Goal: Transaction & Acquisition: Purchase product/service

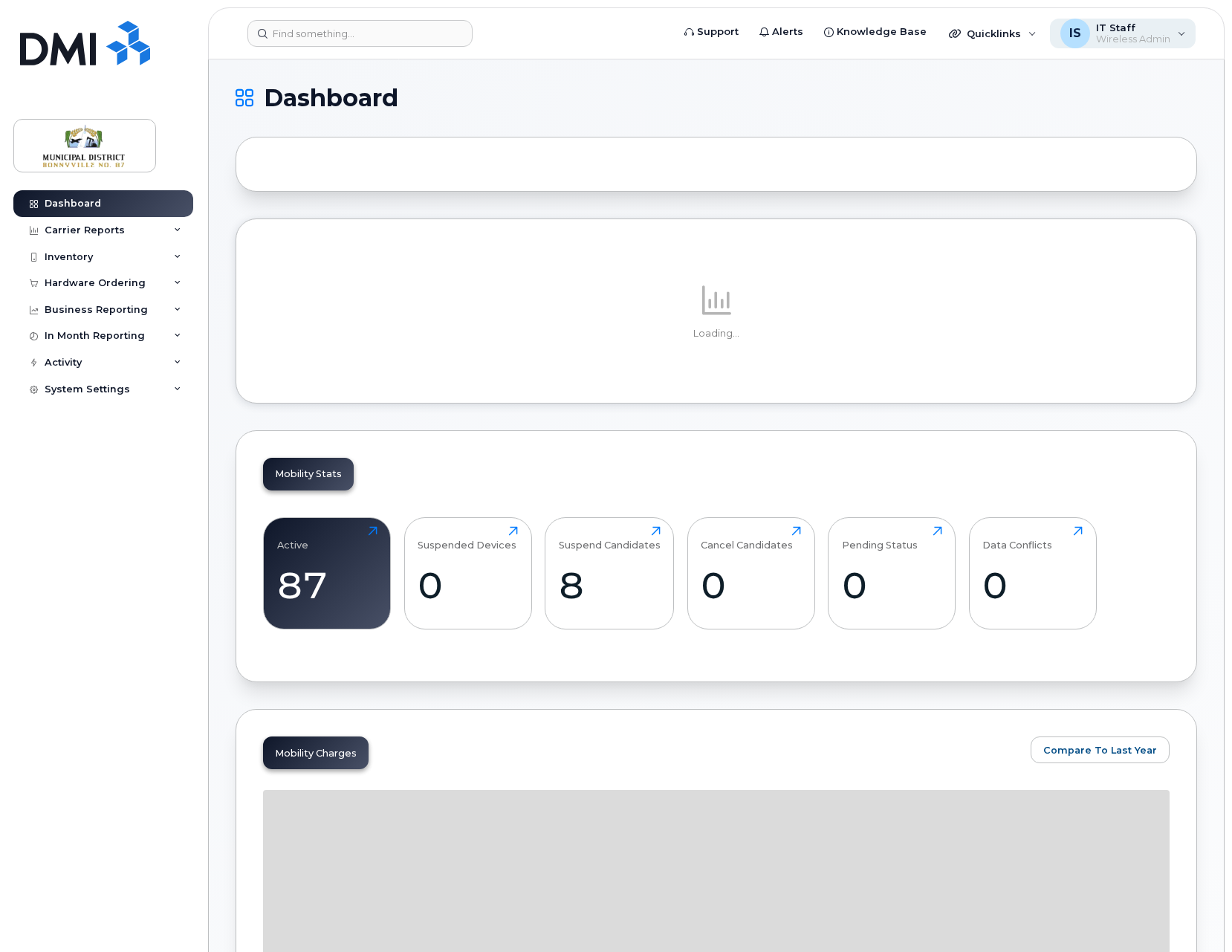
click at [1179, 34] on div "IS IT Staff Wireless Admin" at bounding box center [1122, 34] width 146 height 30
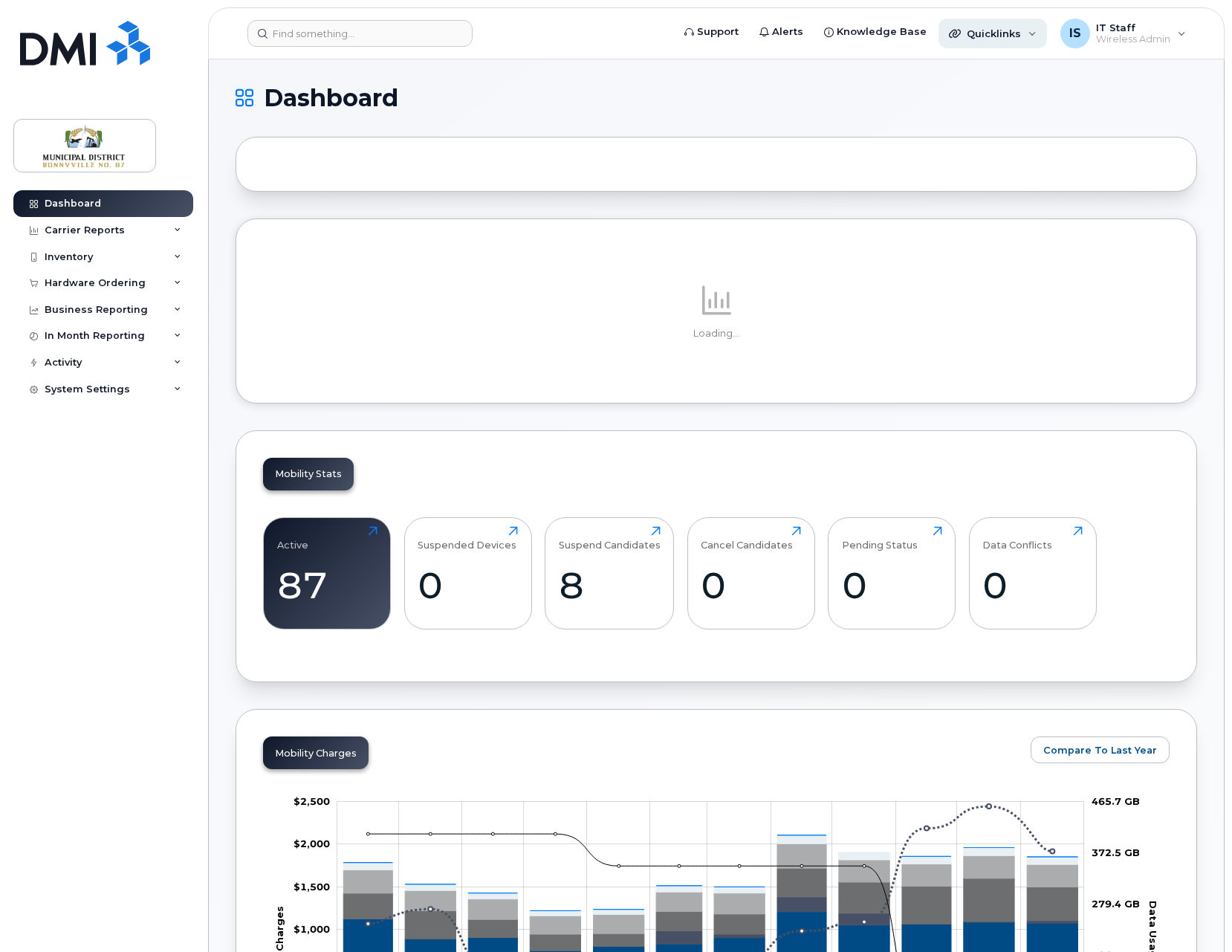
click at [1023, 29] on div "Quicklinks" at bounding box center [993, 34] width 108 height 30
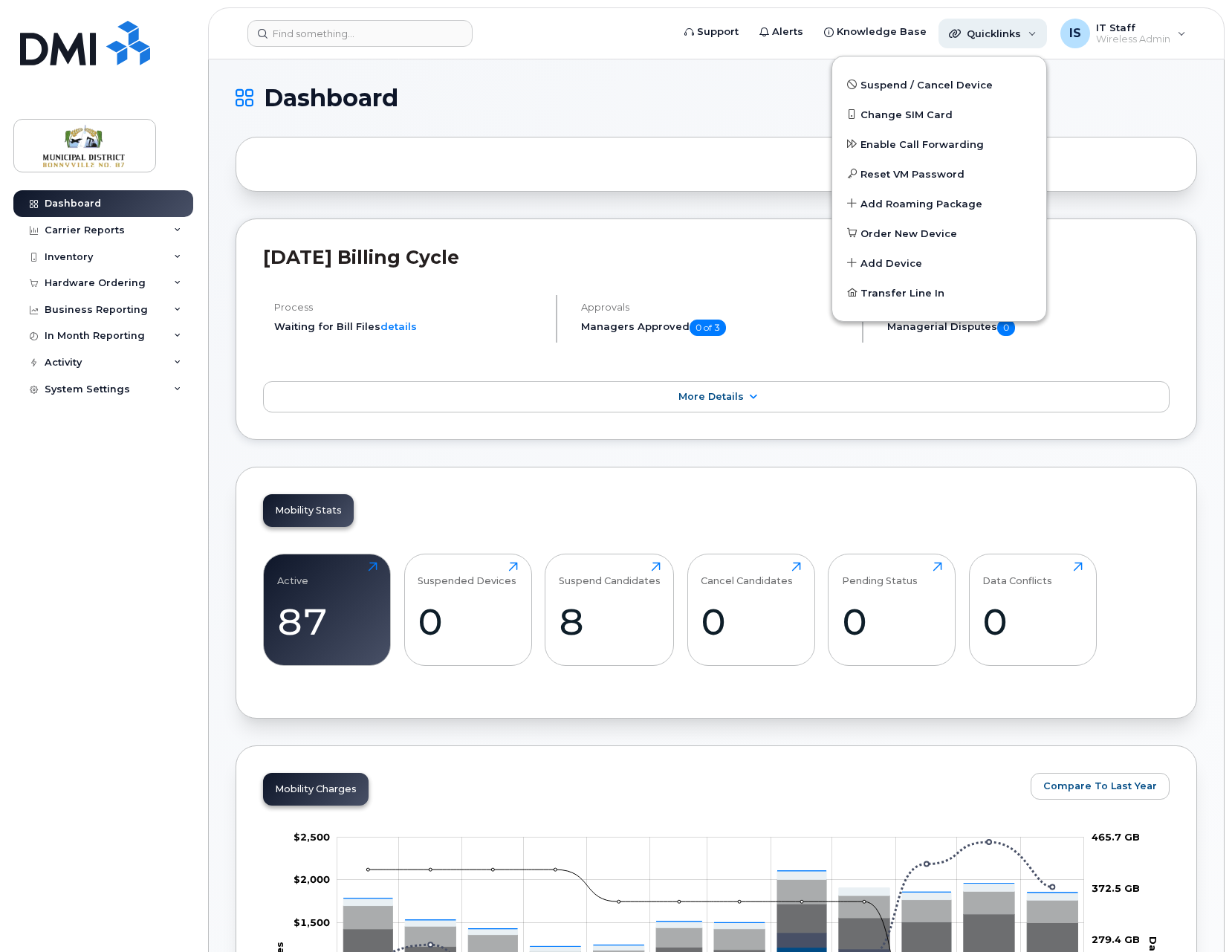
click at [1023, 29] on div "Quicklinks" at bounding box center [993, 34] width 108 height 30
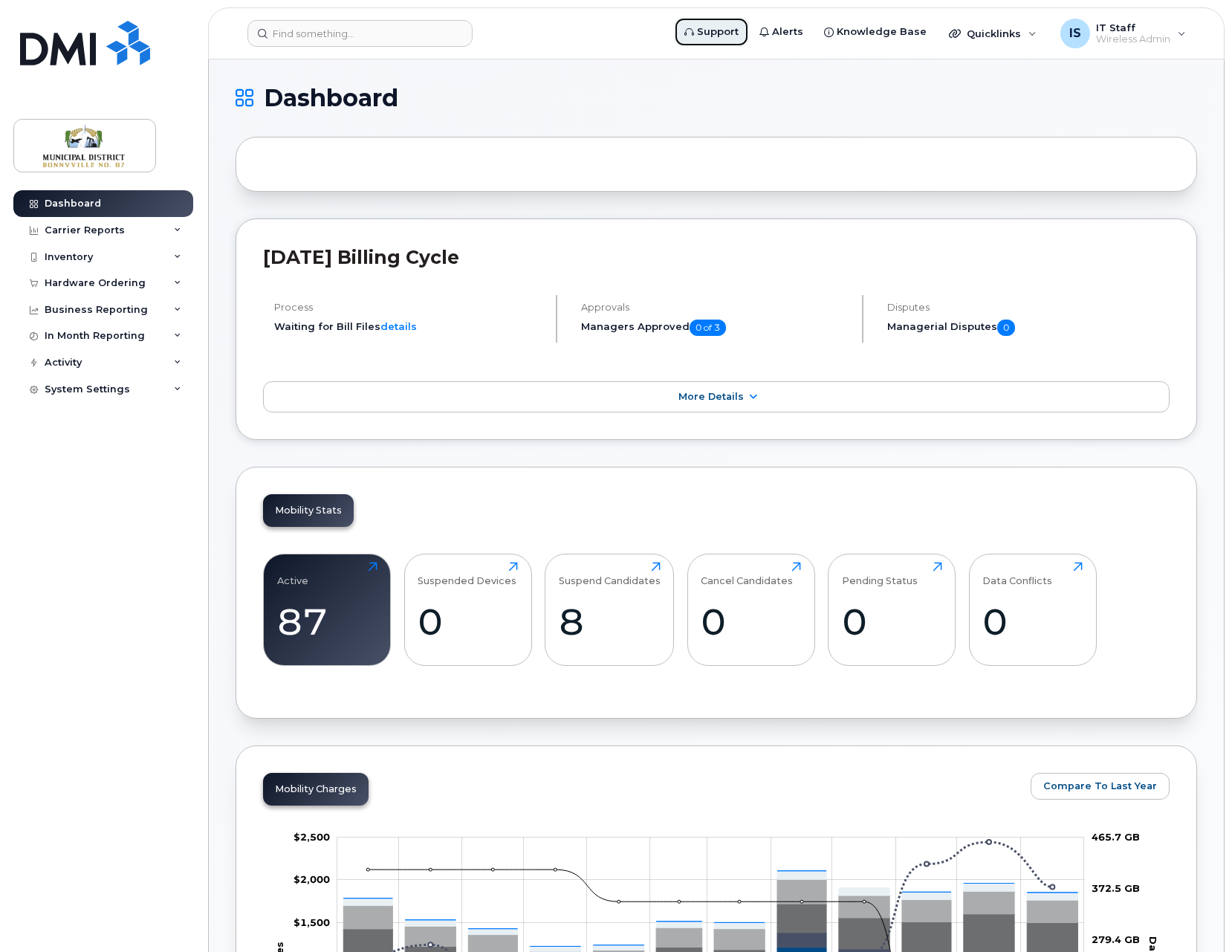
click at [728, 35] on span "Support" at bounding box center [717, 32] width 41 height 15
click at [899, 31] on span "Knowledge Base" at bounding box center [881, 32] width 90 height 15
click at [148, 283] on div "Hardware Ordering" at bounding box center [103, 283] width 179 height 27
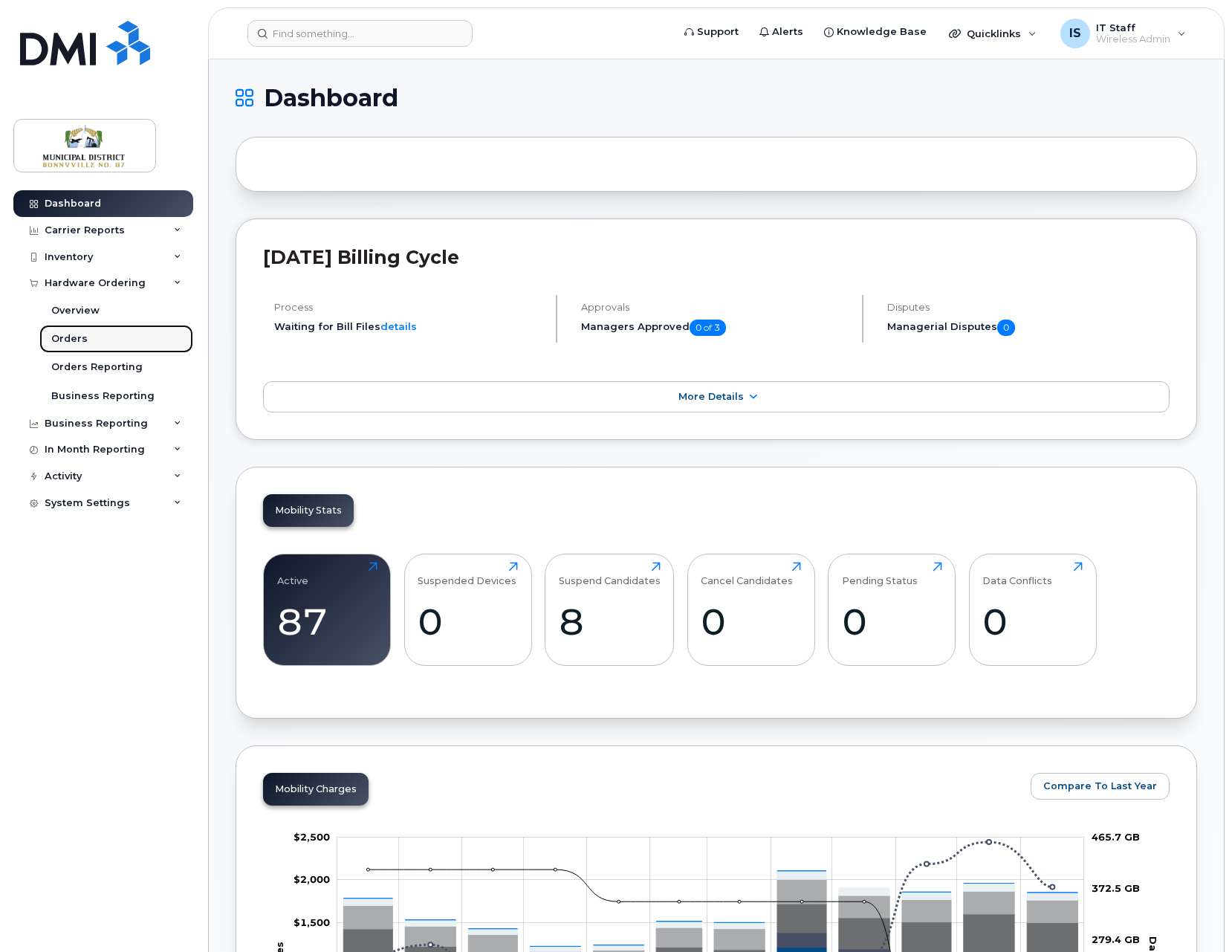
click at [80, 339] on div "Orders" at bounding box center [69, 339] width 36 height 14
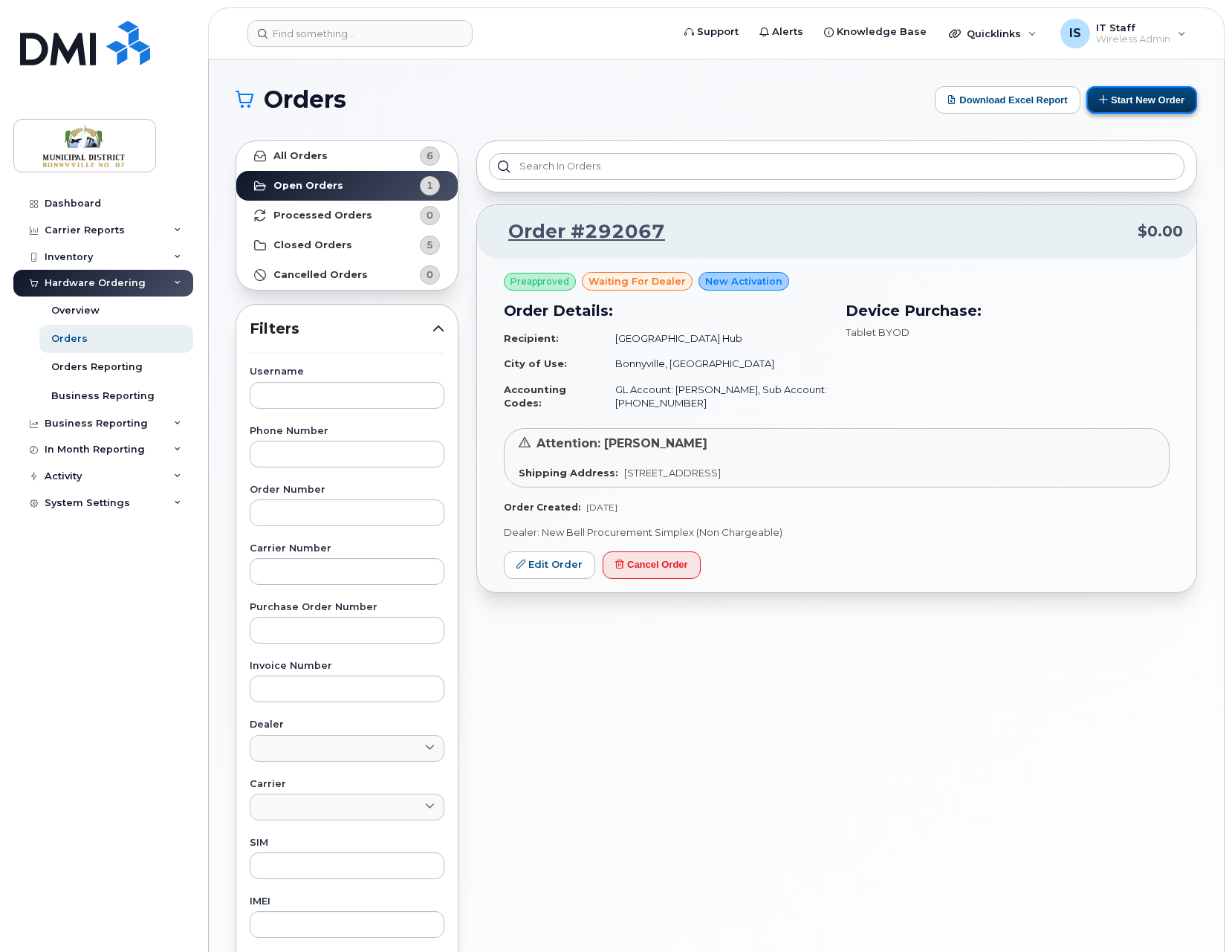
click at [1140, 100] on button "Start New Order" at bounding box center [1141, 100] width 110 height 28
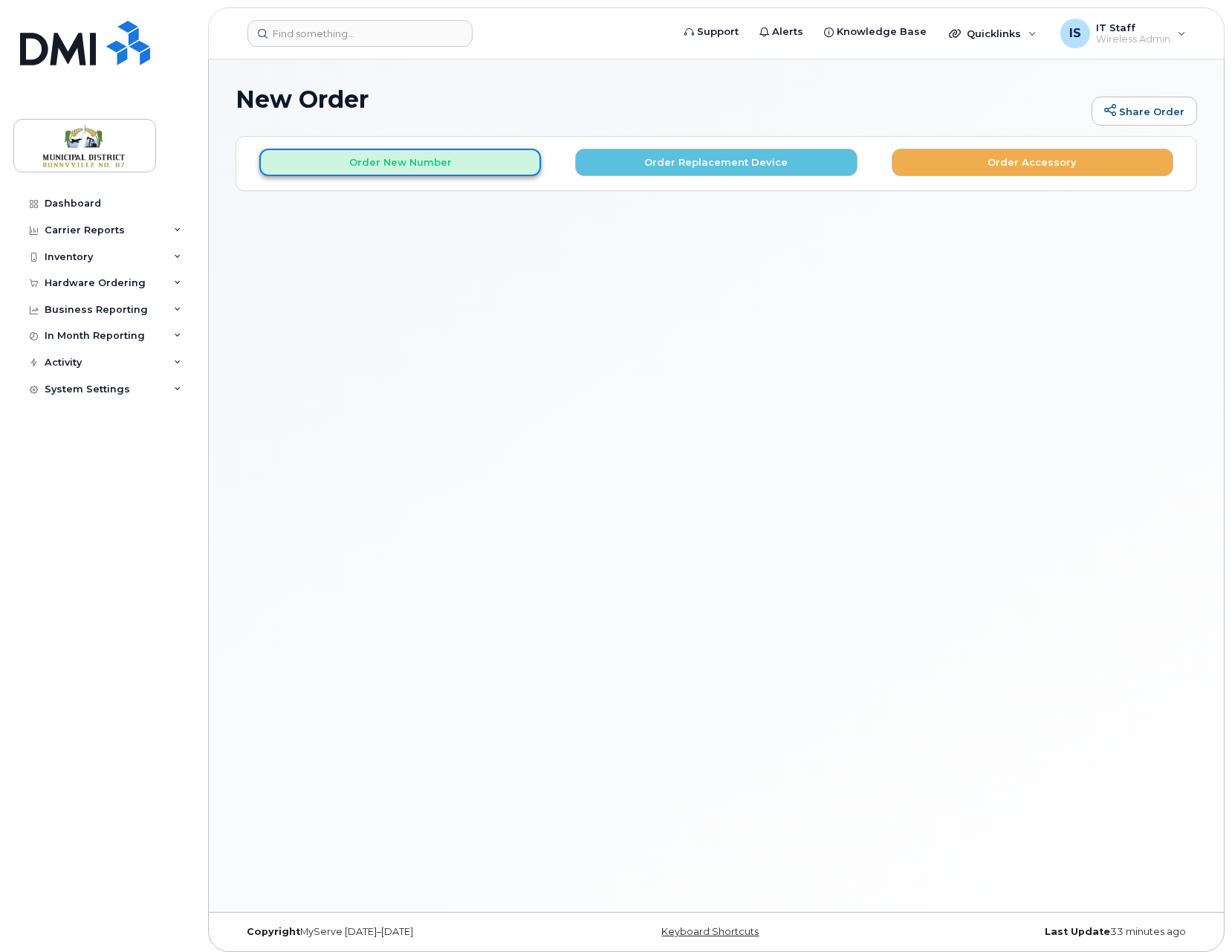
click at [423, 163] on button "Order New Number" at bounding box center [399, 162] width 282 height 28
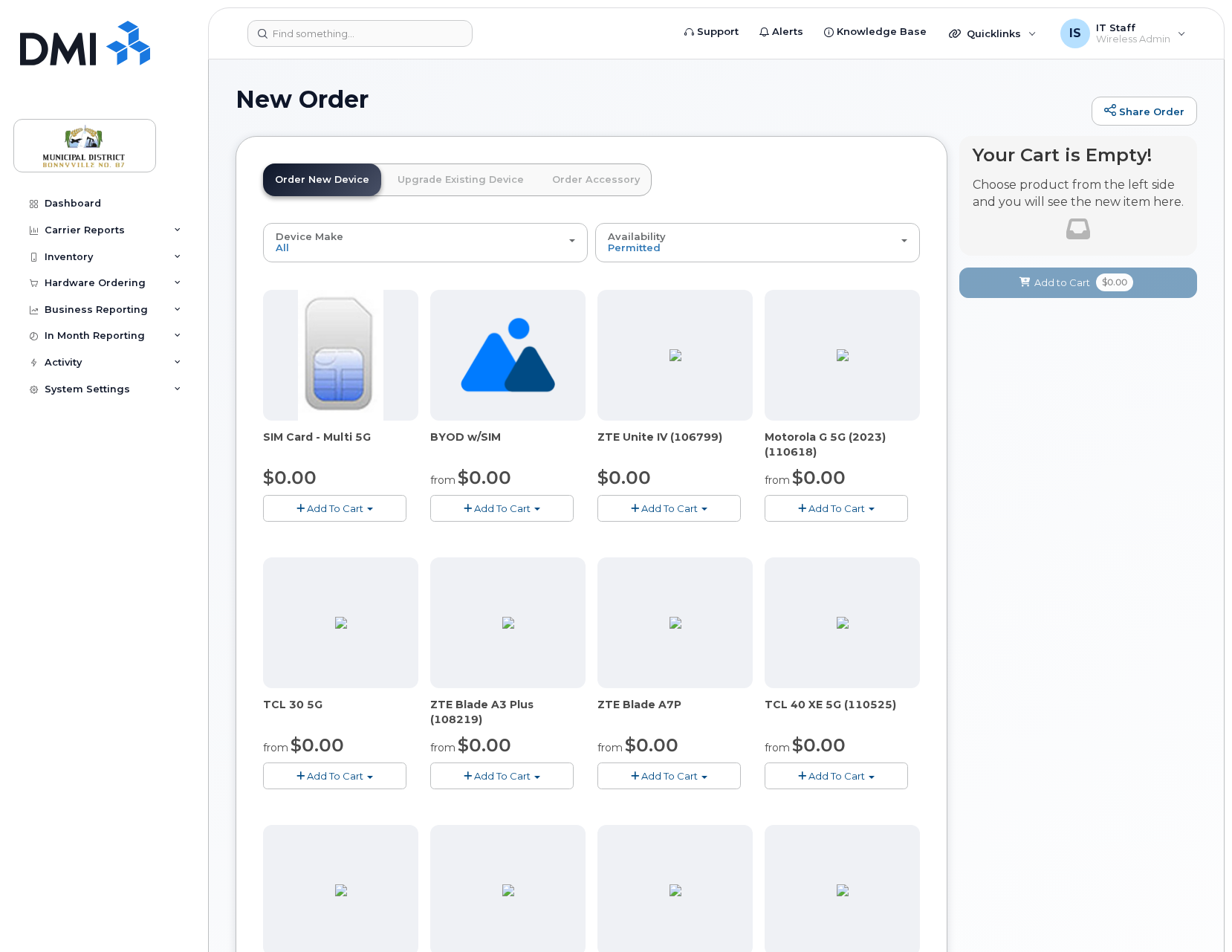
click at [517, 384] on img at bounding box center [508, 355] width 95 height 131
click at [504, 510] on span "Add To Cart" at bounding box center [502, 508] width 56 height 12
click at [504, 535] on link "$0.00 - New Activation" at bounding box center [511, 536] width 154 height 19
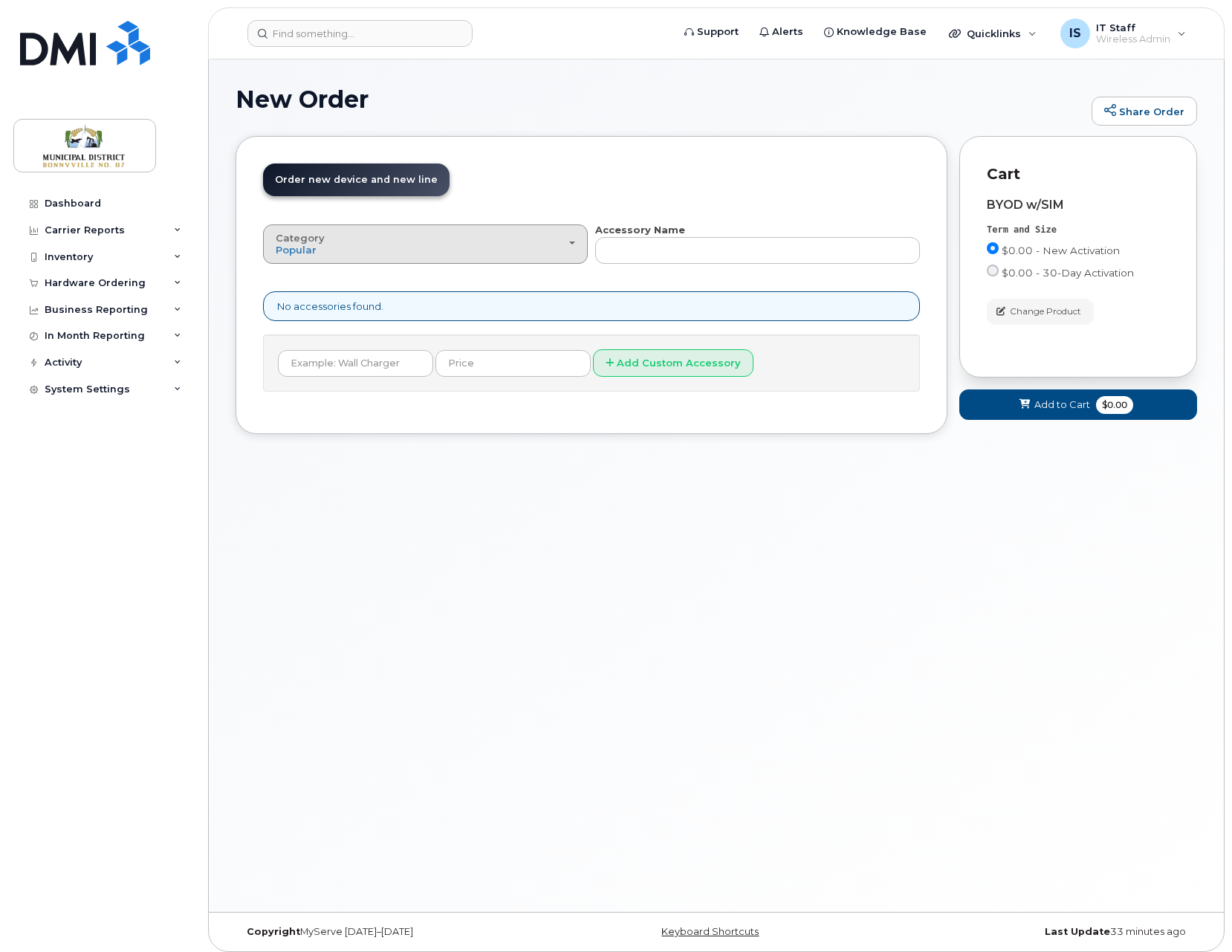
click at [562, 245] on div "Category Popular" at bounding box center [425, 244] width 300 height 23
click at [517, 279] on div "All" at bounding box center [425, 278] width 318 height 18
click at [313, 246] on span "Popular" at bounding box center [296, 250] width 41 height 12
click at [291, 278] on label "All" at bounding box center [282, 278] width 32 height 18
click at [0, 0] on input "All" at bounding box center [0, 0] width 0 height 0
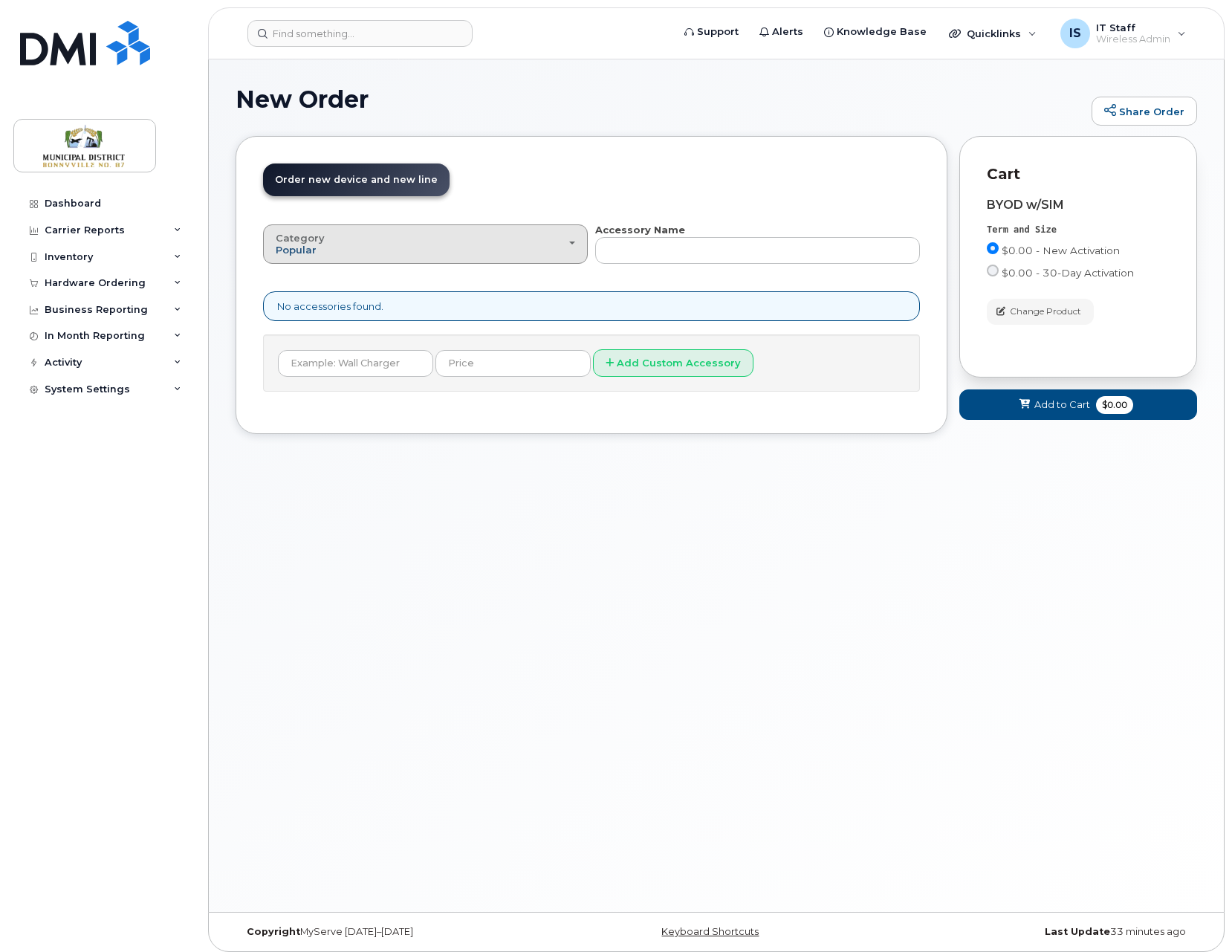
click at [306, 249] on span "Popular" at bounding box center [296, 250] width 41 height 12
click at [288, 279] on label "All" at bounding box center [282, 278] width 32 height 18
click at [0, 0] on input "All" at bounding box center [0, 0] width 0 height 0
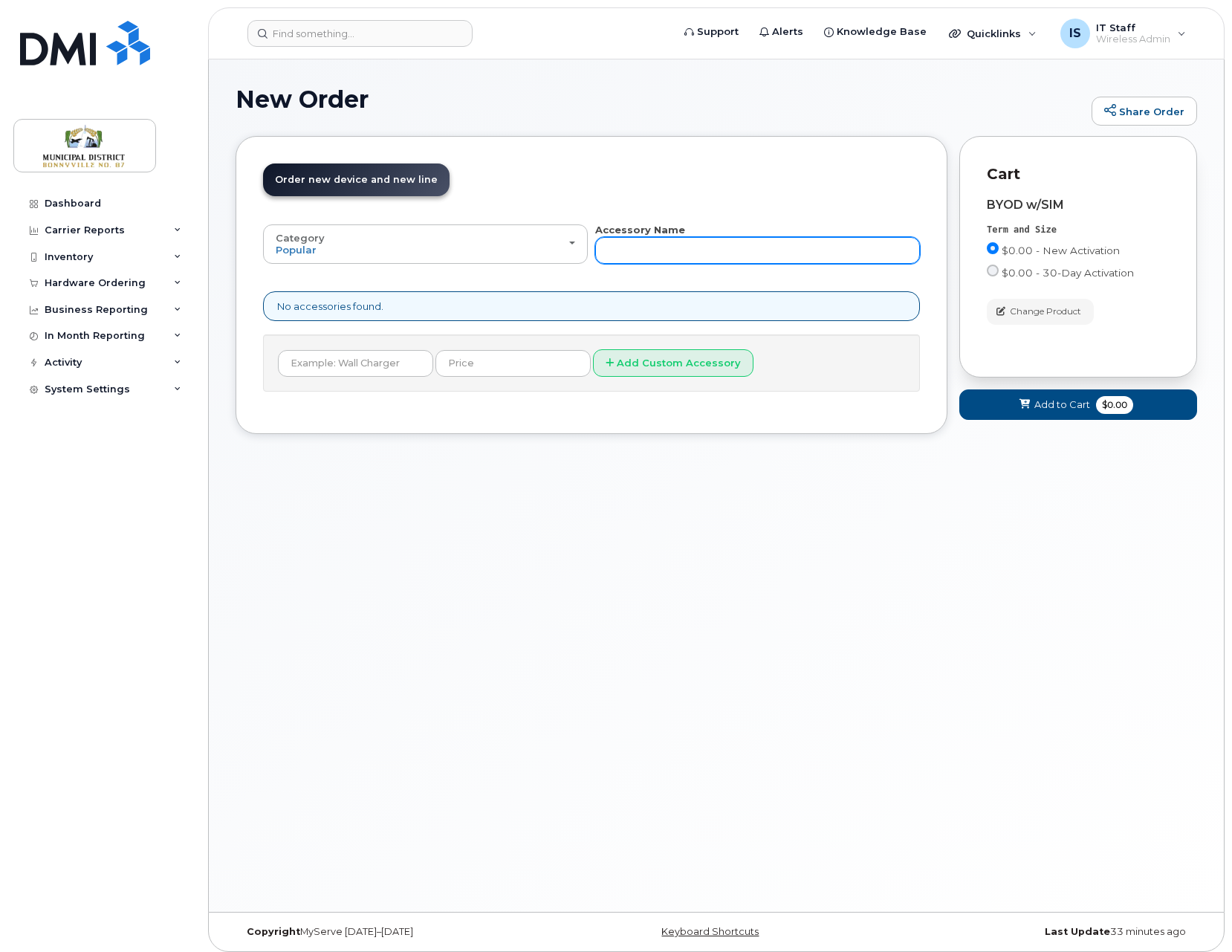
click at [632, 252] on input "text" at bounding box center [758, 251] width 324 height 27
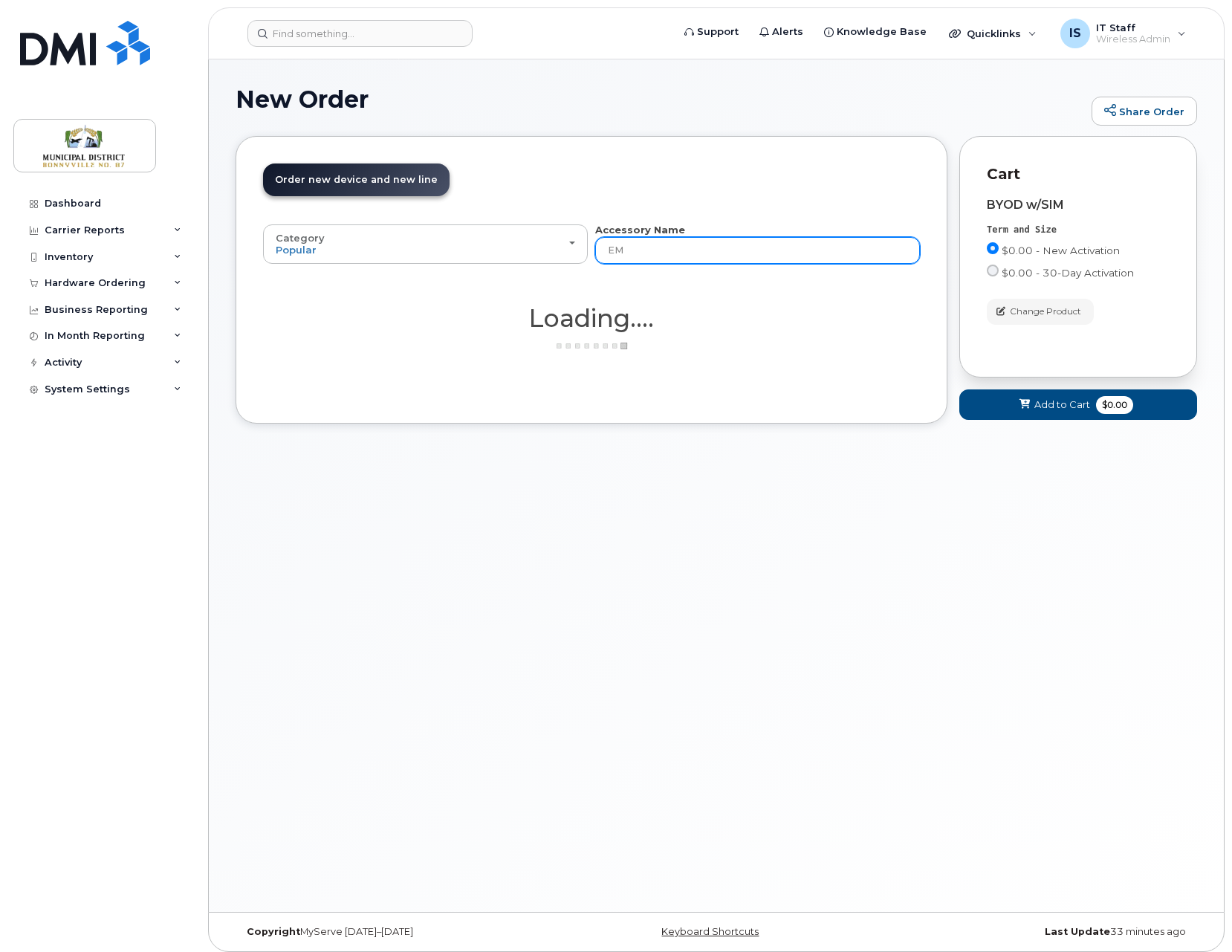
type input "E"
click at [1058, 405] on span "Add to Cart" at bounding box center [1062, 404] width 56 height 14
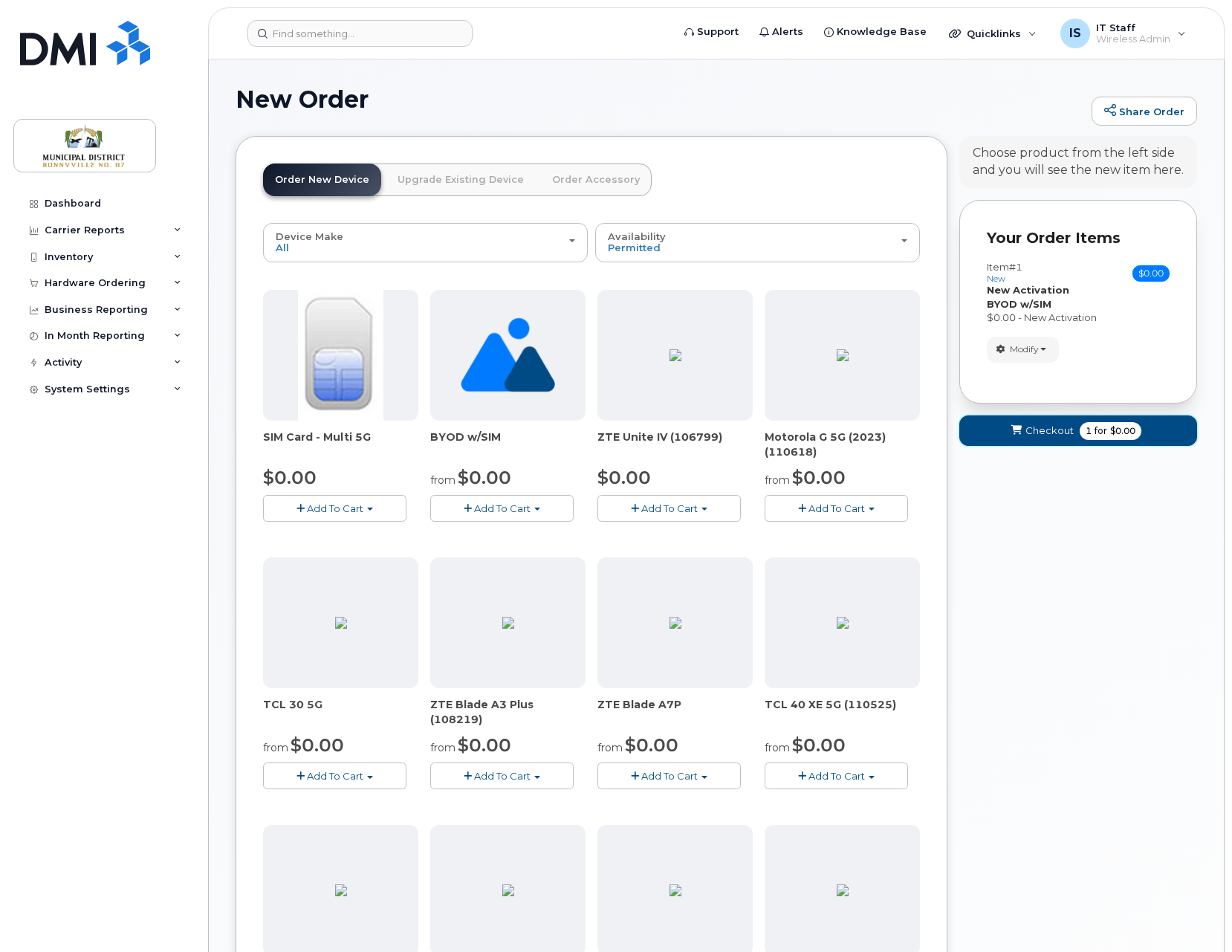
click at [1058, 429] on span "Checkout" at bounding box center [1049, 430] width 48 height 14
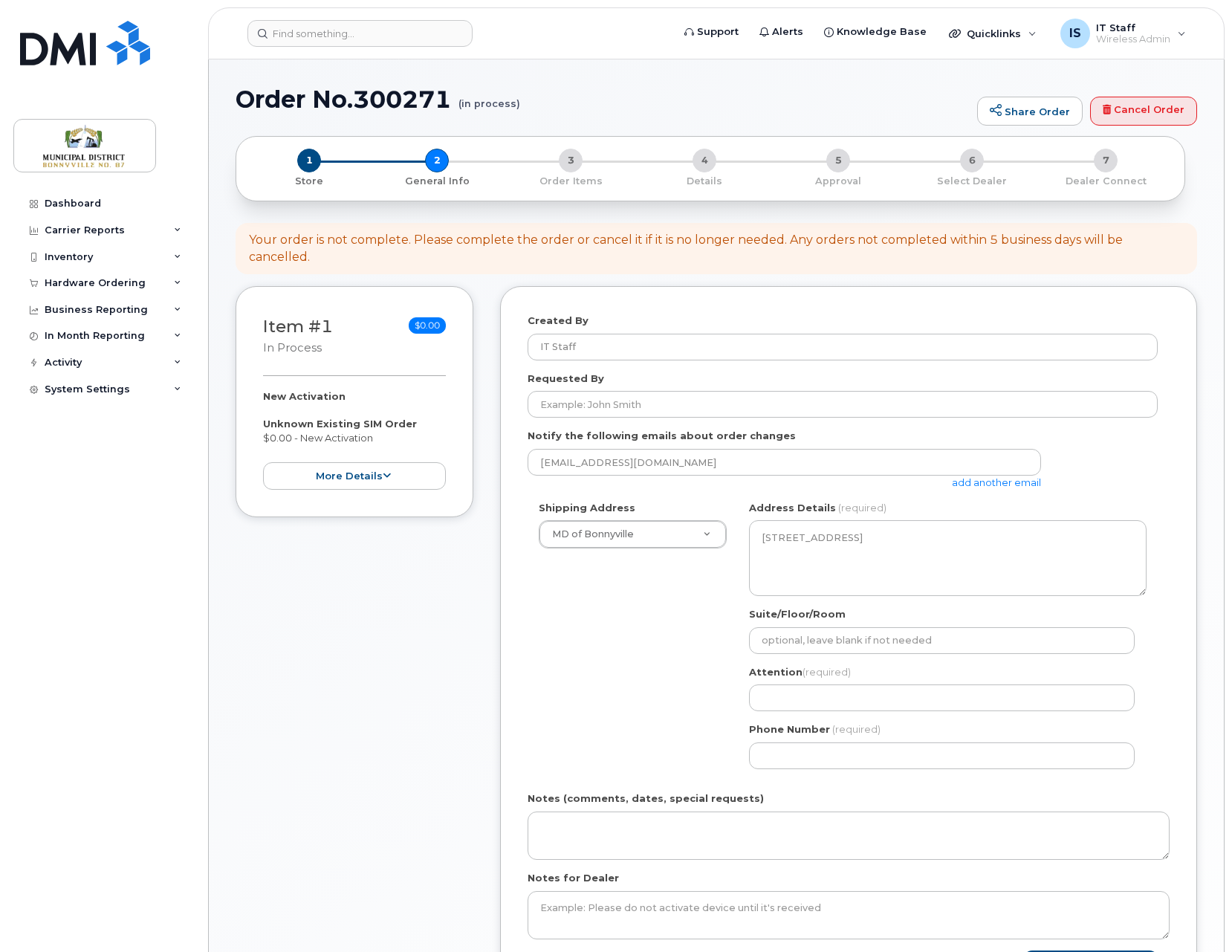
select select
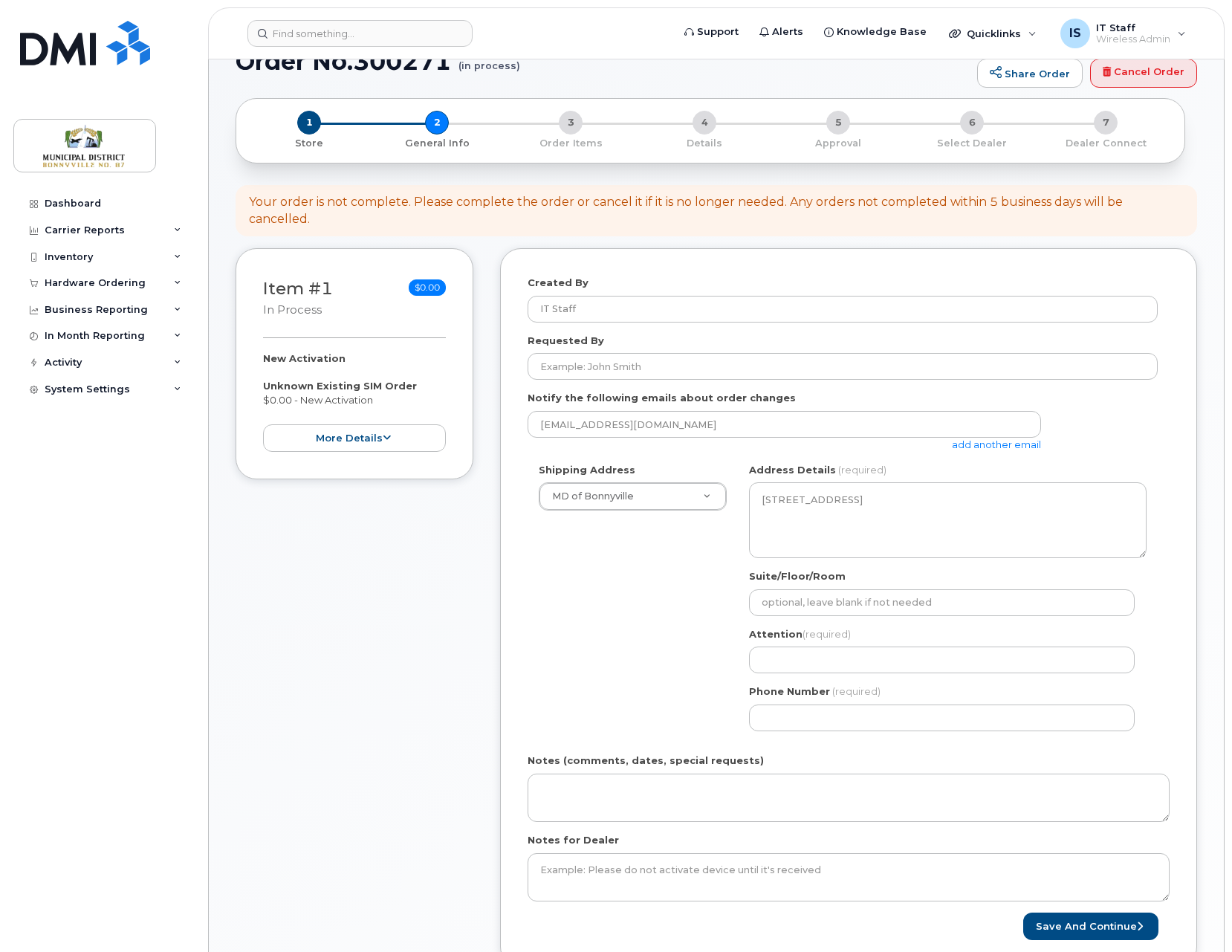
scroll to position [34, 0]
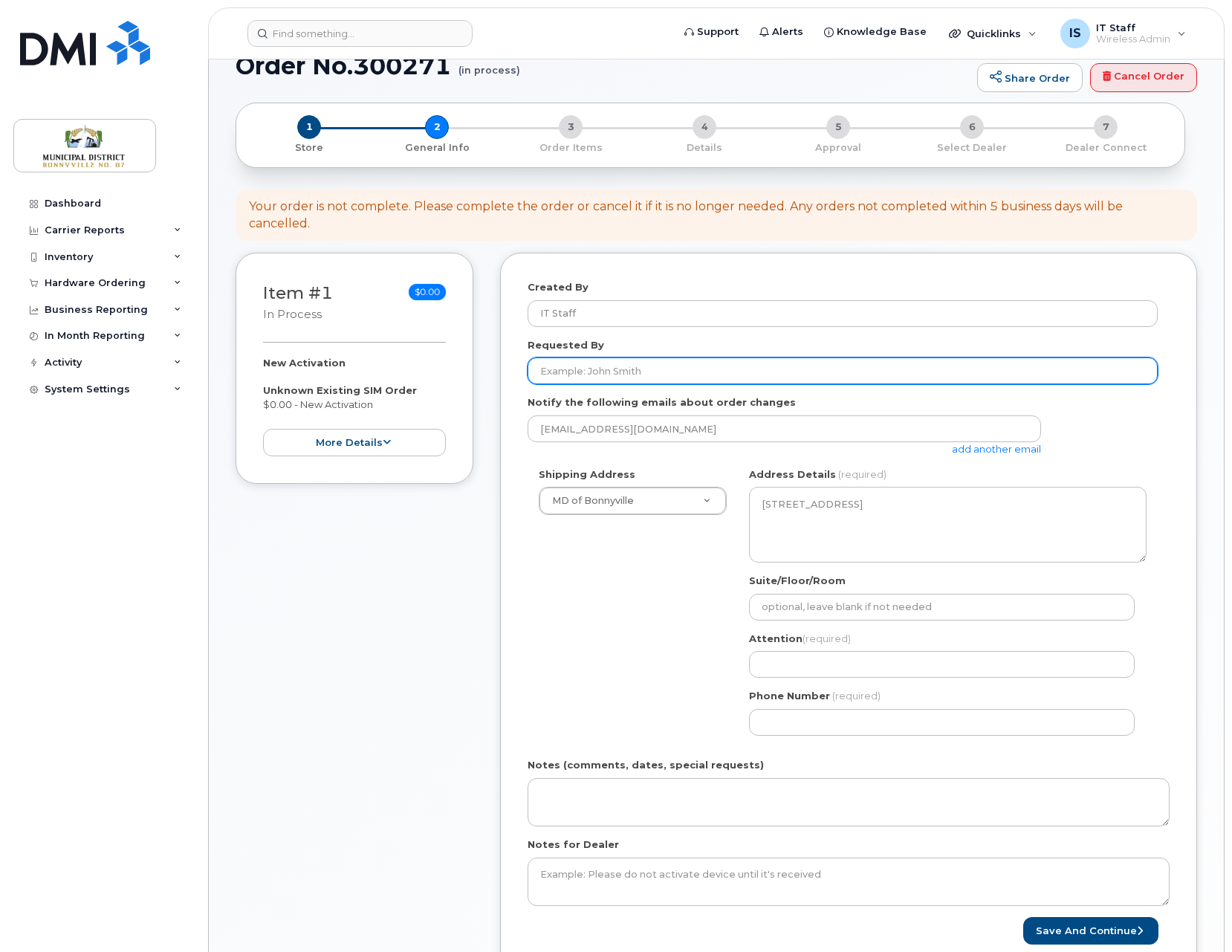
click at [641, 373] on input "Requested By" at bounding box center [842, 371] width 630 height 27
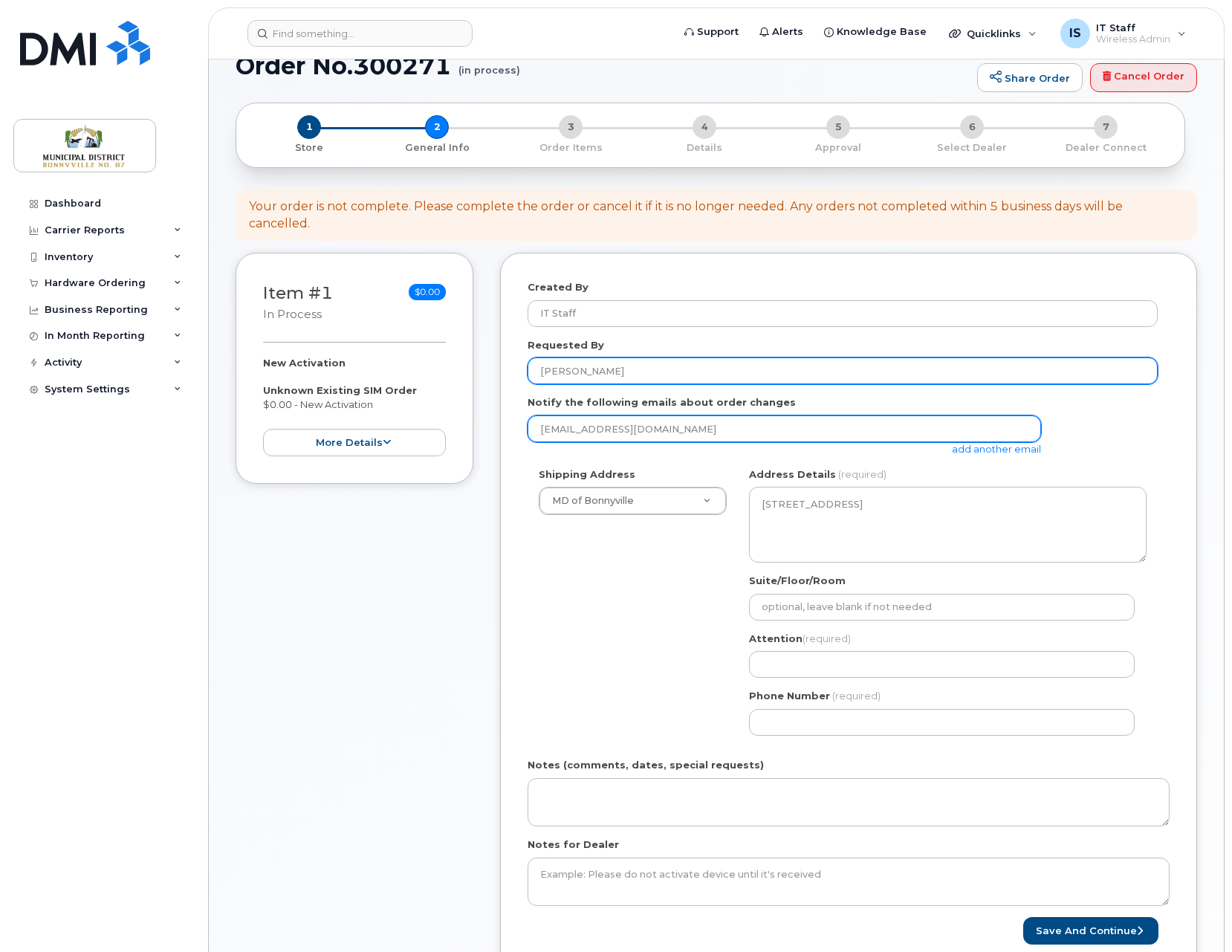
type input "[PERSON_NAME]"
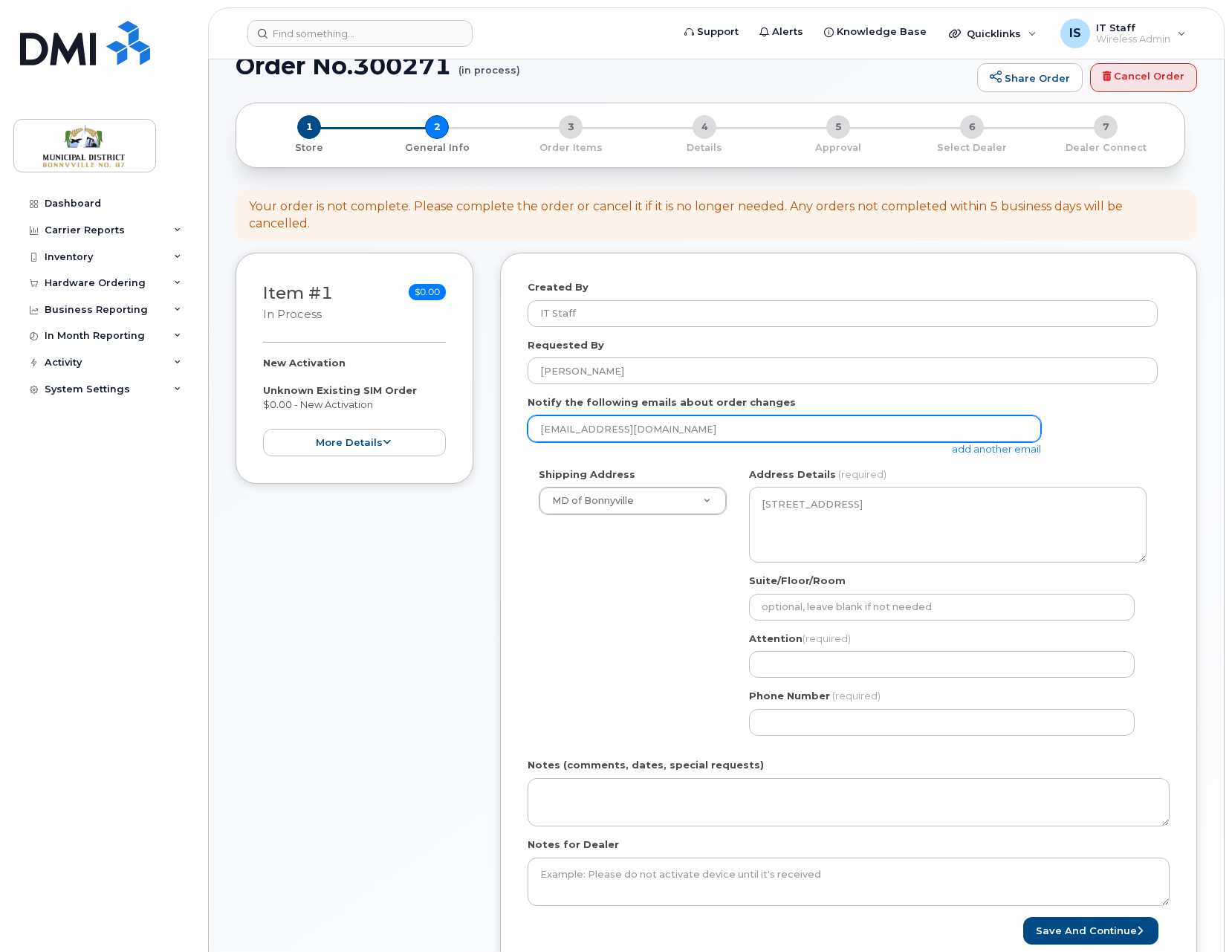
click at [650, 429] on input "it@md.bonnyville.ab.ca" at bounding box center [785, 429] width 514 height 27
click at [695, 431] on input "it@md.bonnyville.ab.ca" at bounding box center [785, 429] width 514 height 27
click at [548, 426] on input "it@md.bonnyville.ab.ca" at bounding box center [785, 429] width 514 height 27
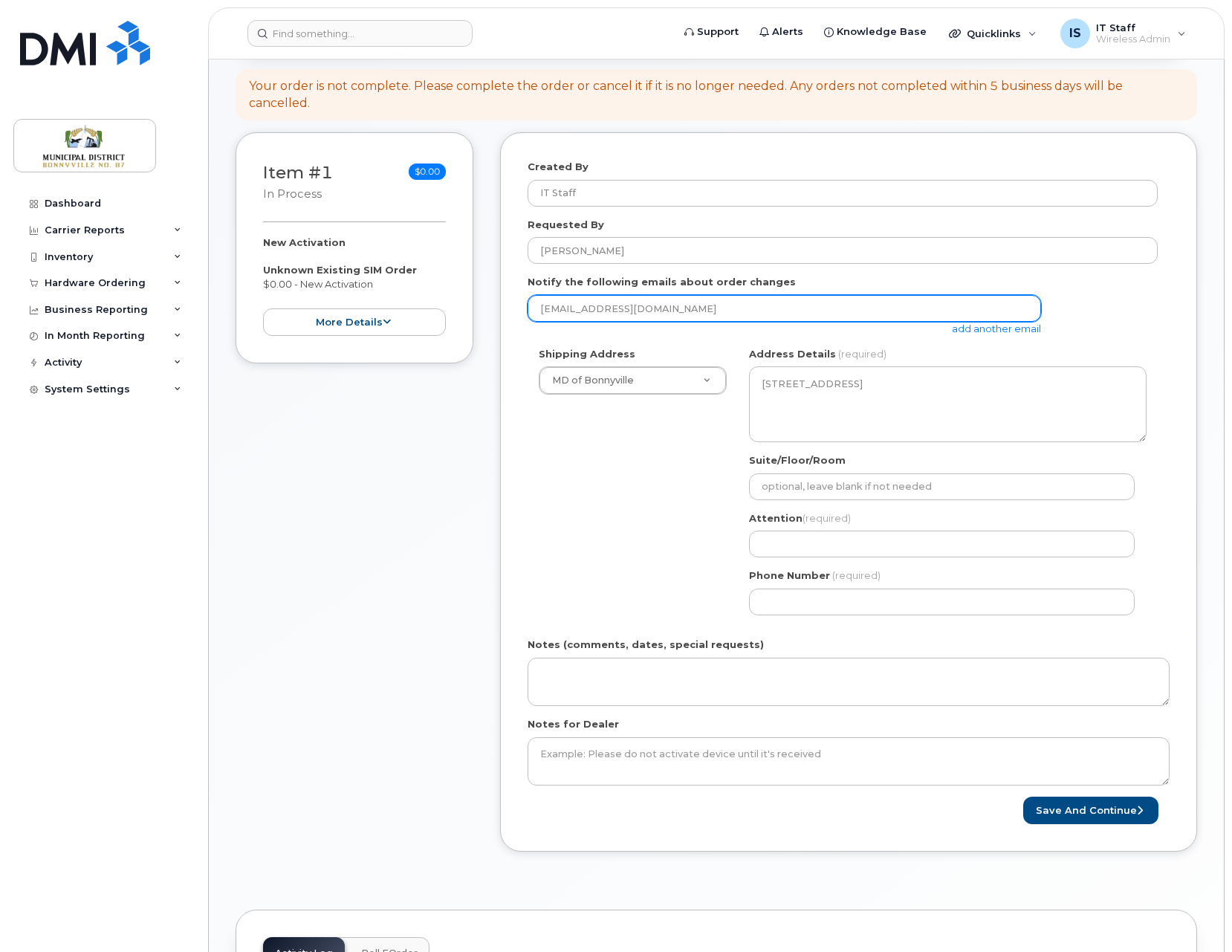
scroll to position [160, 0]
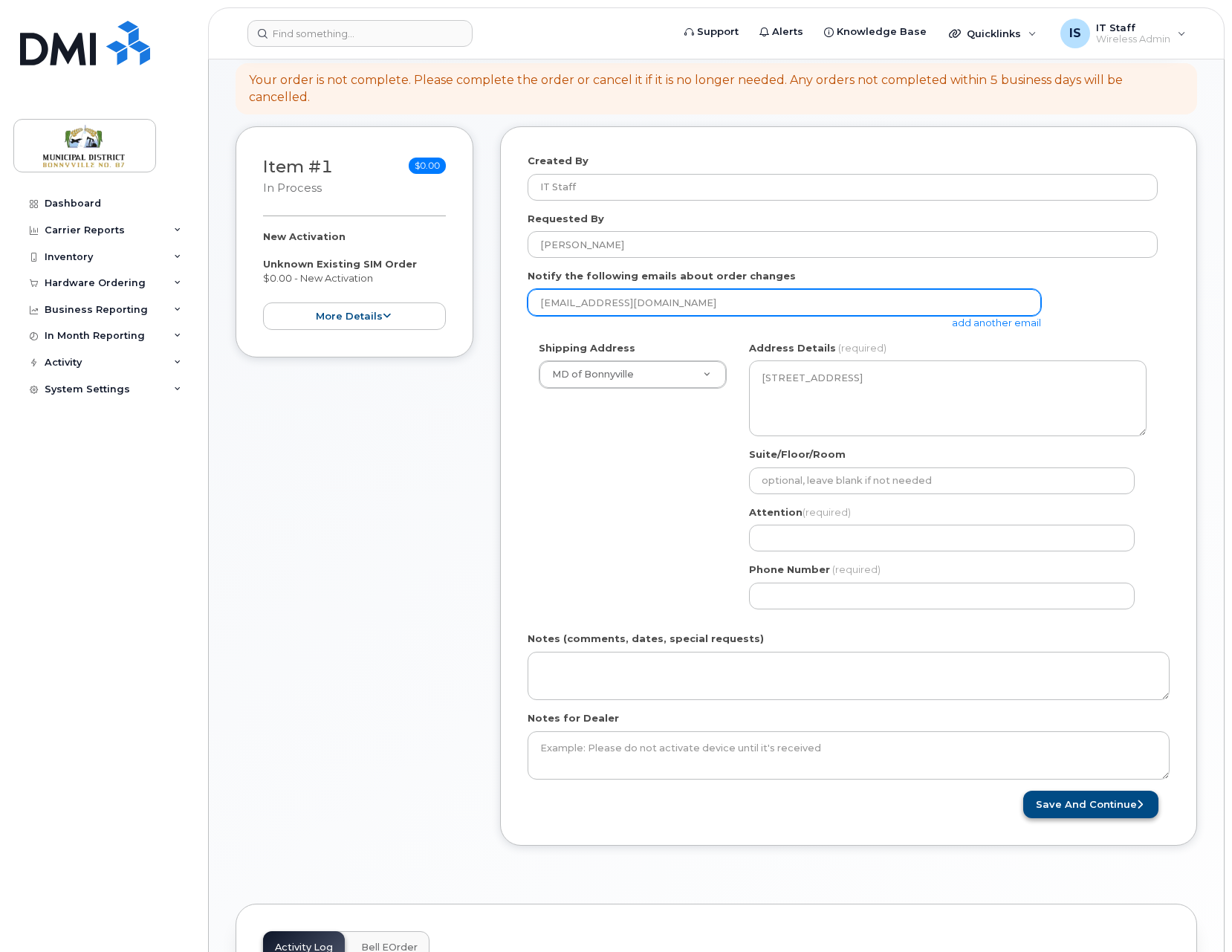
type input "acaron@md.bonnyville.ab.ca"
click at [1106, 806] on button "Save and Continue" at bounding box center [1091, 804] width 135 height 28
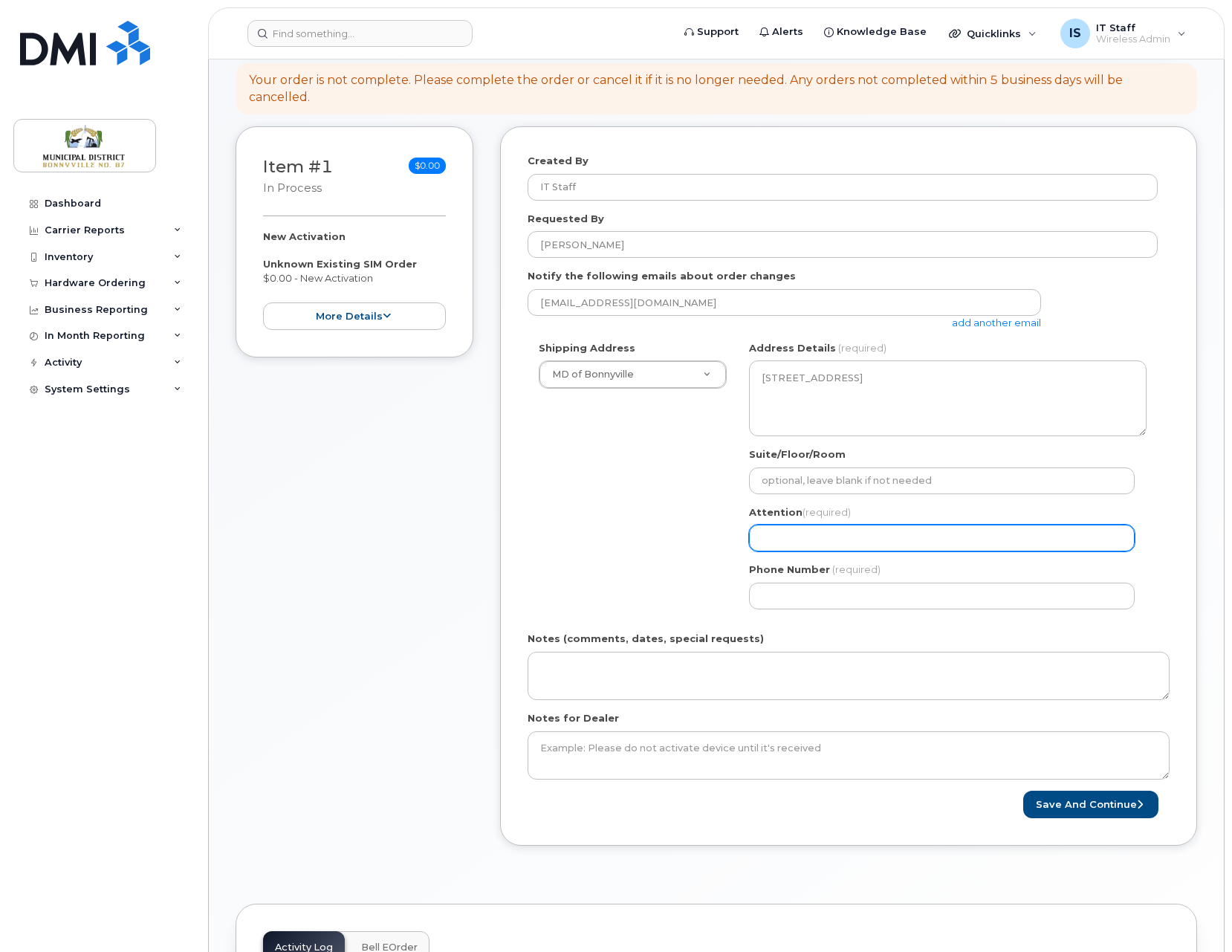
select select
type input "A"
select select
type input "Al"
select select
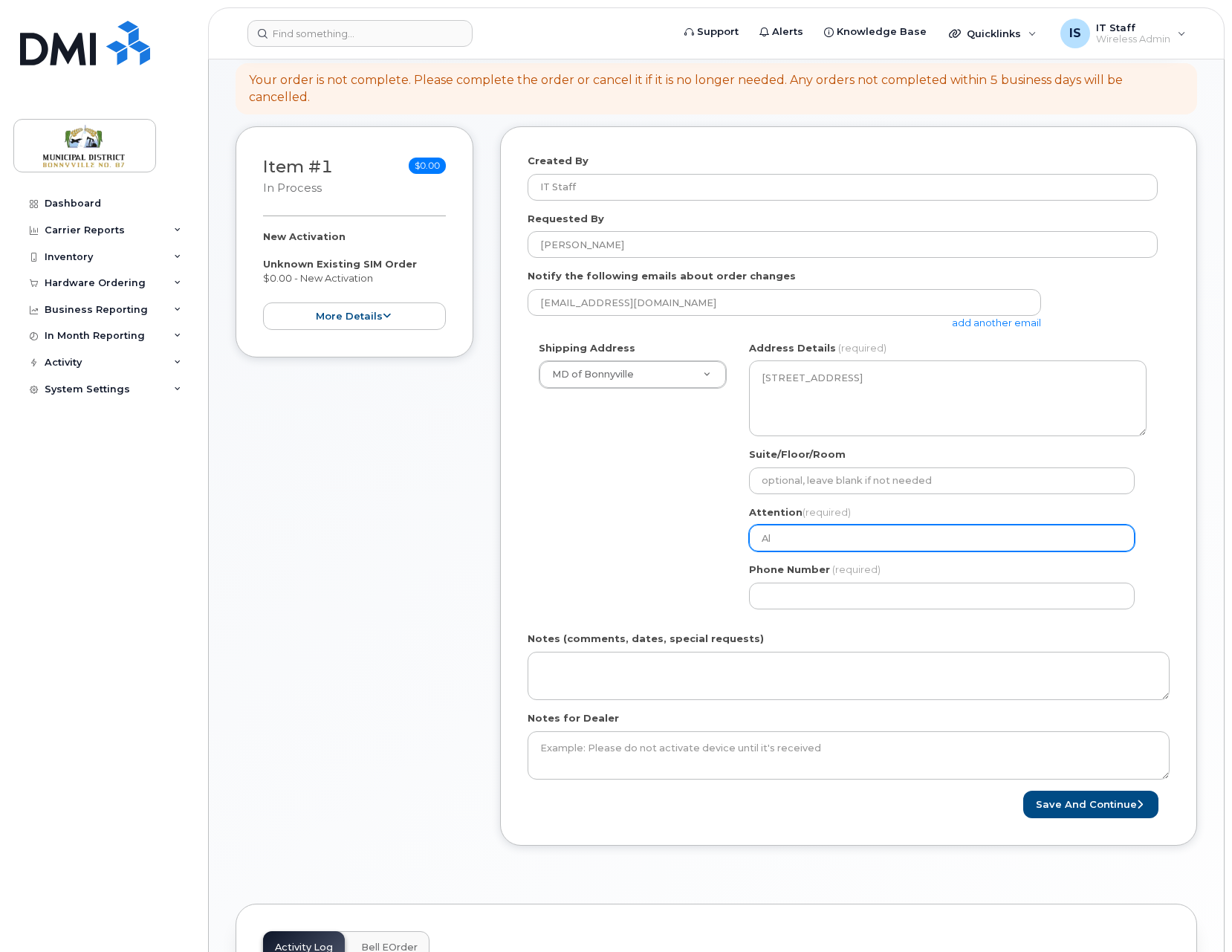
type input "Al C"
select select
type input "Al Ca"
select select
type input "Al Car"
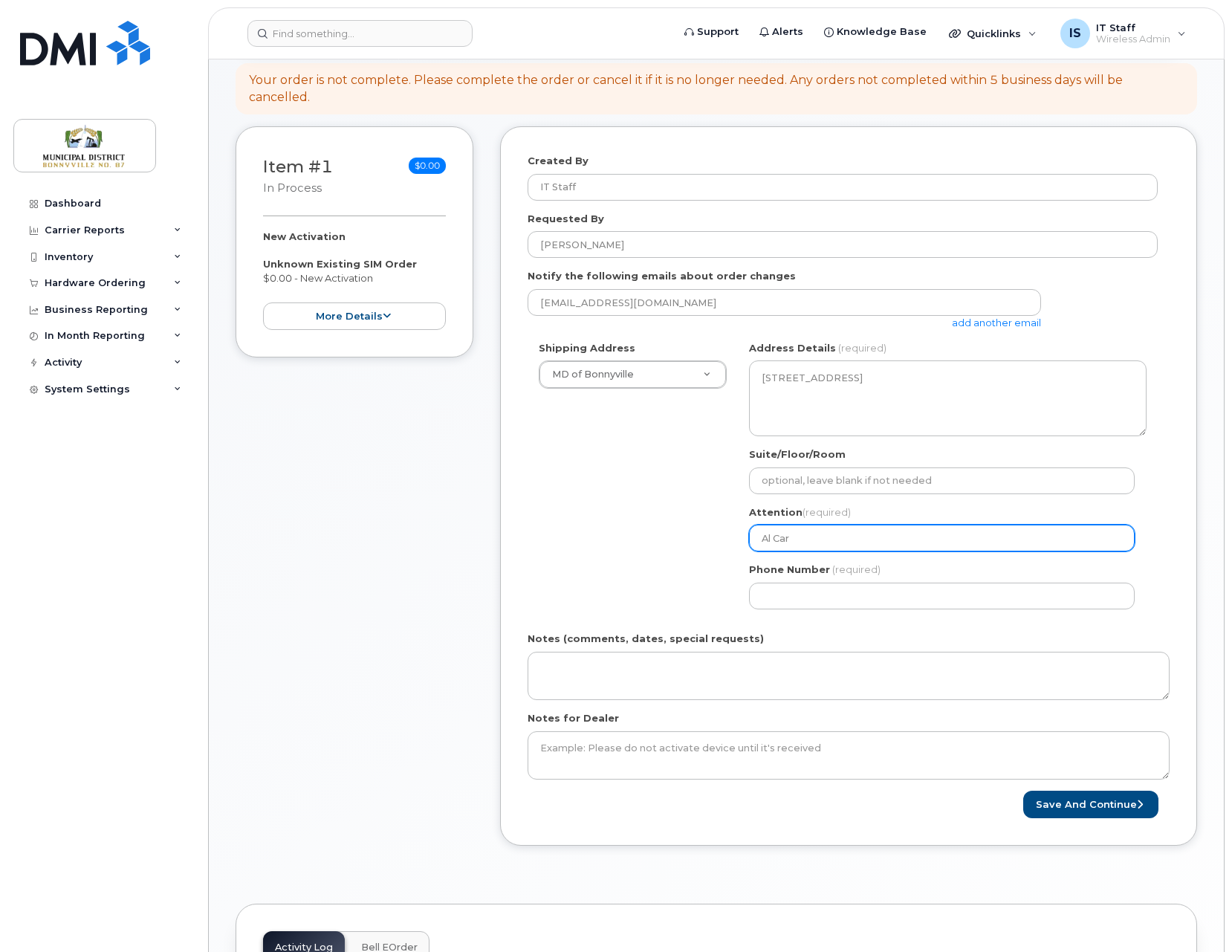
select select
type input "[PERSON_NAME]"
select select
type input "Al Caron"
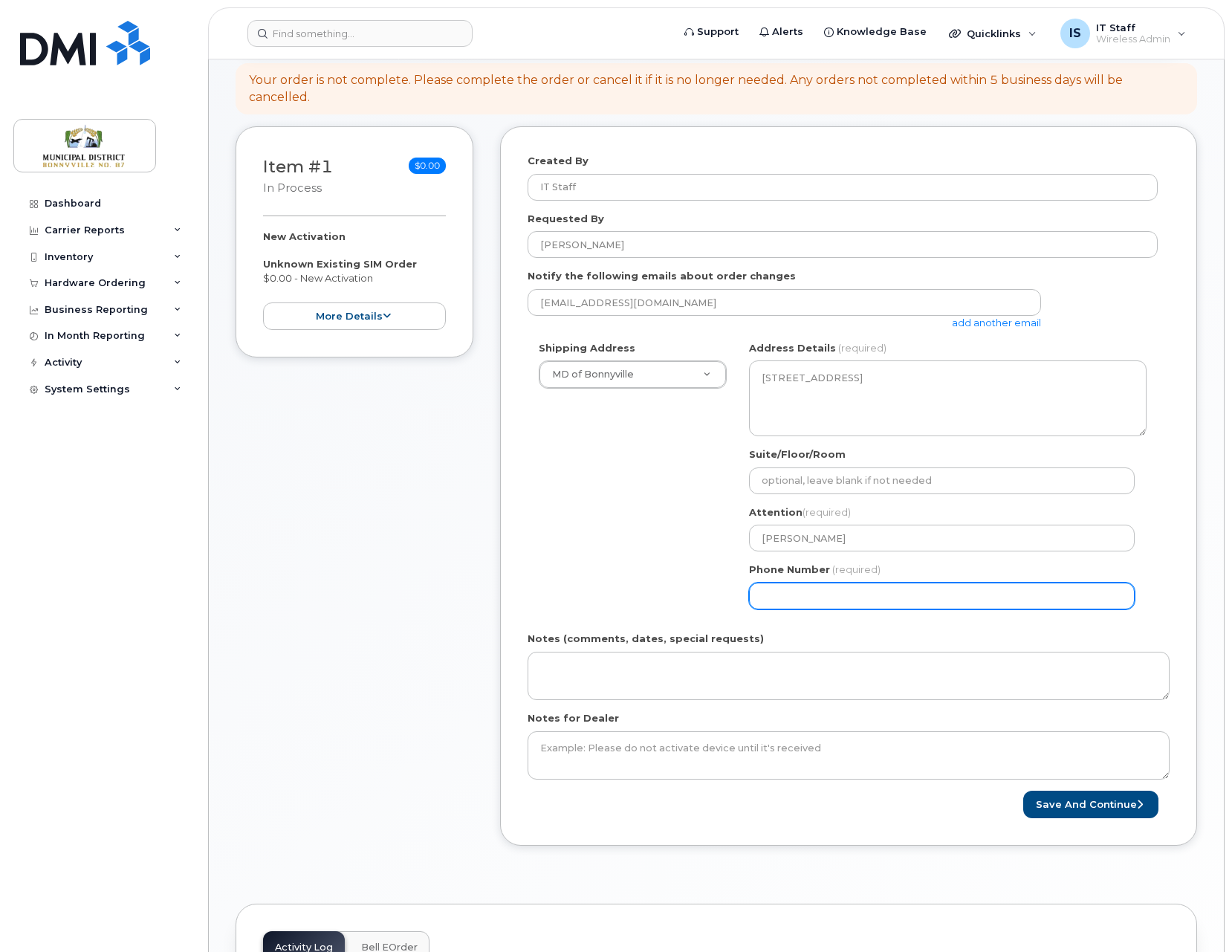
select select
type input "780207232"
select select
type input "7802072325"
click at [1104, 808] on button "Save and Continue" at bounding box center [1091, 804] width 135 height 28
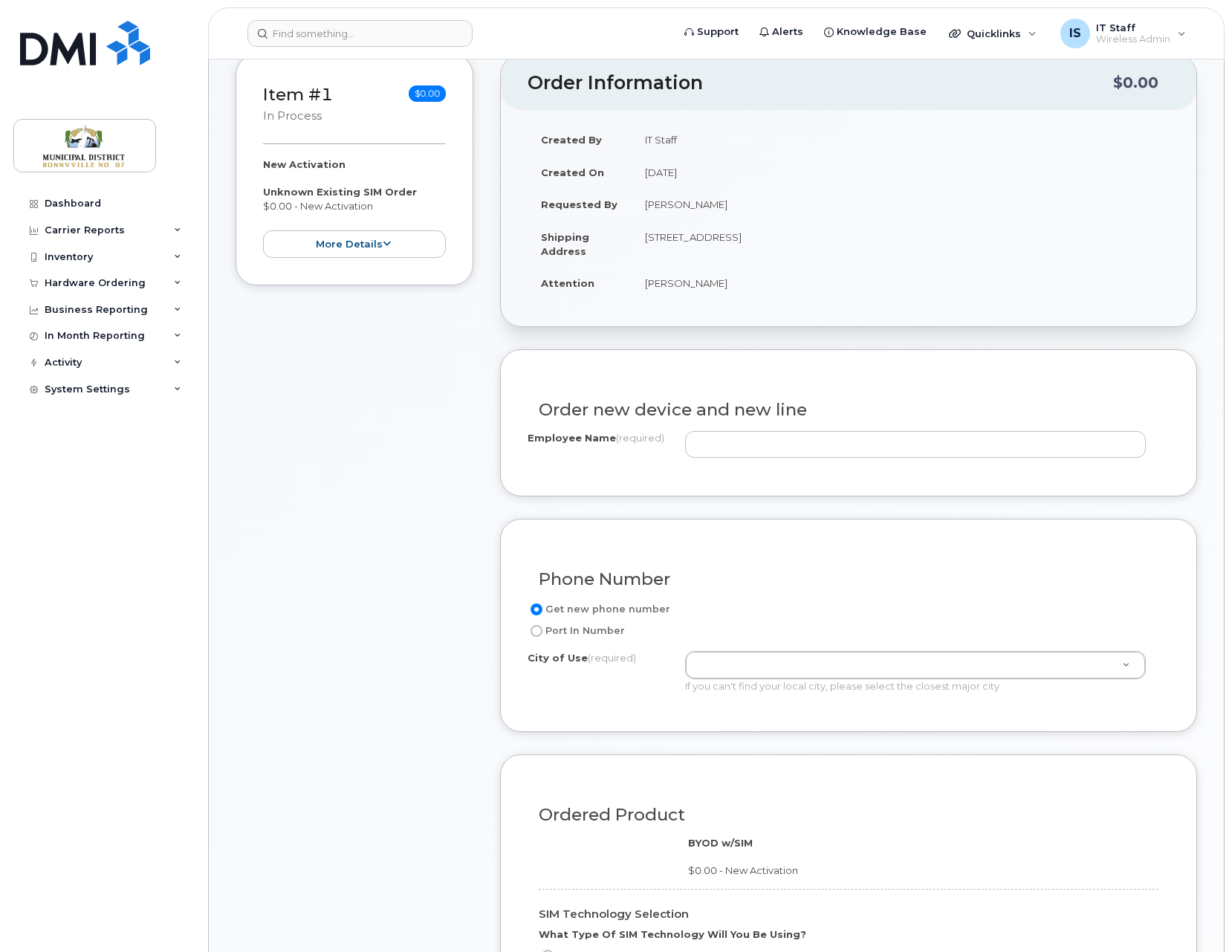
scroll to position [235, 0]
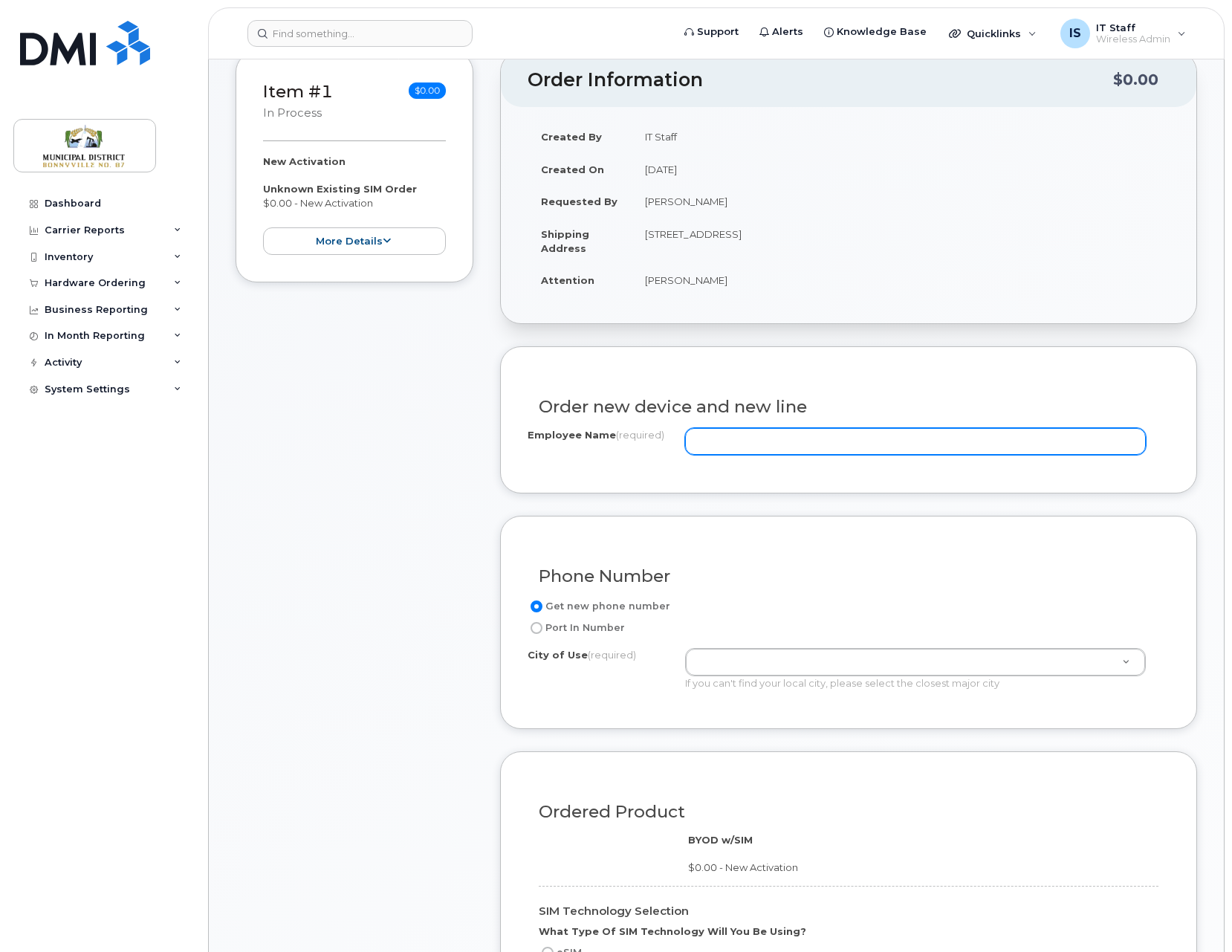
click at [776, 438] on input "Employee Name (required)" at bounding box center [914, 441] width 460 height 27
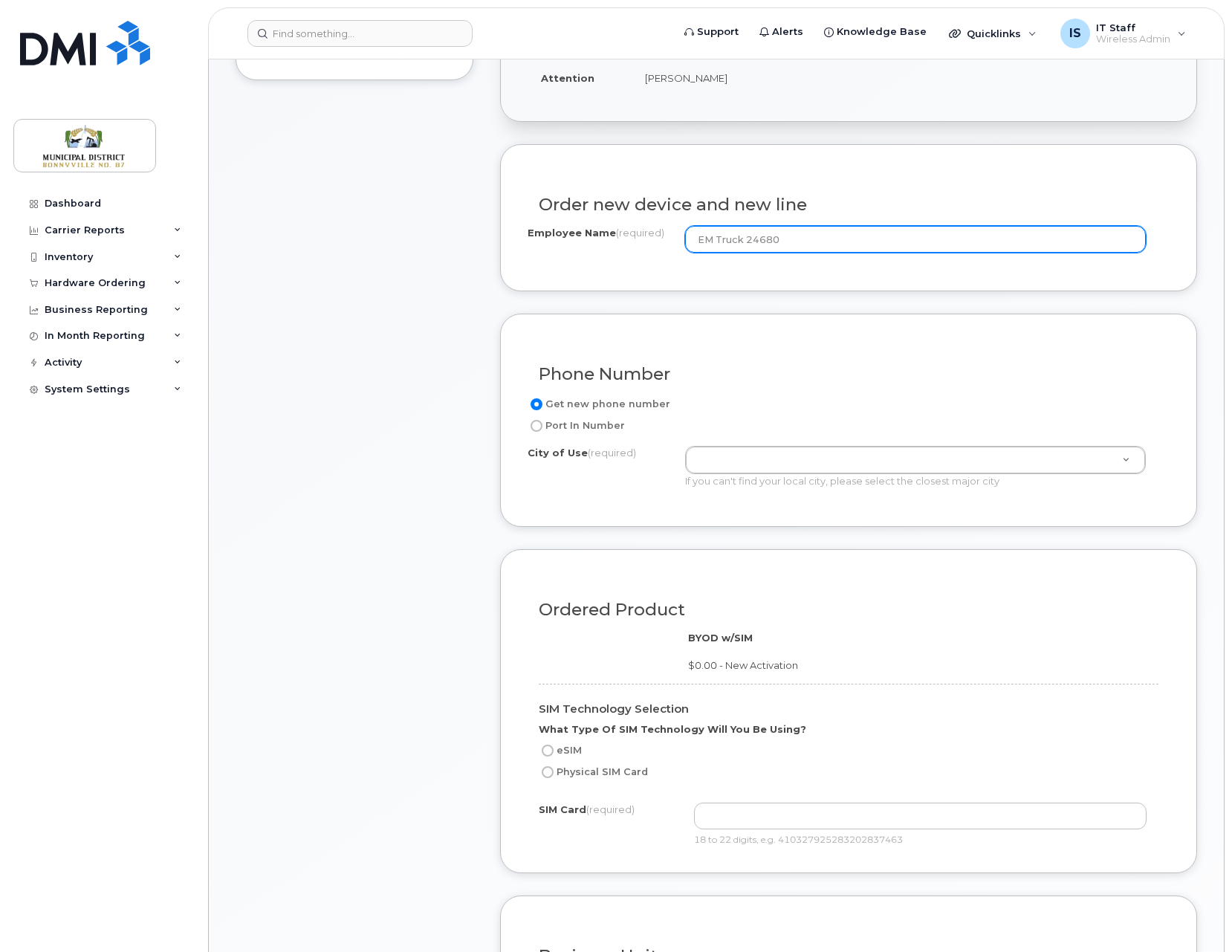
scroll to position [444, 0]
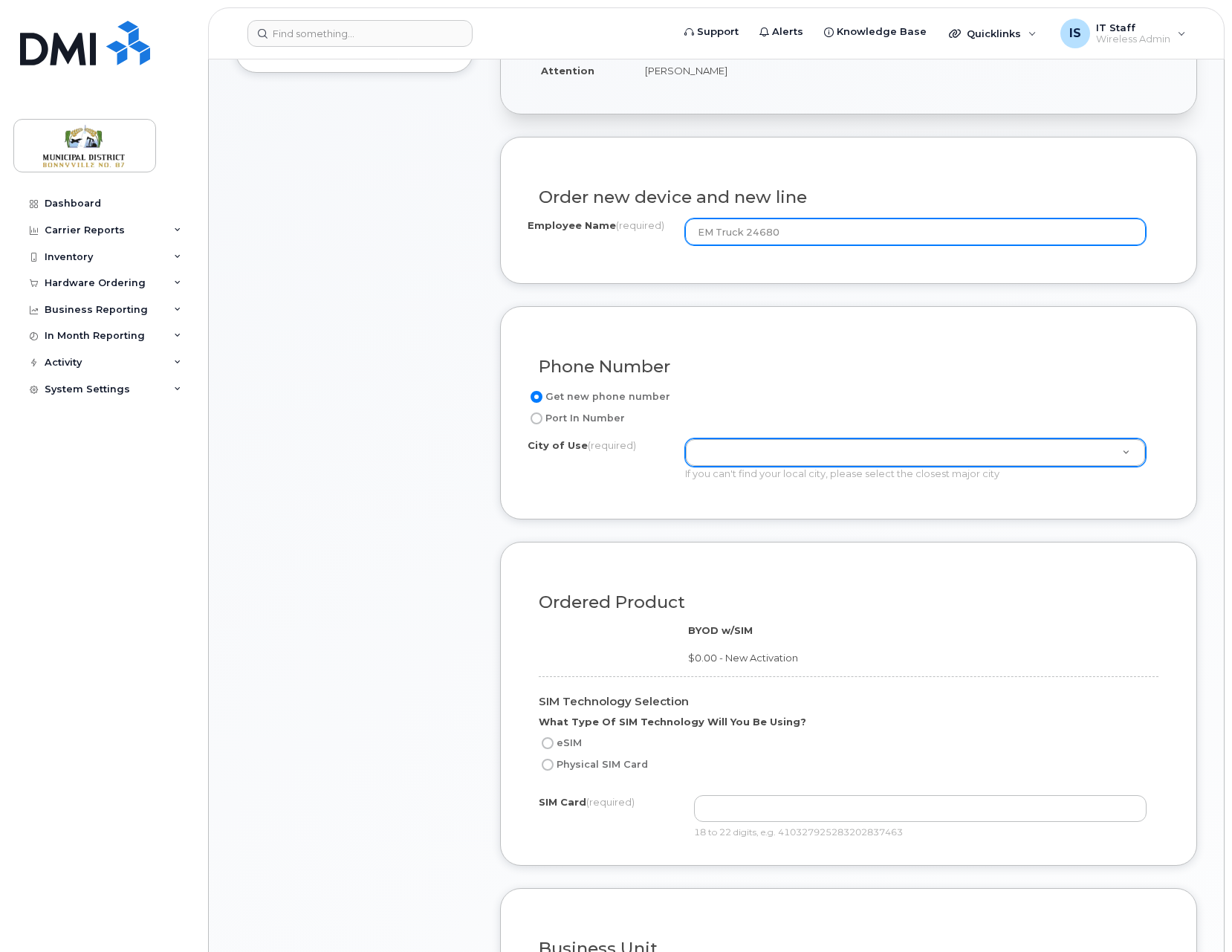
type input "EM Truck 24680"
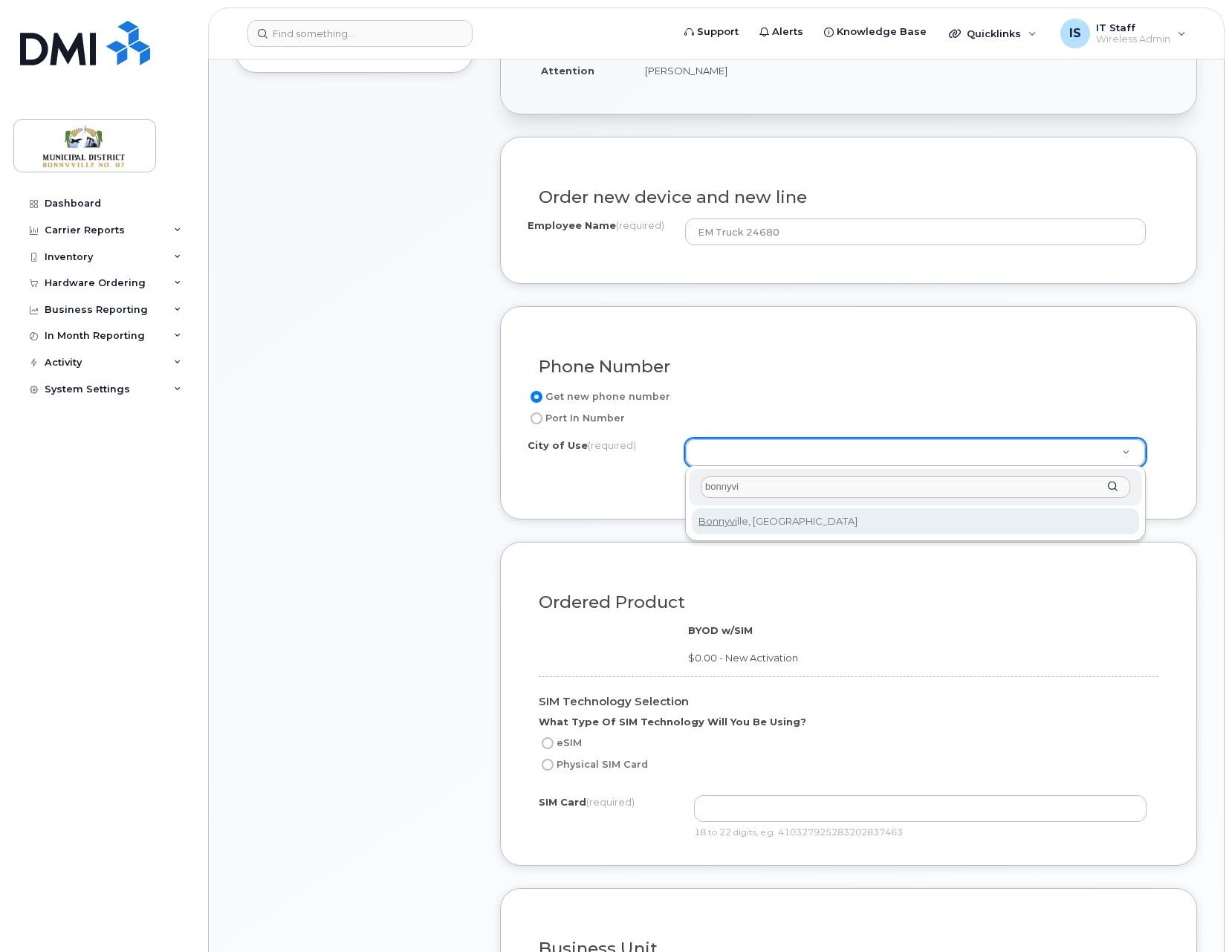
type input "bonnyvi"
type input "61"
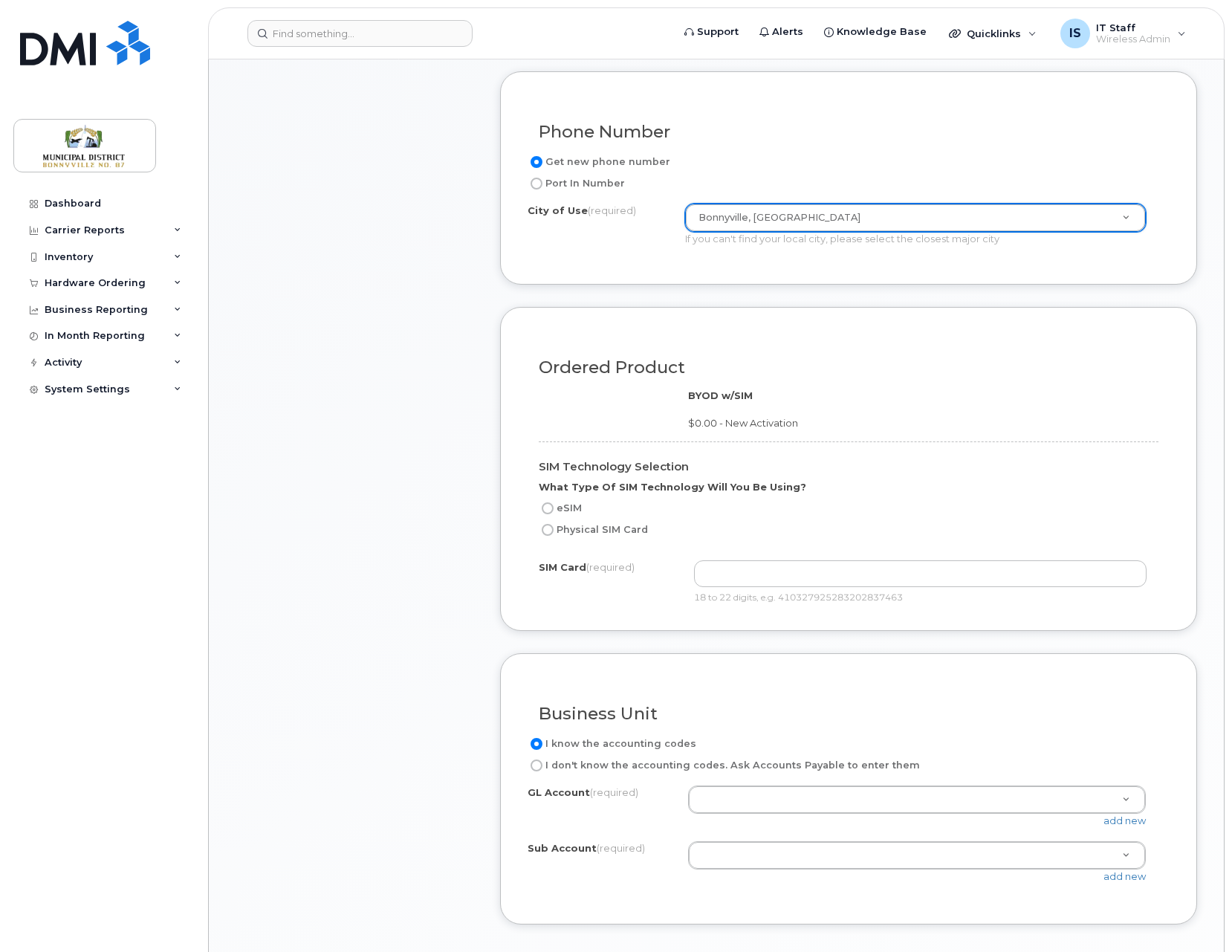
scroll to position [681, 0]
click at [550, 529] on input "Physical SIM Card" at bounding box center [547, 528] width 12 height 12
radio input "true"
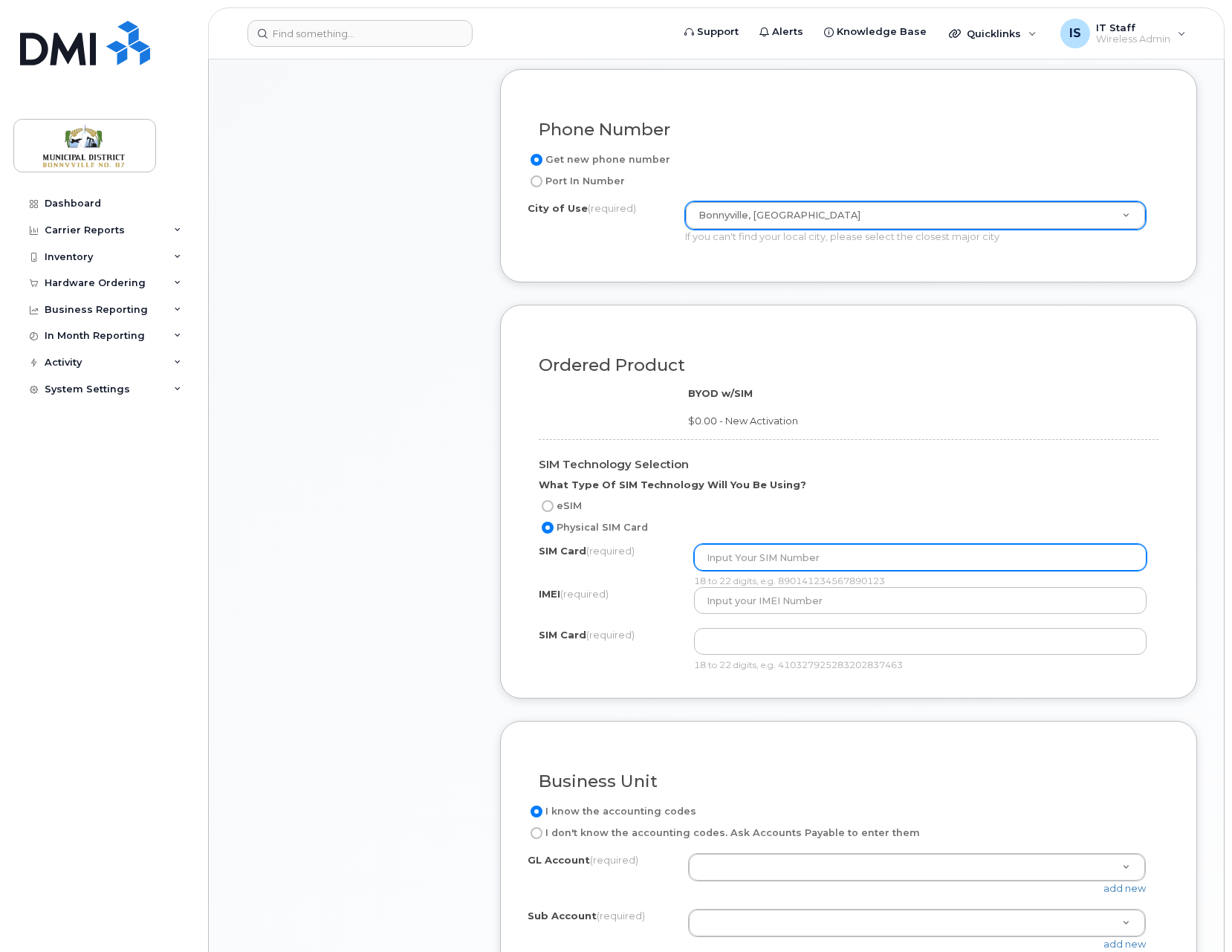
click at [782, 556] on input "text" at bounding box center [920, 557] width 453 height 27
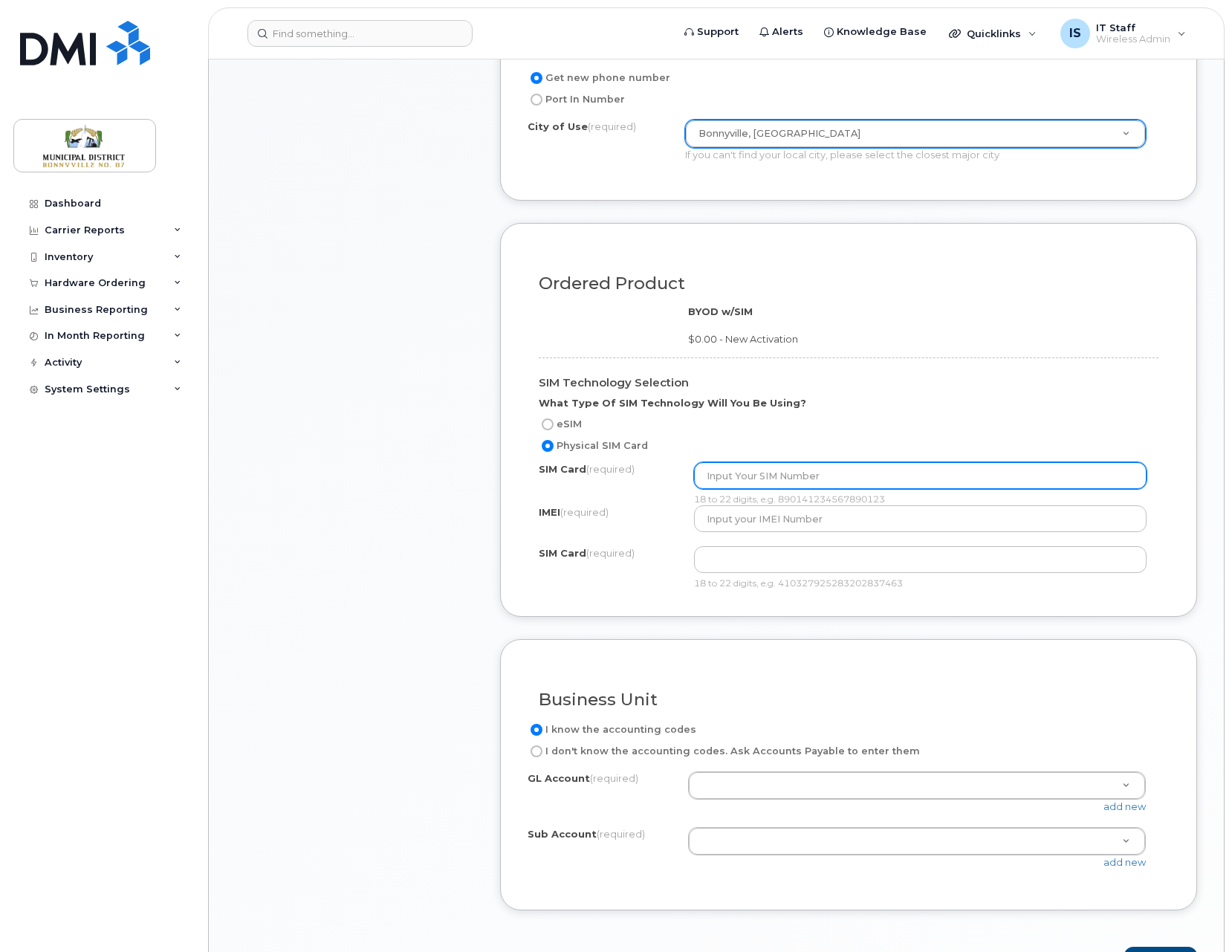
scroll to position [764, 0]
click at [761, 476] on input "text" at bounding box center [920, 474] width 453 height 27
paste input "89302610104342620487"
type input "89302610104342620487"
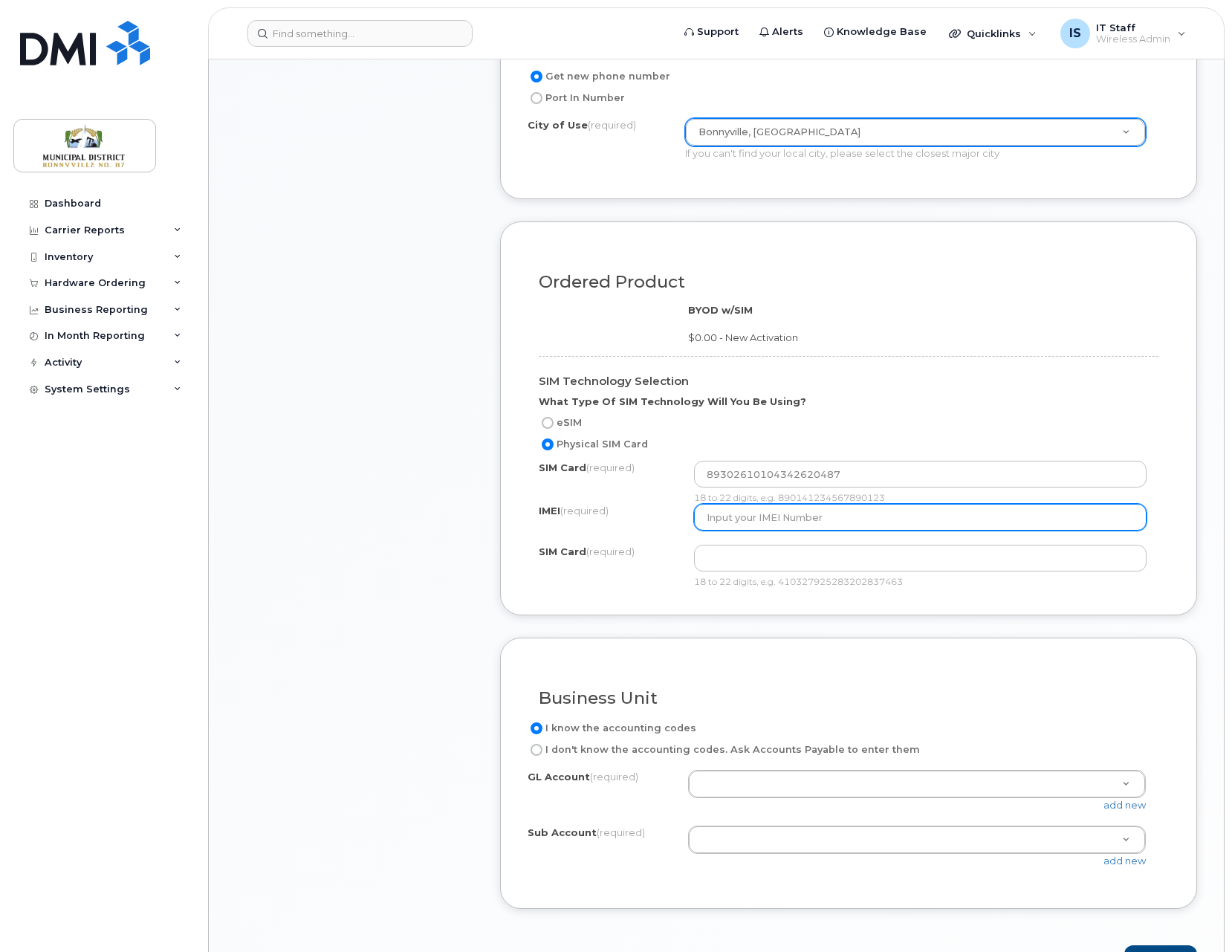
click at [797, 517] on input "text" at bounding box center [920, 517] width 453 height 27
paste input "867228050606291"
type input "867228050606291"
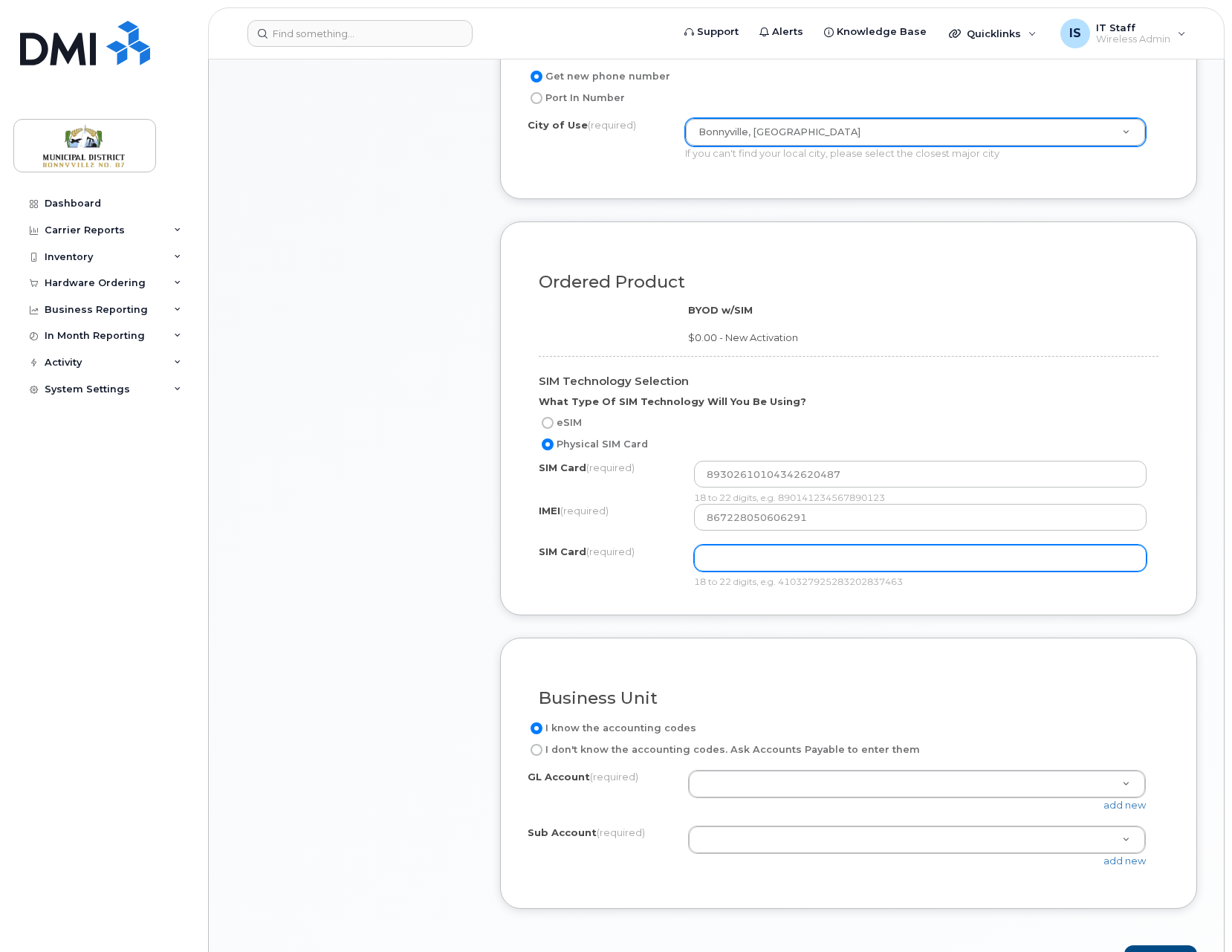
click at [756, 560] on input "text" at bounding box center [920, 558] width 453 height 27
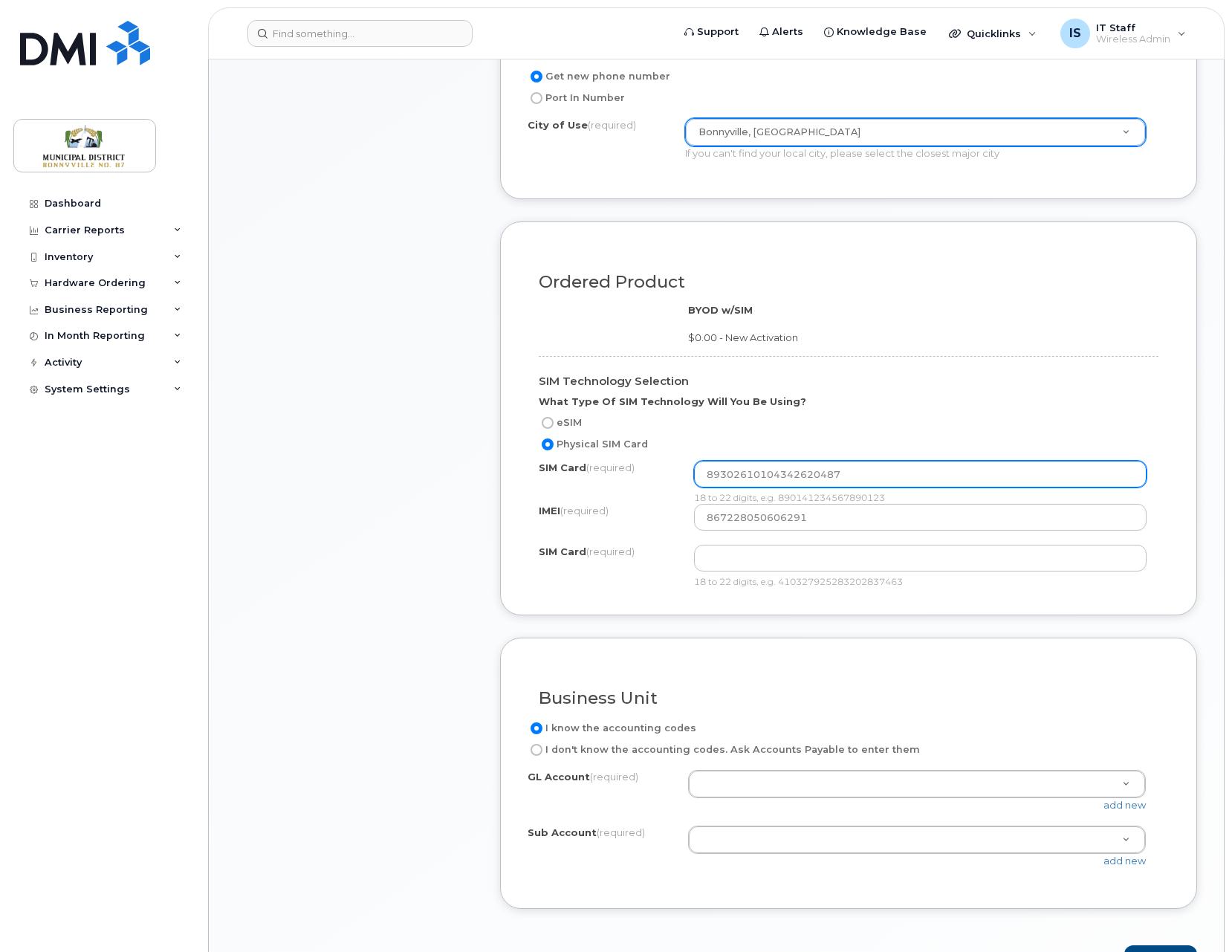
click at [785, 470] on input "89302610104342620487" at bounding box center [920, 474] width 453 height 27
click at [799, 477] on input "89302610104342620487" at bounding box center [920, 474] width 453 height 27
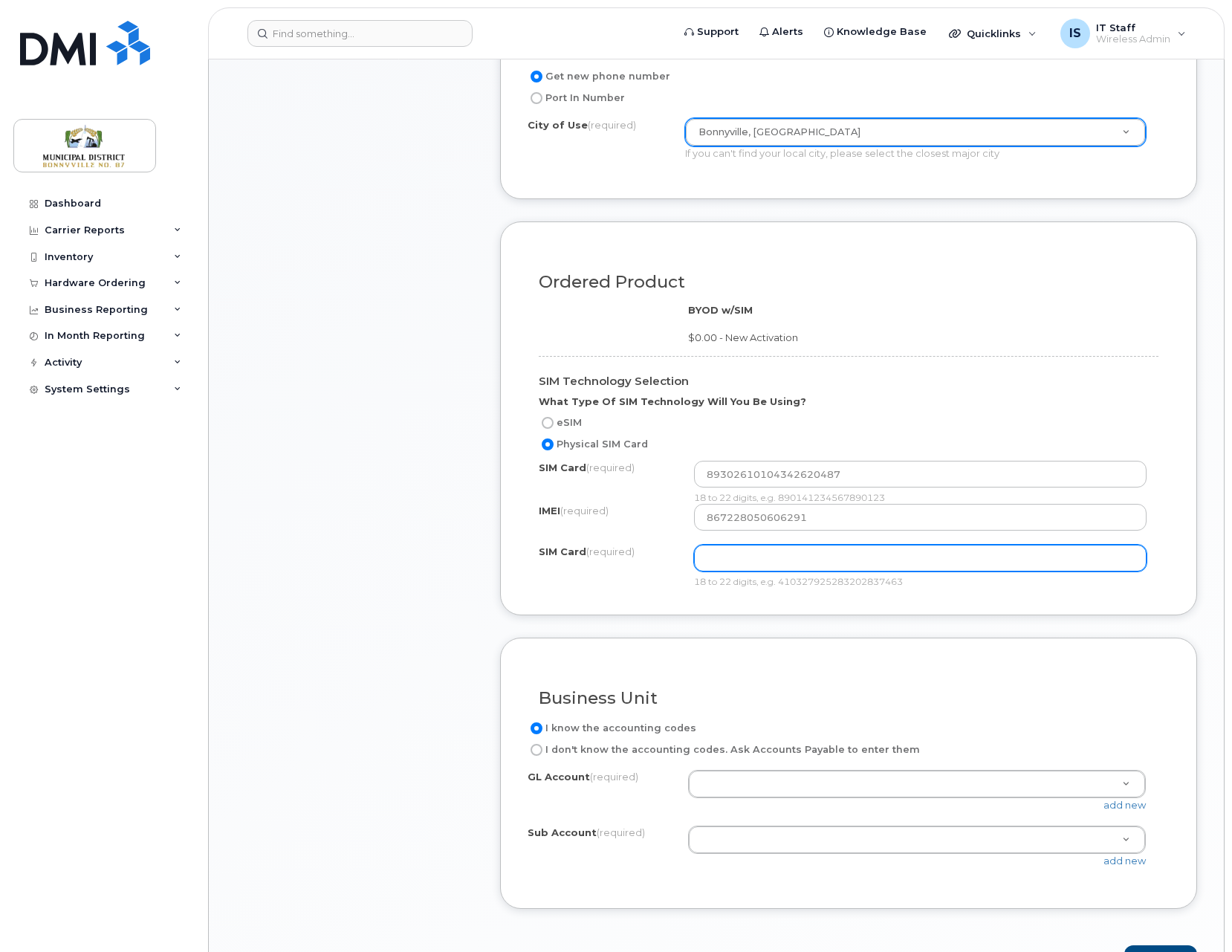
click at [809, 556] on input "text" at bounding box center [920, 558] width 453 height 27
paste input "89302610104342620487"
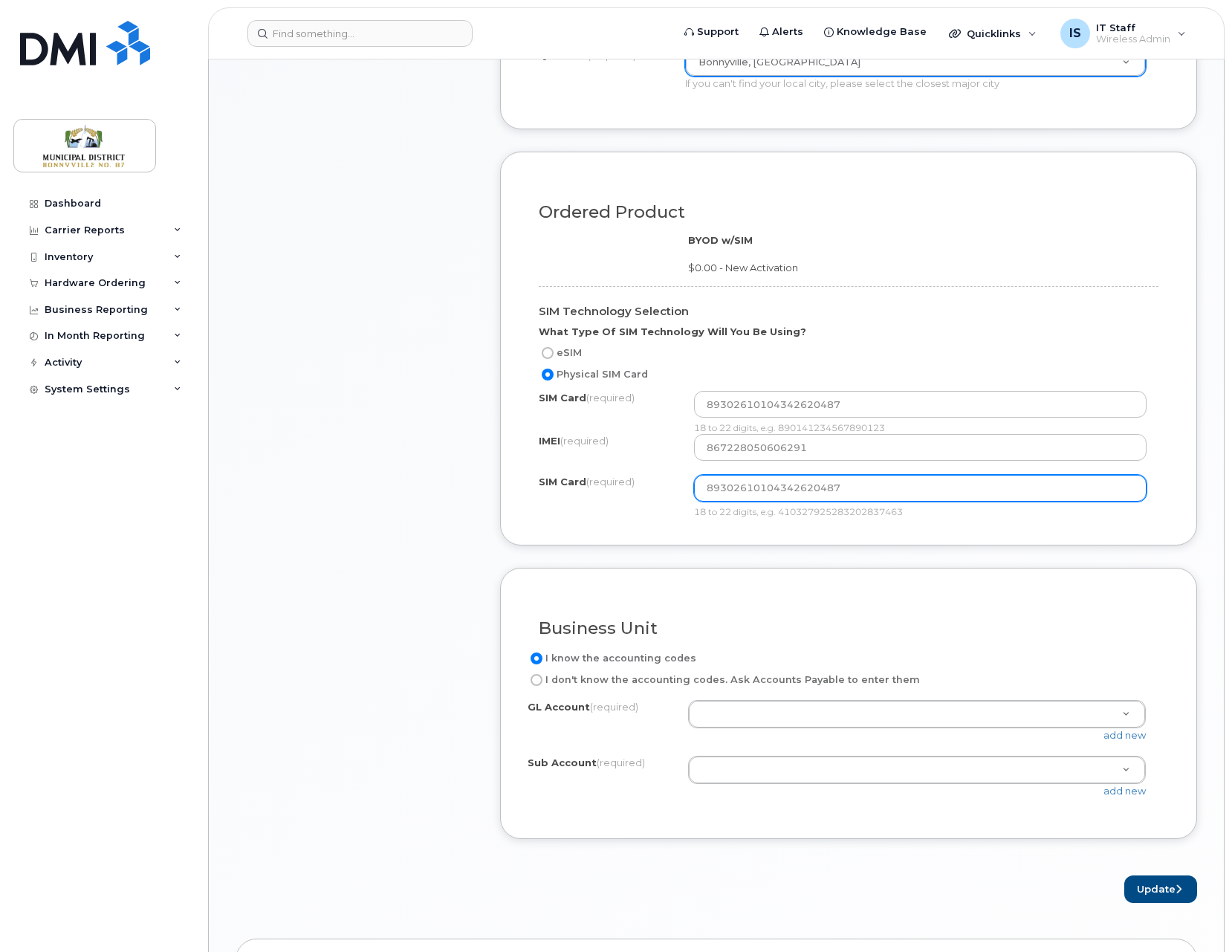
scroll to position [836, 0]
type input "89302610104342620487"
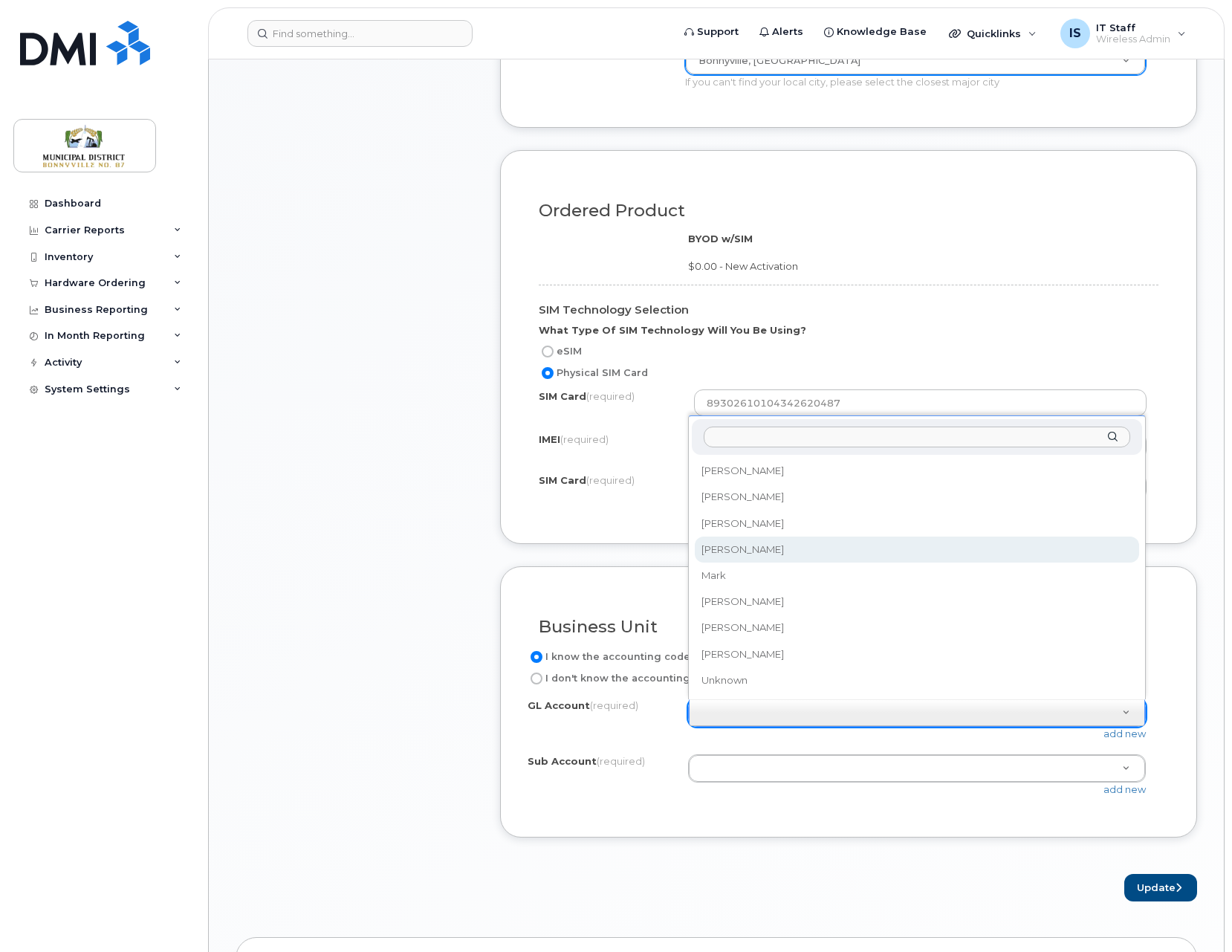
select select "[PERSON_NAME]"
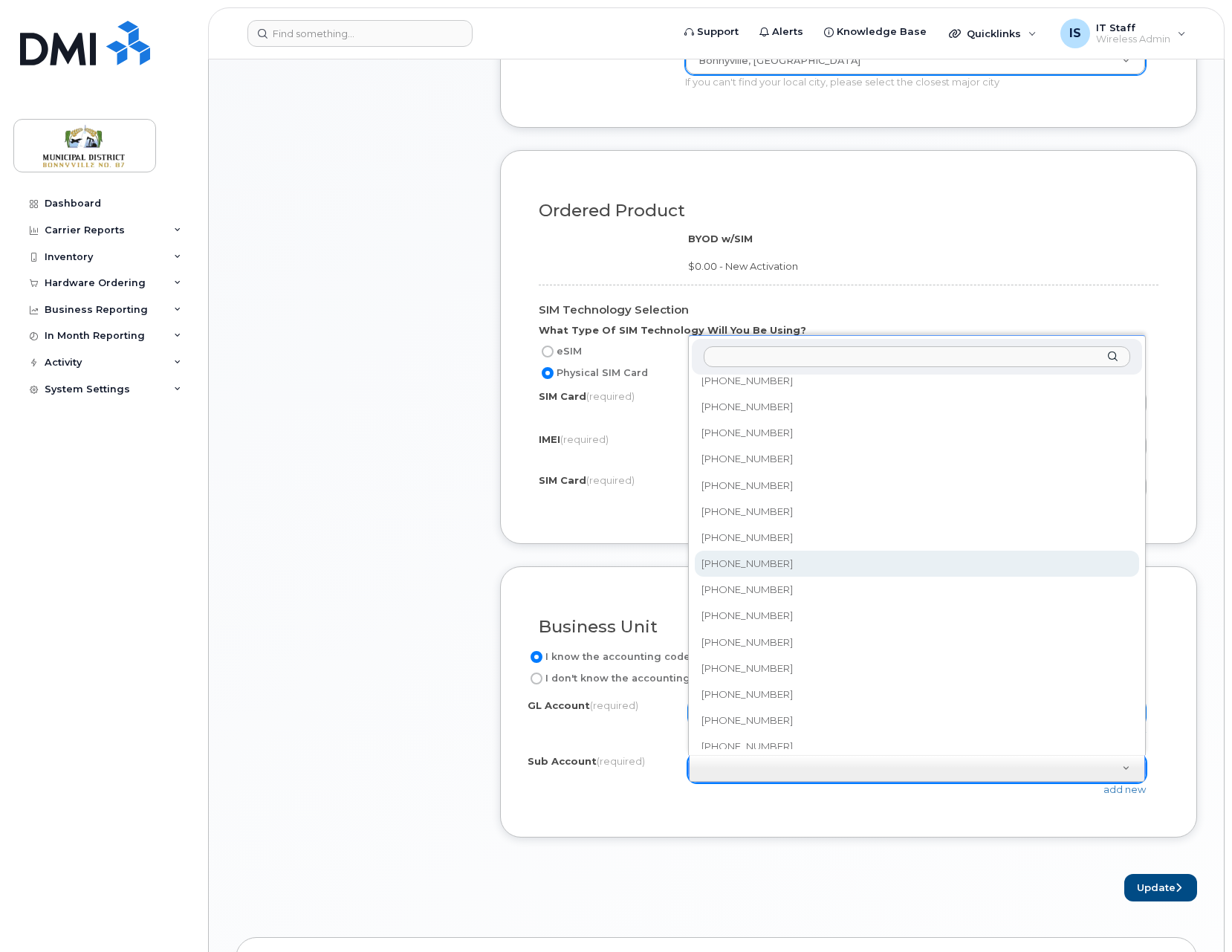
scroll to position [115, 0]
select select "[PHONE_NUMBER]"
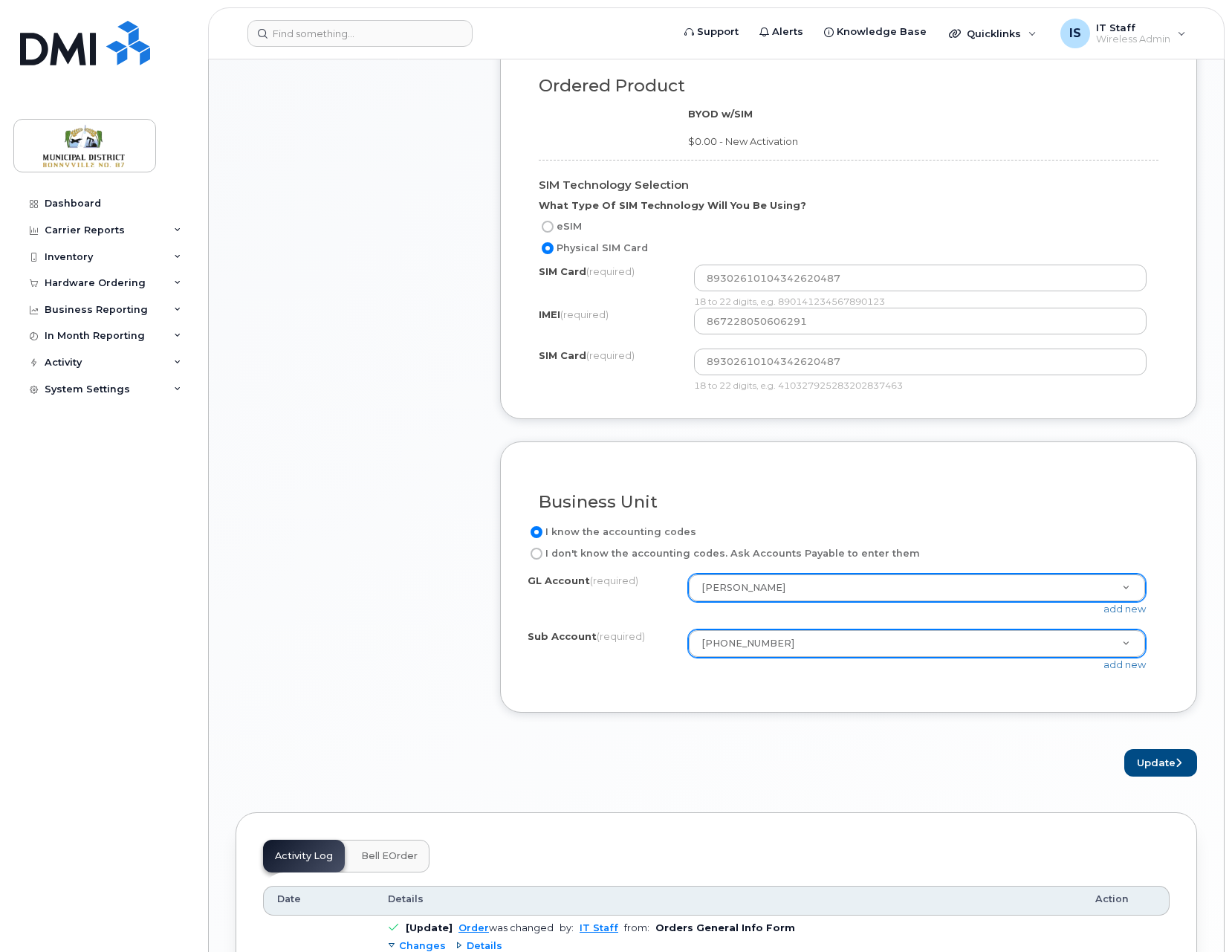
scroll to position [984, 0]
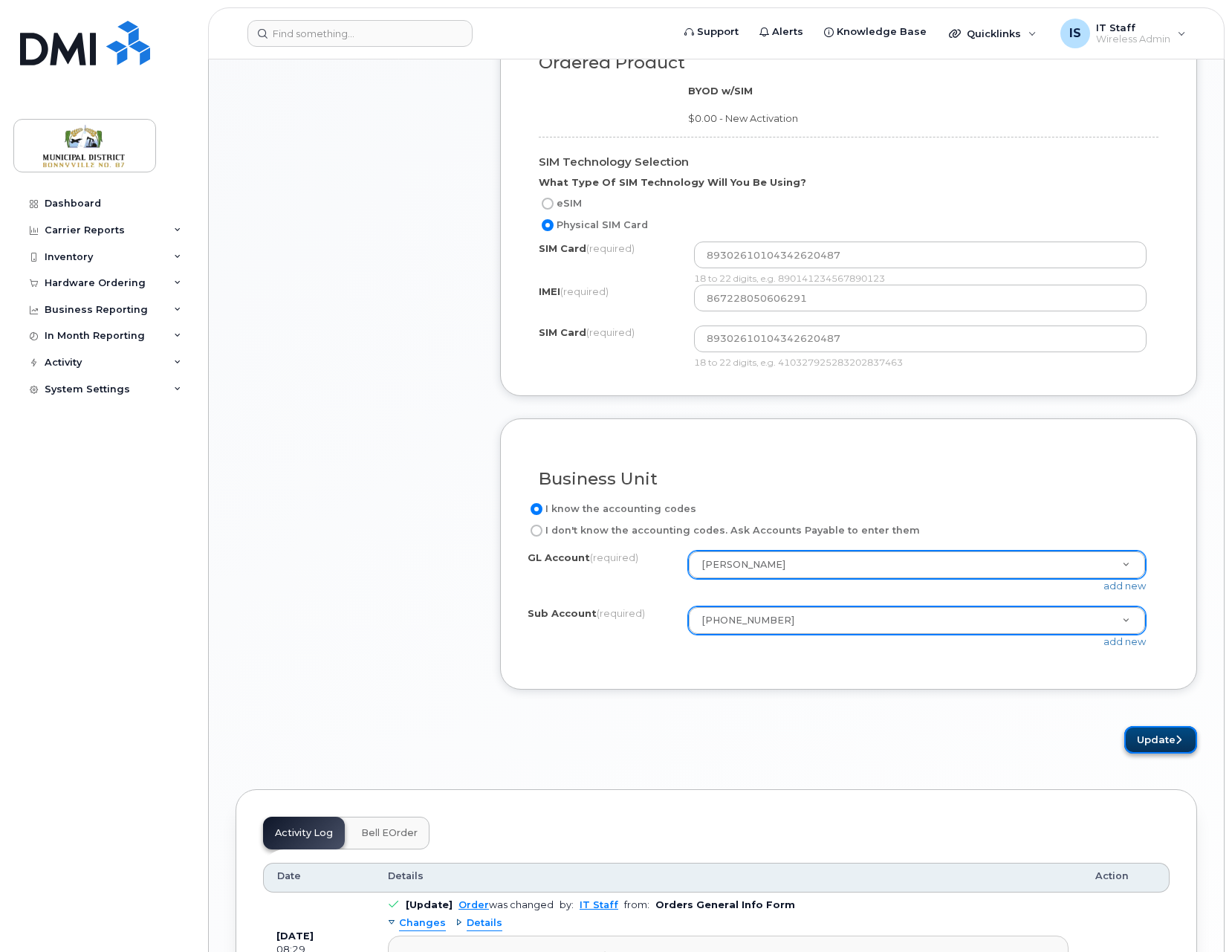
click at [1164, 739] on button "Update" at bounding box center [1160, 740] width 73 height 28
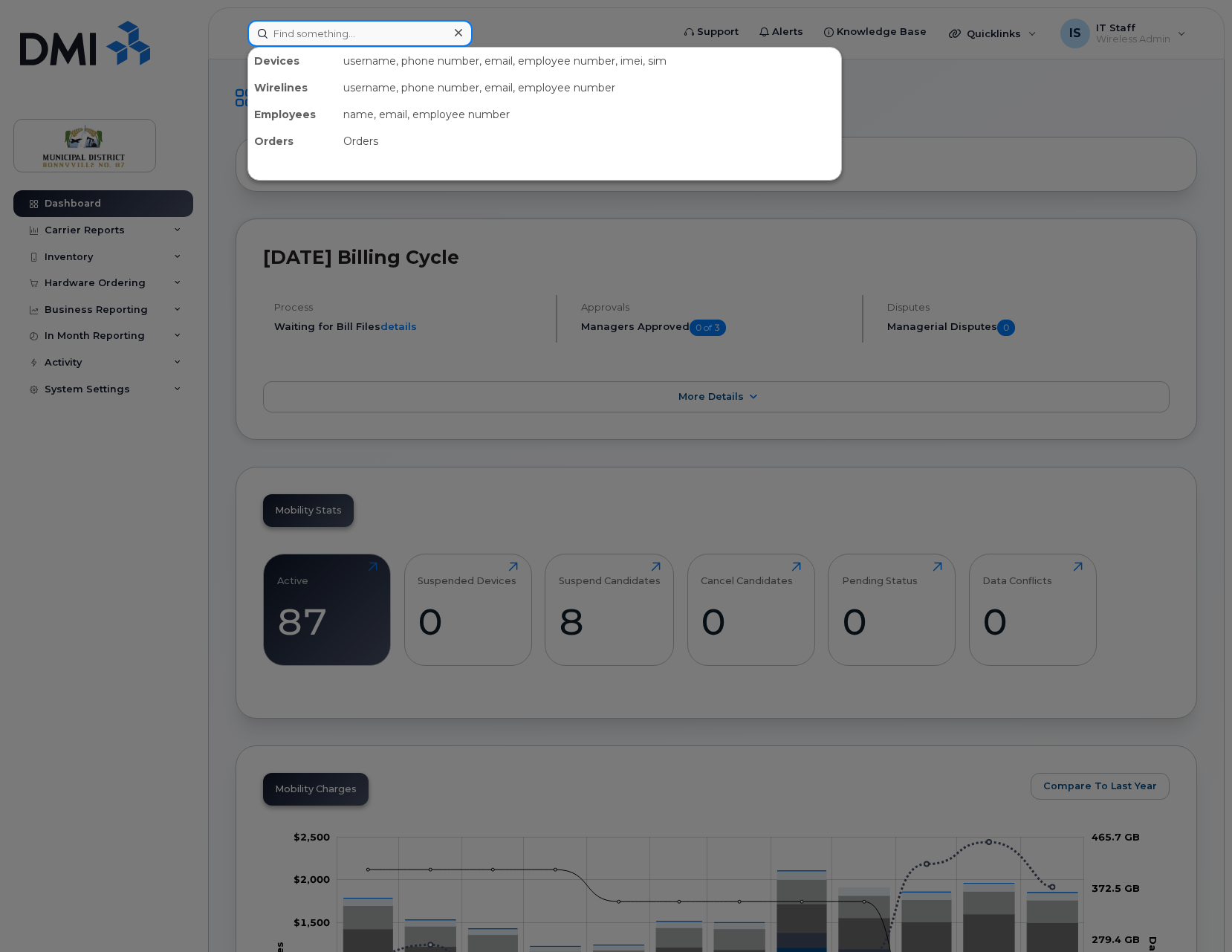
click at [357, 33] on input at bounding box center [360, 34] width 225 height 27
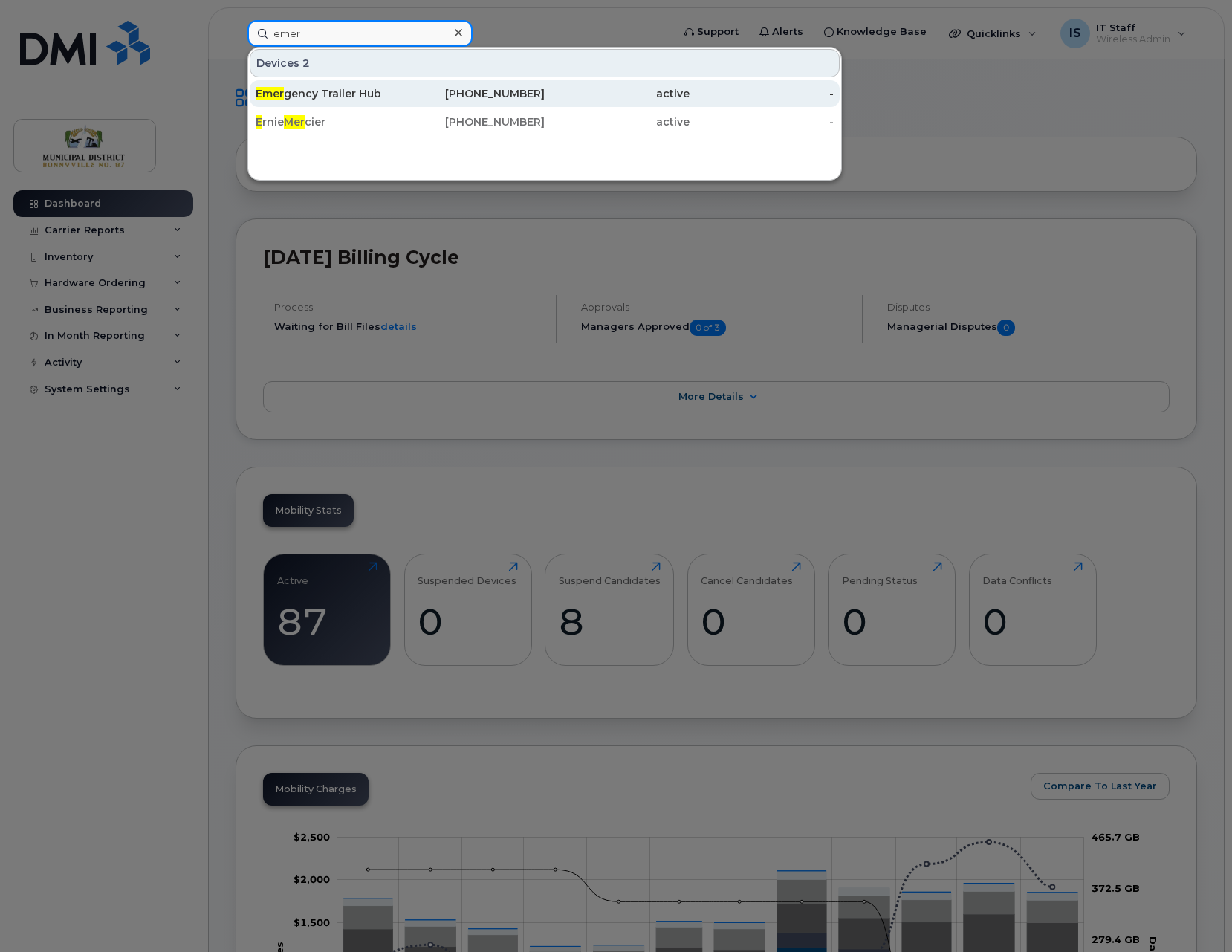
type input "emer"
click at [346, 94] on div "Emer gency Trailer Hub" at bounding box center [327, 94] width 145 height 15
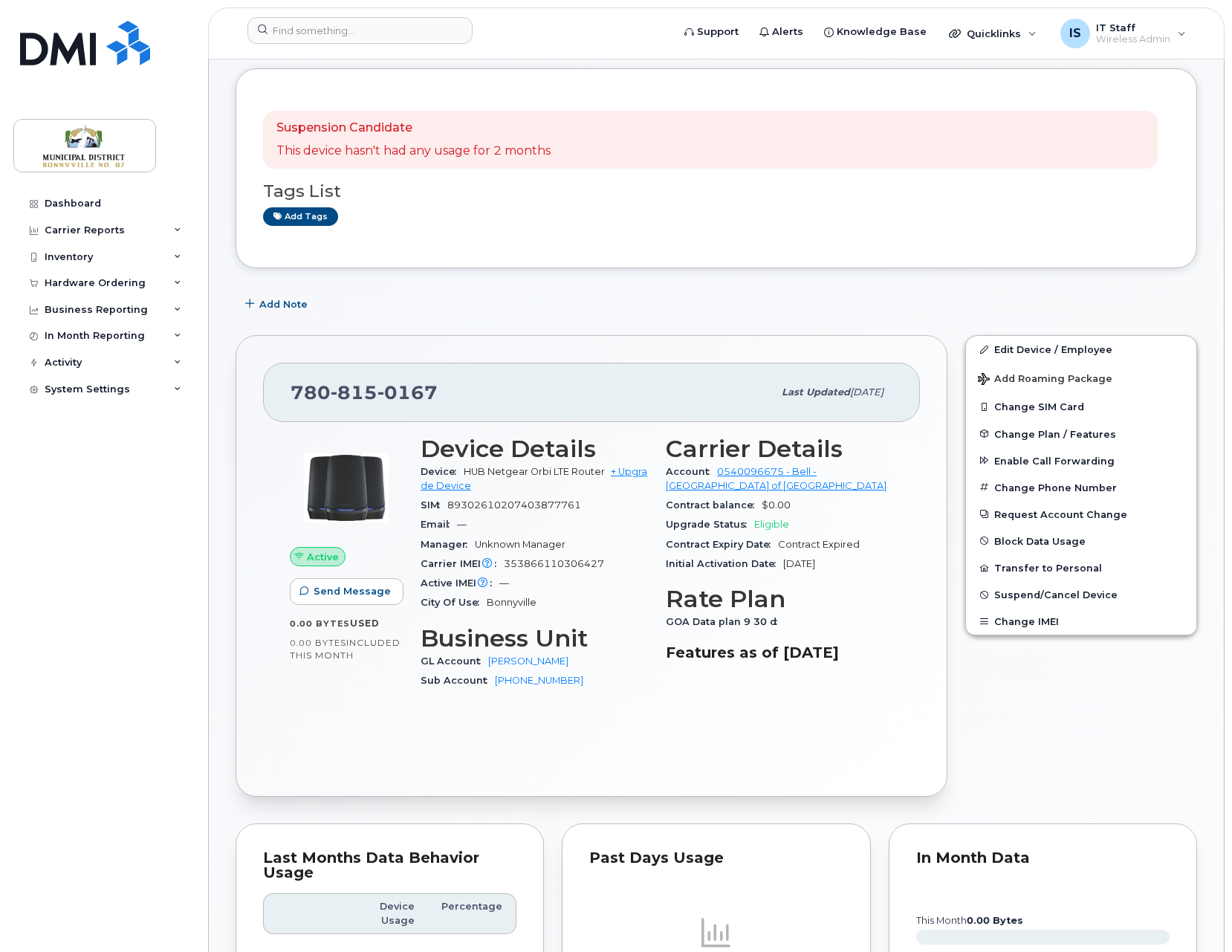
scroll to position [73, 0]
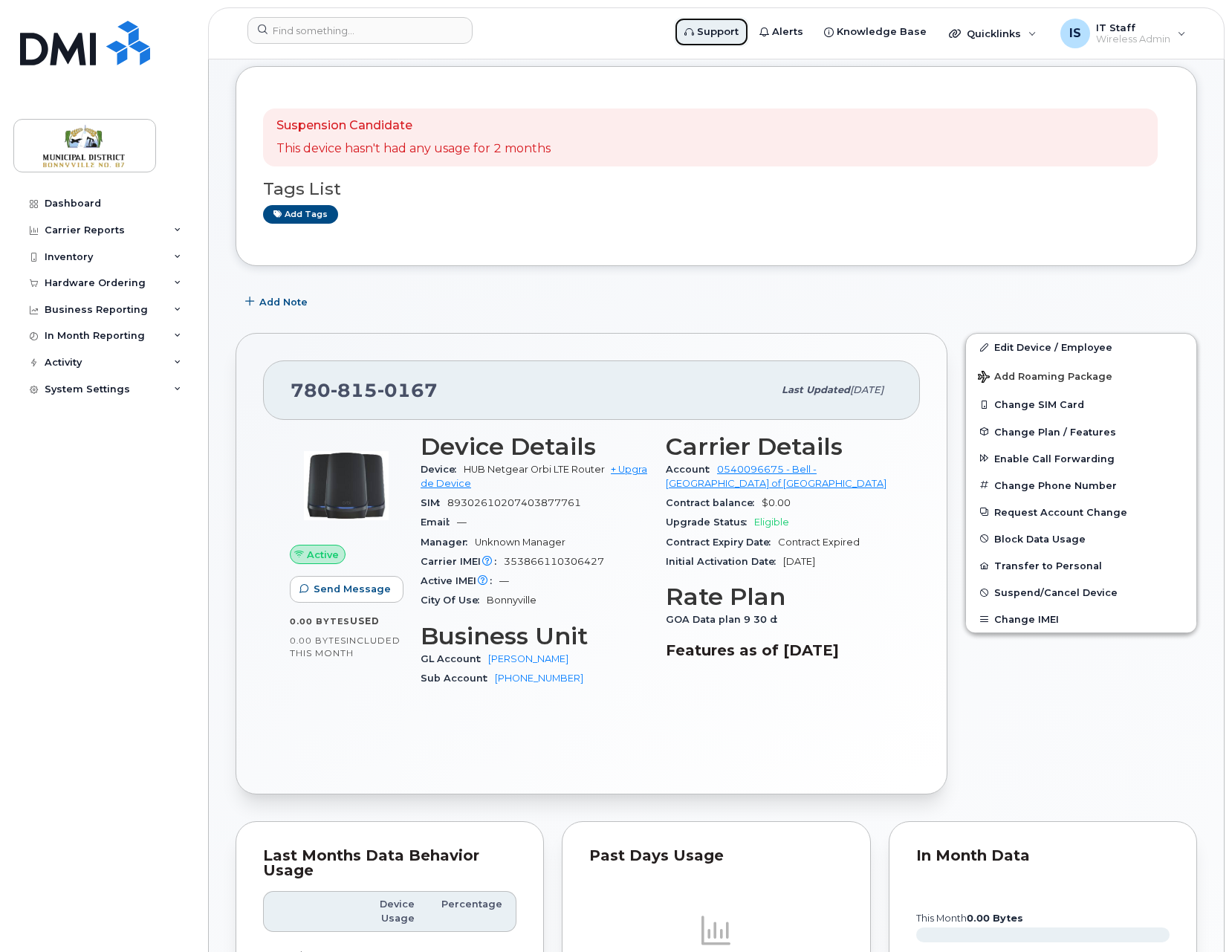
click at [724, 32] on span "Support" at bounding box center [717, 32] width 41 height 15
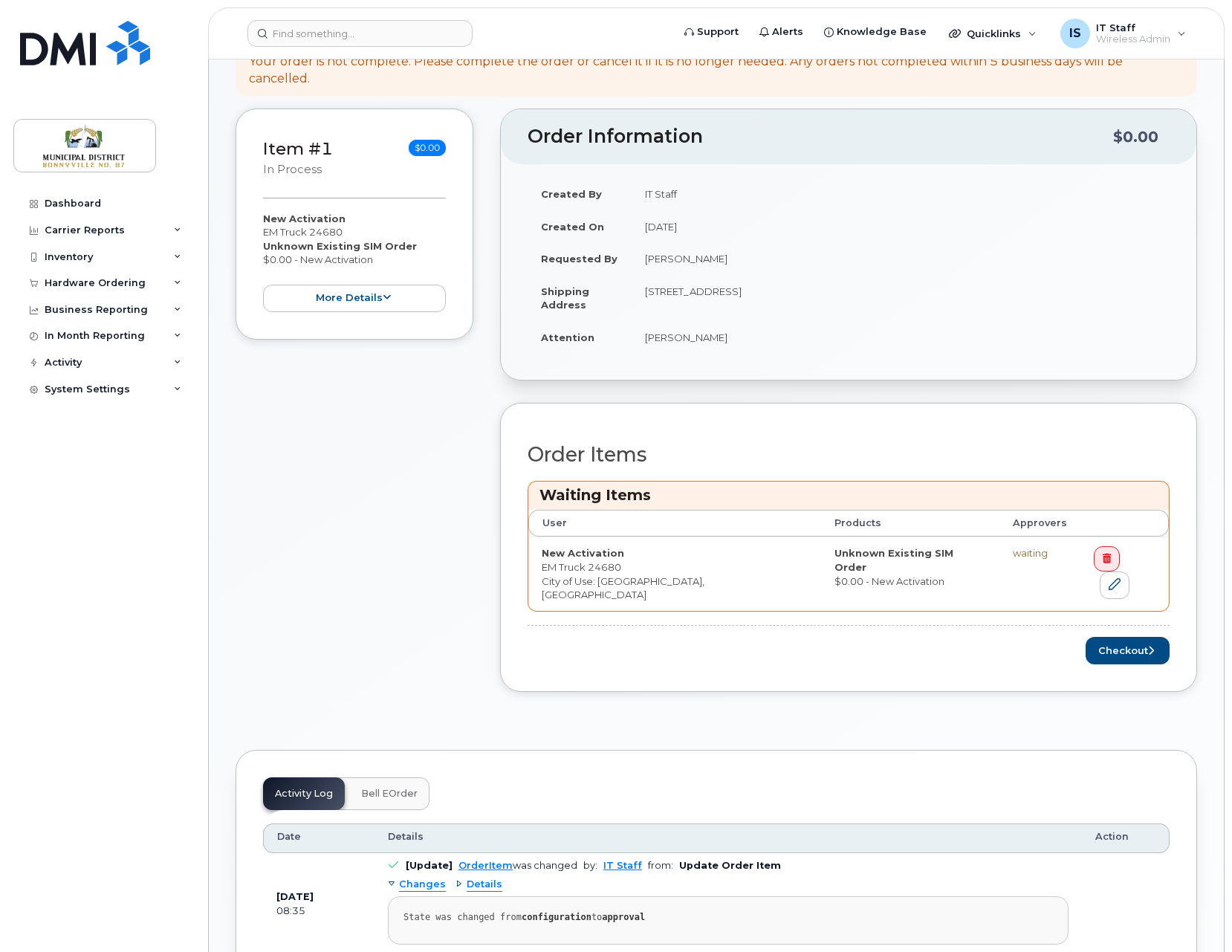
scroll to position [246, 0]
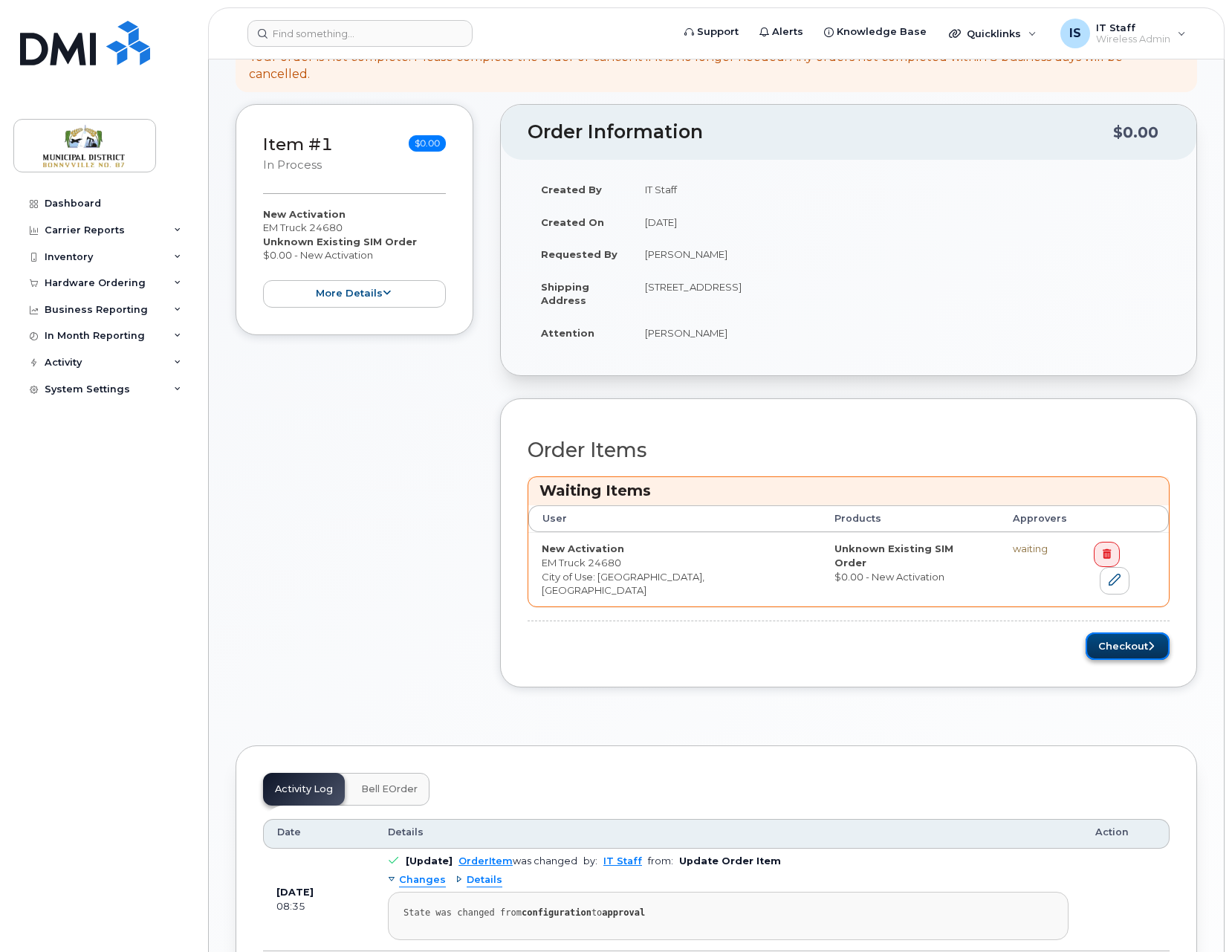
click at [1131, 632] on button "Checkout" at bounding box center [1128, 646] width 84 height 28
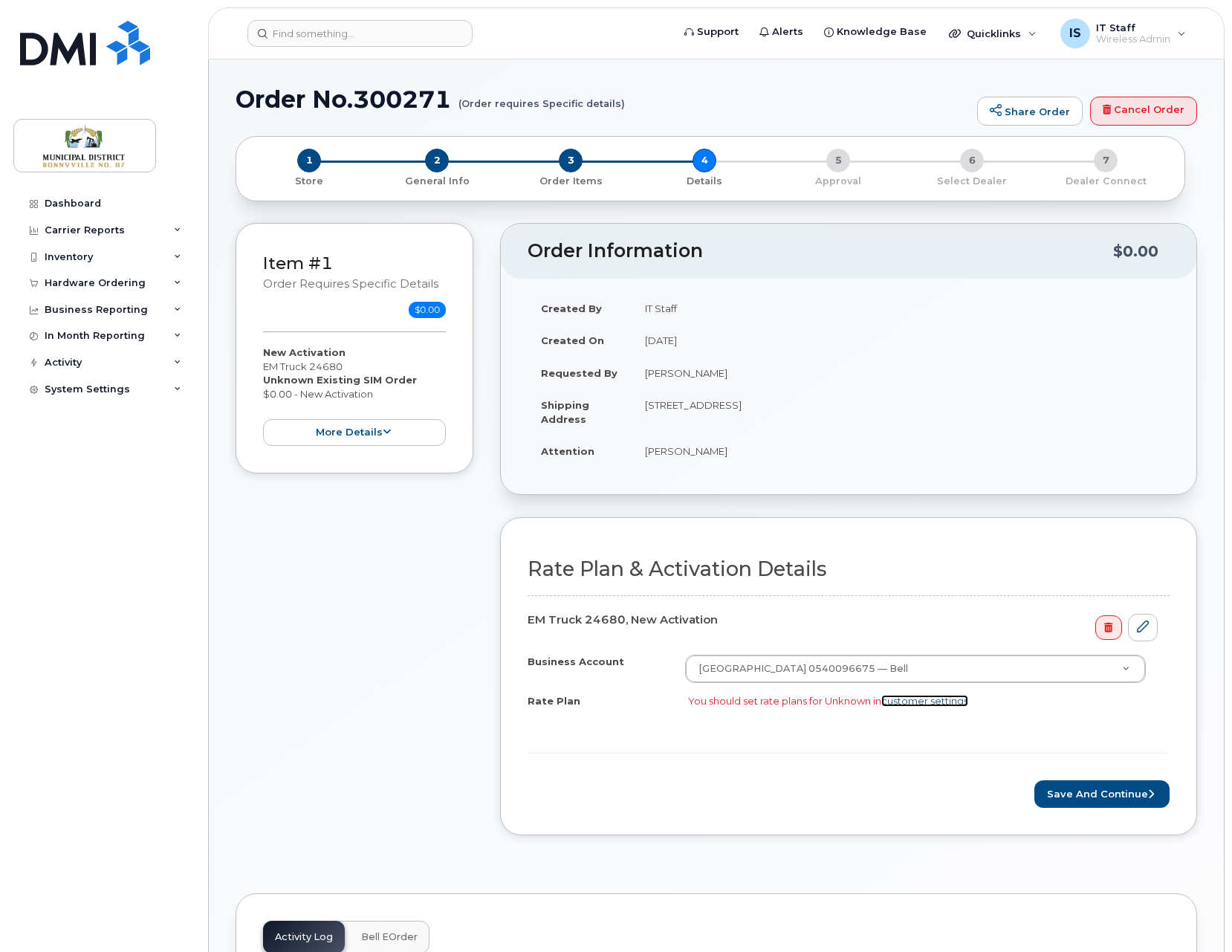
click at [933, 701] on link "customer settings" at bounding box center [925, 700] width 87 height 12
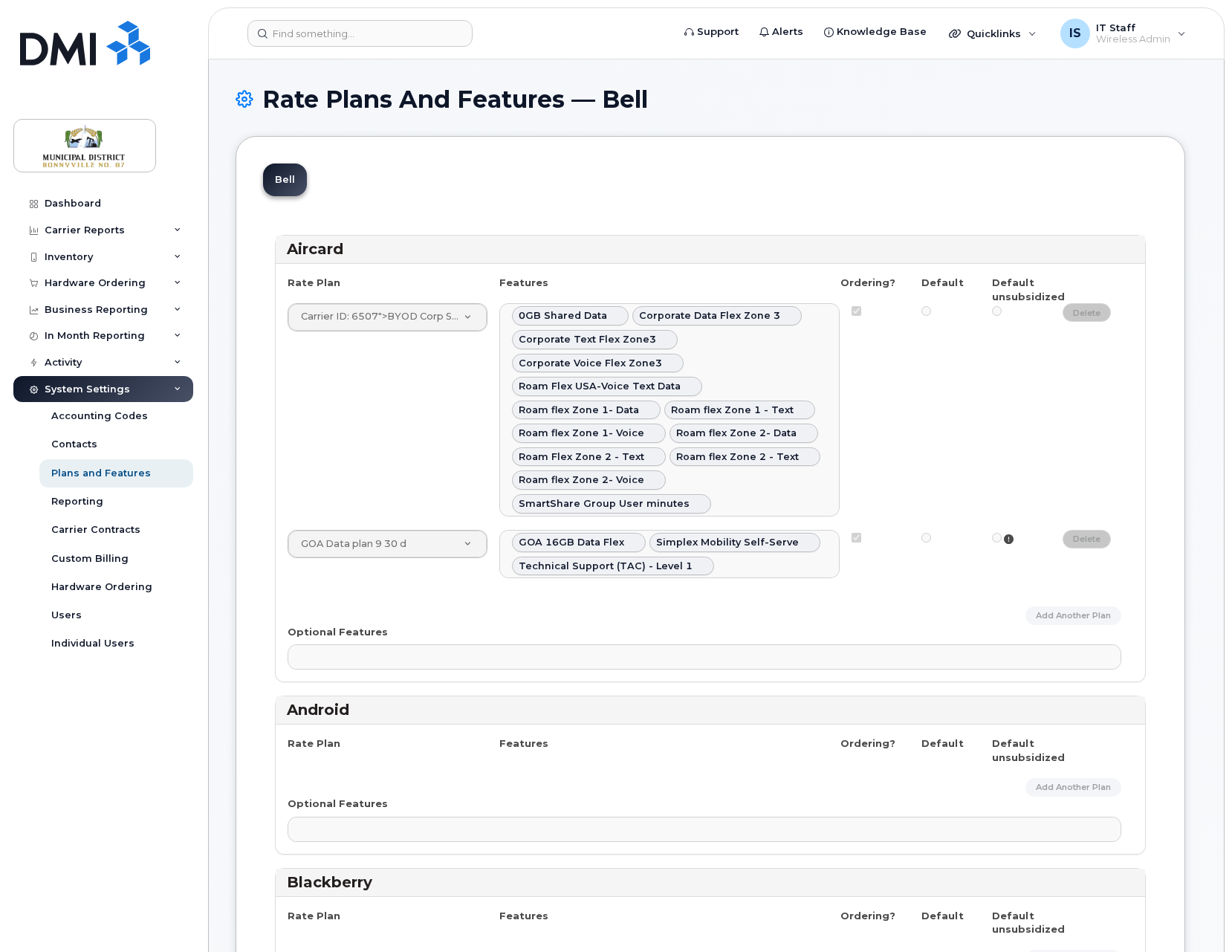
select select
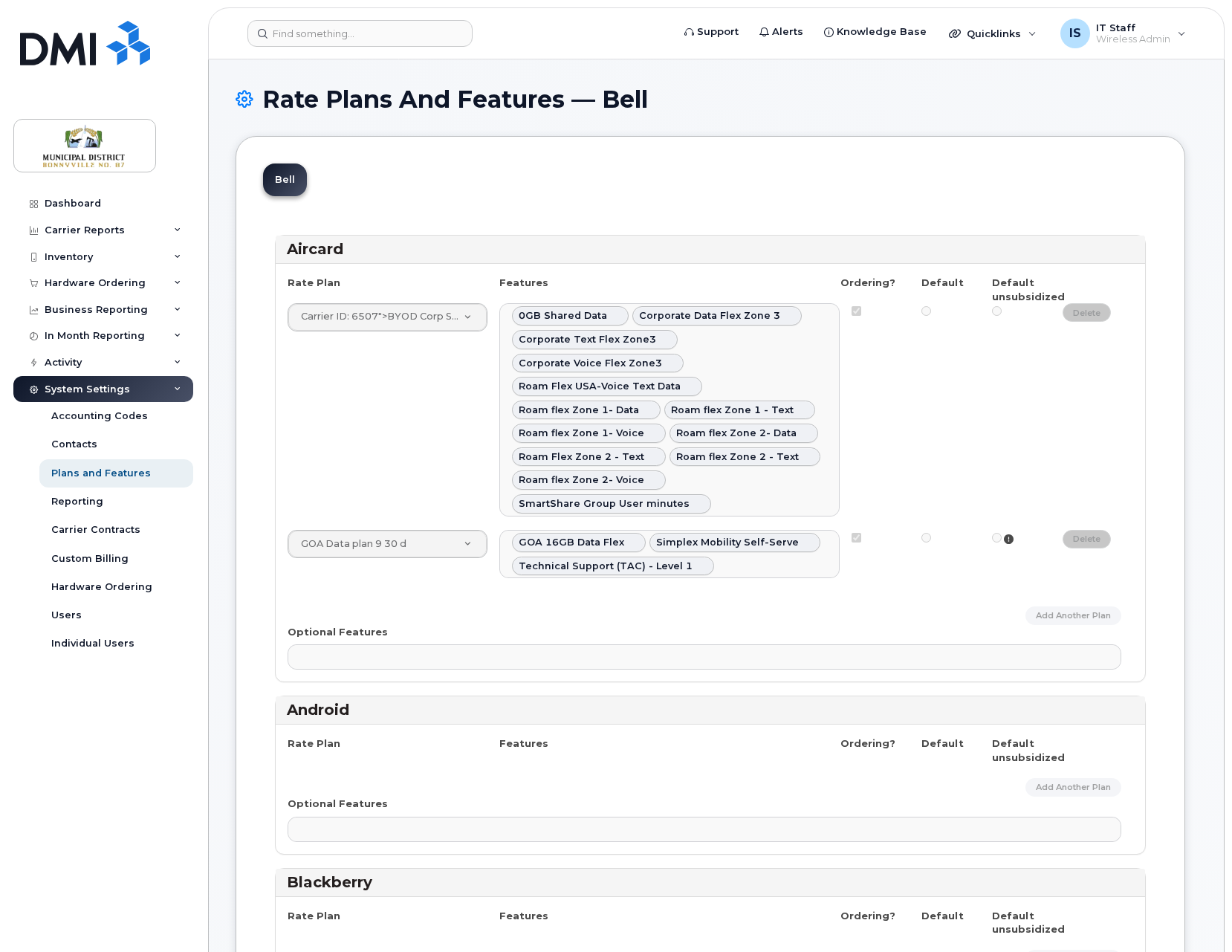
select select
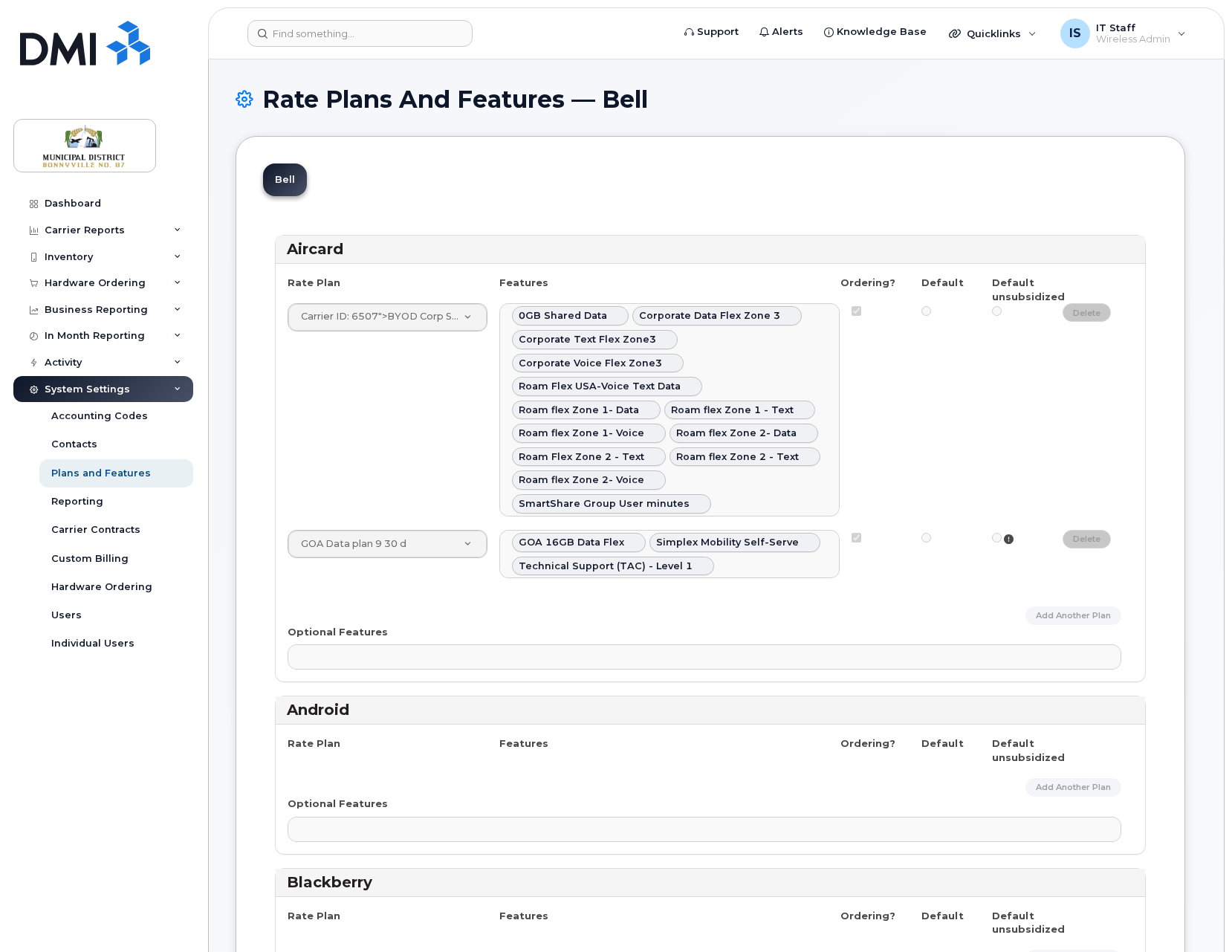
select select
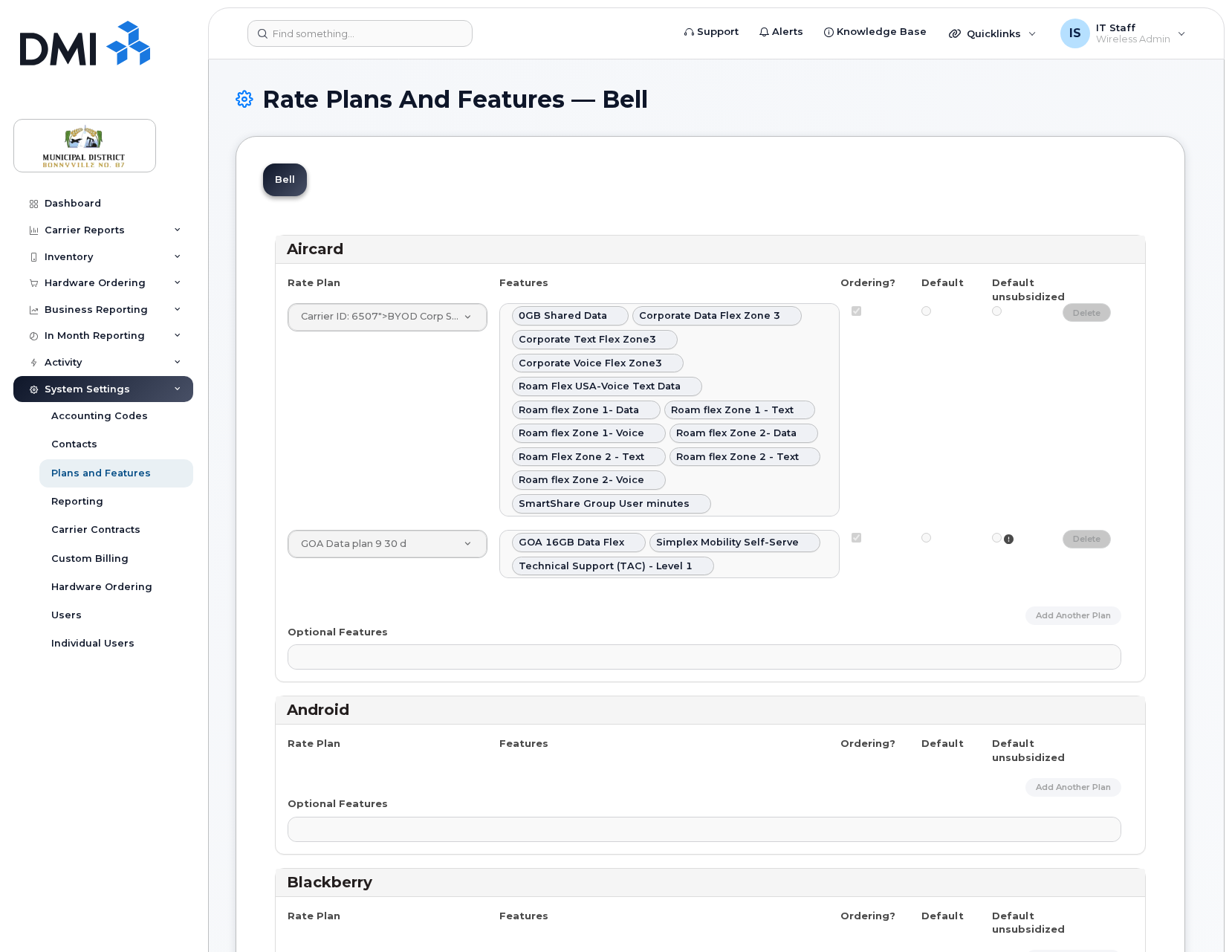
select select
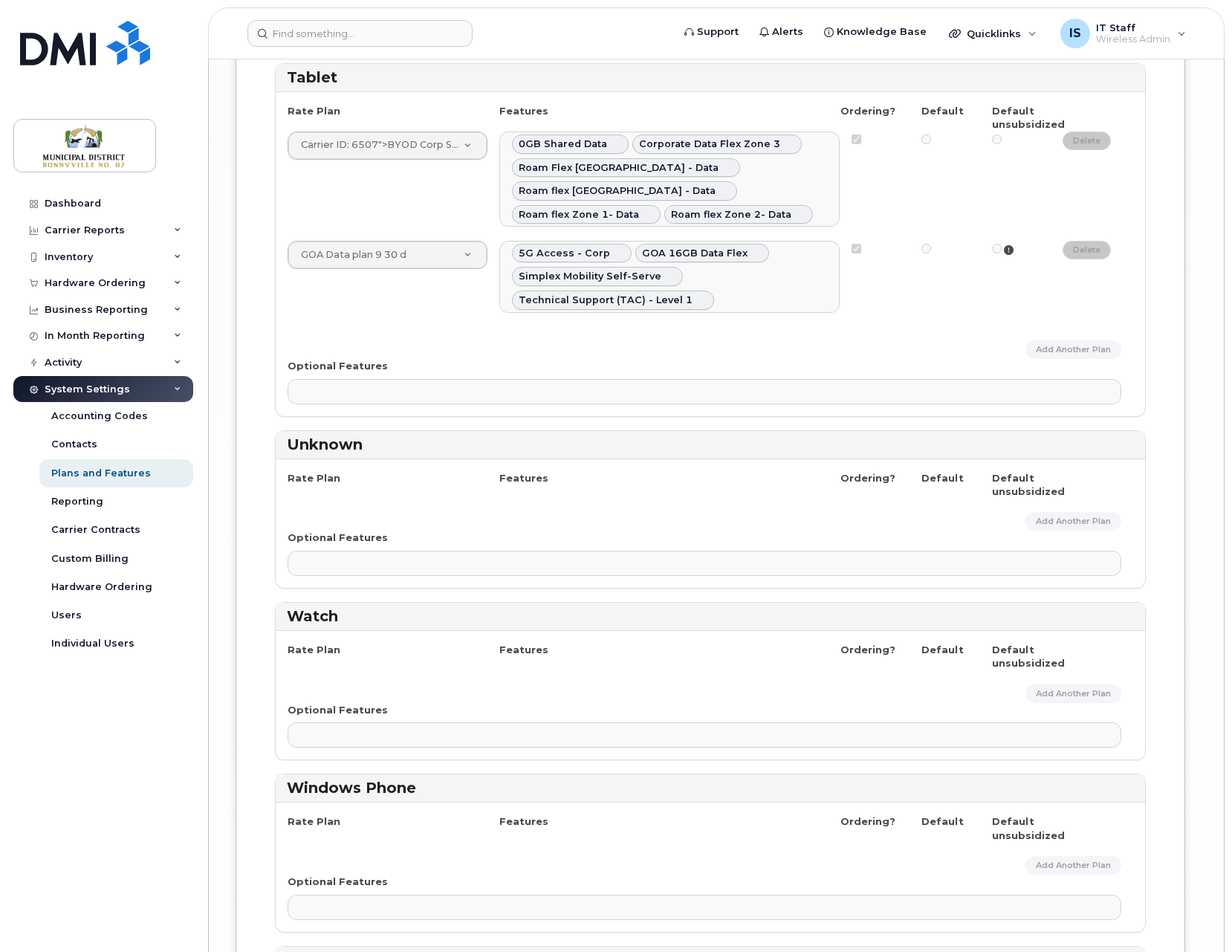
scroll to position [3940, 0]
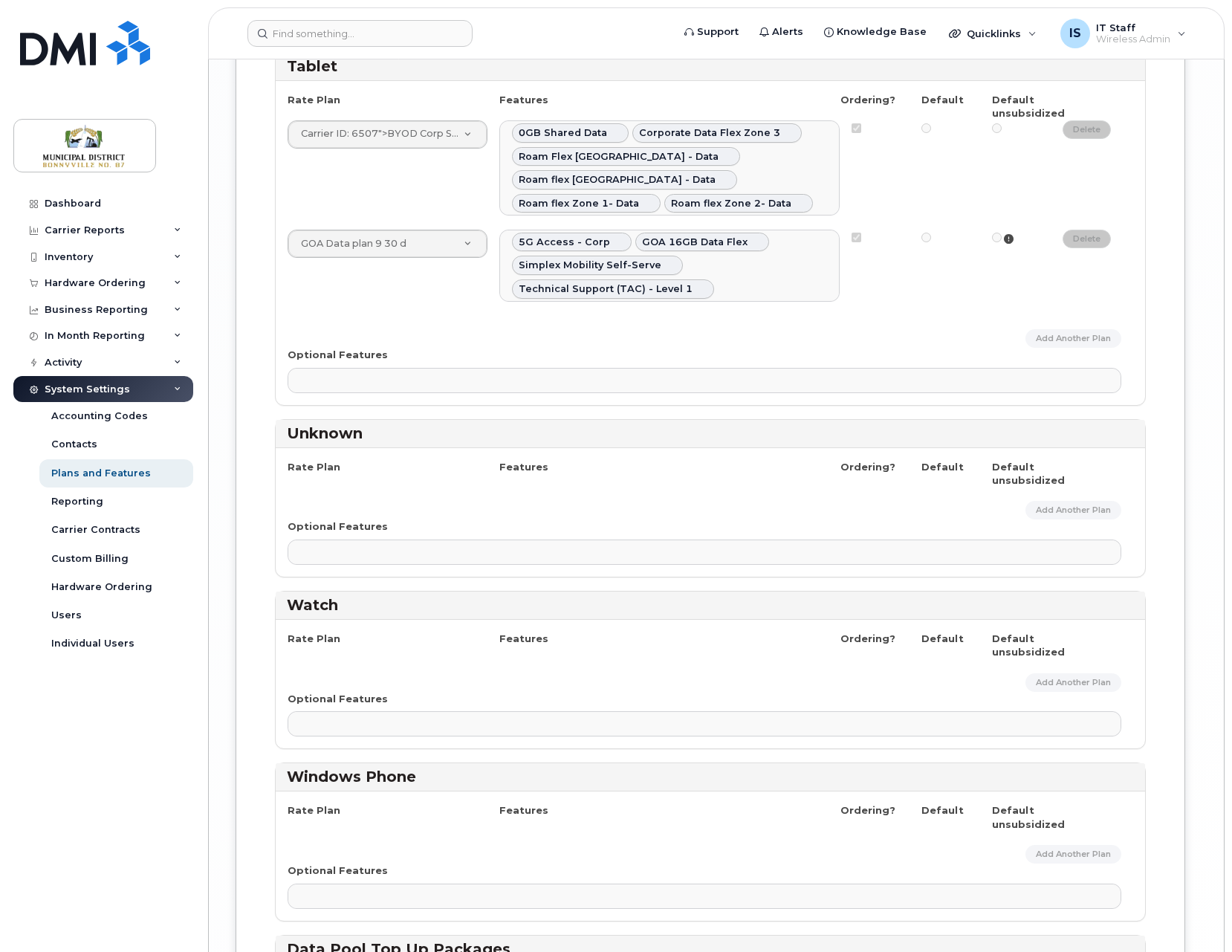
click at [873, 448] on div "Rate Plan Features Ordering? Default Default unsubsidized Add Another Plan Opti…" at bounding box center [710, 512] width 869 height 128
click at [508, 540] on ul at bounding box center [704, 552] width 832 height 24
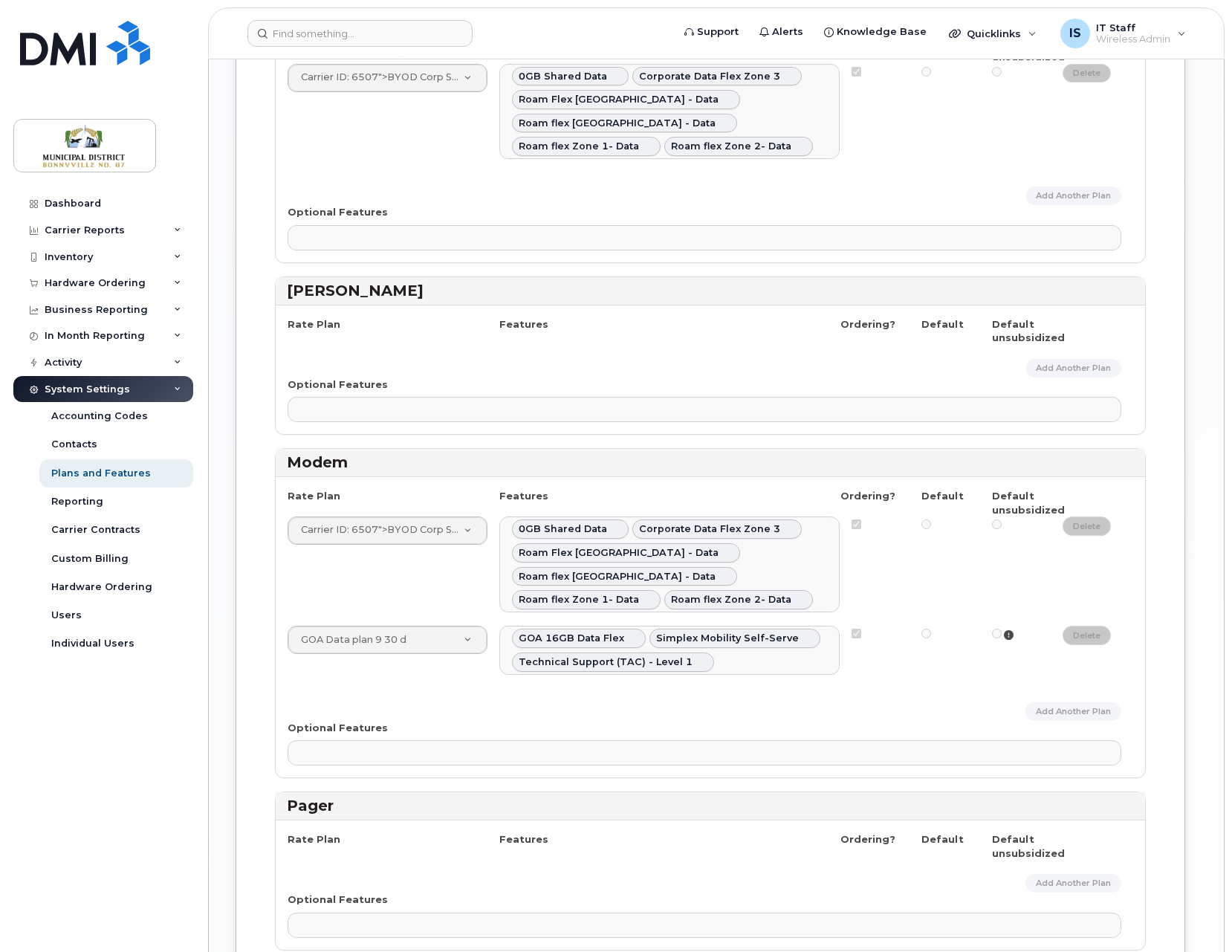
scroll to position [3030, 0]
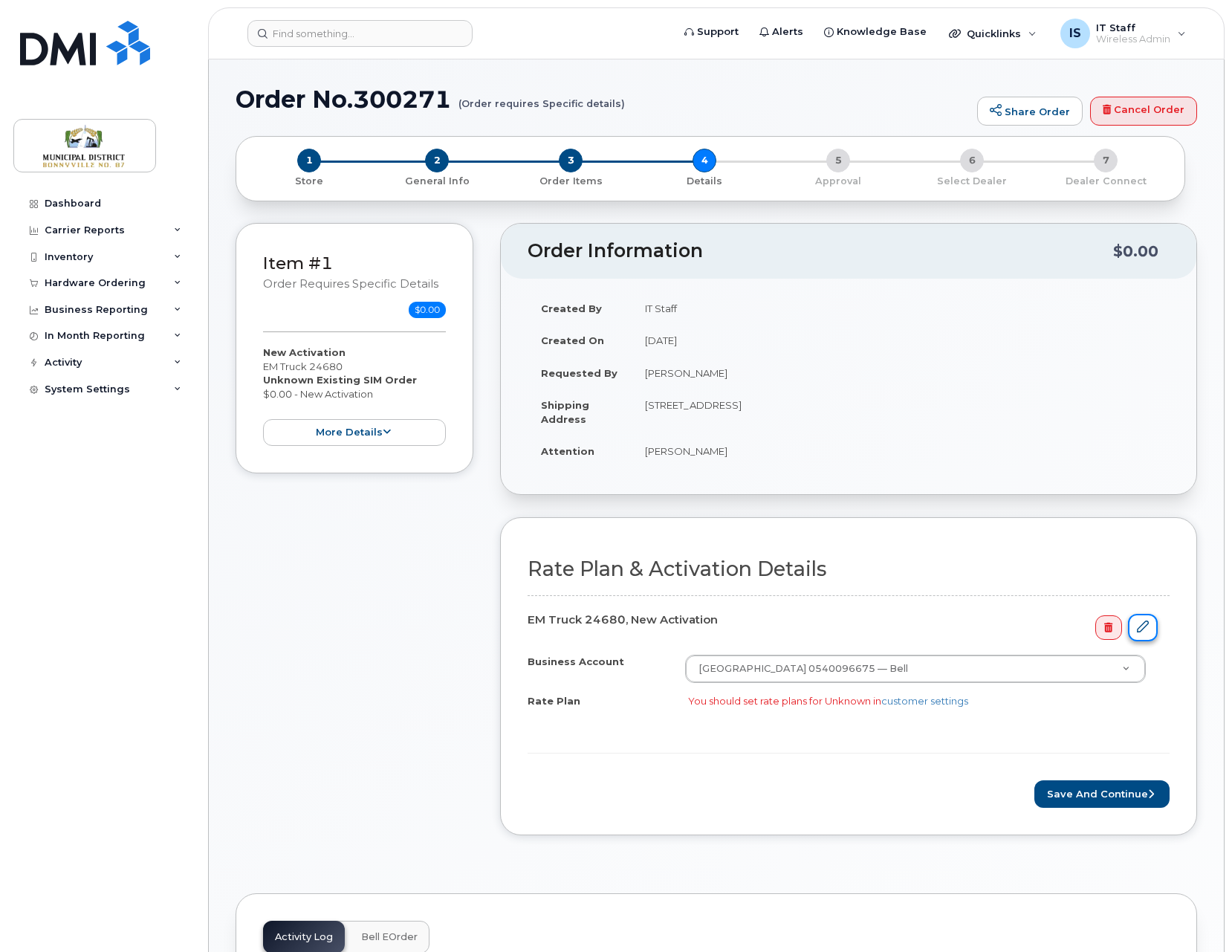
click at [1146, 628] on icon at bounding box center [1143, 626] width 12 height 12
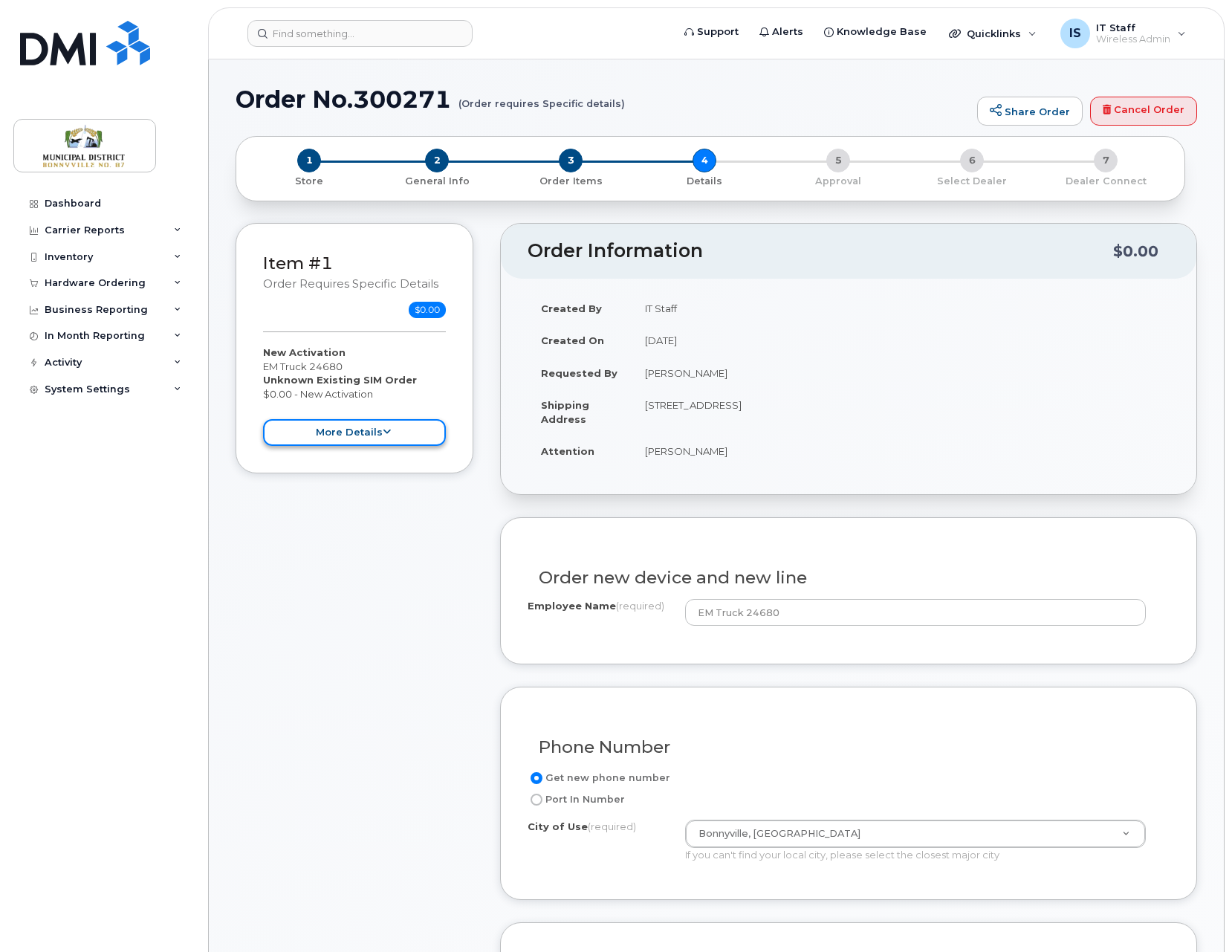
click at [368, 435] on button "more details" at bounding box center [354, 432] width 182 height 28
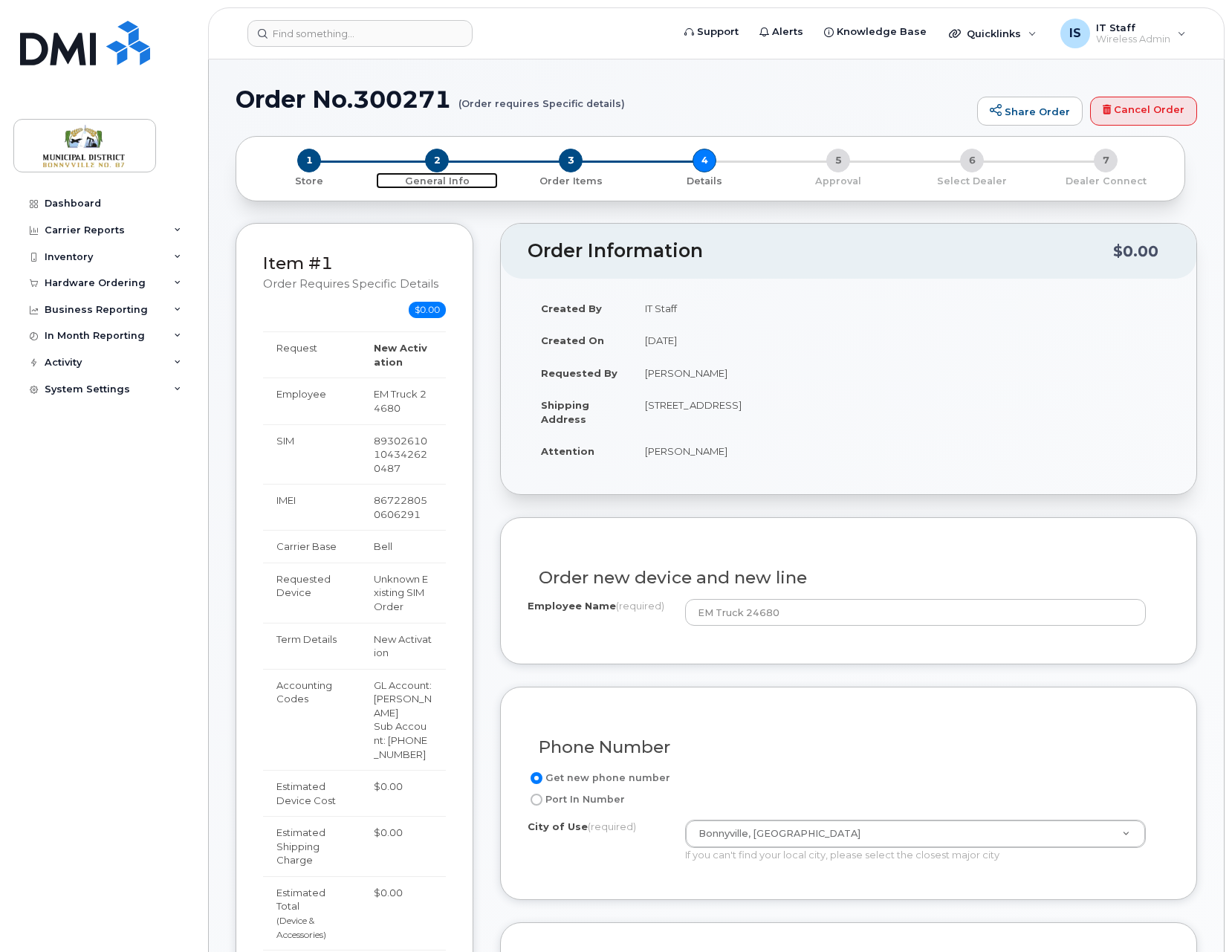
click at [436, 161] on span "2" at bounding box center [437, 161] width 24 height 24
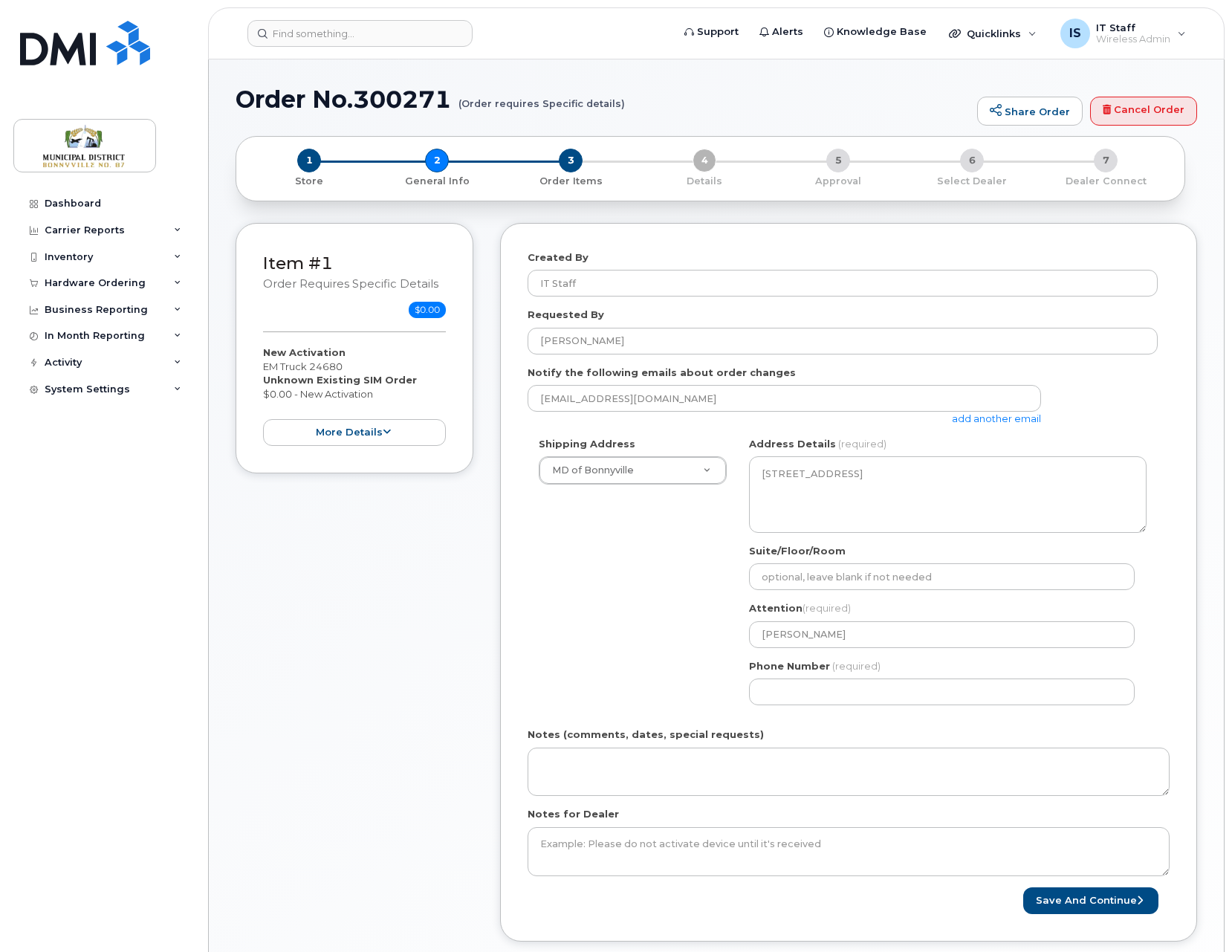
select select
click at [312, 167] on span "1" at bounding box center [309, 161] width 24 height 24
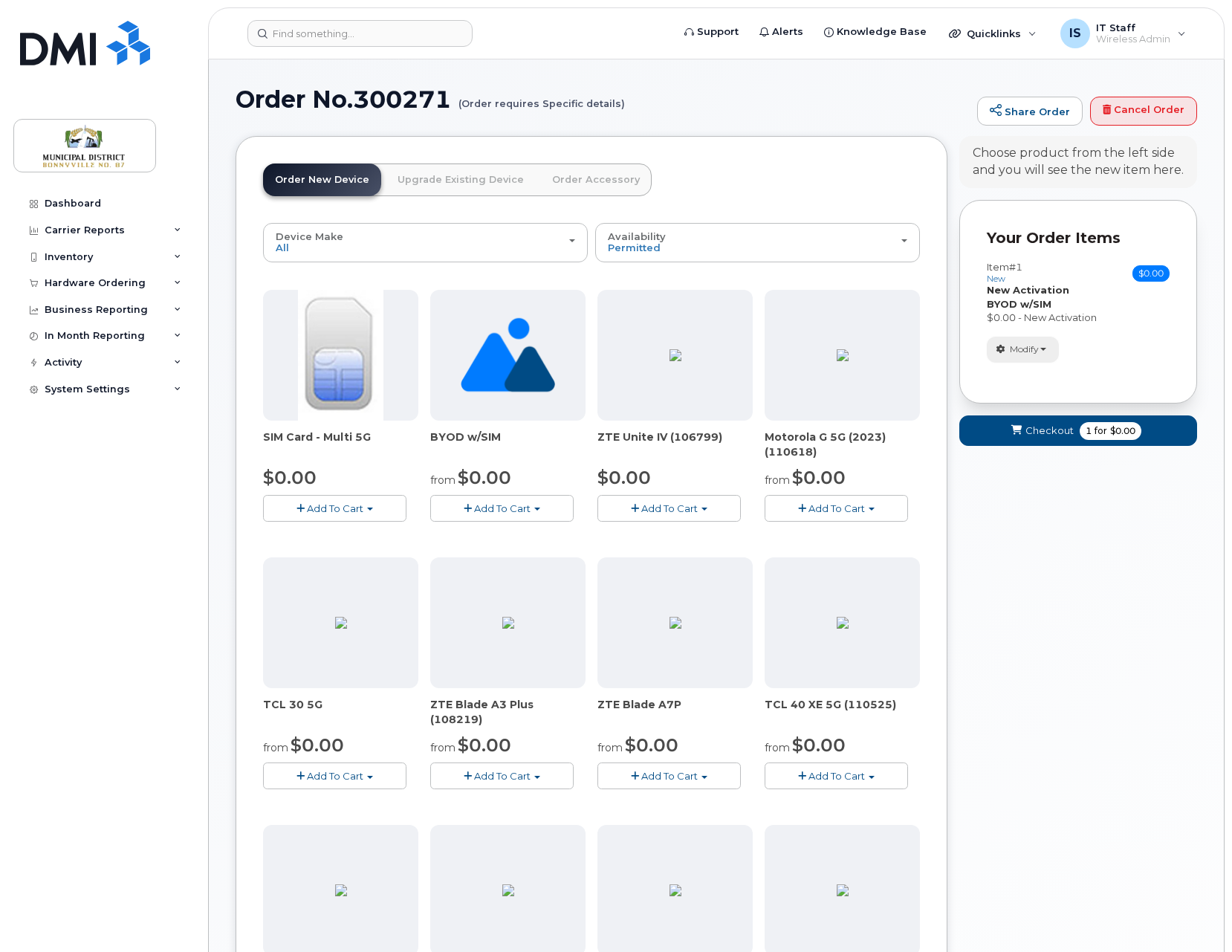
click at [1038, 348] on span "Modify" at bounding box center [1024, 349] width 29 height 14
click at [1038, 371] on link "change" at bounding box center [1058, 372] width 141 height 18
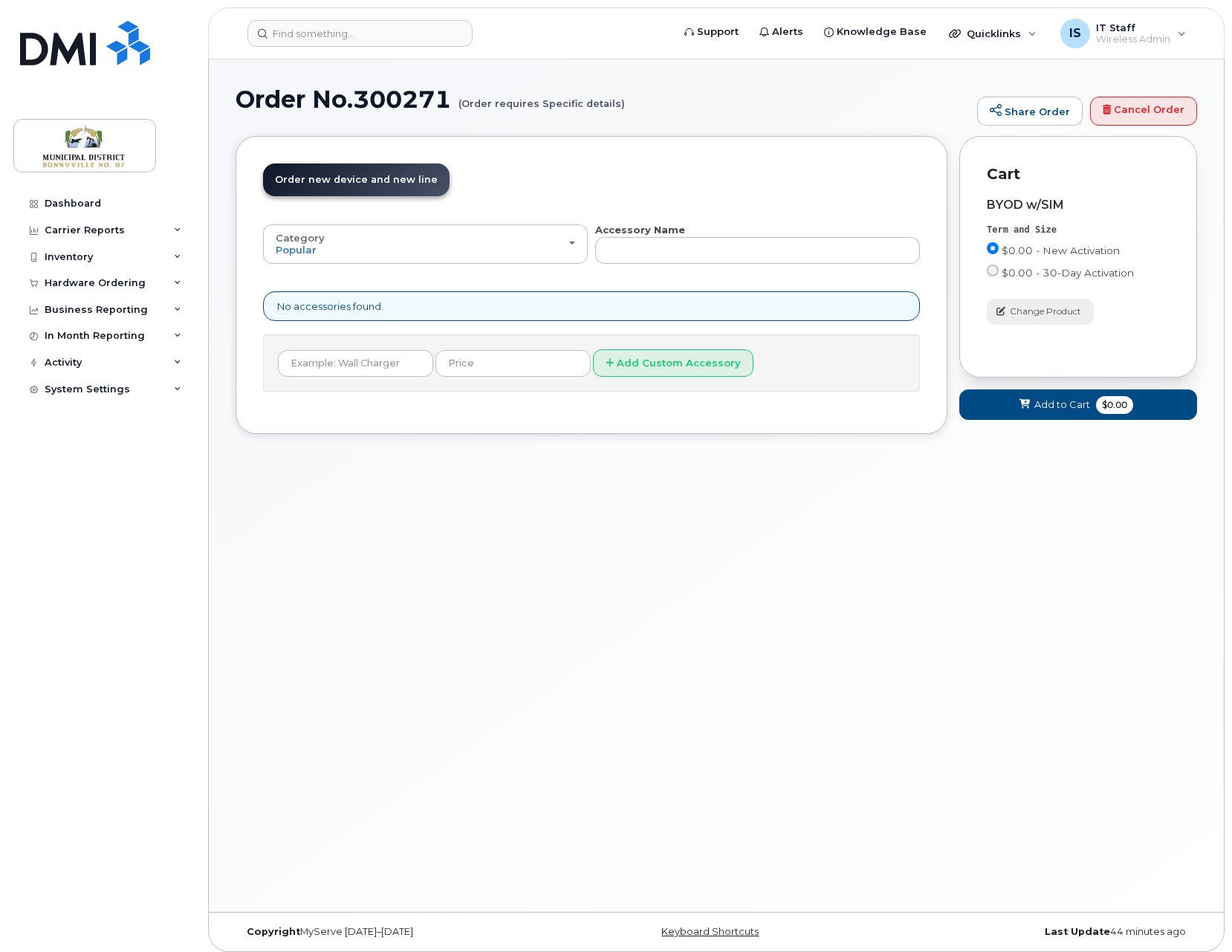
click at [1037, 309] on span "Change Product" at bounding box center [1045, 312] width 71 height 14
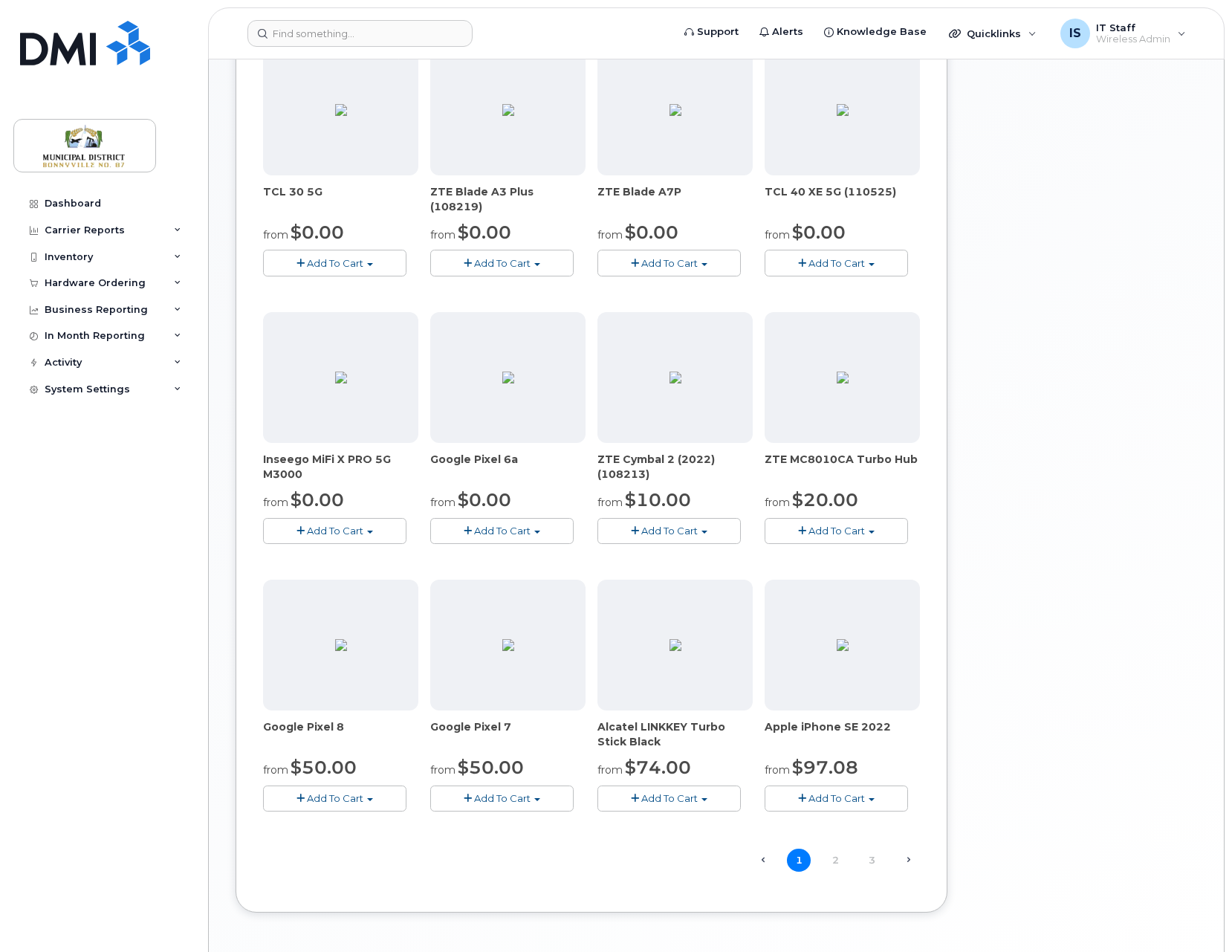
scroll to position [570, 0]
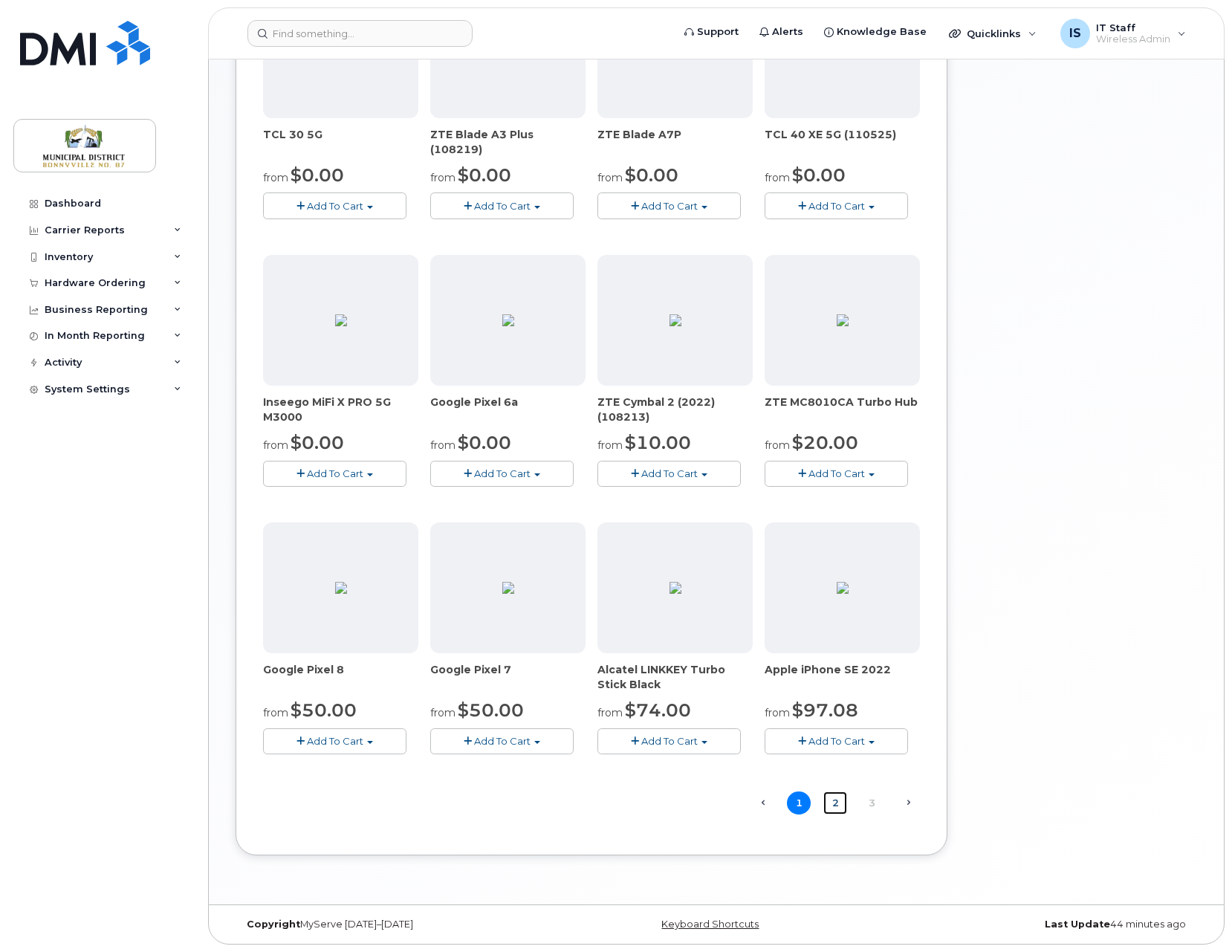
click at [835, 806] on link "2" at bounding box center [835, 803] width 24 height 23
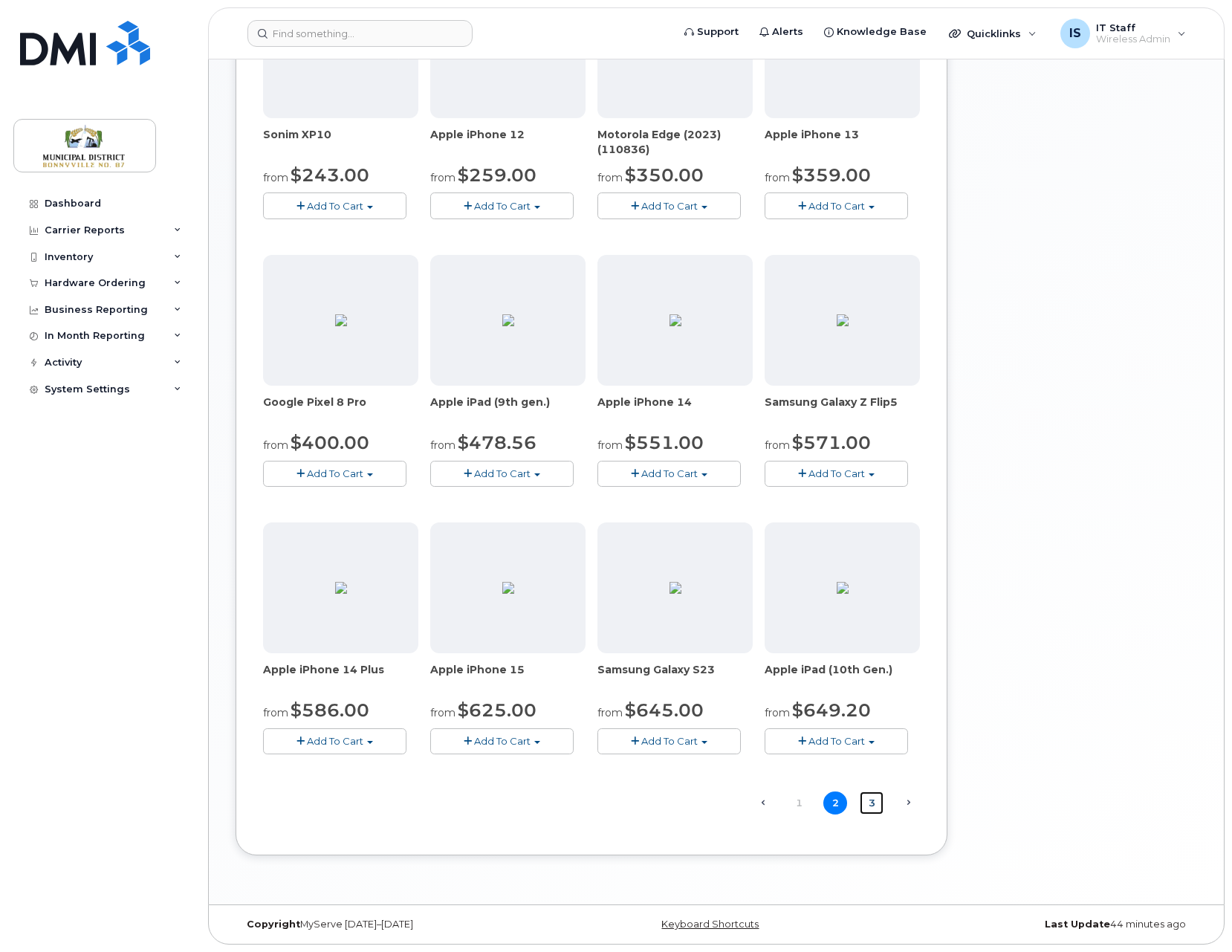
click at [869, 805] on link "3" at bounding box center [872, 803] width 24 height 23
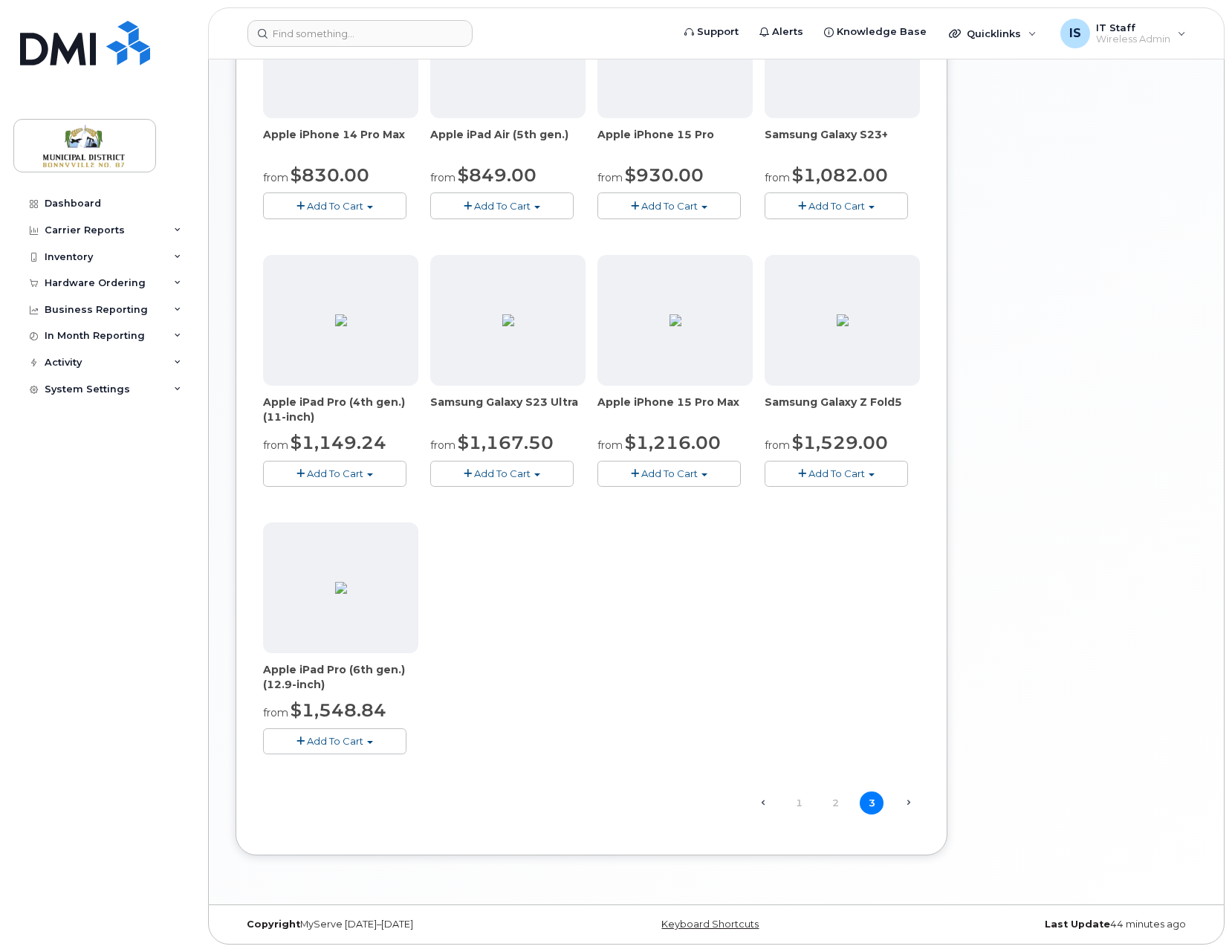
scroll to position [0, 0]
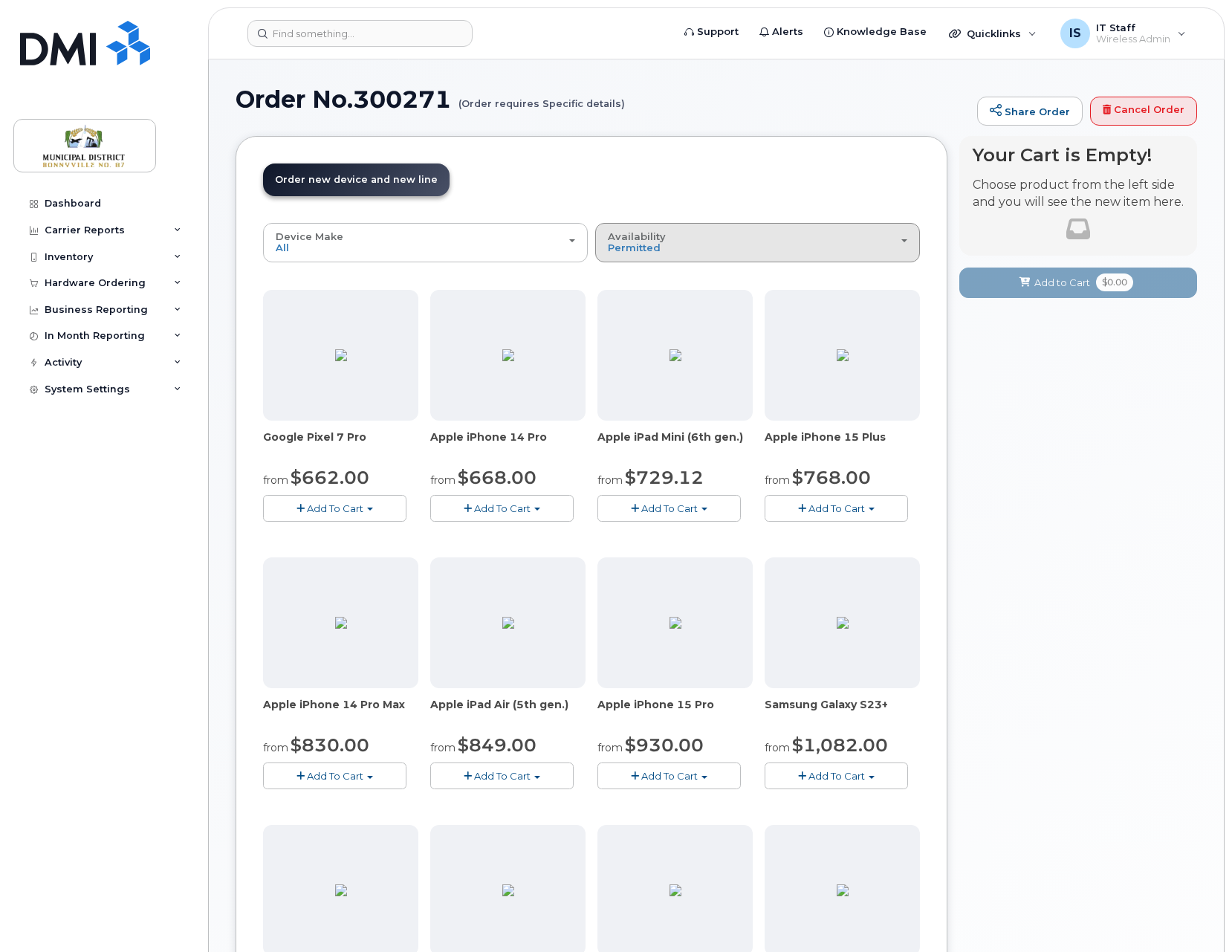
click at [847, 245] on div "Availability Permitted All" at bounding box center [757, 243] width 300 height 23
click at [622, 300] on label "All" at bounding box center [615, 302] width 32 height 18
click at [0, 0] on input "All" at bounding box center [0, 0] width 0 height 0
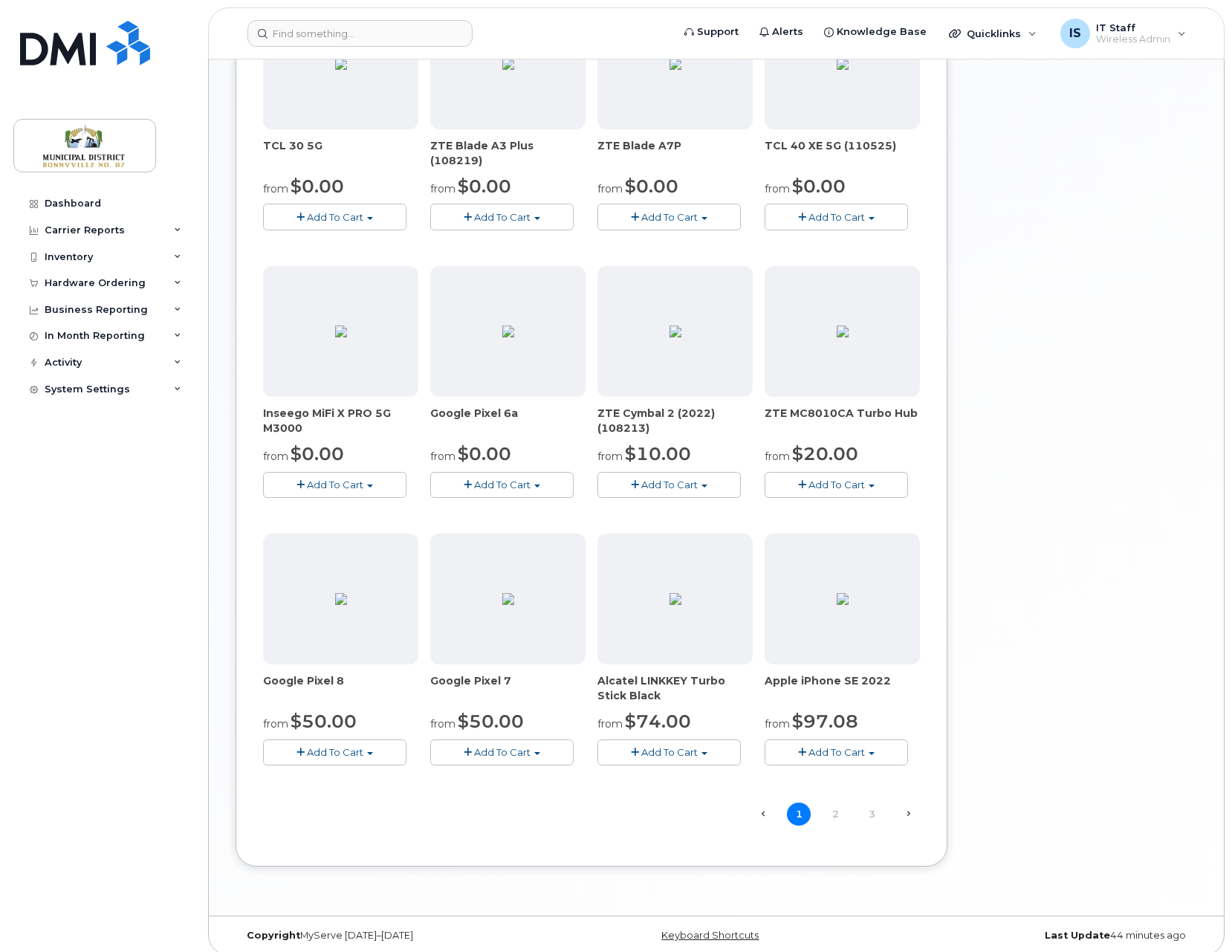
scroll to position [570, 0]
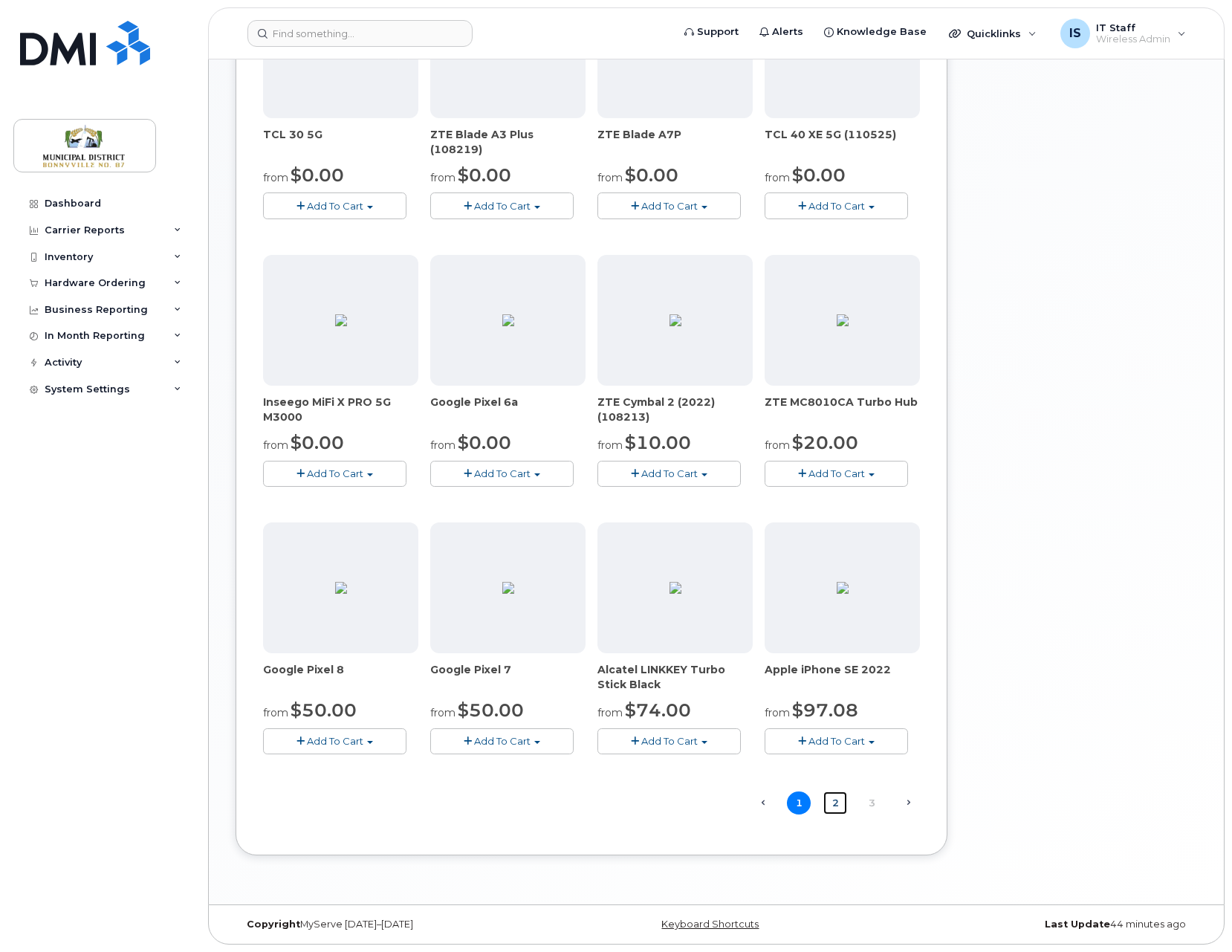
click at [835, 803] on link "2" at bounding box center [835, 803] width 24 height 23
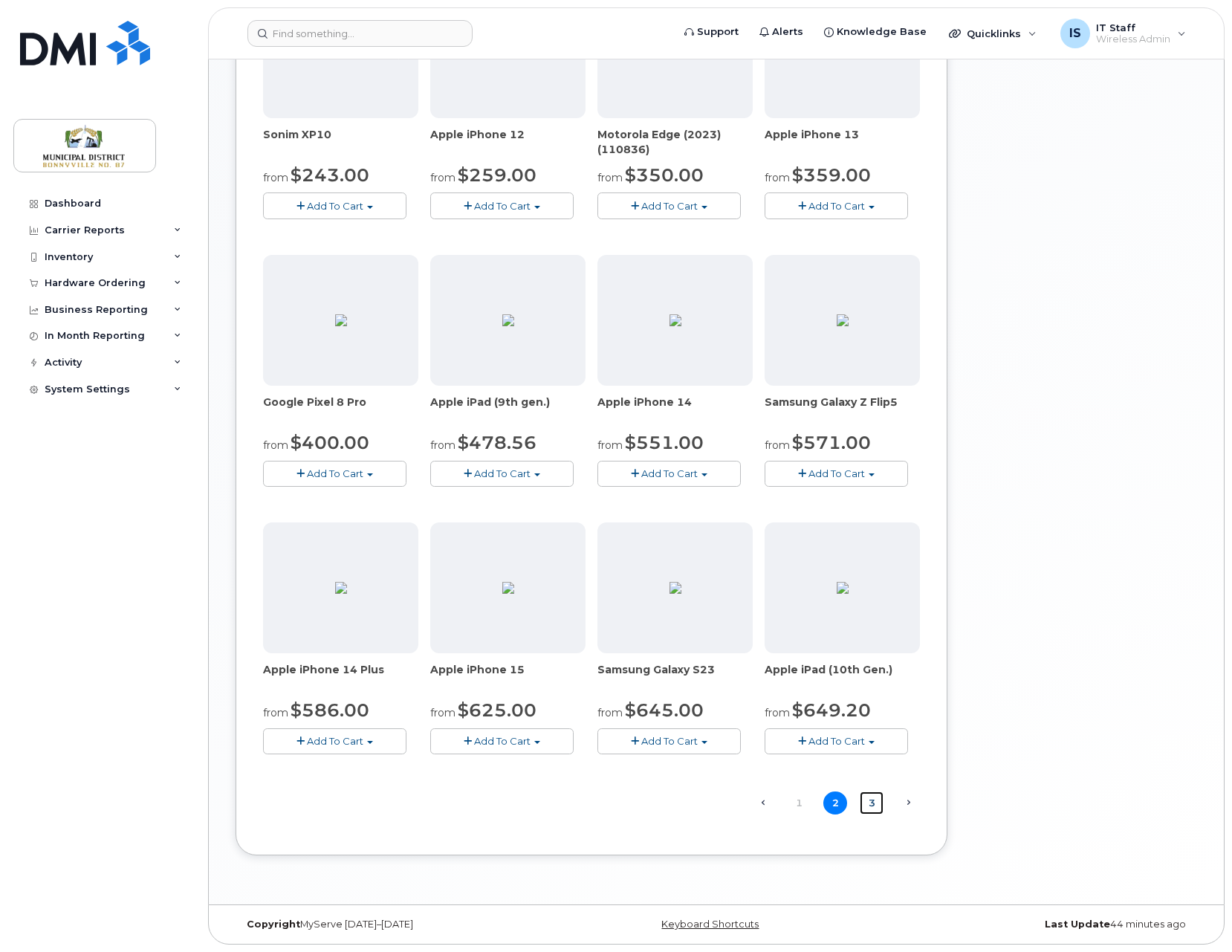
click at [873, 806] on link "3" at bounding box center [872, 803] width 24 height 23
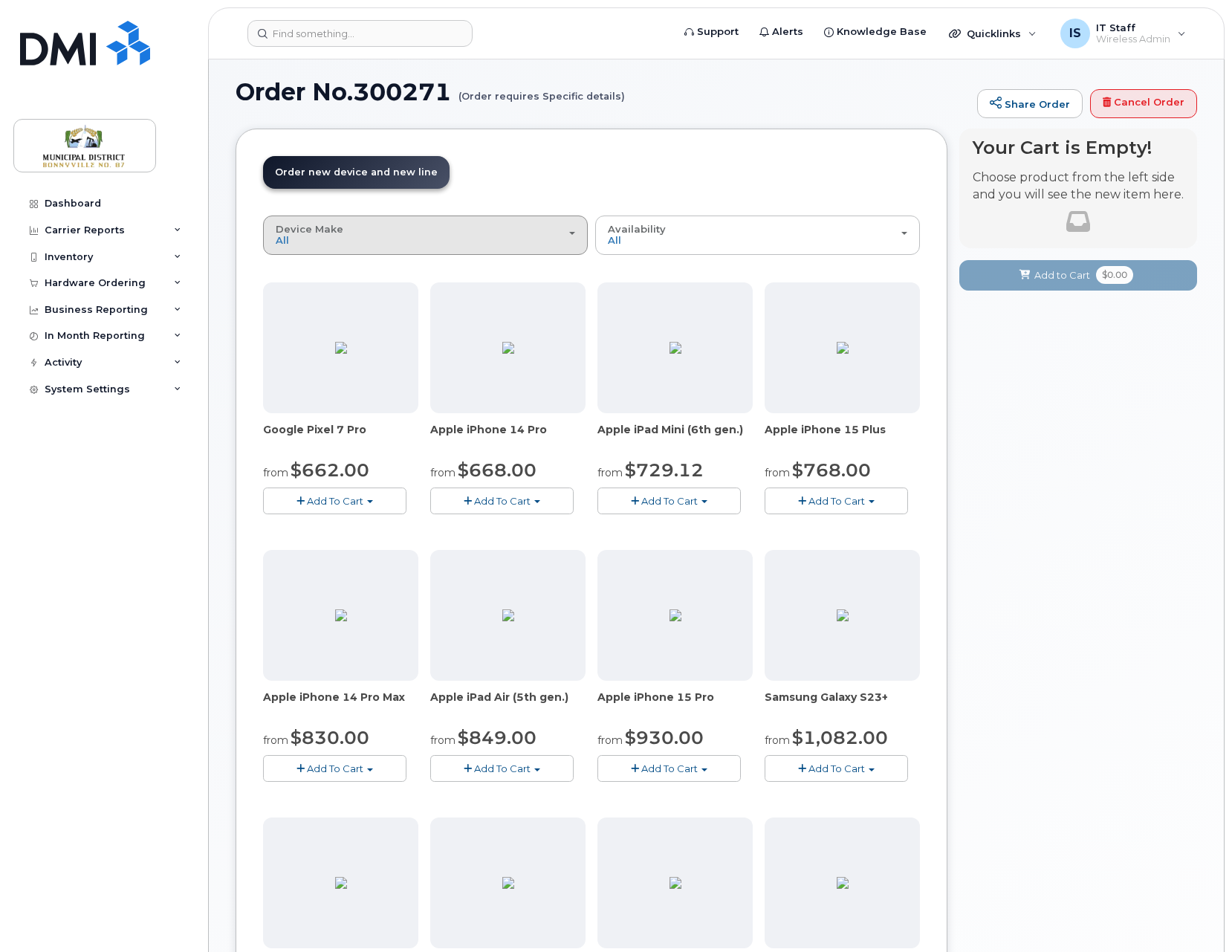
click at [565, 234] on div "Device Make All Aircard Android Cell Phone HUB iPhone Modem Tablet Unknown" at bounding box center [425, 235] width 300 height 23
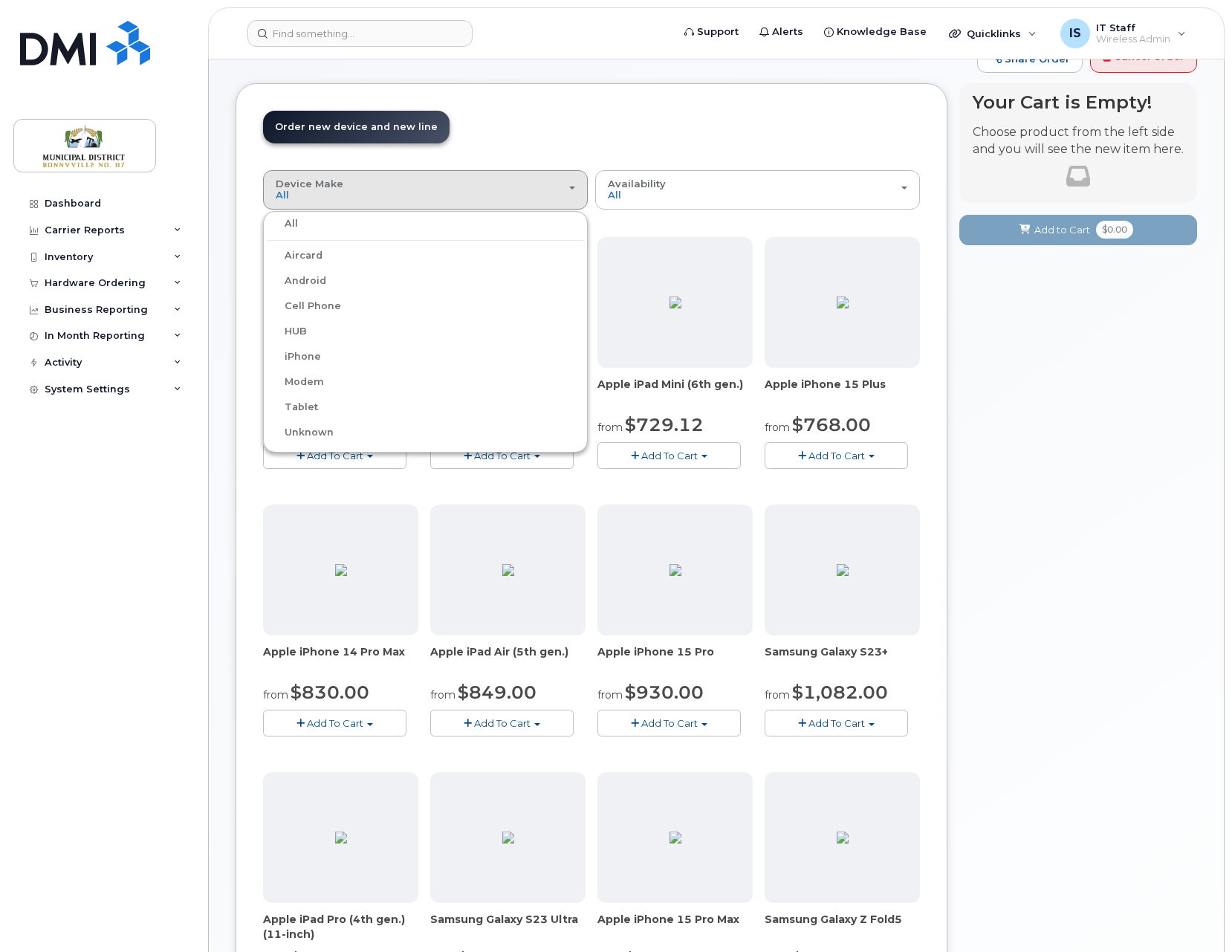
click at [296, 330] on label "HUB" at bounding box center [286, 331] width 40 height 18
click at [0, 0] on input "HUB" at bounding box center [0, 0] width 0 height 0
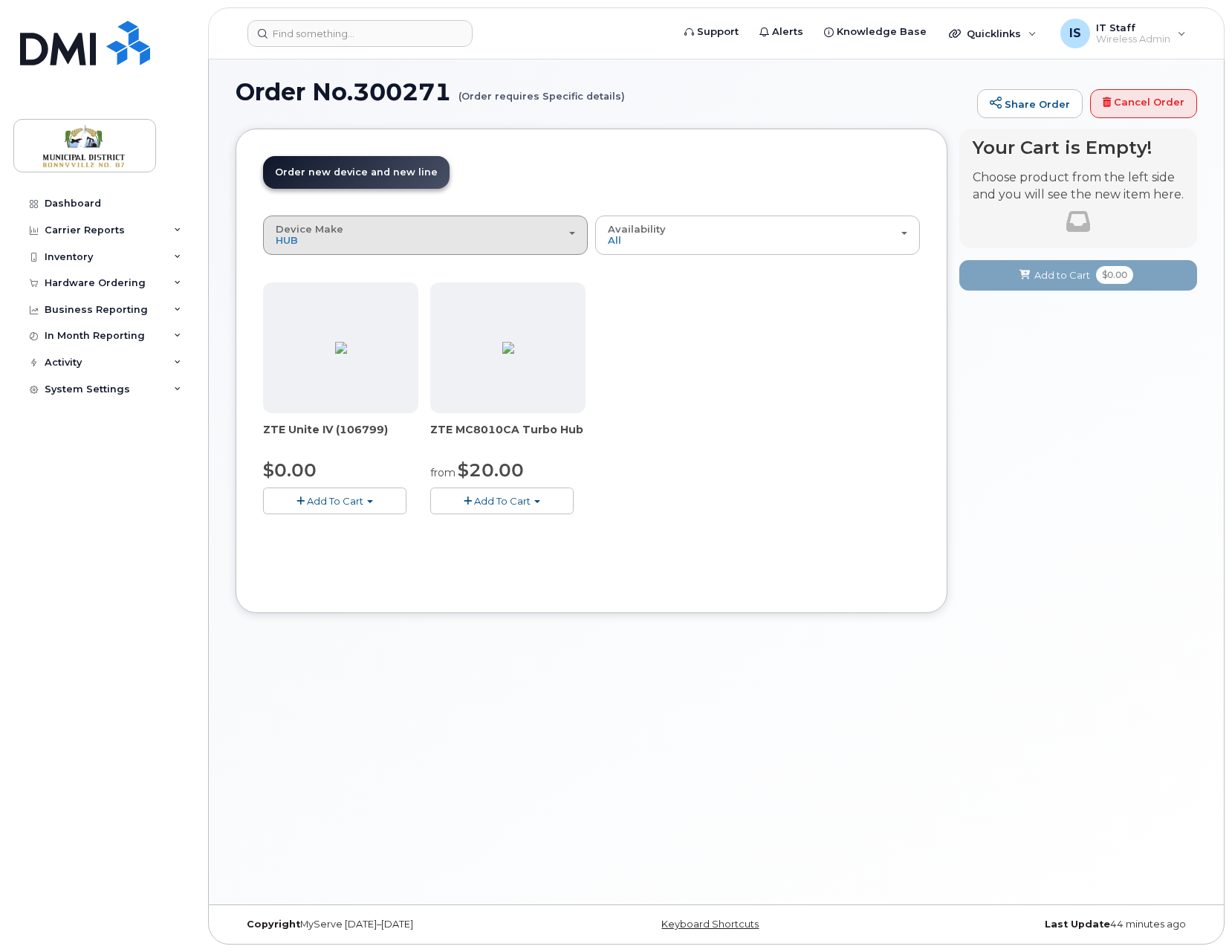
click at [399, 227] on div "Device Make All Aircard Android Cell Phone HUB iPhone Modem Tablet Unknown" at bounding box center [425, 235] width 300 height 23
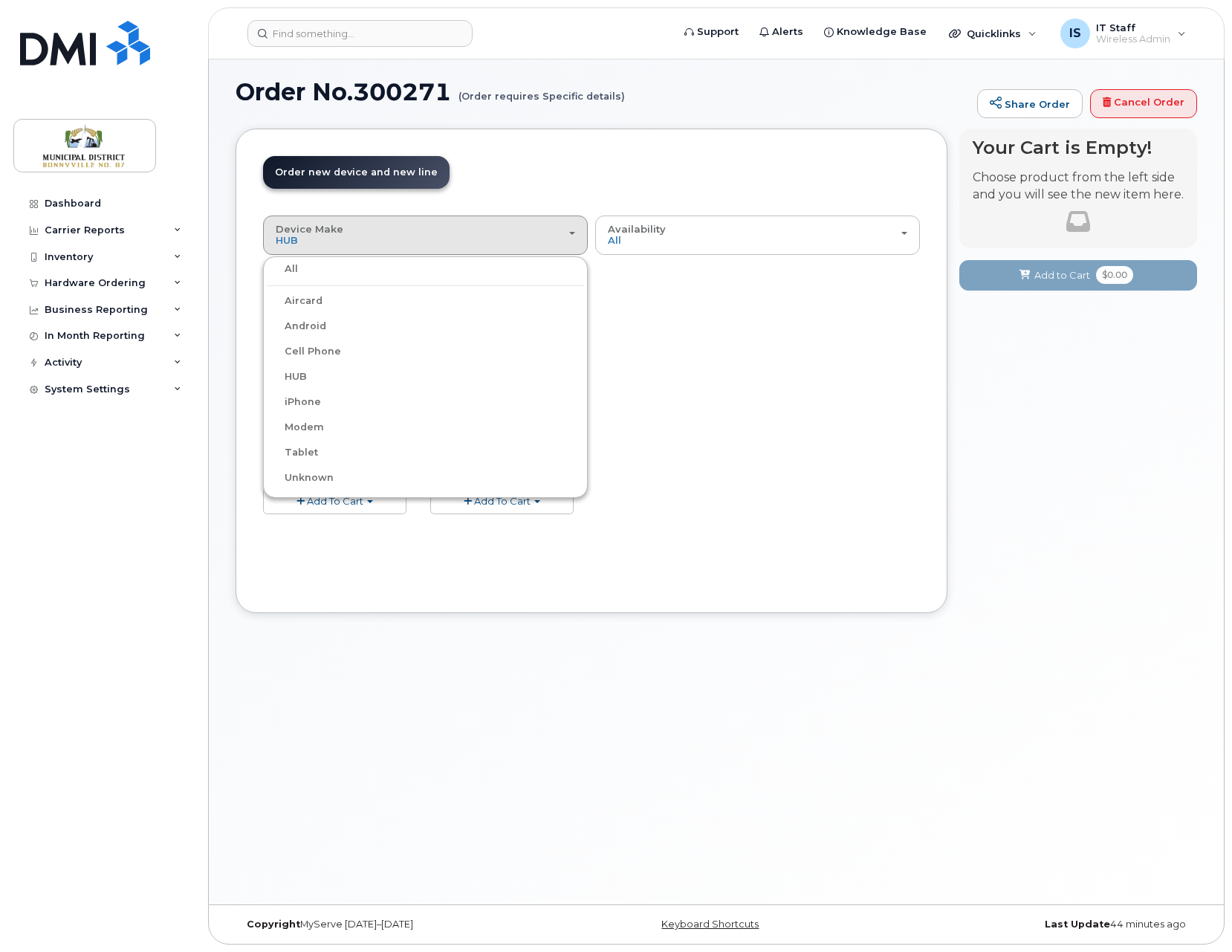
click at [307, 426] on label "Modem" at bounding box center [295, 427] width 57 height 18
click at [0, 0] on input "Modem" at bounding box center [0, 0] width 0 height 0
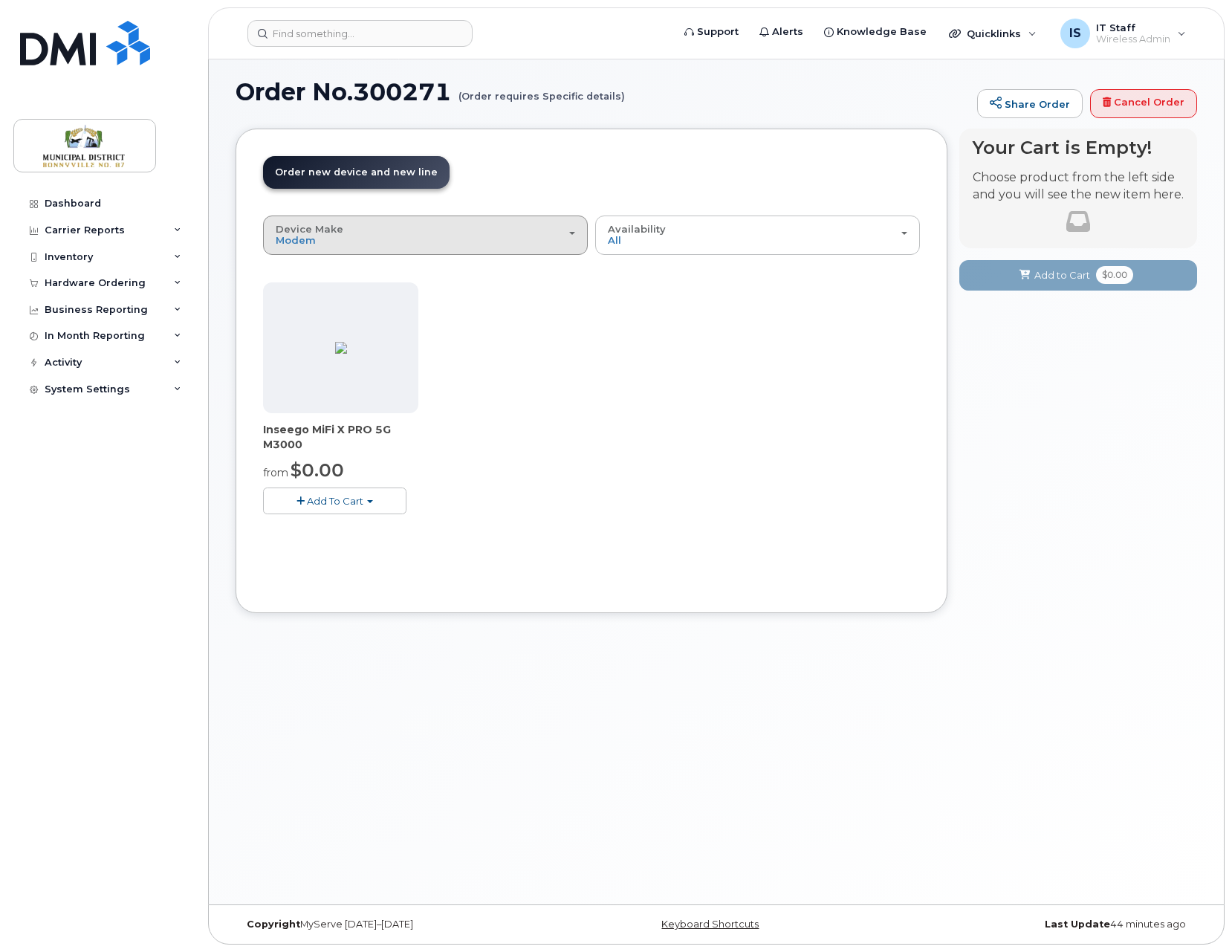
click at [429, 236] on div "Device Make All Aircard Android Cell Phone HUB iPhone Modem Tablet Unknown" at bounding box center [425, 235] width 300 height 23
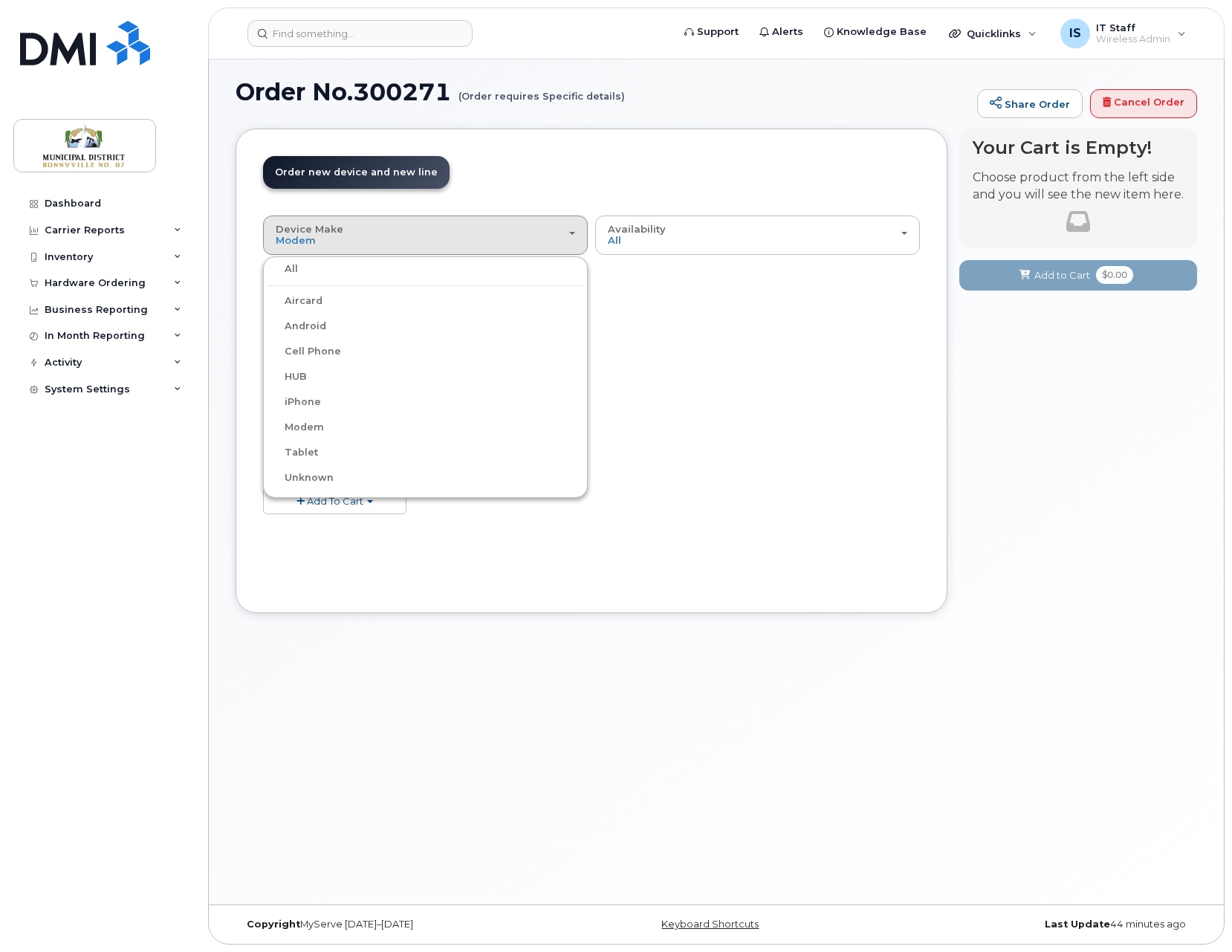
click at [311, 475] on label "Unknown" at bounding box center [300, 478] width 67 height 18
click at [0, 0] on input "Unknown" at bounding box center [0, 0] width 0 height 0
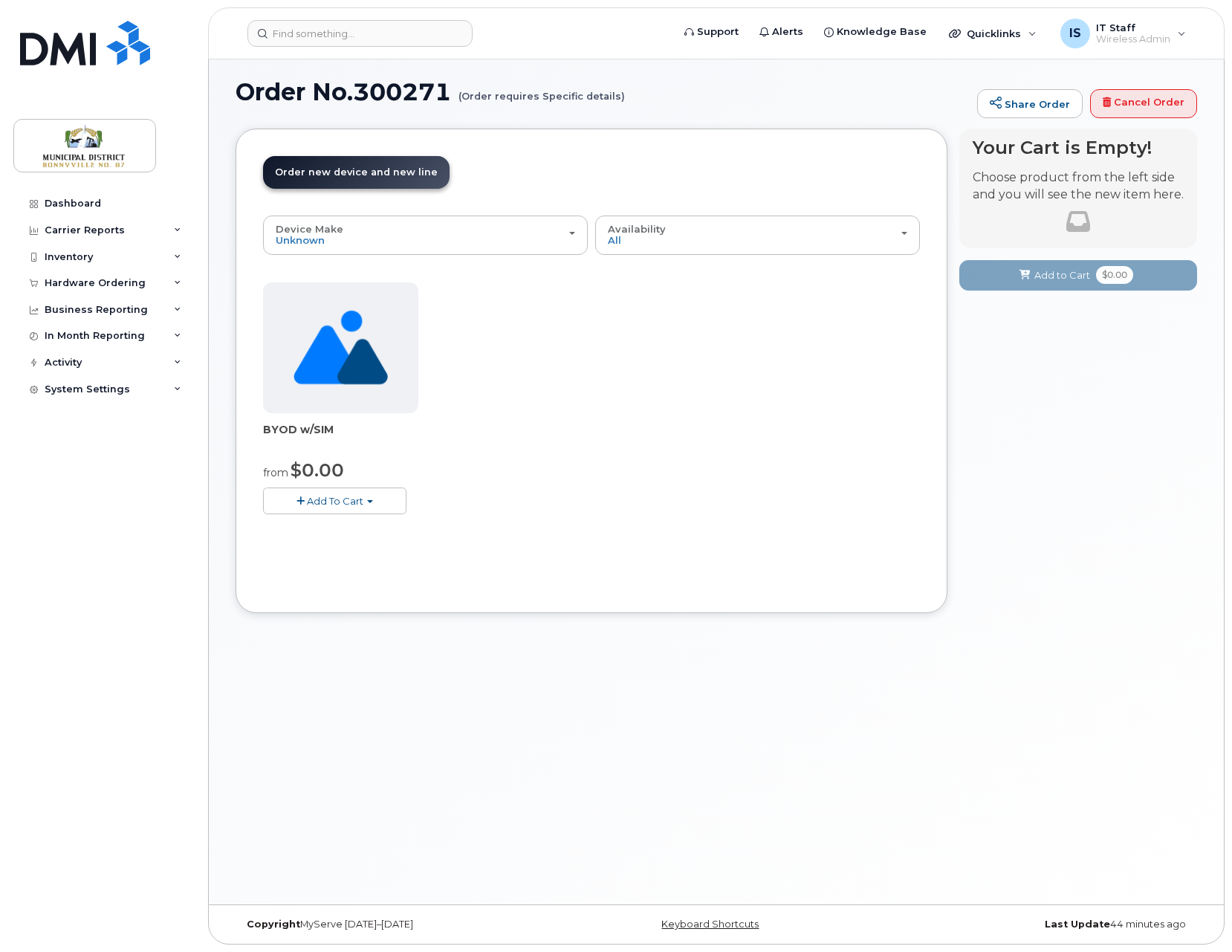
click at [380, 499] on button "Add To Cart" at bounding box center [334, 500] width 143 height 26
click at [366, 530] on link "$0.00 - New Activation" at bounding box center [343, 529] width 154 height 19
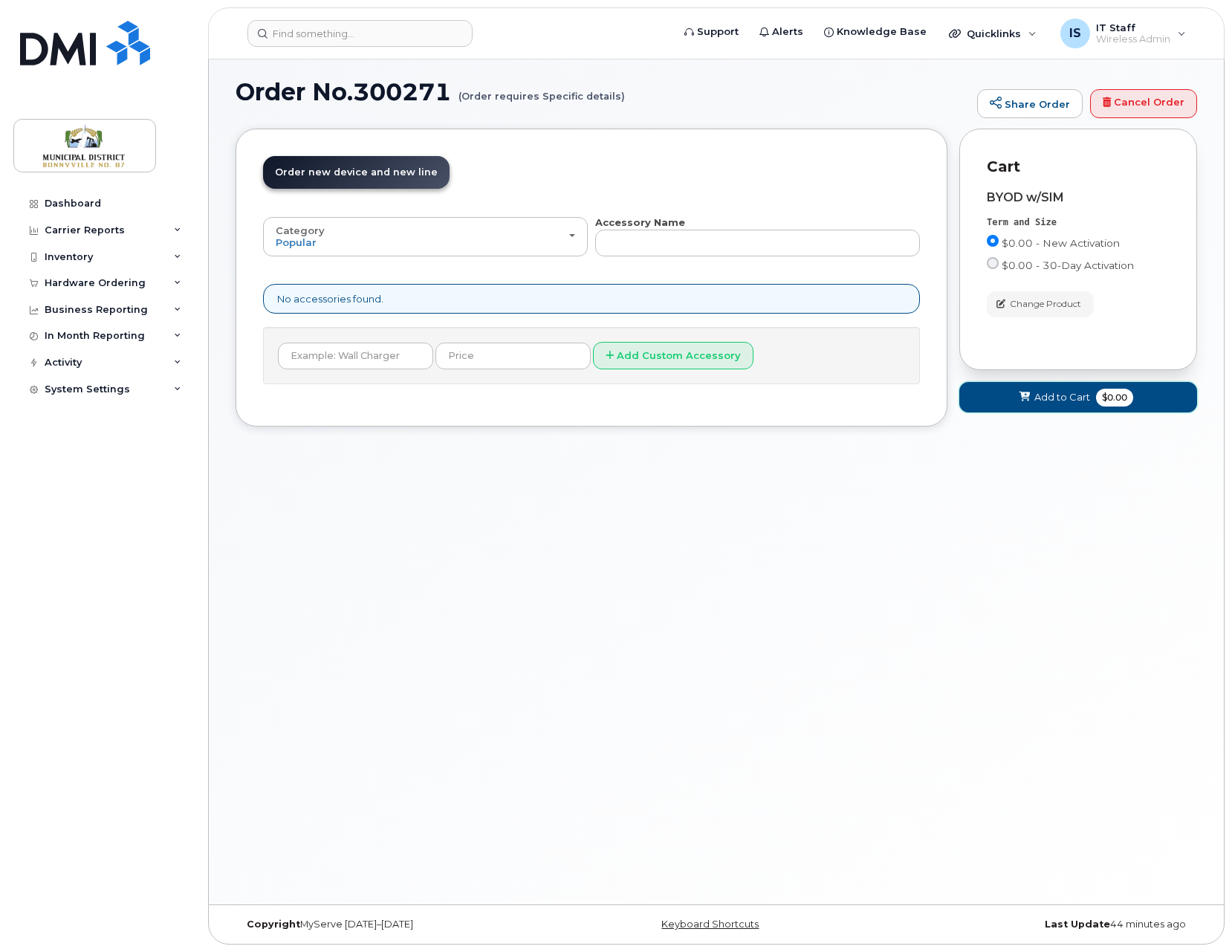
click at [1069, 396] on span "Add to Cart" at bounding box center [1062, 396] width 56 height 14
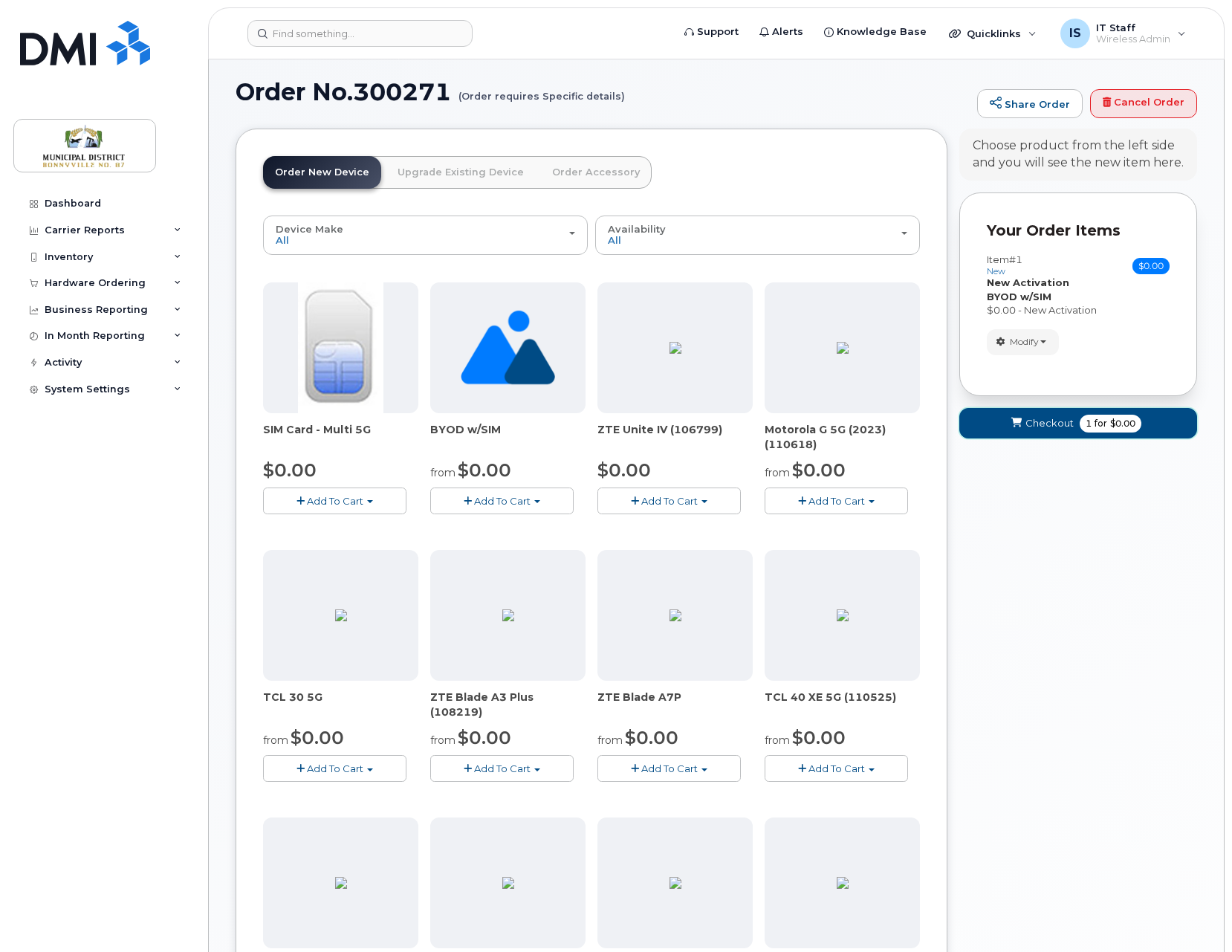
click at [1067, 420] on span "Checkout" at bounding box center [1049, 423] width 48 height 14
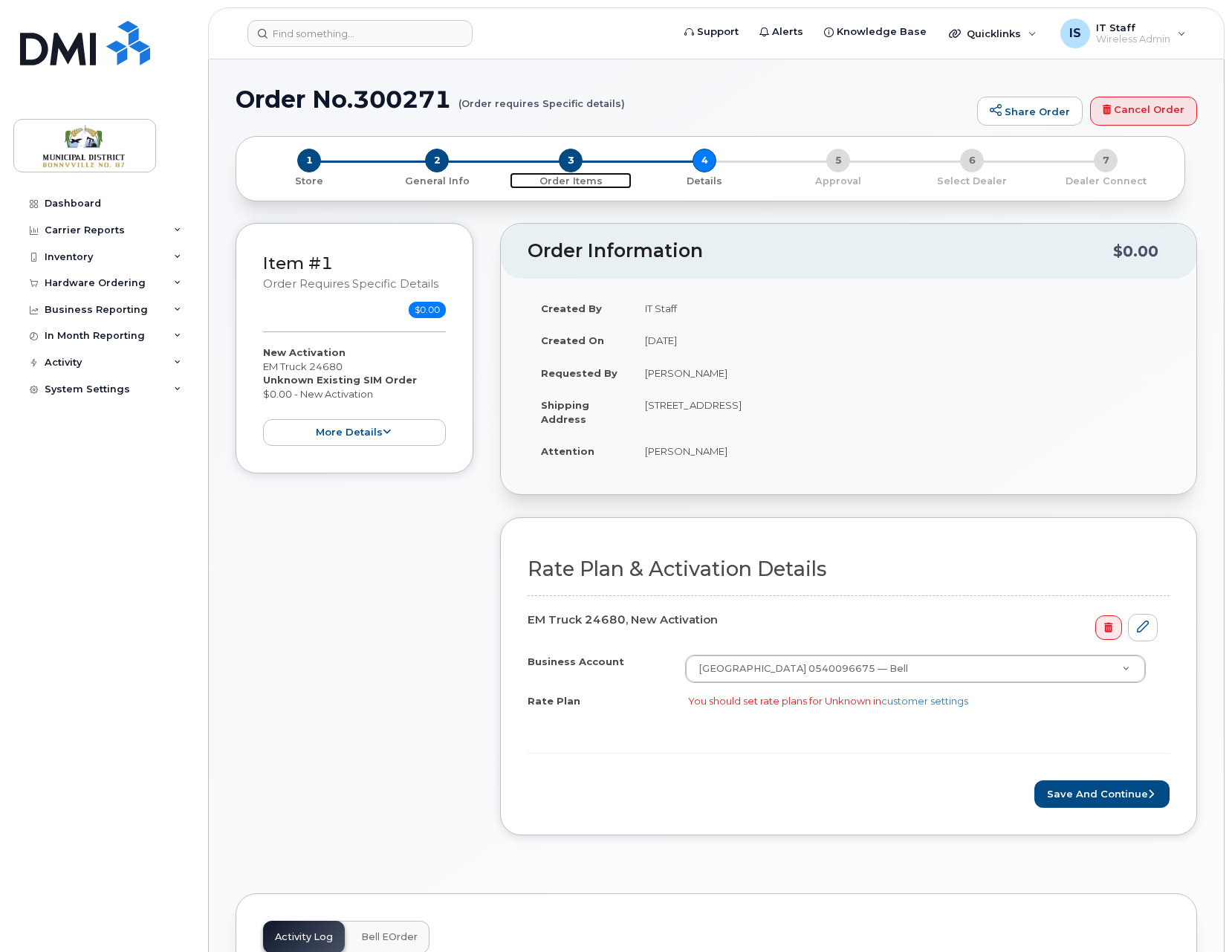
click at [565, 174] on span "Order Items" at bounding box center [571, 180] width 122 height 16
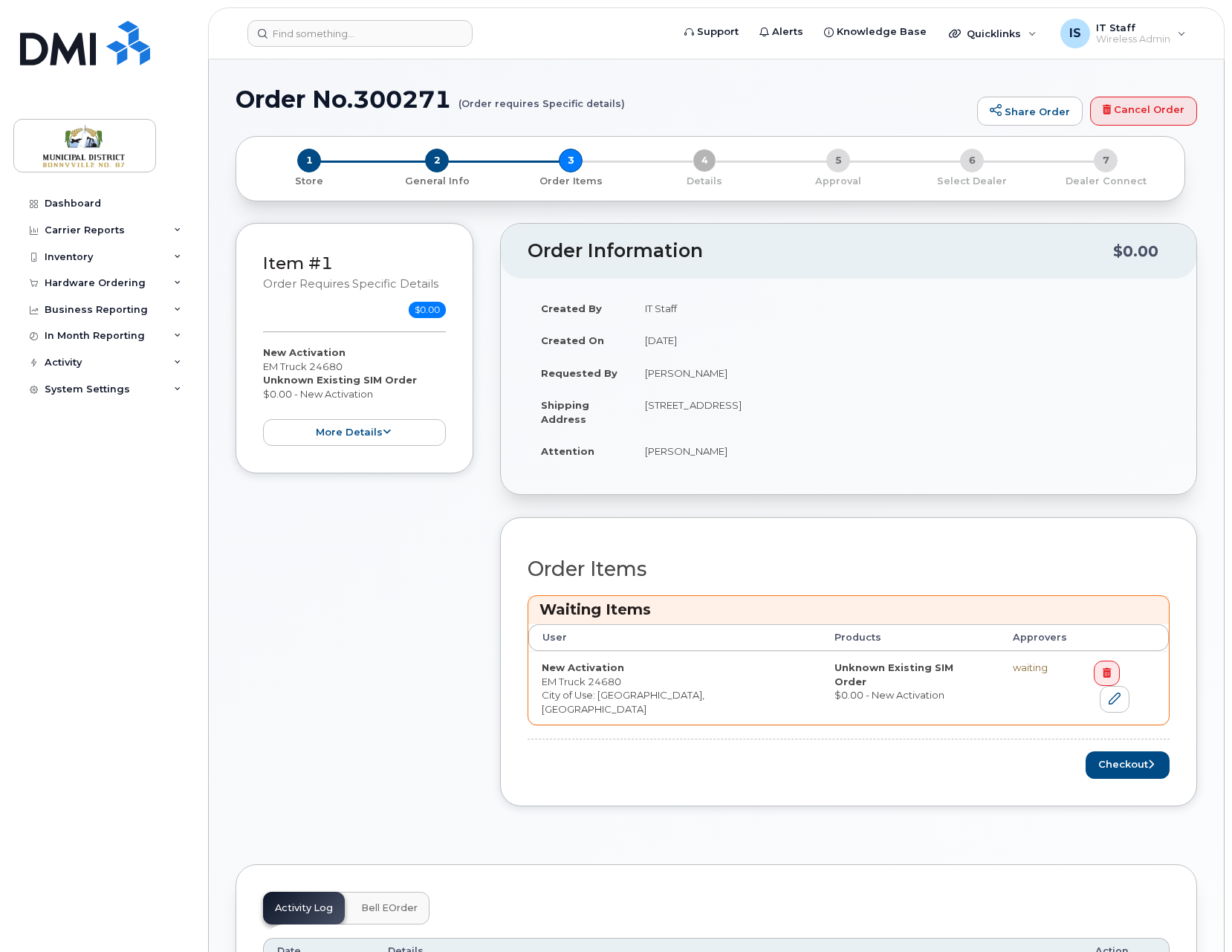
click at [705, 165] on div "1 Store 2 General Info 3 Order Items 4 Details 5 Approval 6 Select Dealer 7 Dea…" at bounding box center [709, 168] width 924 height 39
click at [1133, 751] on button "Checkout" at bounding box center [1128, 764] width 84 height 28
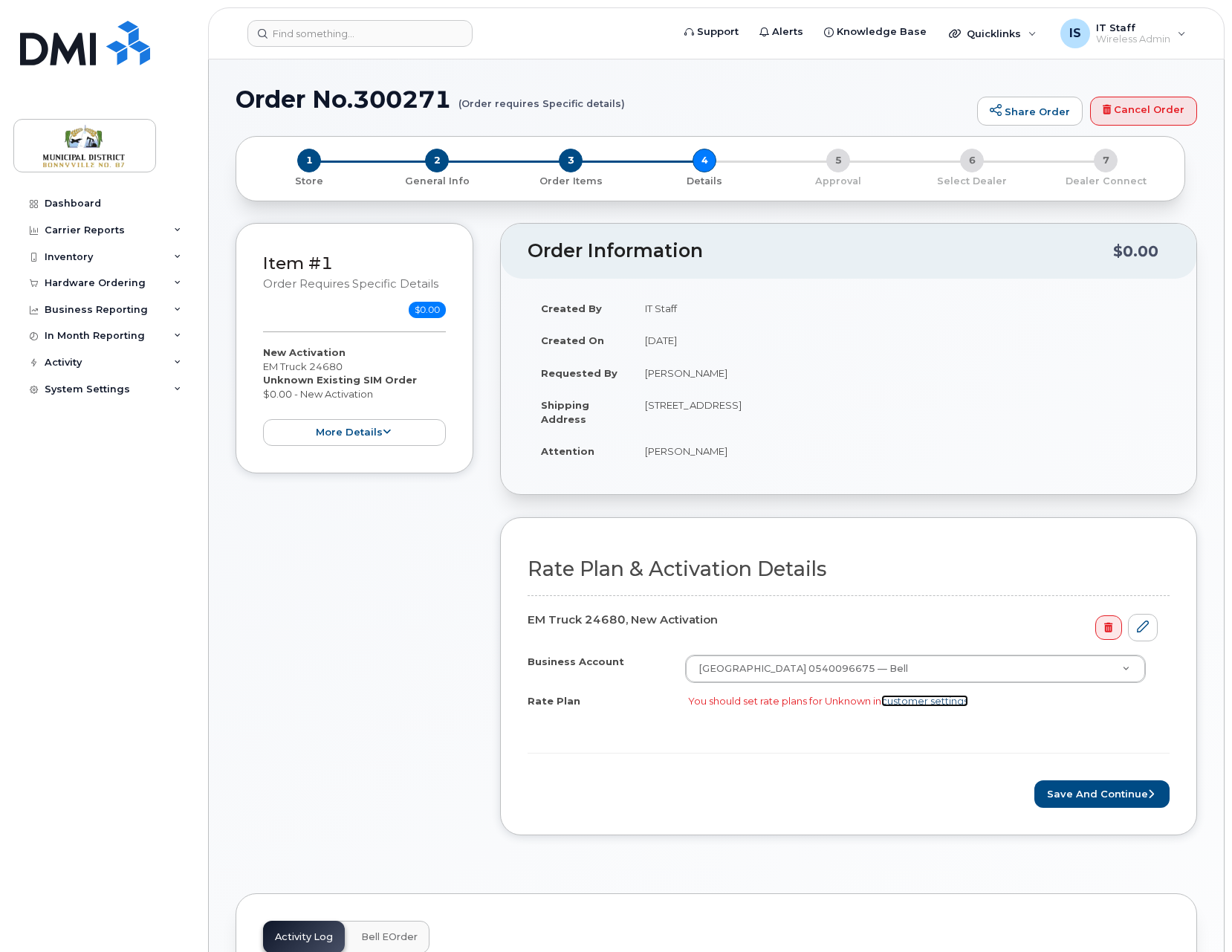
click at [926, 698] on link "customer settings" at bounding box center [925, 700] width 87 height 12
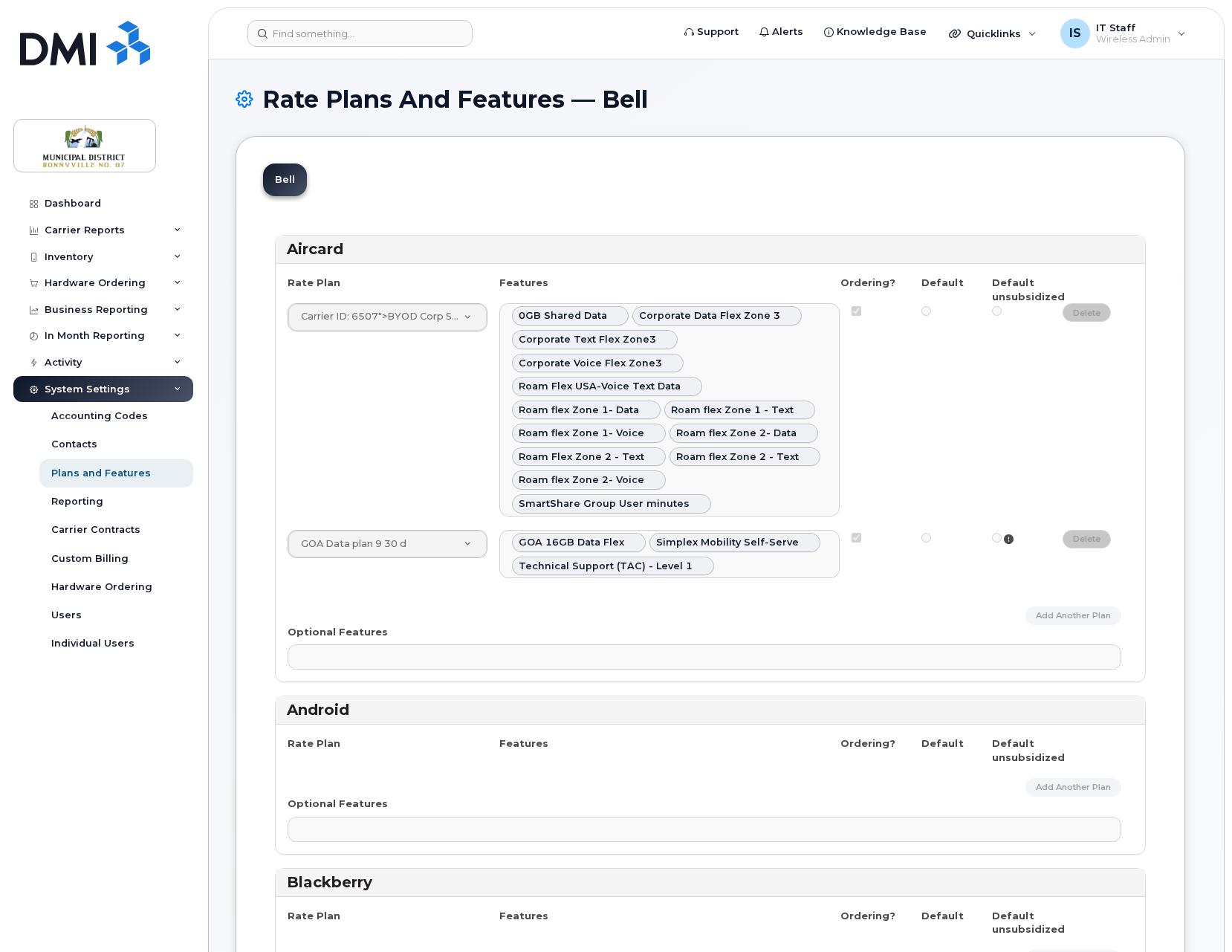
select select
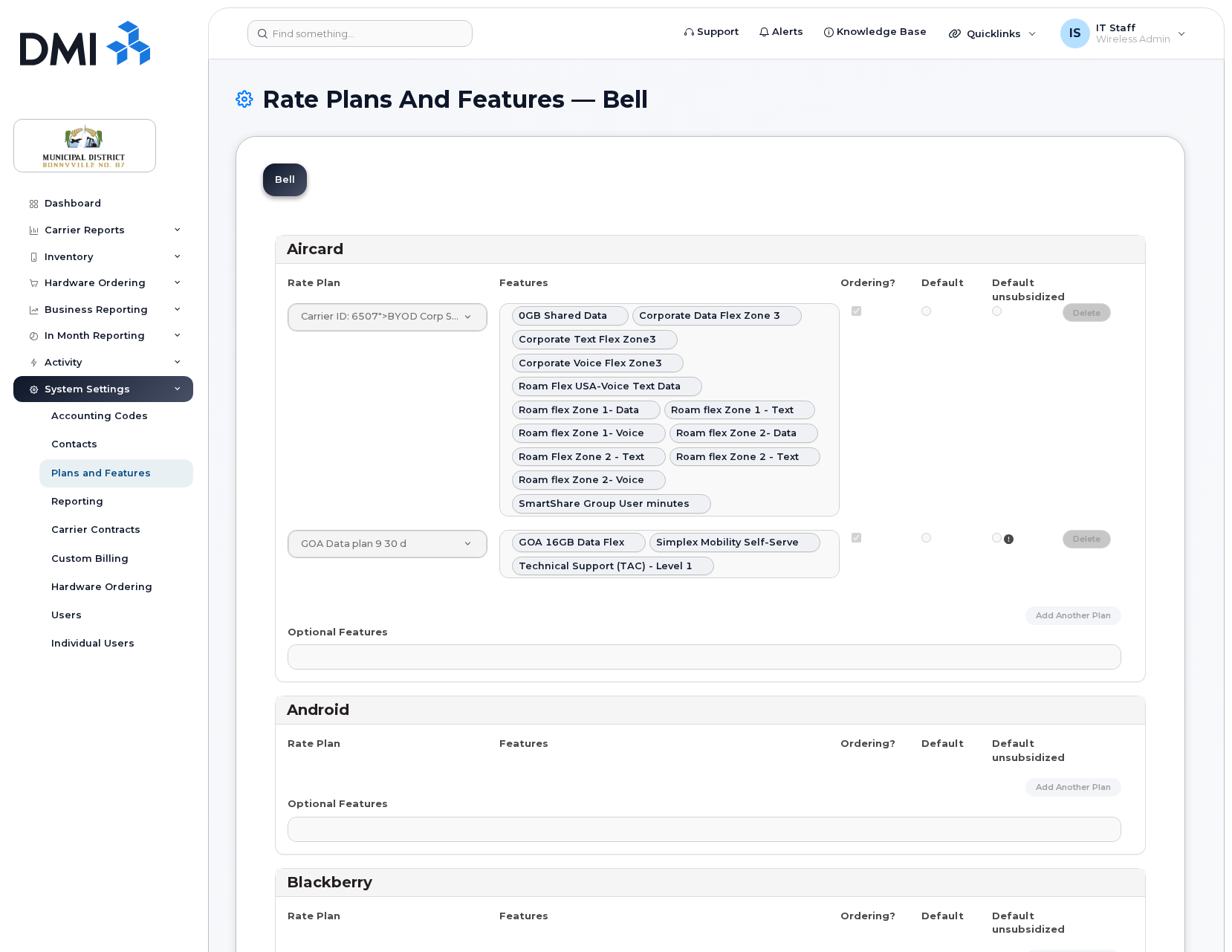
select select
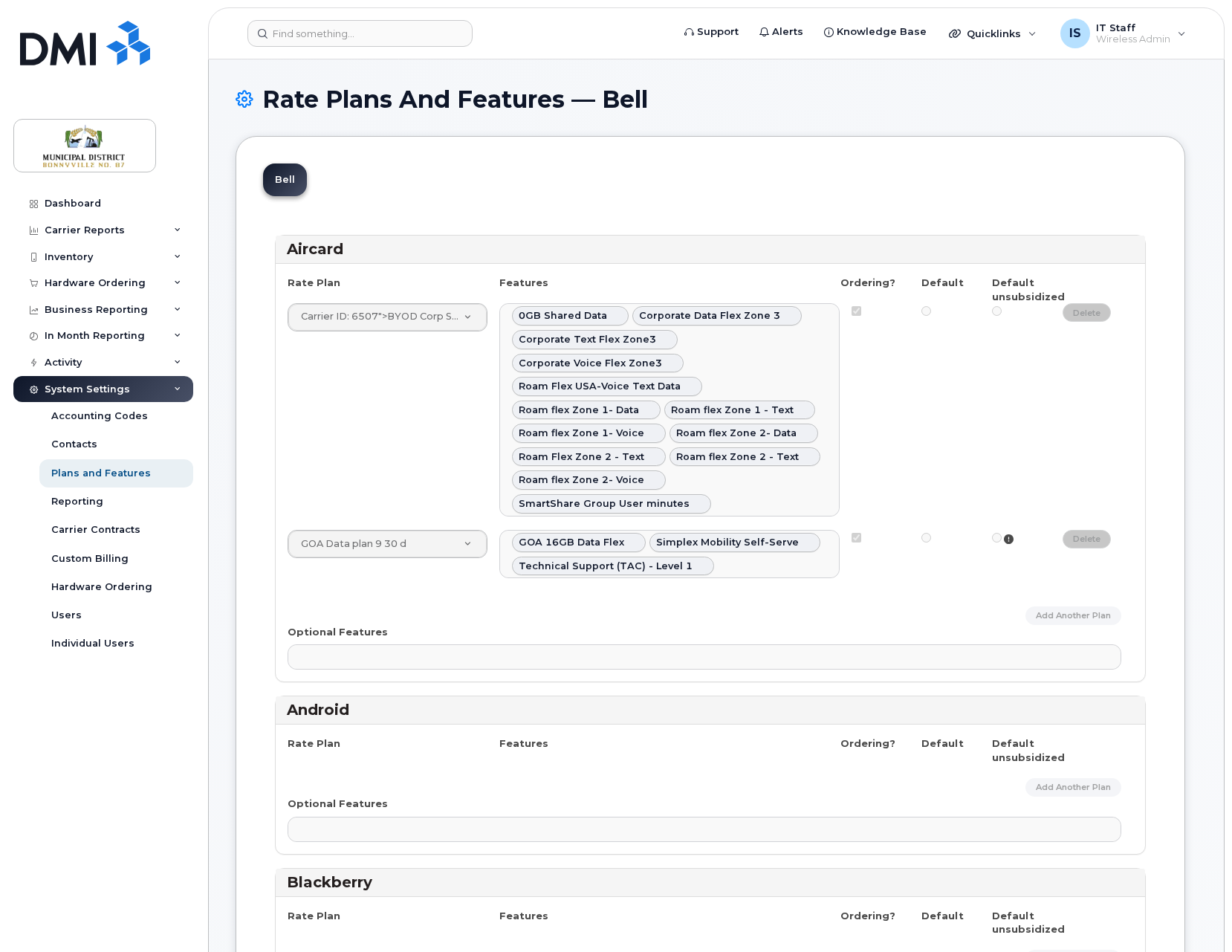
select select
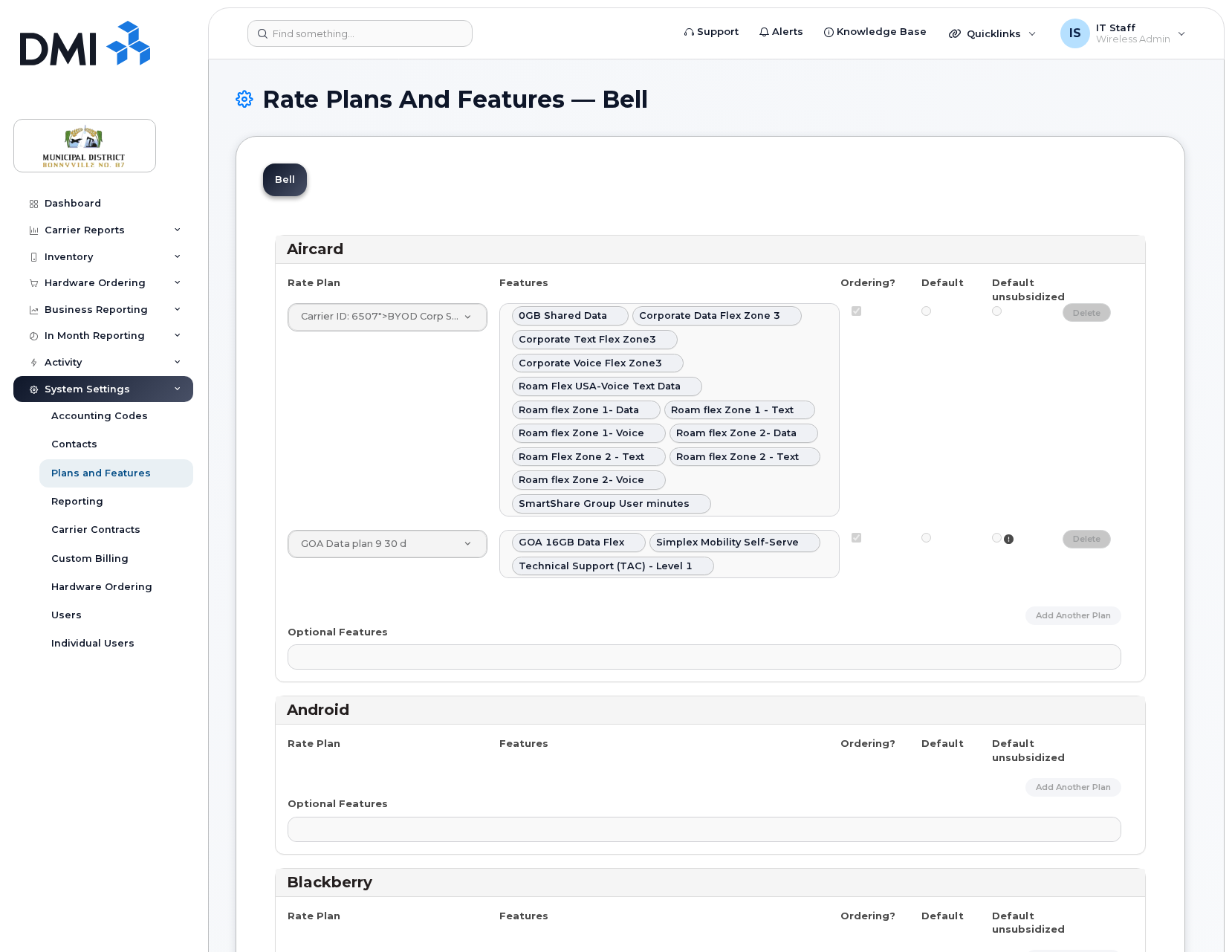
select select
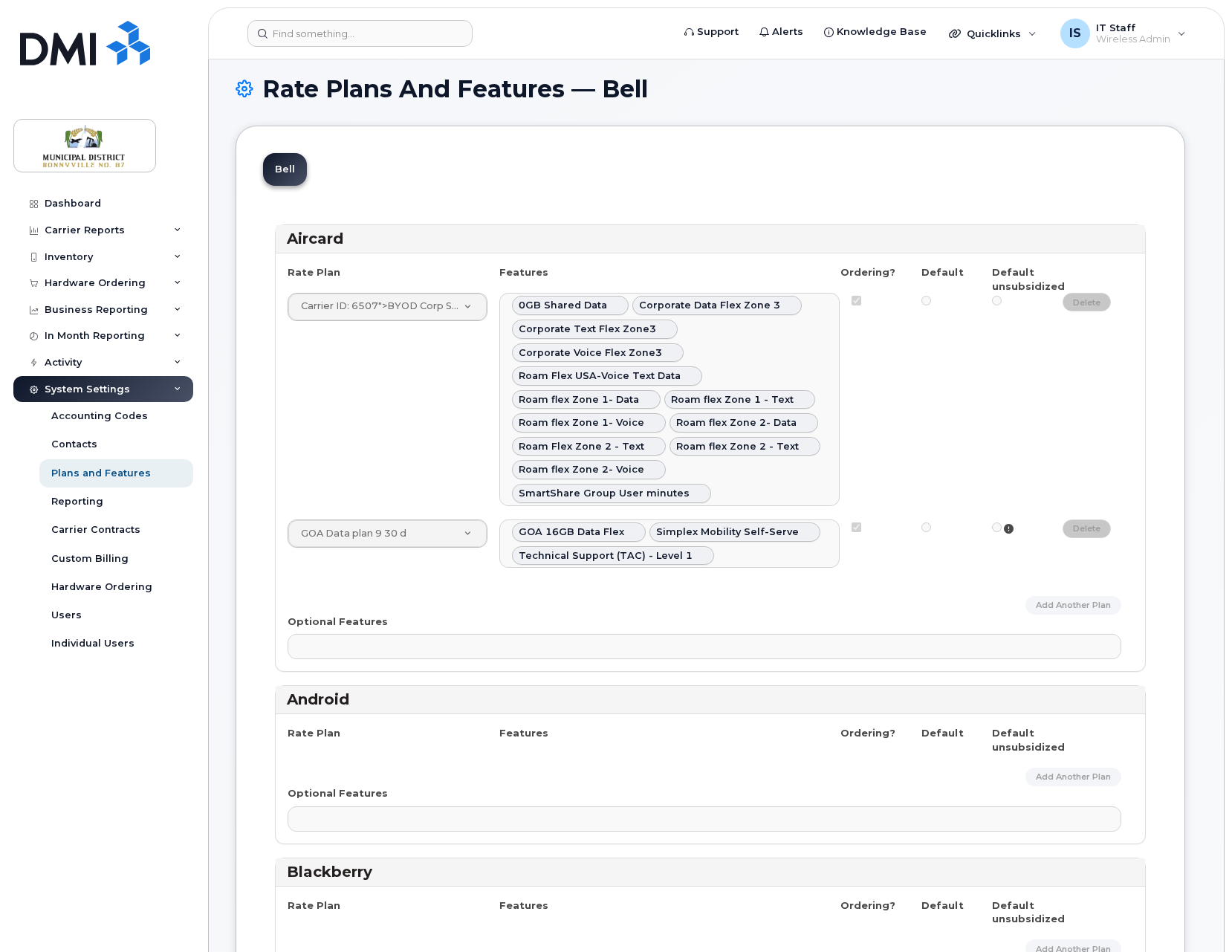
scroll to position [11, 0]
click at [577, 299] on span "0GB Shared Data" at bounding box center [563, 304] width 89 height 11
drag, startPoint x: 581, startPoint y: 304, endPoint x: 435, endPoint y: 317, distance: 146.6
click at [435, 316] on div "Carrier ID: 6507 ">BYOD Corp SmartShare Mob Int 10 Not Approved Carrier ID: 650…" at bounding box center [710, 398] width 845 height 212
click at [398, 432] on div "Carrier ID: 6507 ">BYOD Corp SmartShare Mob Int 10 Not Approved Carrier ID: 650…" at bounding box center [710, 398] width 845 height 212
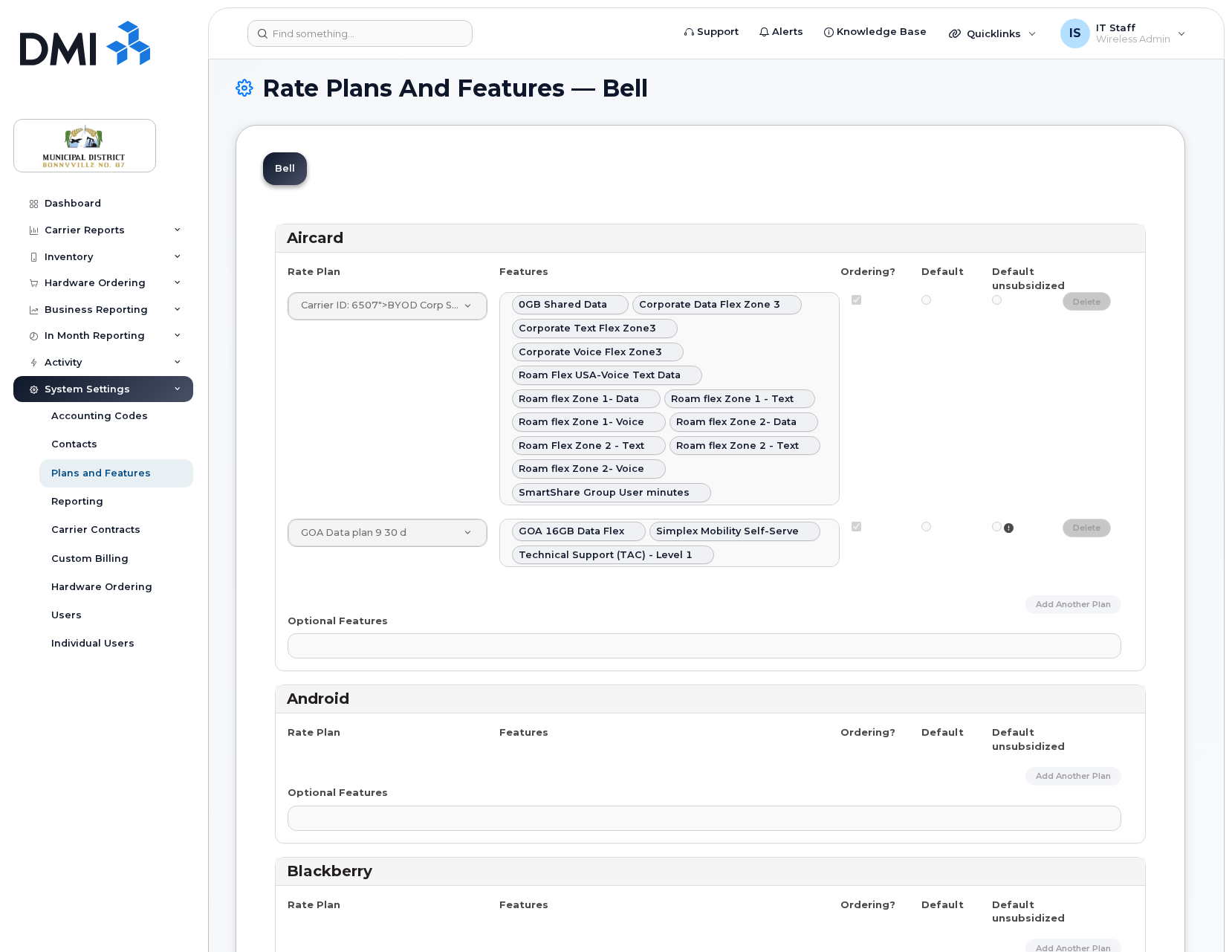
click at [244, 90] on icon at bounding box center [245, 88] width 18 height 26
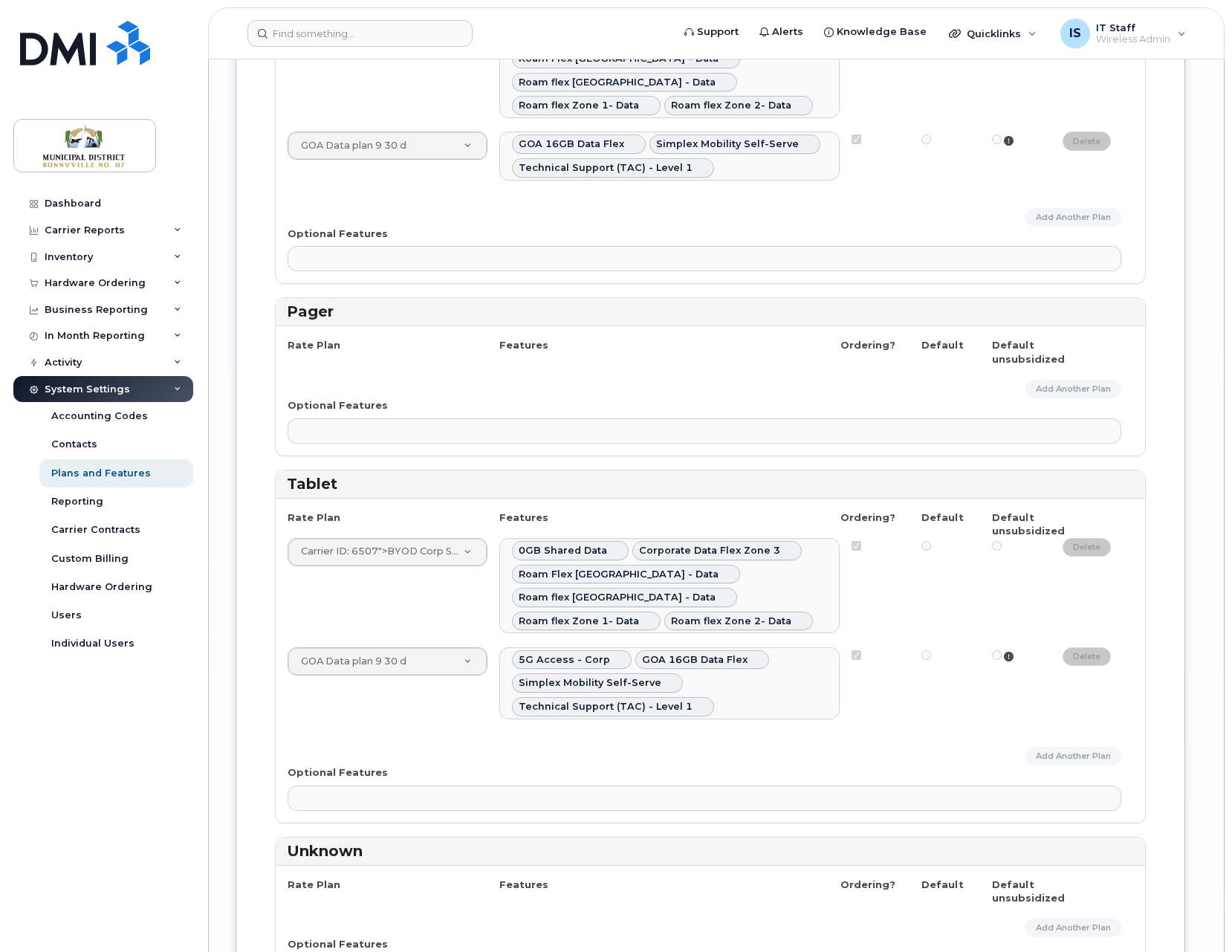
scroll to position [3940, 0]
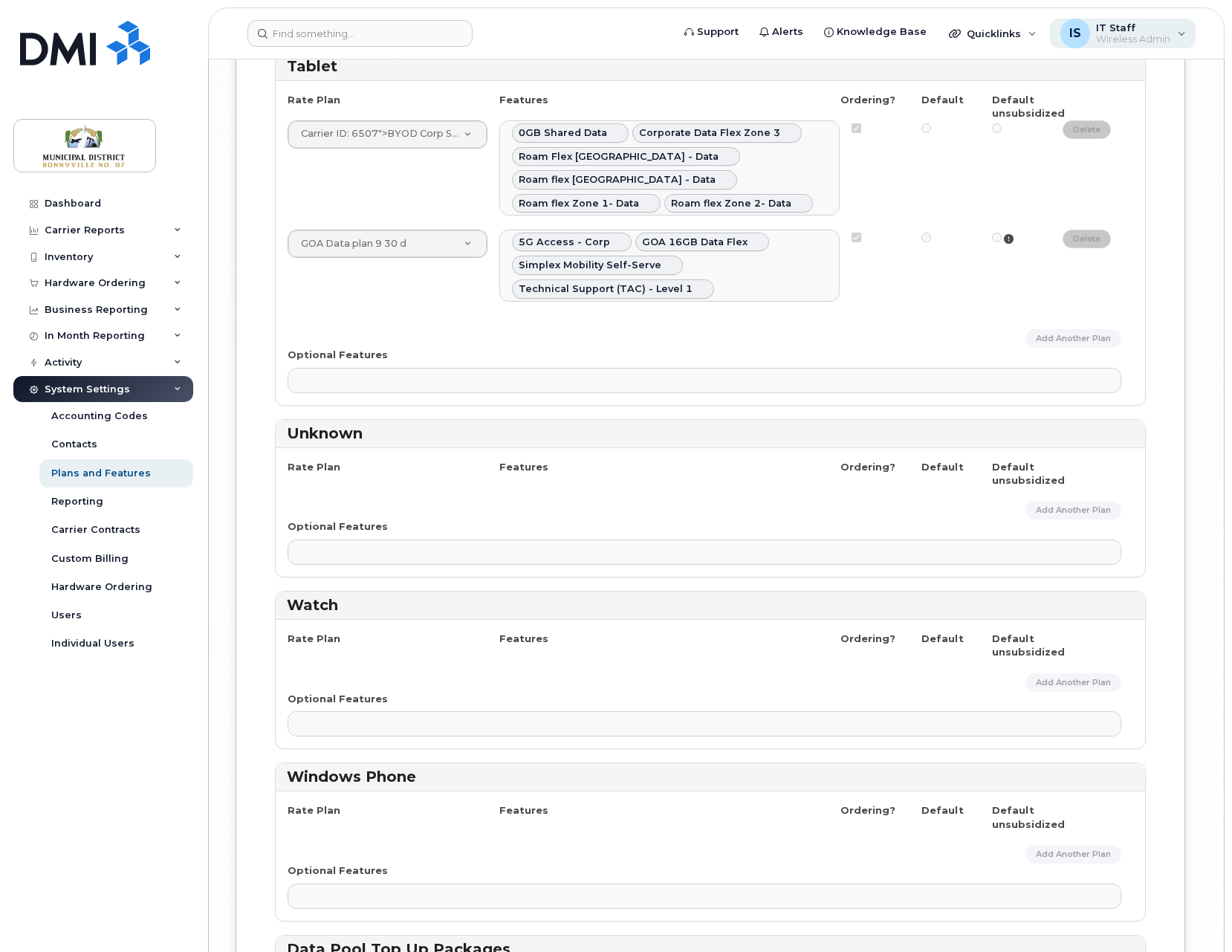
click at [1172, 32] on div "IS IT Staff Wireless Admin" at bounding box center [1122, 34] width 146 height 30
click at [1172, 32] on div "IS IT Staff Wireless Admin" at bounding box center [1122, 34] width 146 height 30
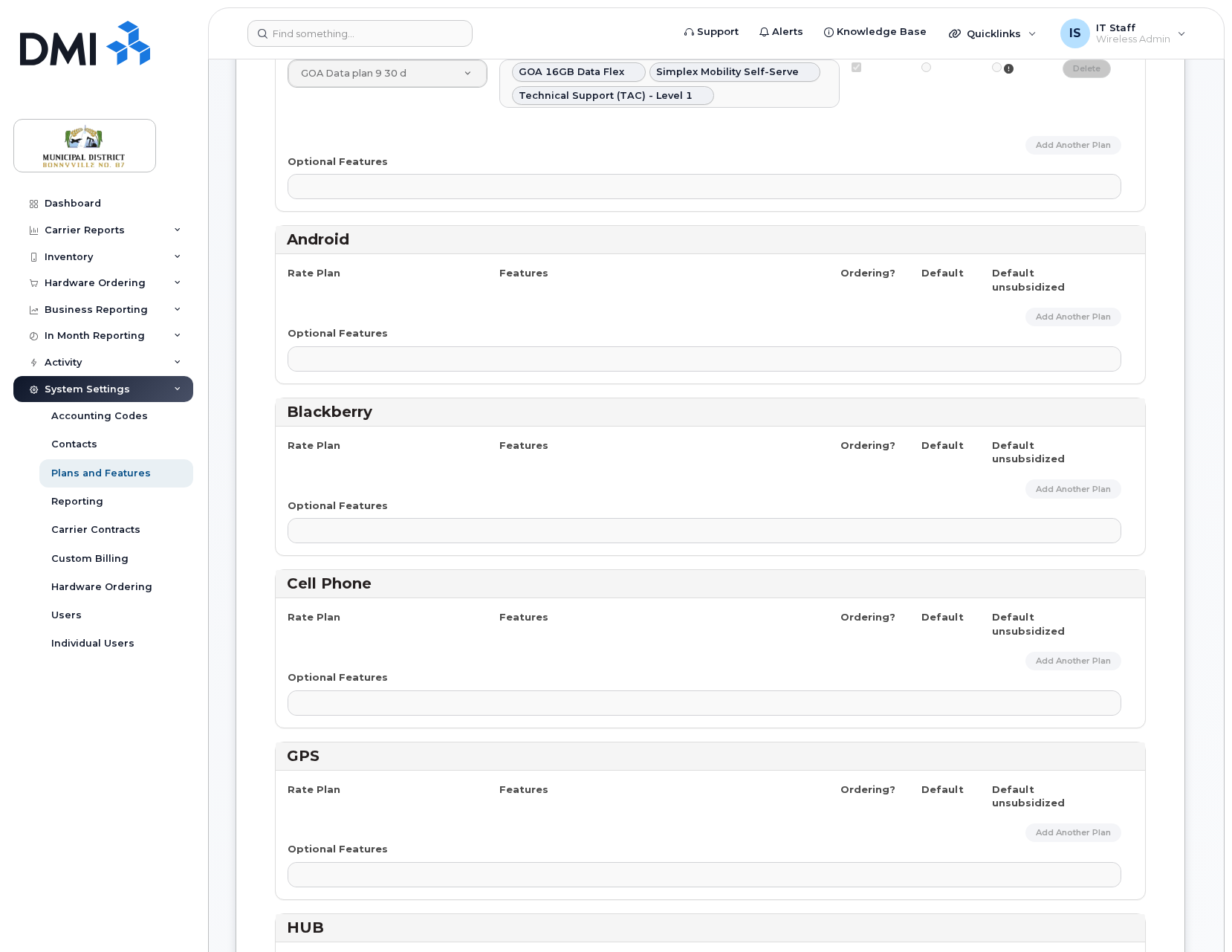
scroll to position [0, 0]
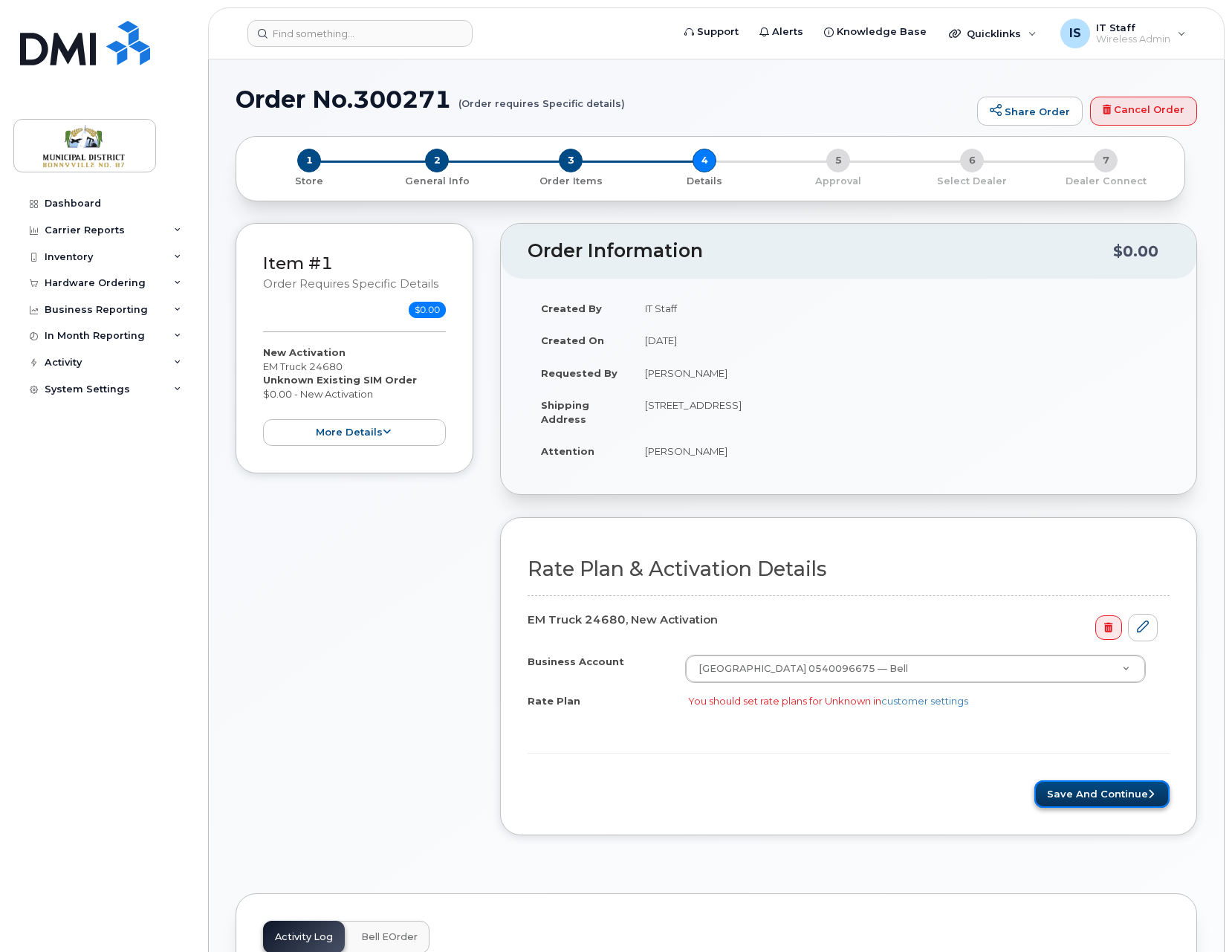
click at [1129, 789] on button "Save and Continue" at bounding box center [1101, 794] width 135 height 28
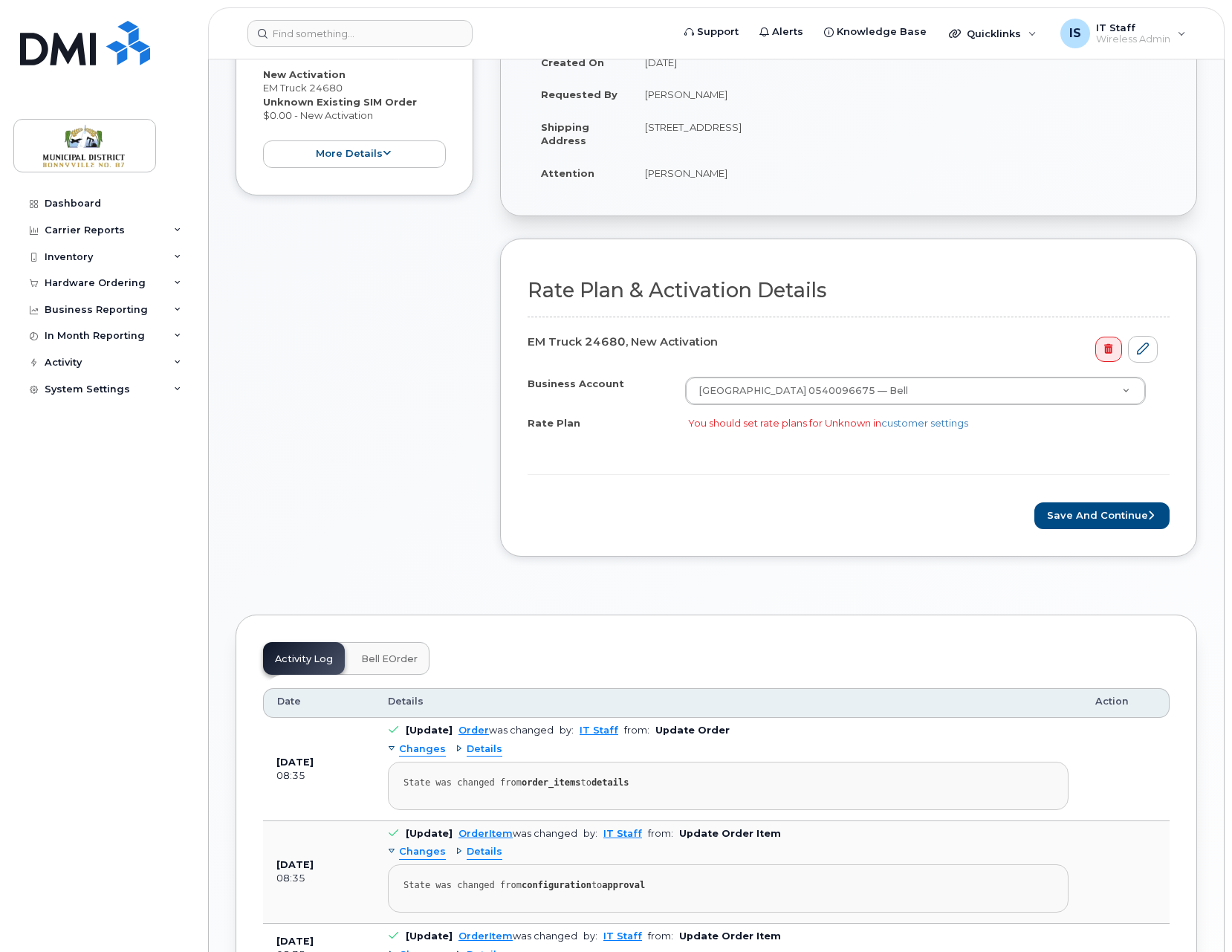
scroll to position [375, 0]
click at [1138, 348] on icon at bounding box center [1143, 350] width 12 height 12
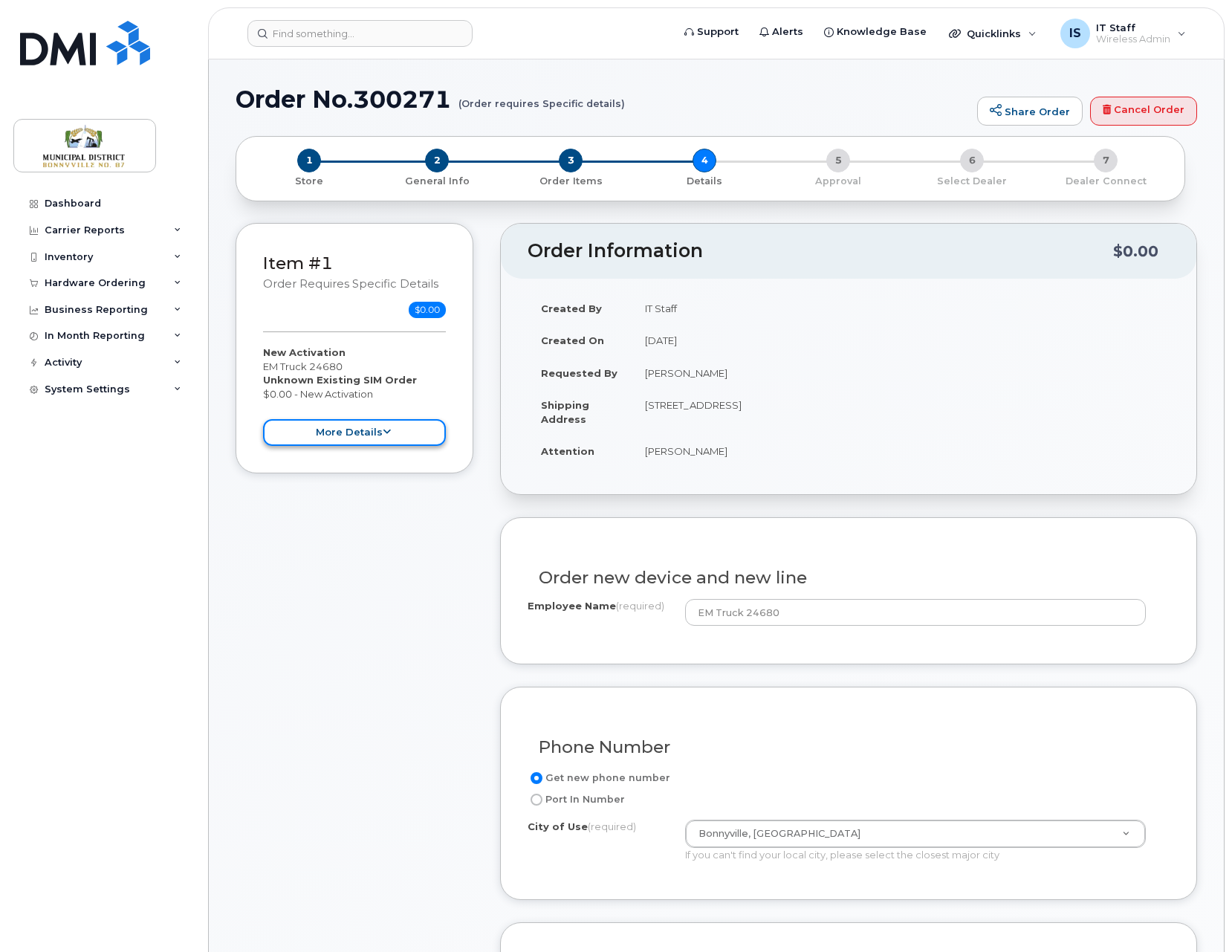
click at [378, 435] on button "more details" at bounding box center [354, 432] width 182 height 28
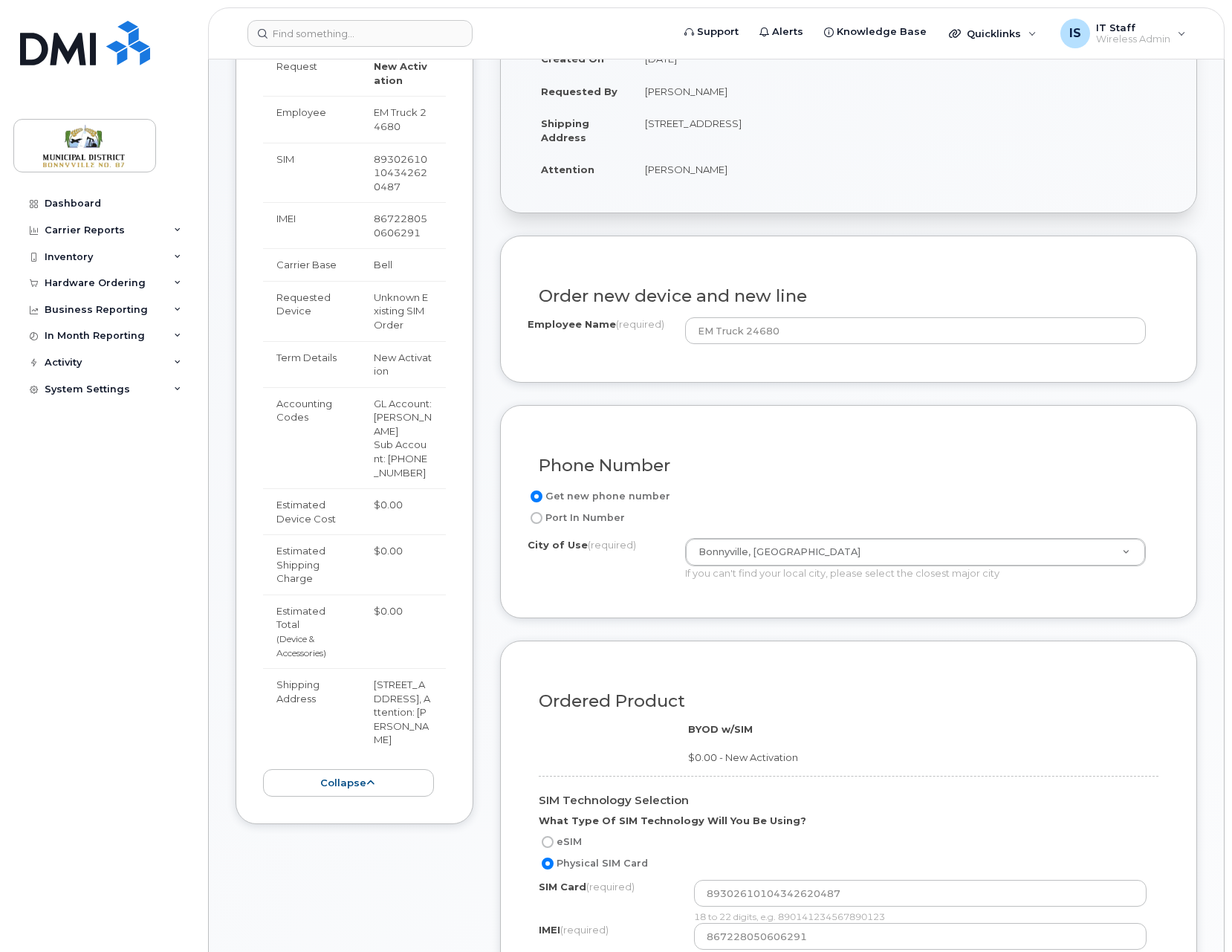
scroll to position [283, 0]
click at [339, 776] on button "collapse" at bounding box center [348, 781] width 171 height 28
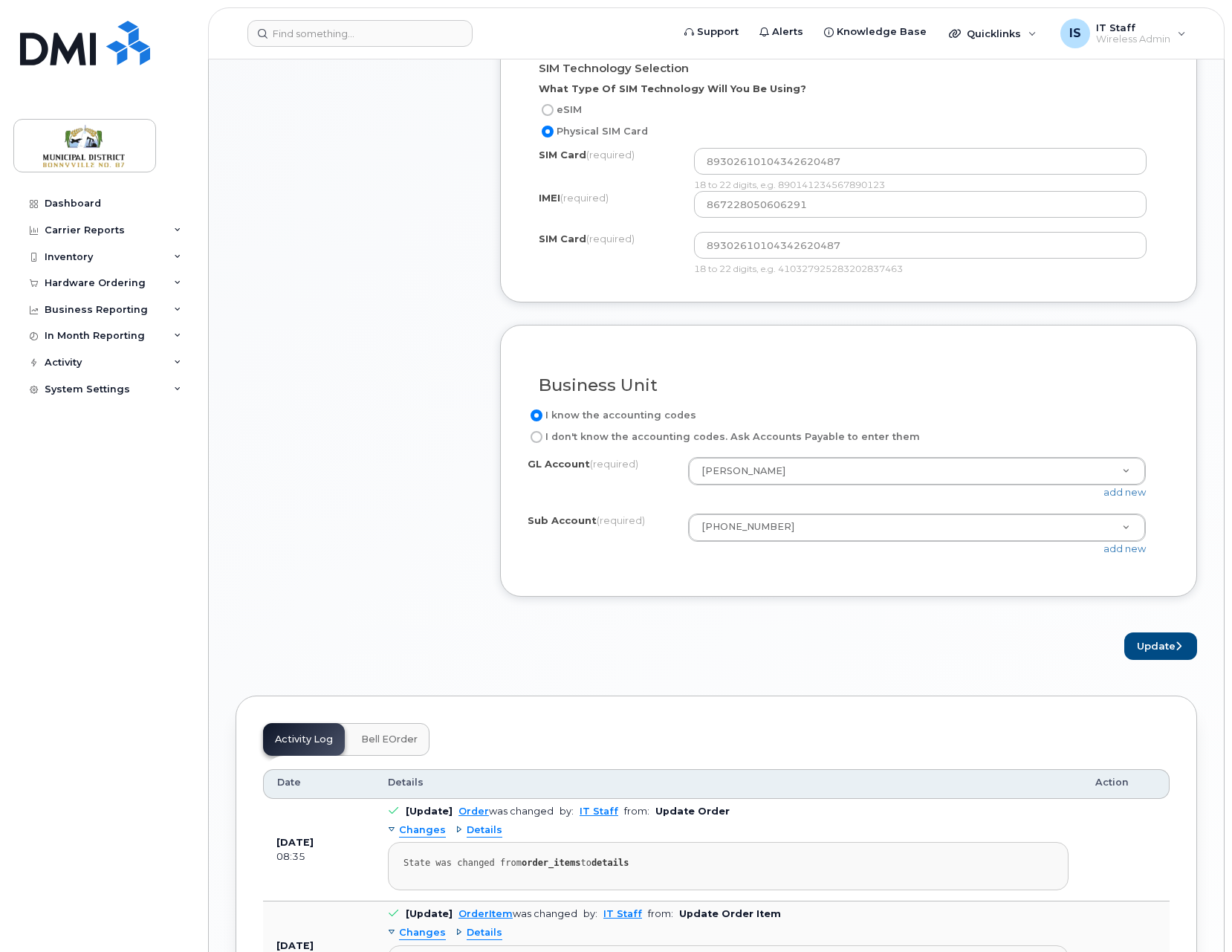
scroll to position [1015, 0]
click at [1175, 643] on icon "submit" at bounding box center [1178, 644] width 6 height 10
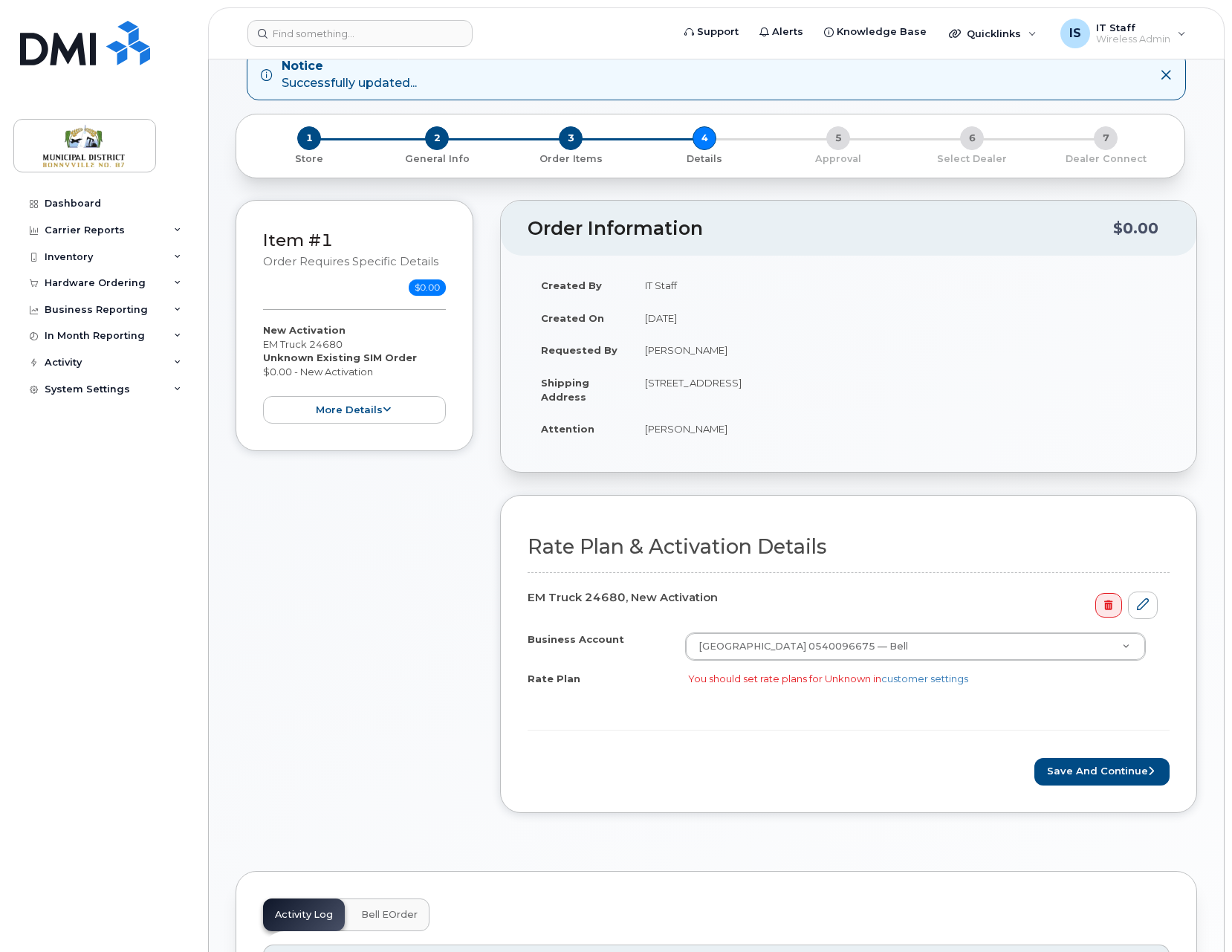
scroll to position [104, 0]
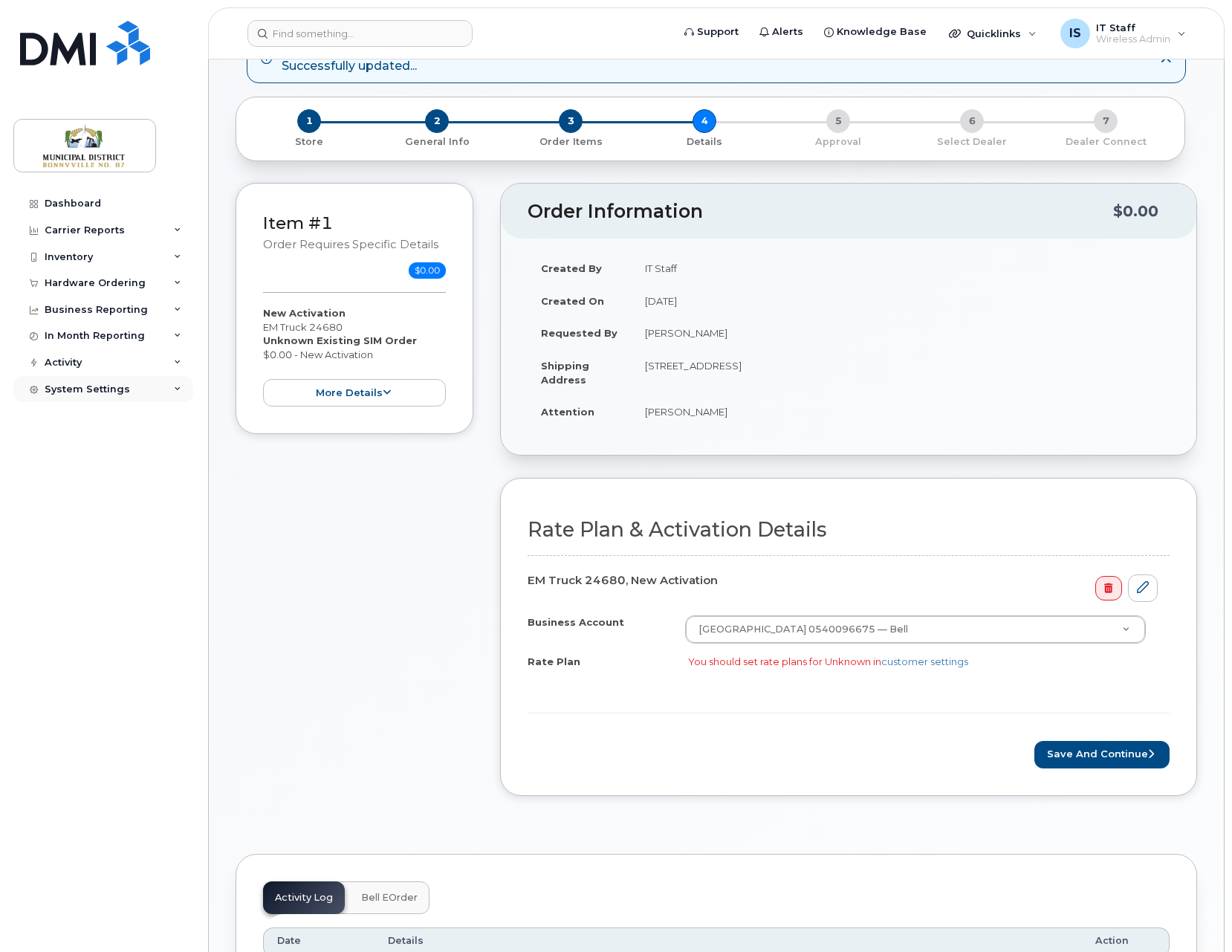
click at [145, 395] on div "System Settings" at bounding box center [103, 390] width 179 height 27
click at [935, 660] on link "customer settings" at bounding box center [925, 661] width 87 height 12
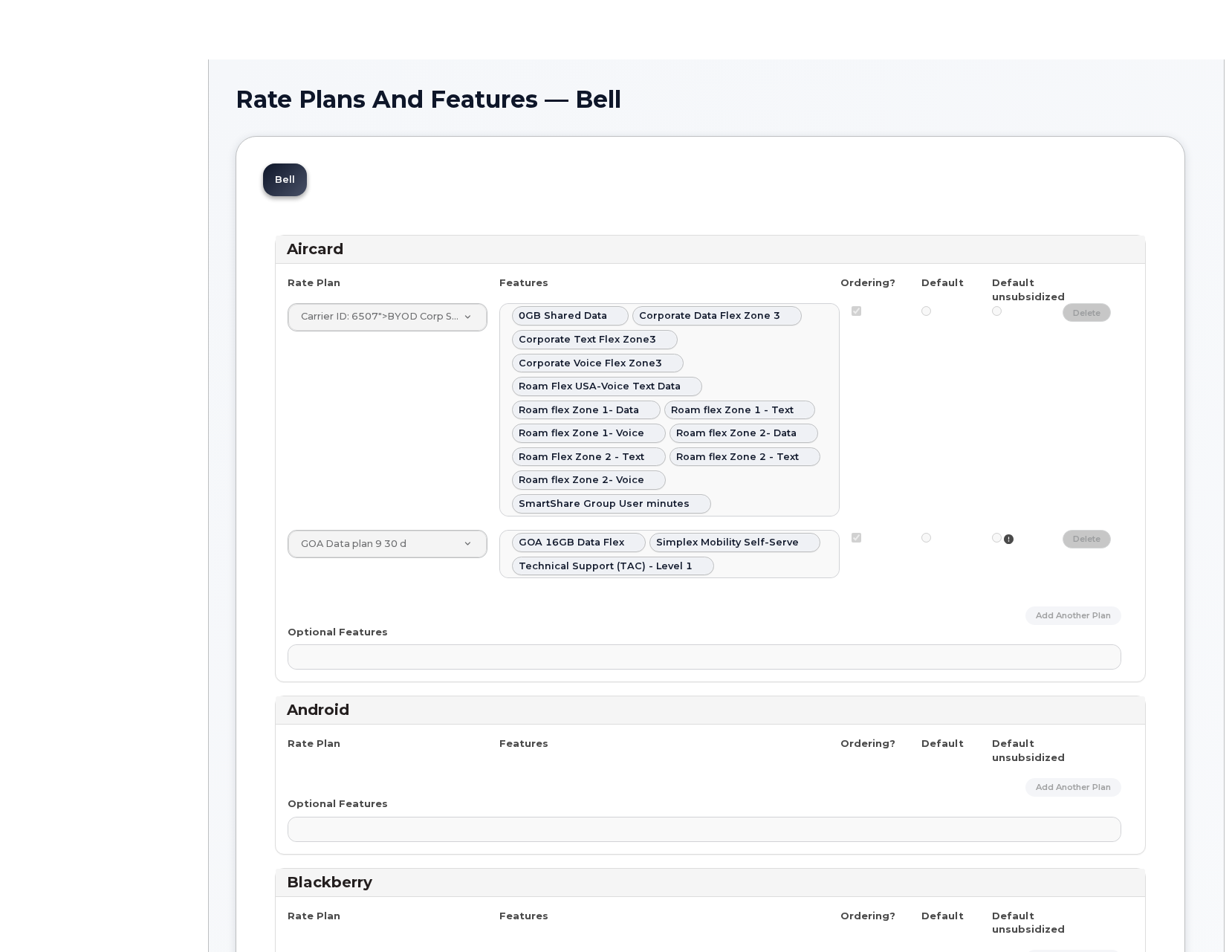
select select
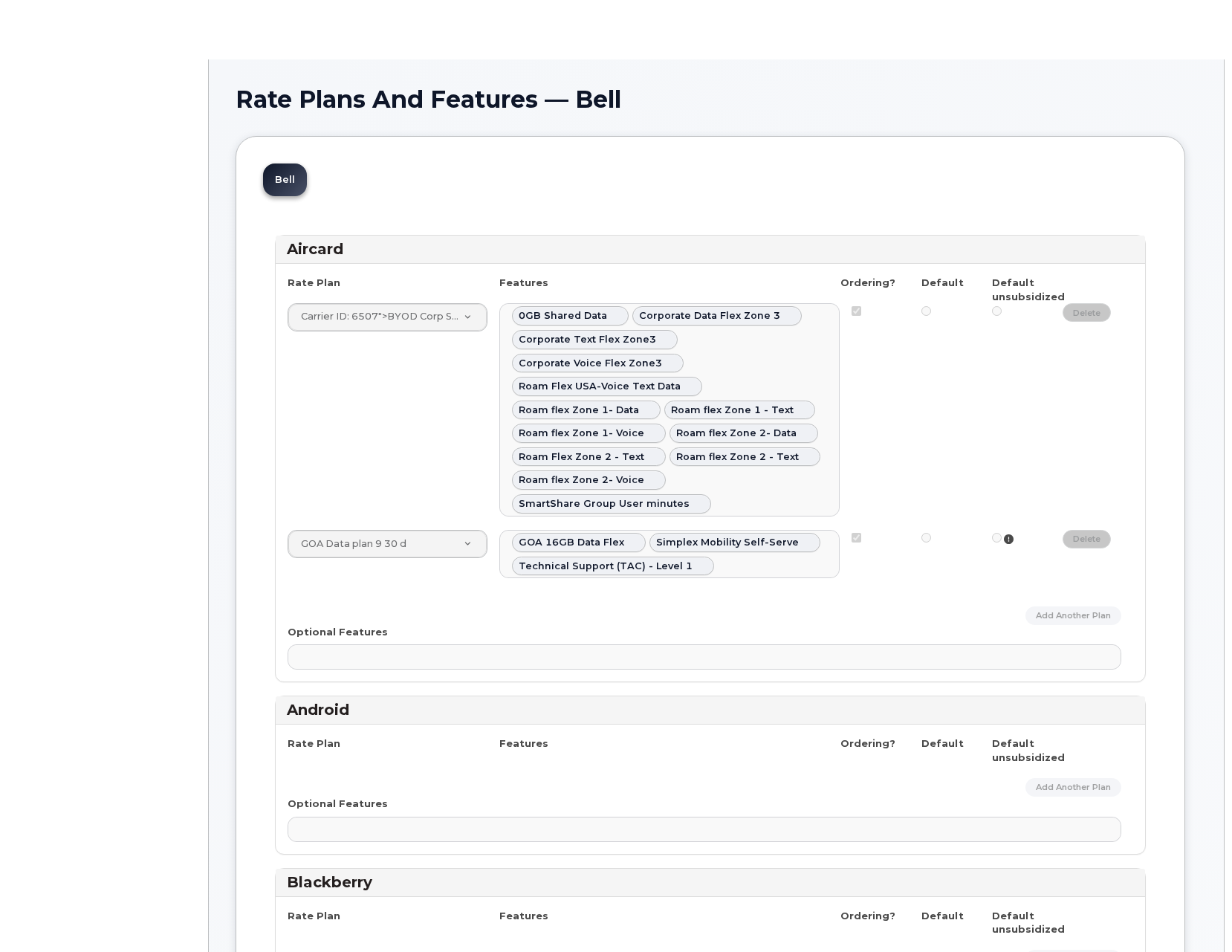
select select
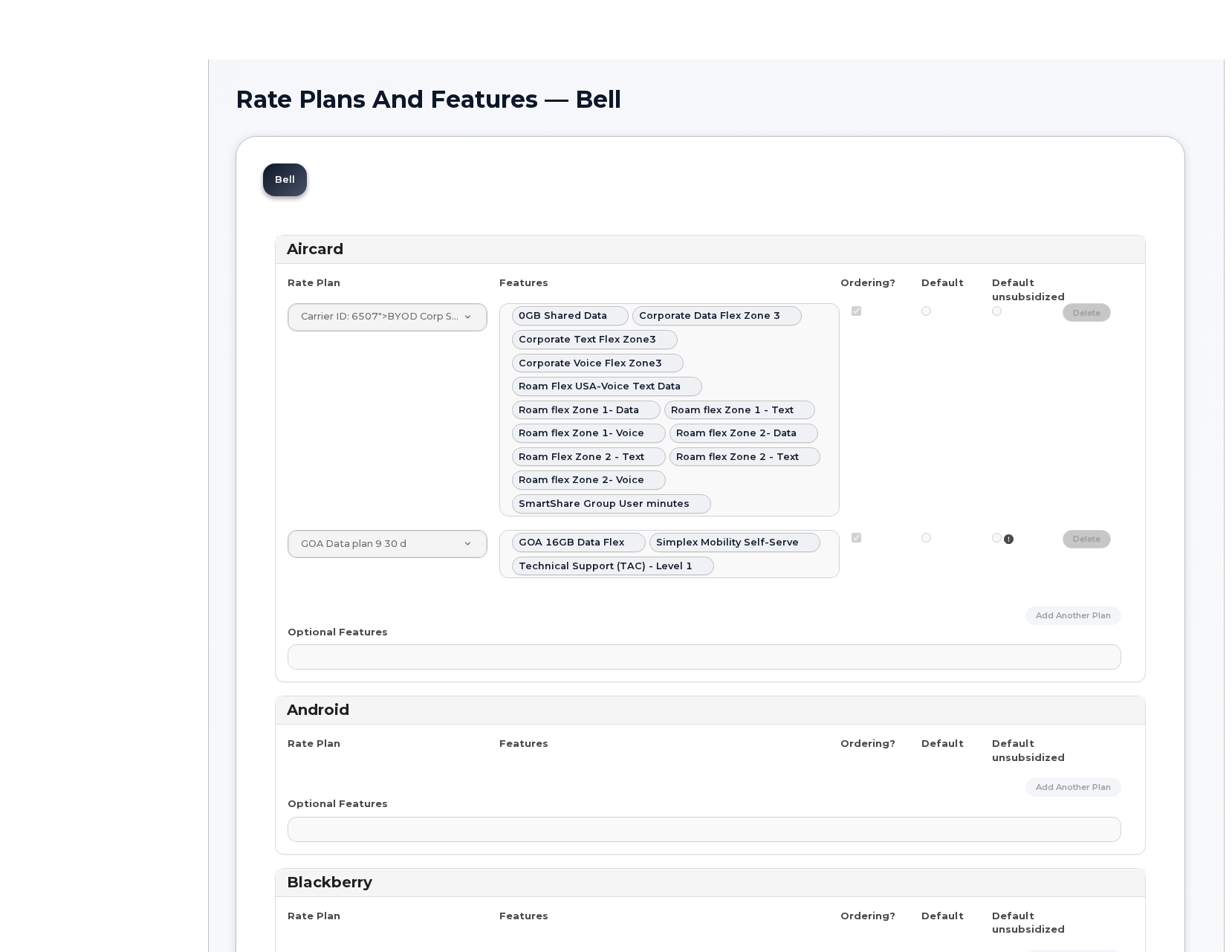
select select
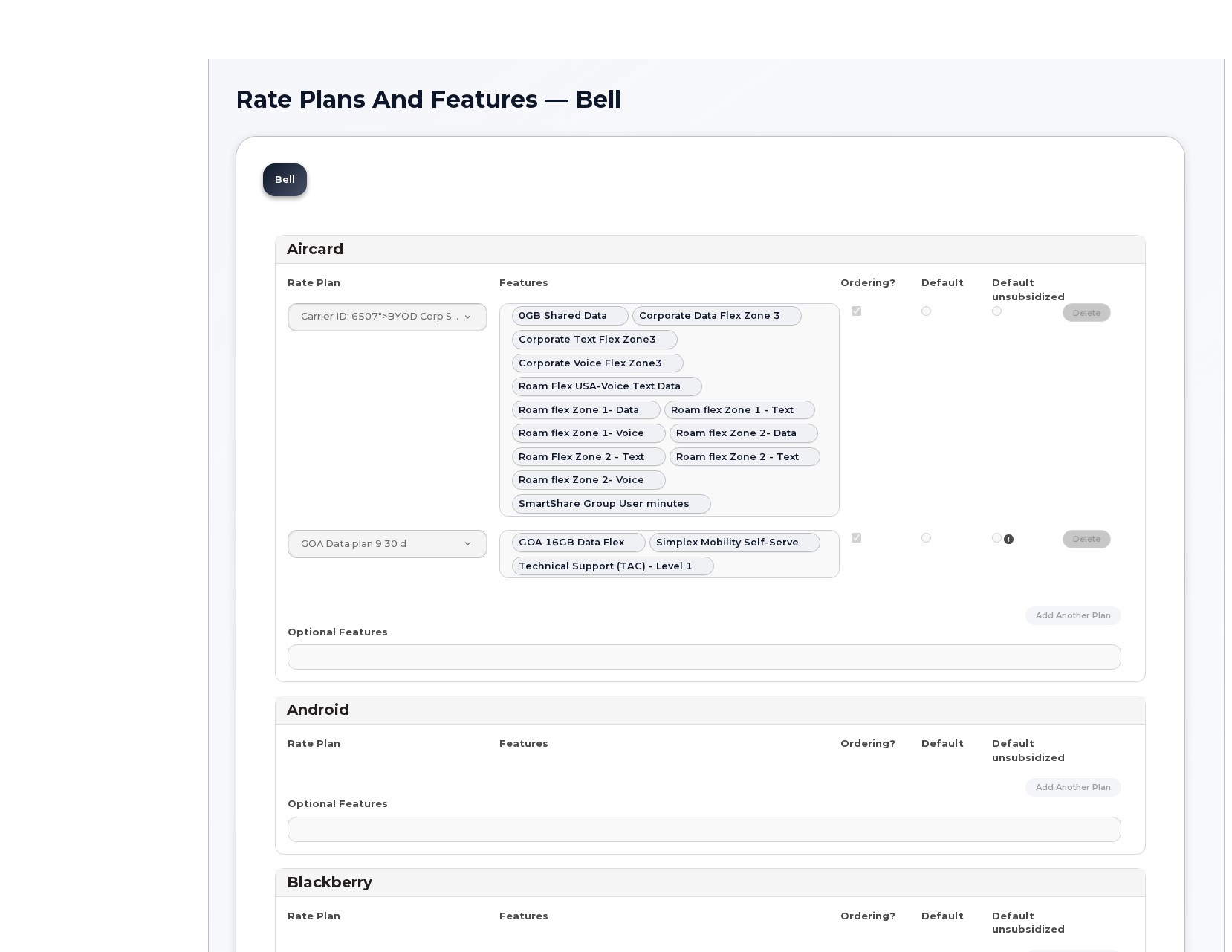
select select
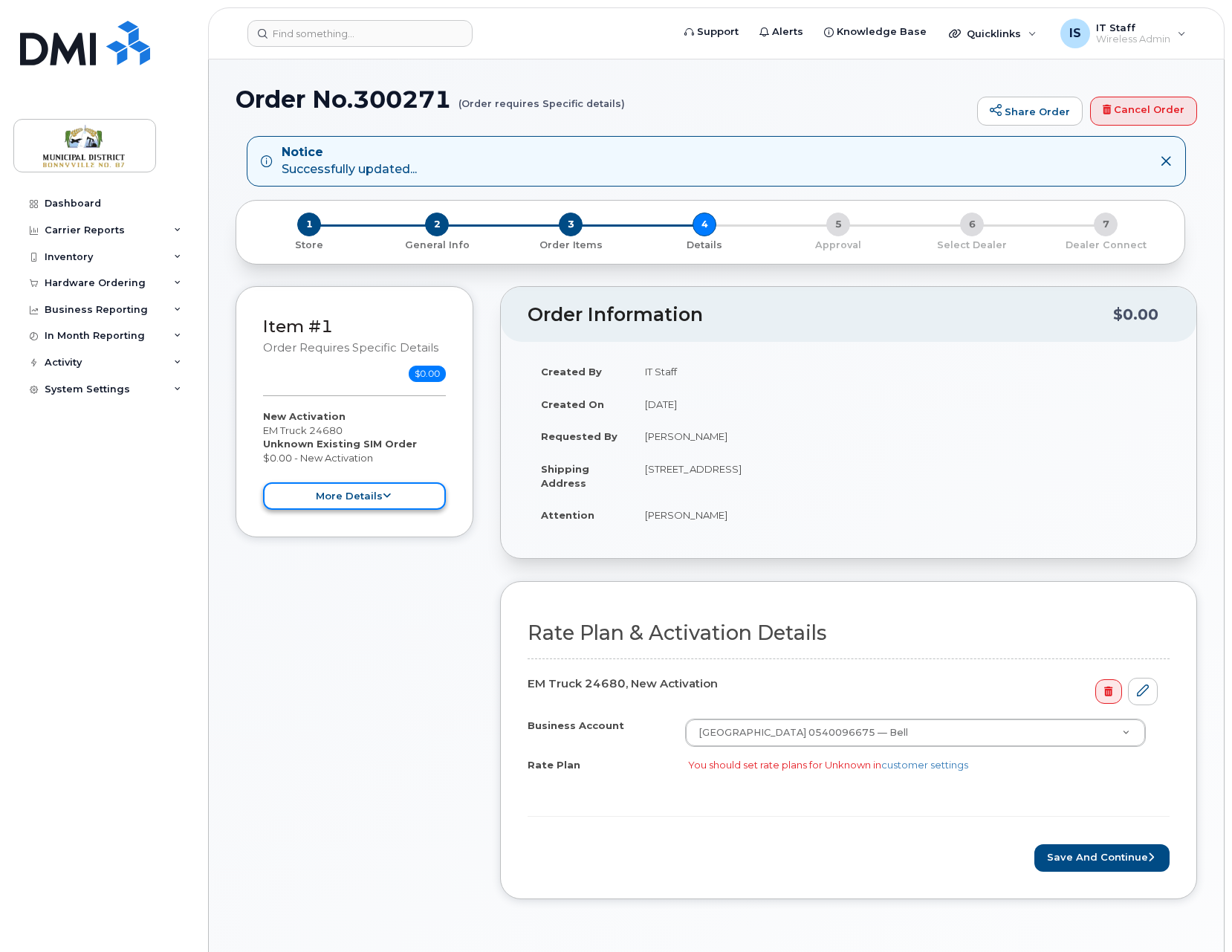
click at [383, 495] on icon at bounding box center [387, 496] width 8 height 10
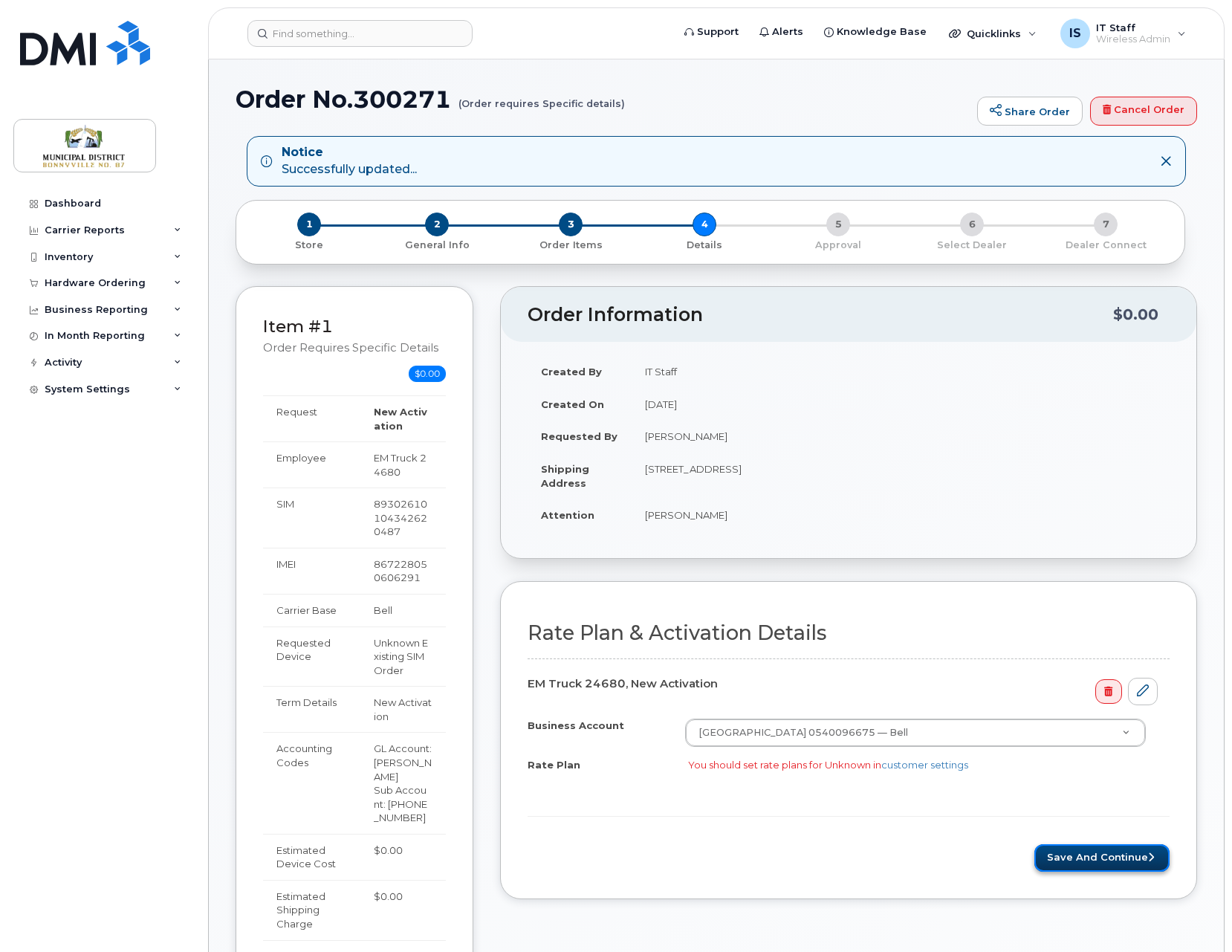
click at [1127, 857] on button "Save and Continue" at bounding box center [1101, 857] width 135 height 28
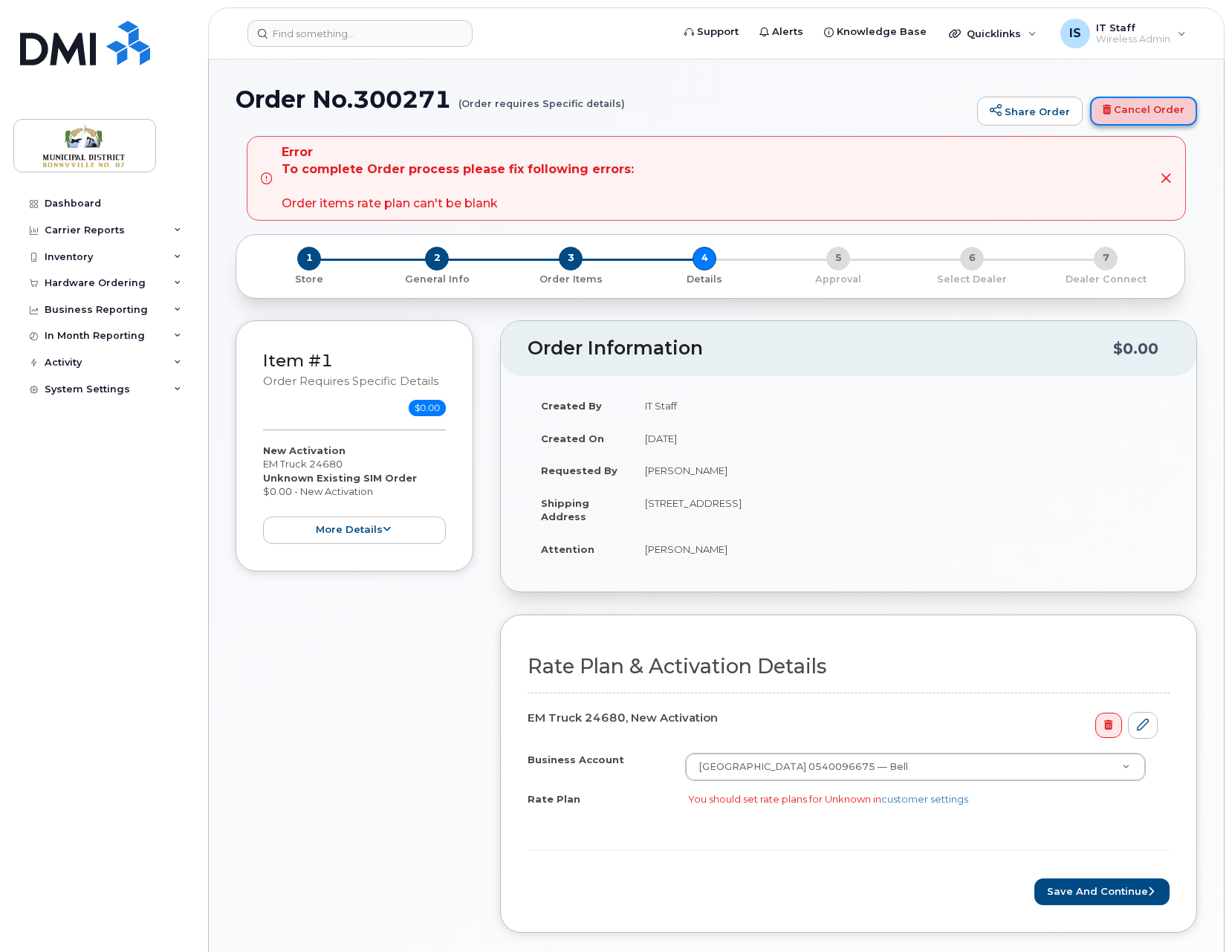
click at [1131, 114] on link "Cancel Order" at bounding box center [1143, 112] width 107 height 30
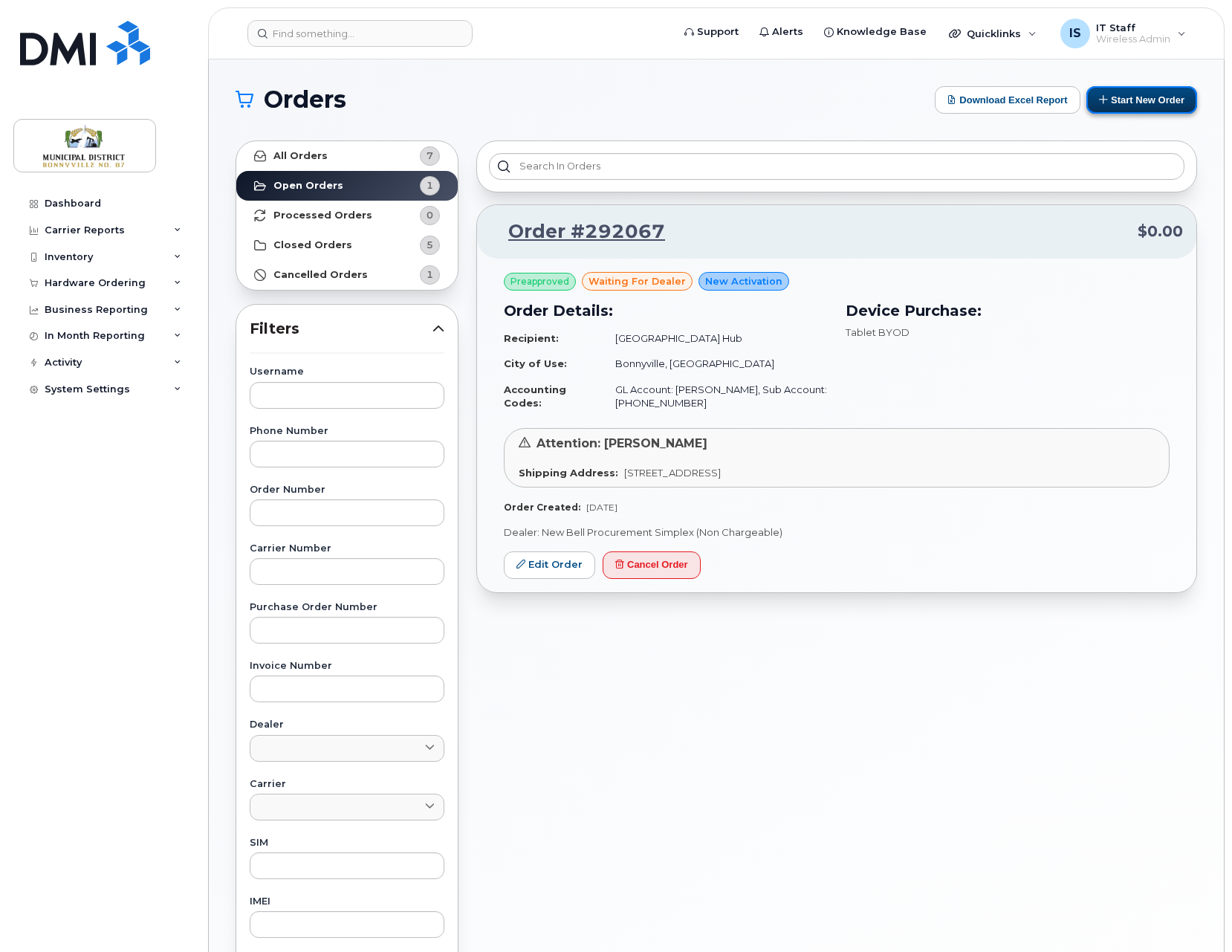
click at [1136, 98] on button "Start New Order" at bounding box center [1141, 100] width 110 height 28
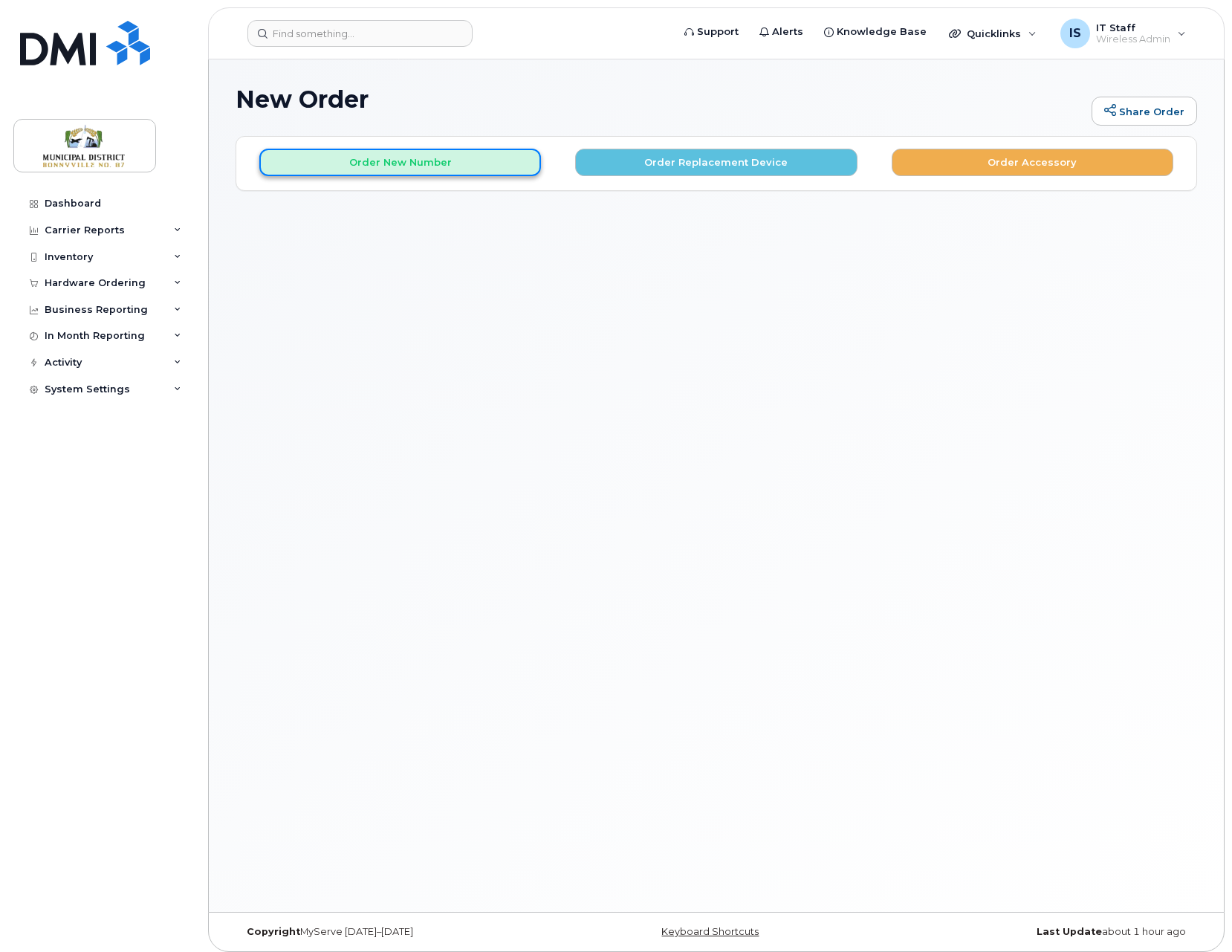
click at [411, 163] on button "Order New Number" at bounding box center [399, 162] width 282 height 28
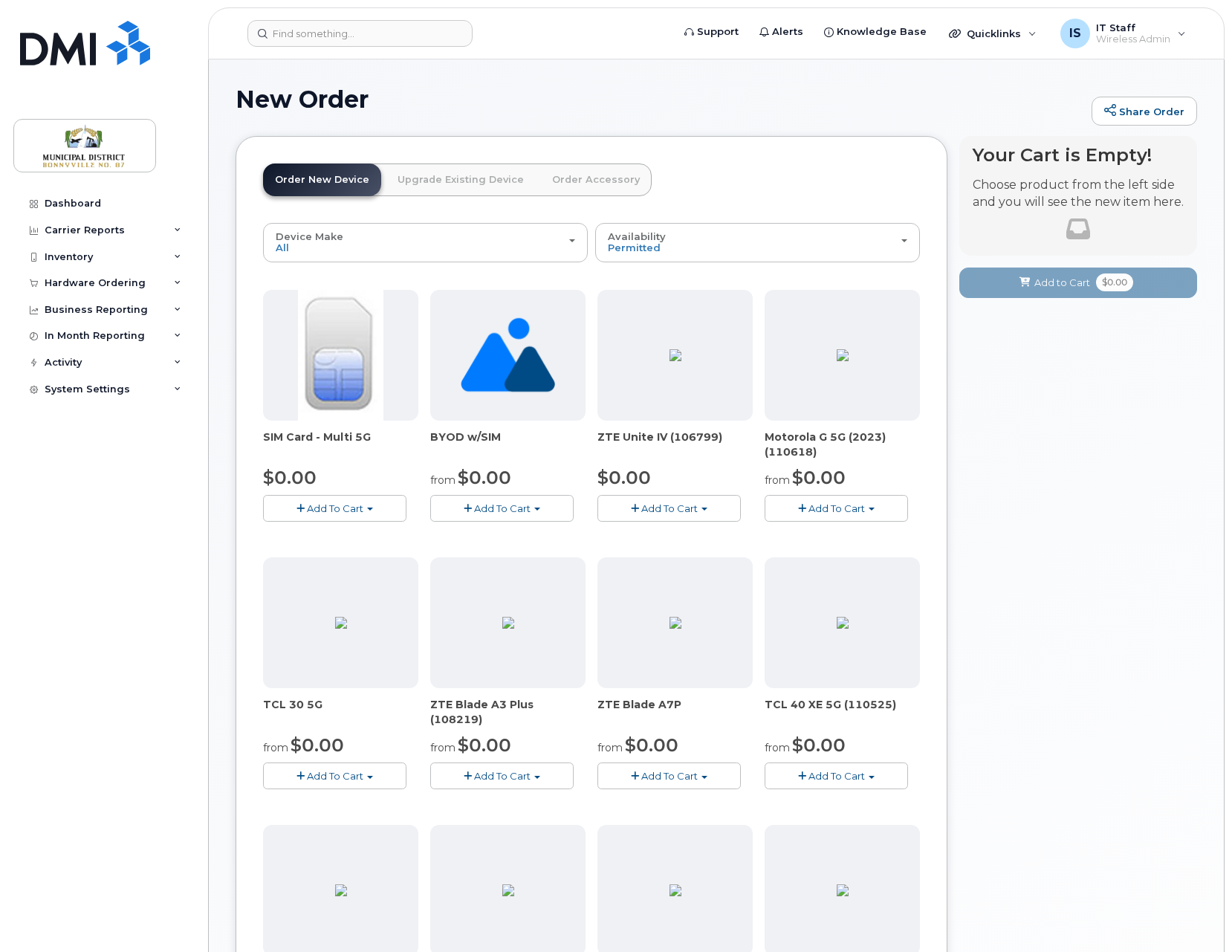
click at [513, 511] on span "Add To Cart" at bounding box center [502, 508] width 56 height 12
click at [506, 538] on link "$0.00 - New Activation" at bounding box center [511, 536] width 154 height 19
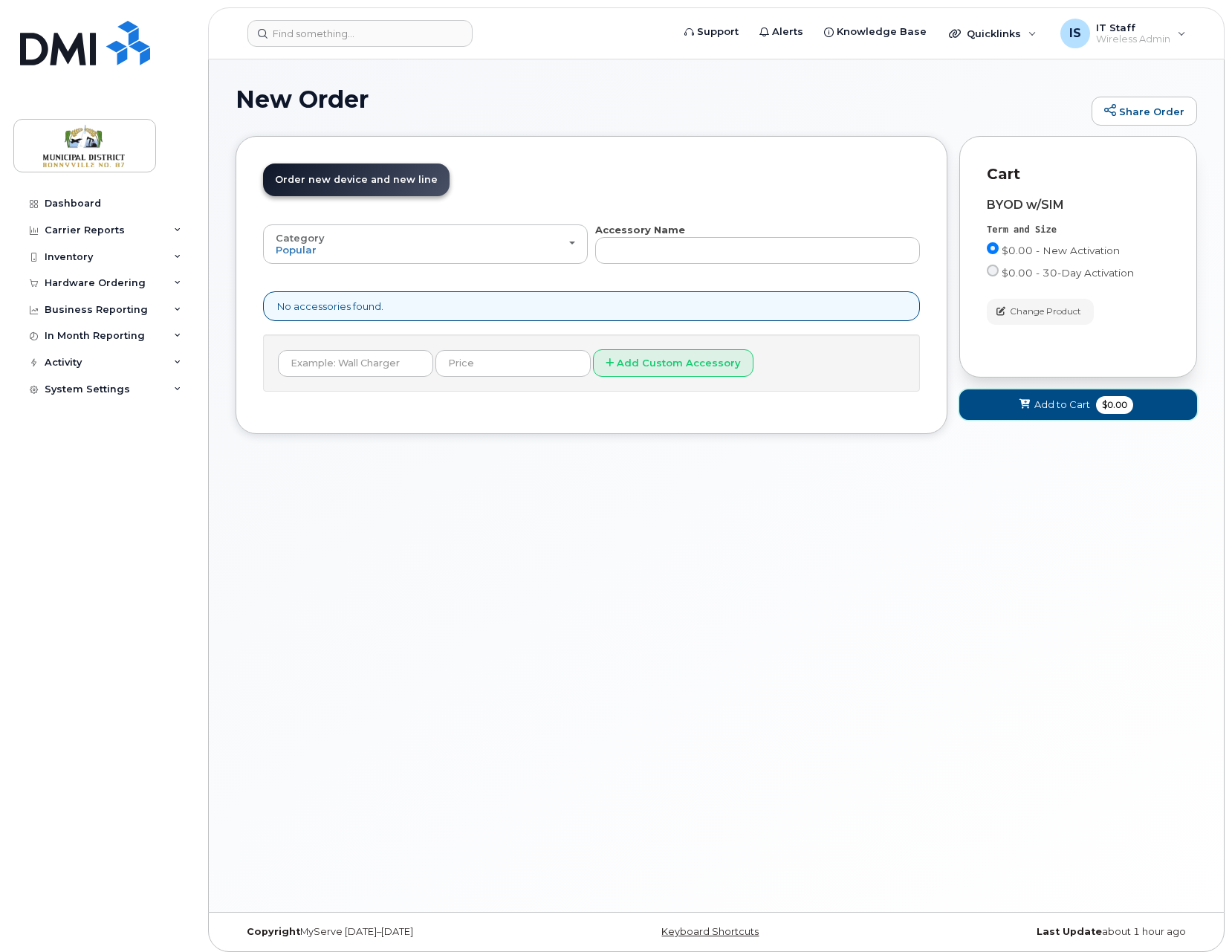
click at [1068, 407] on span "Add to Cart" at bounding box center [1062, 404] width 56 height 14
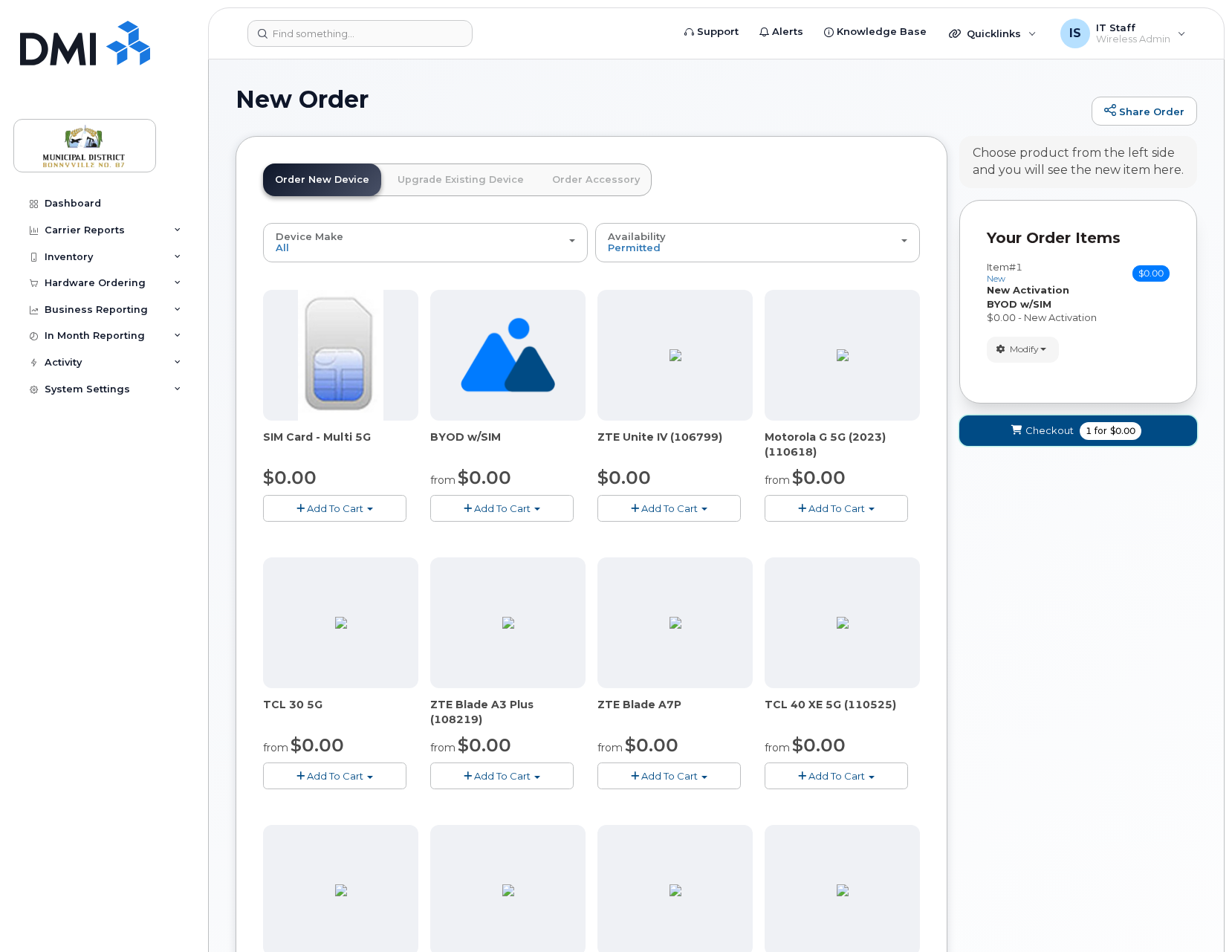
click at [1062, 433] on span "Checkout" at bounding box center [1049, 430] width 48 height 14
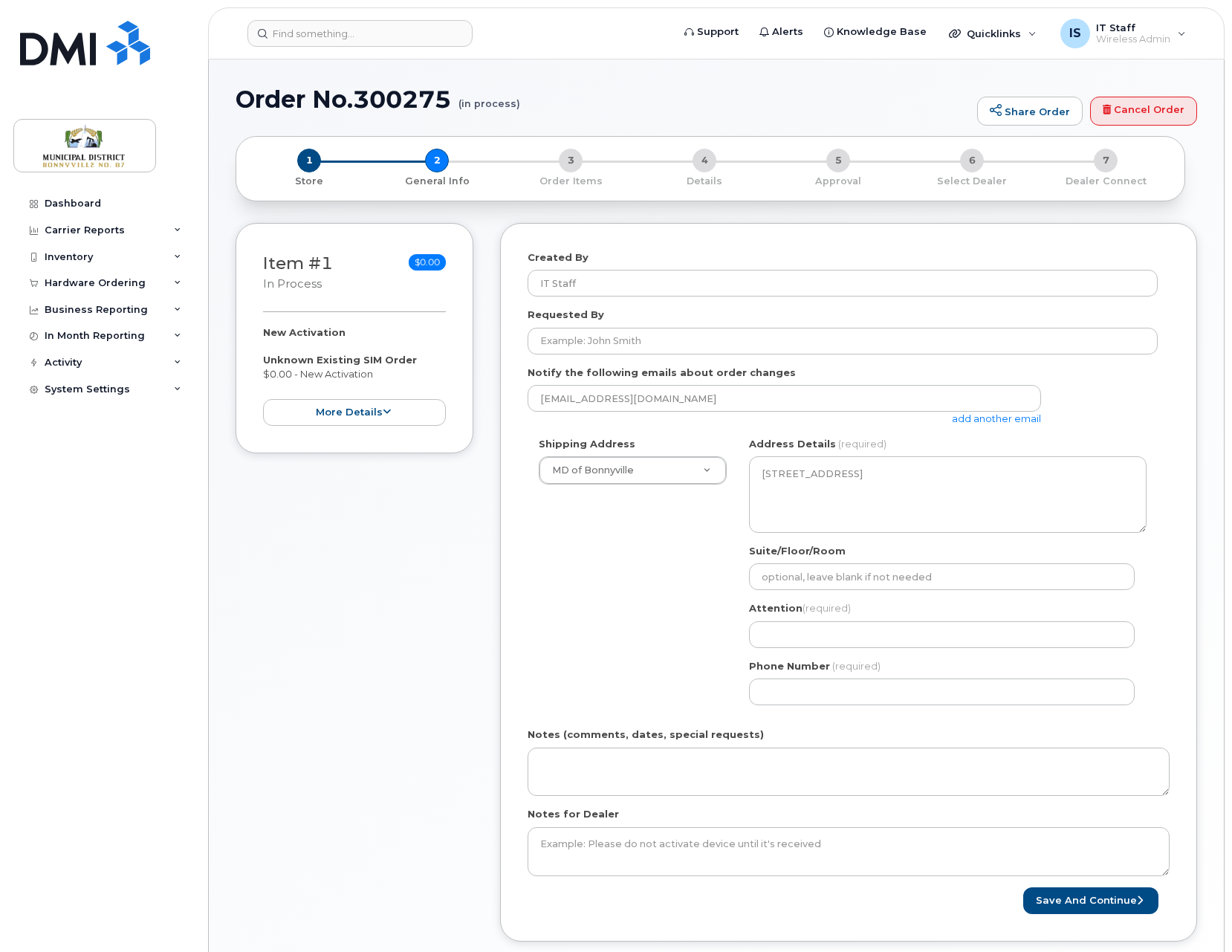
select select
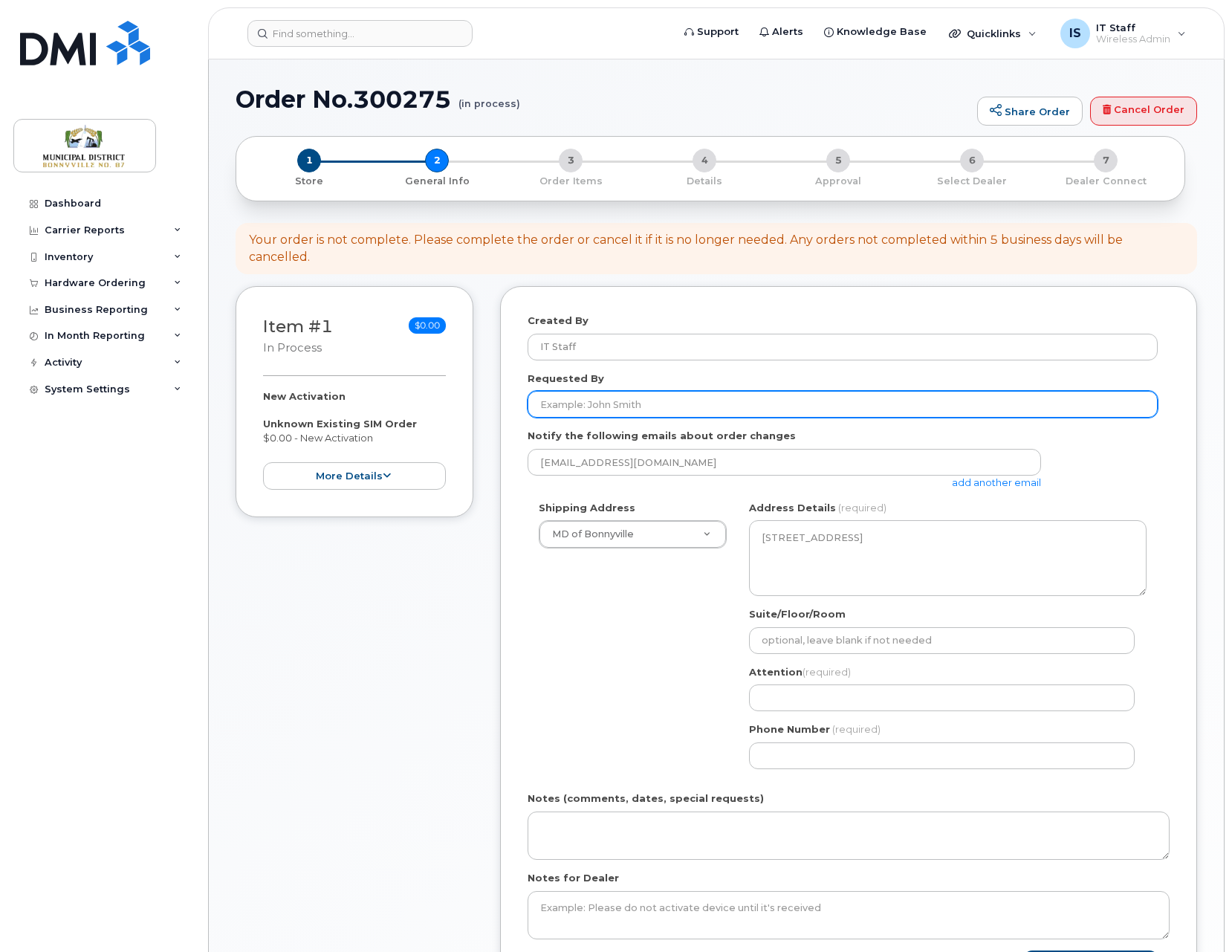
click at [628, 410] on input "Requested By" at bounding box center [842, 404] width 630 height 27
type input "[PERSON_NAME]"
type input "7802072325"
select select
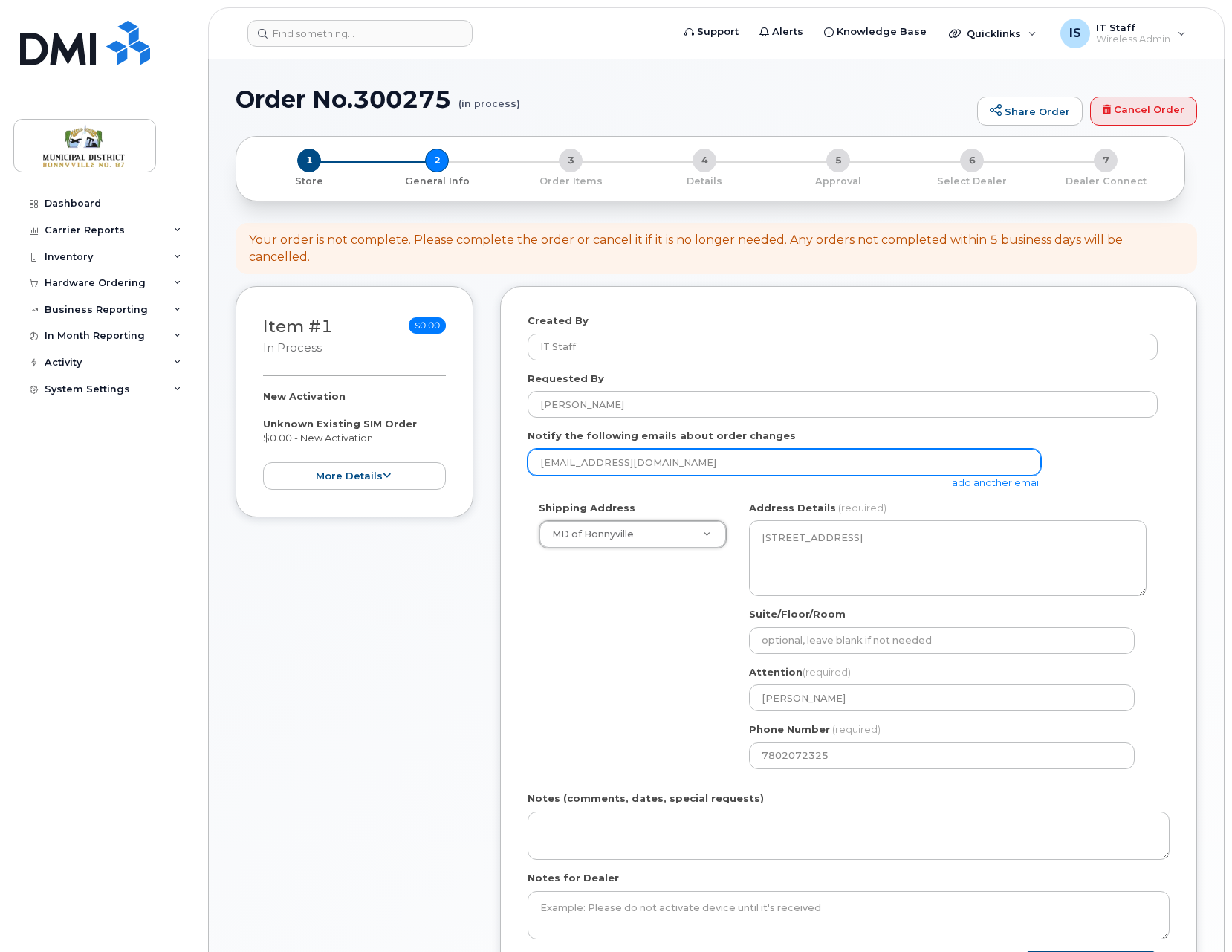
click at [547, 464] on input "it@md.bonnyville.ab.ca" at bounding box center [785, 462] width 514 height 27
type input "acaron@md.bonnyville.ab.ca"
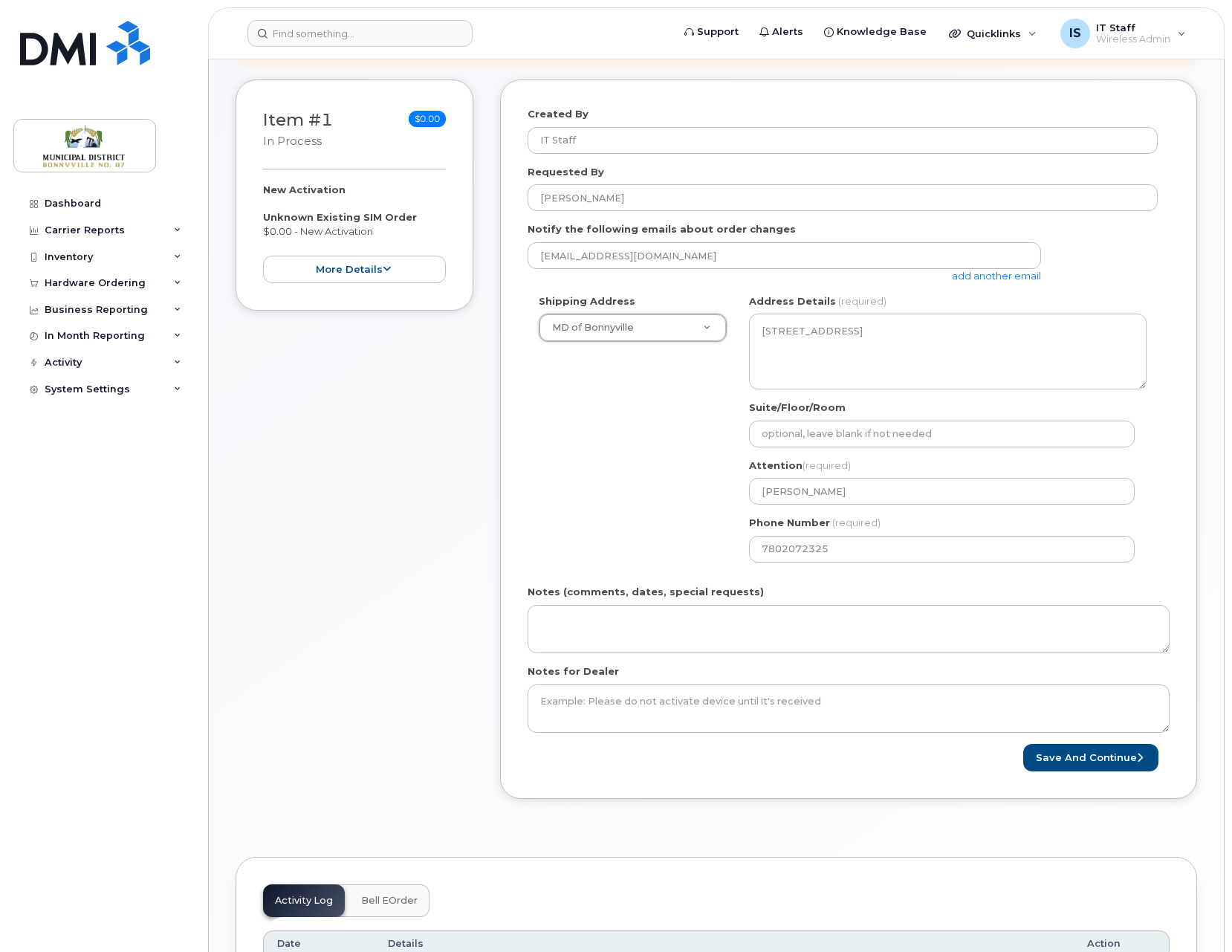
scroll to position [248, 0]
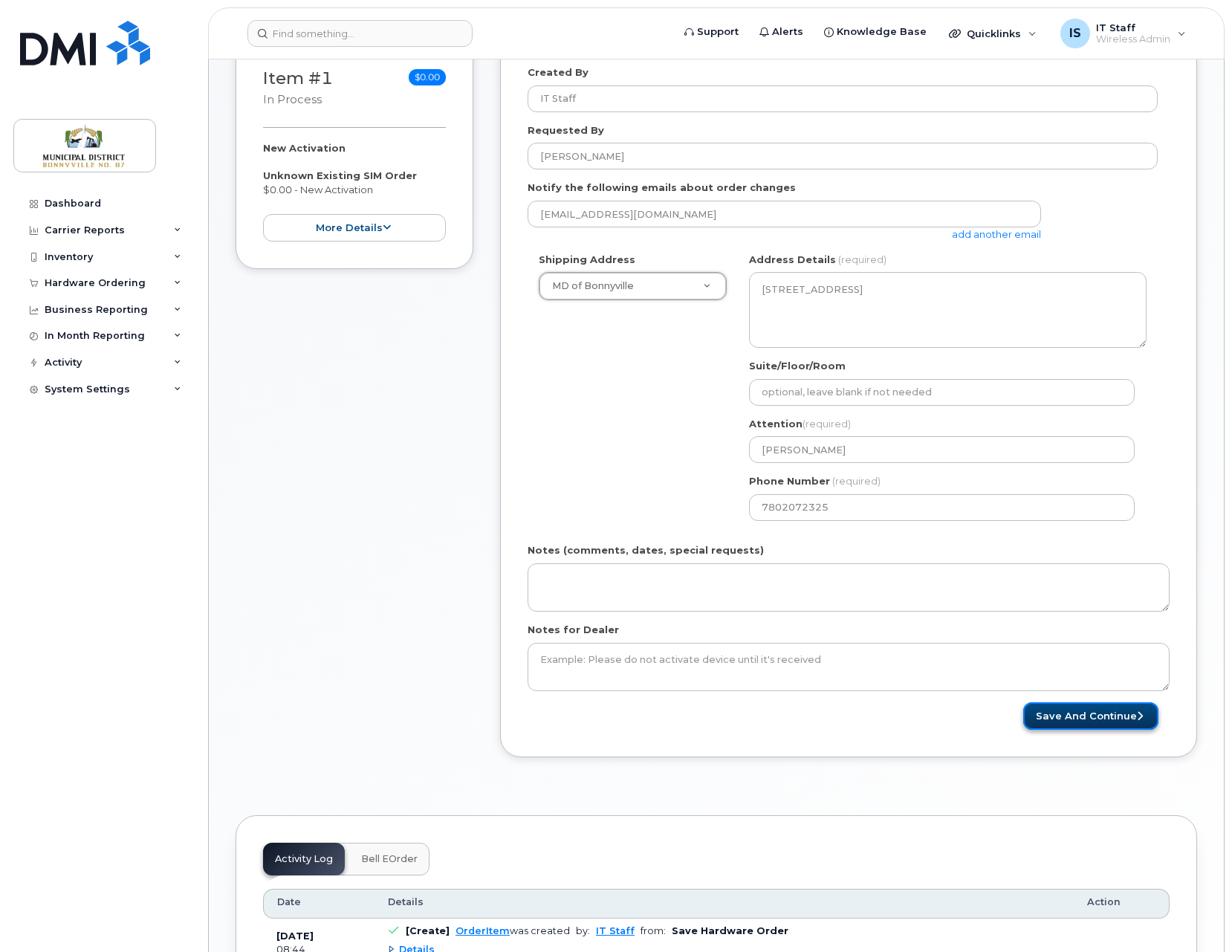
click at [1110, 717] on button "Save and Continue" at bounding box center [1091, 716] width 135 height 28
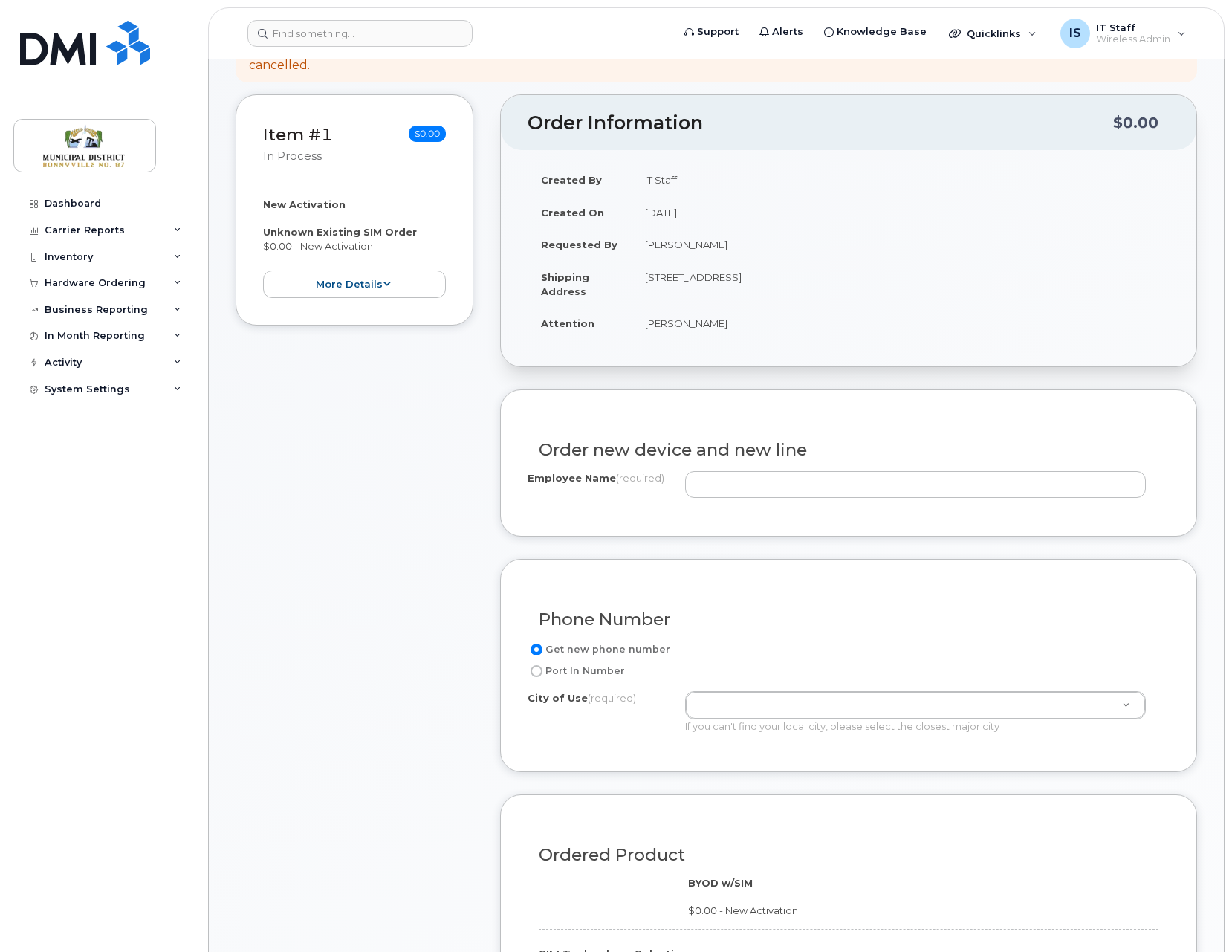
scroll to position [203, 0]
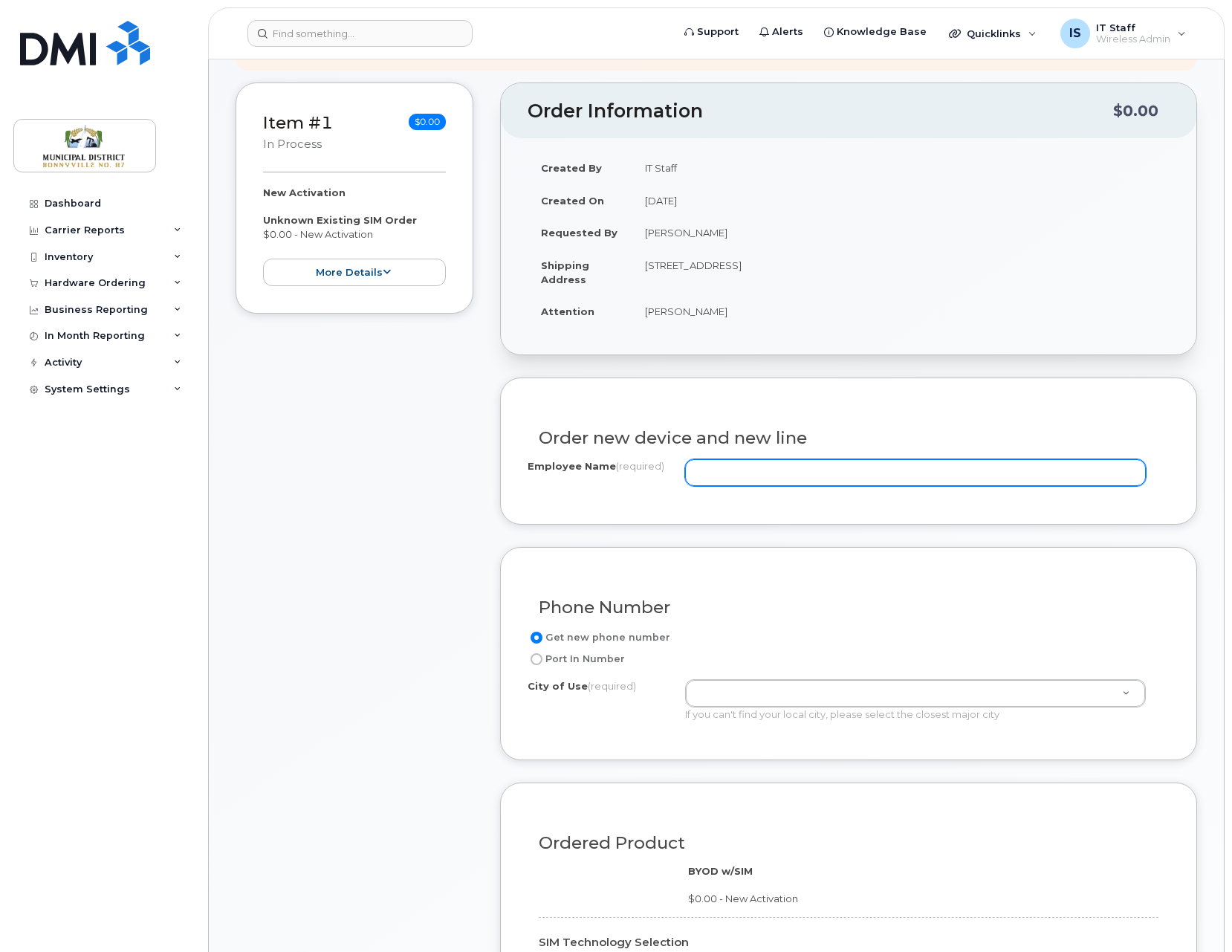
click at [749, 472] on input "Employee Name (required)" at bounding box center [914, 473] width 460 height 27
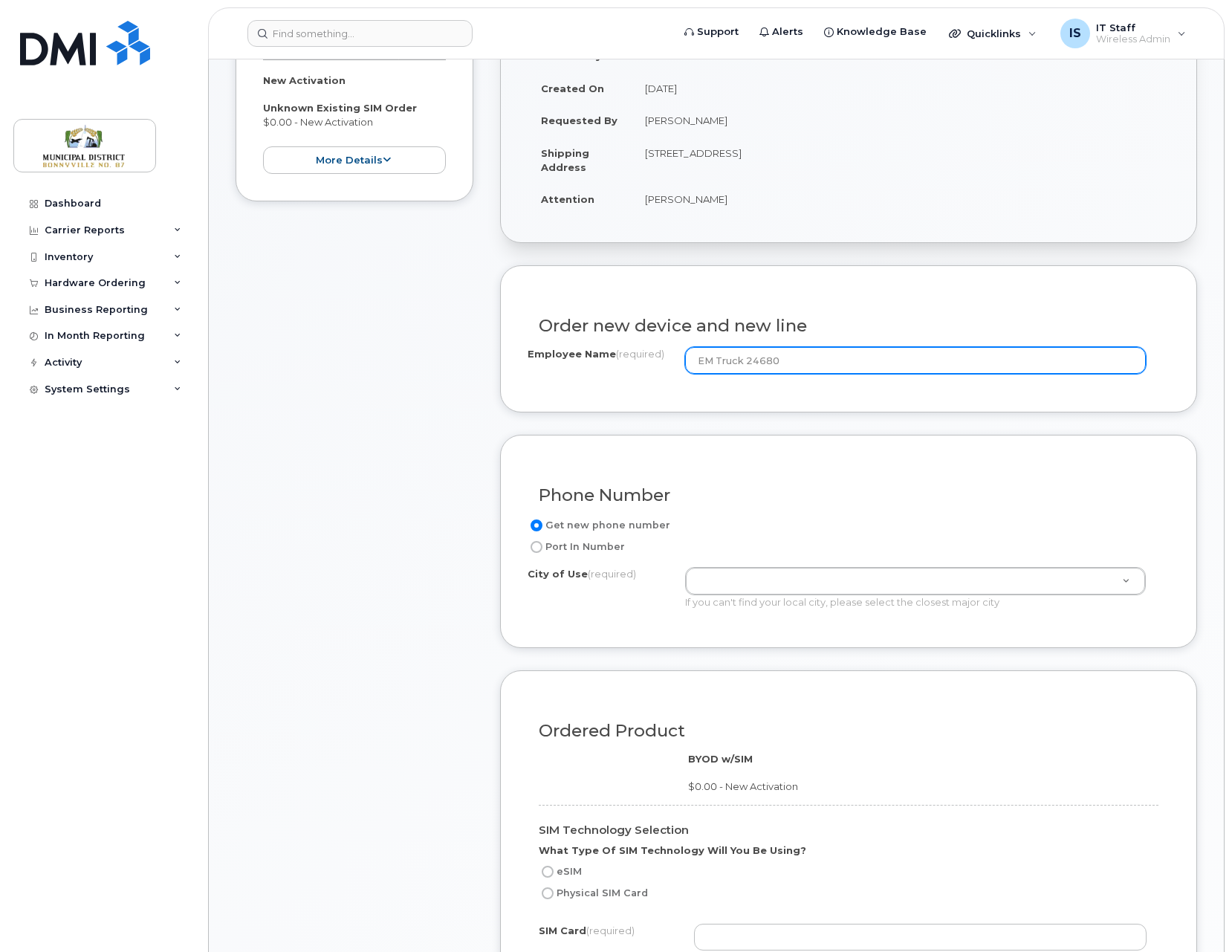
scroll to position [322, 0]
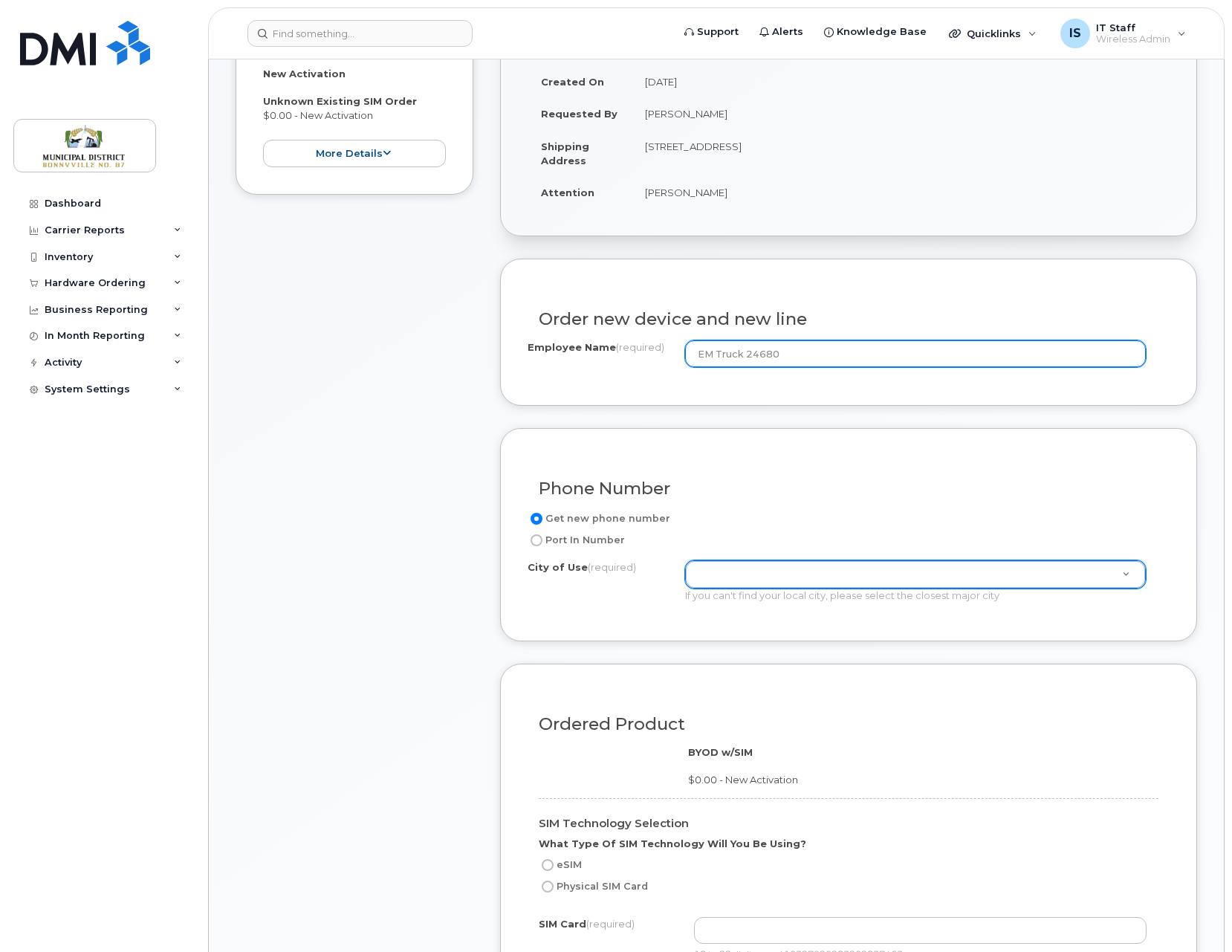
type input "EM Truck 24680"
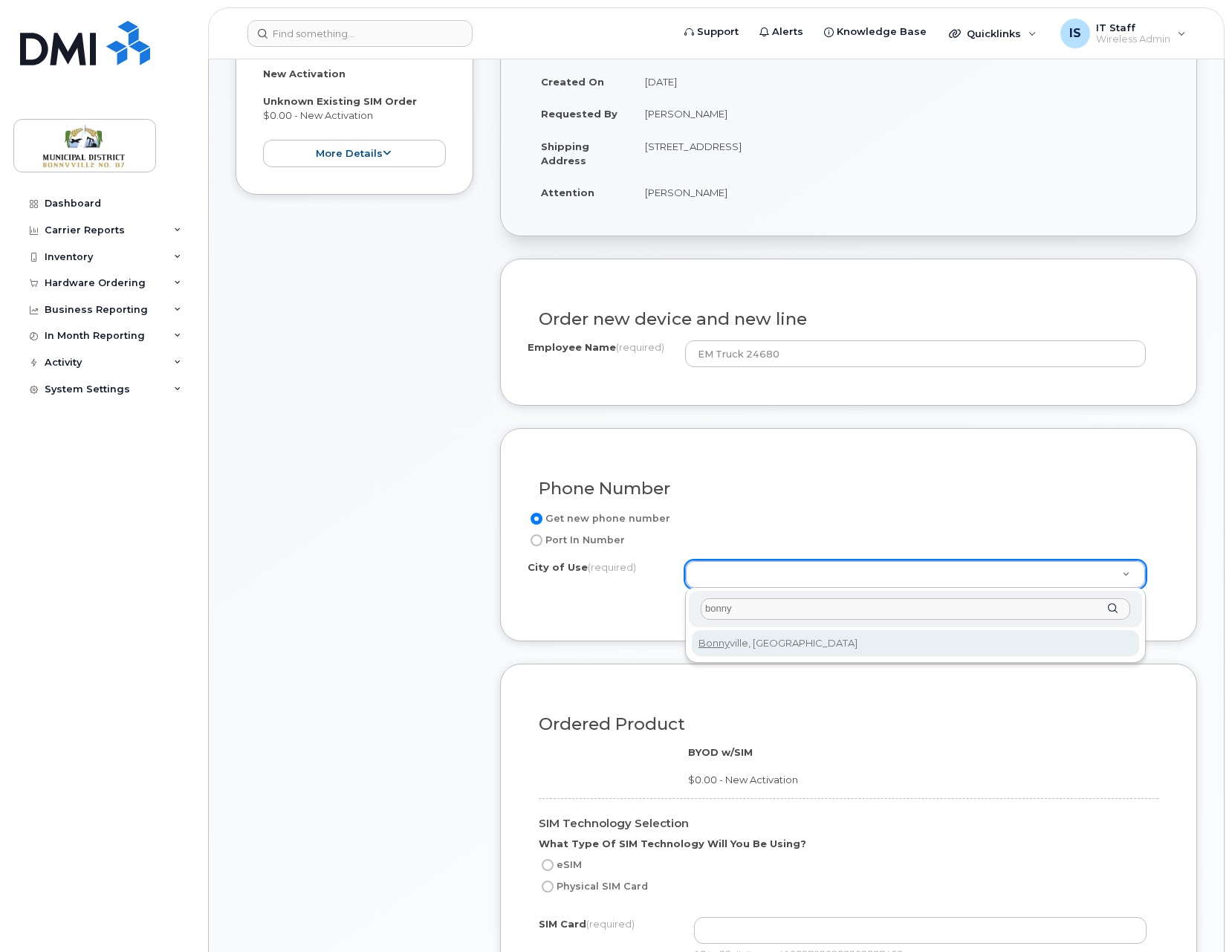
type input "bonny"
type input "61"
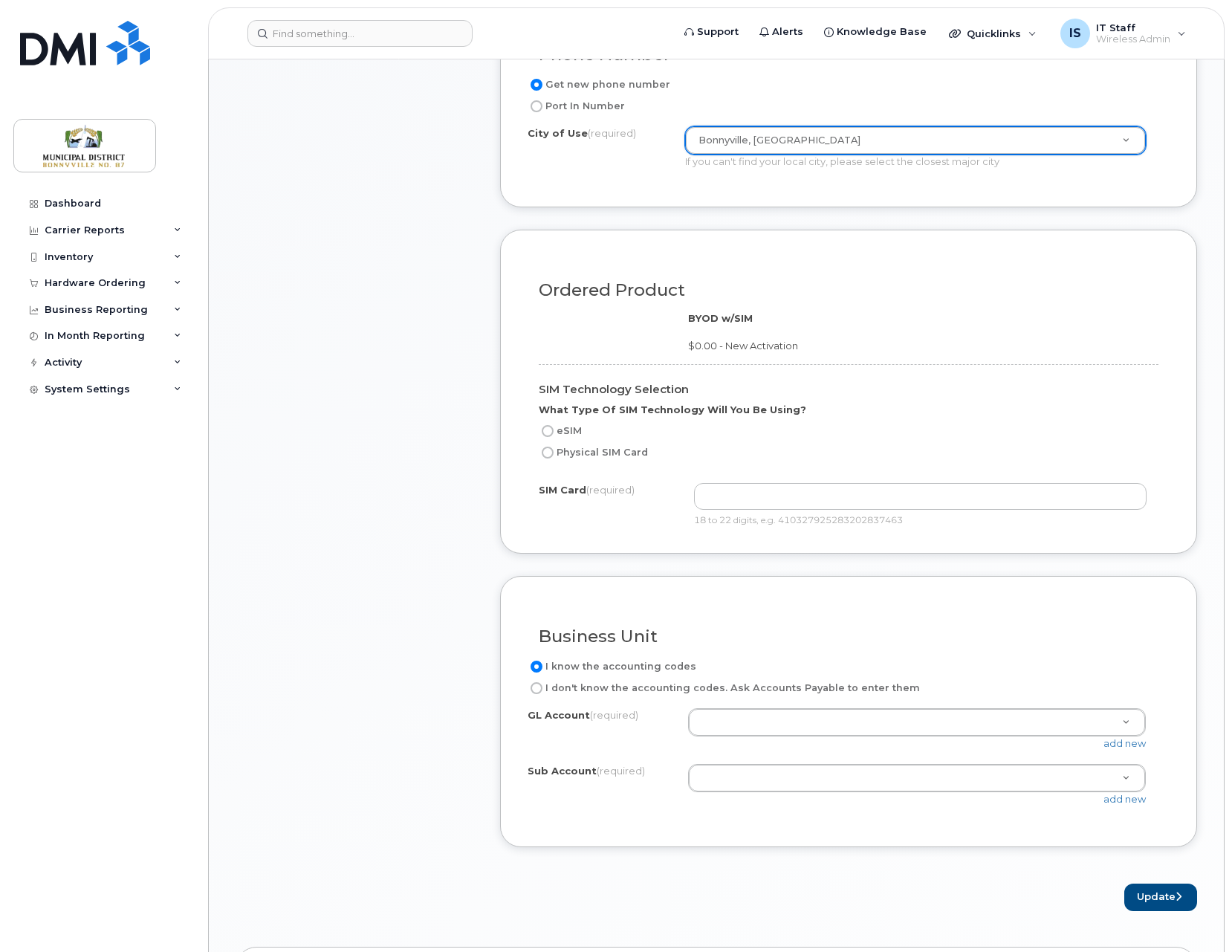
scroll to position [758, 0]
click at [773, 497] on input "text" at bounding box center [920, 495] width 453 height 27
paste input "89302610104342620487"
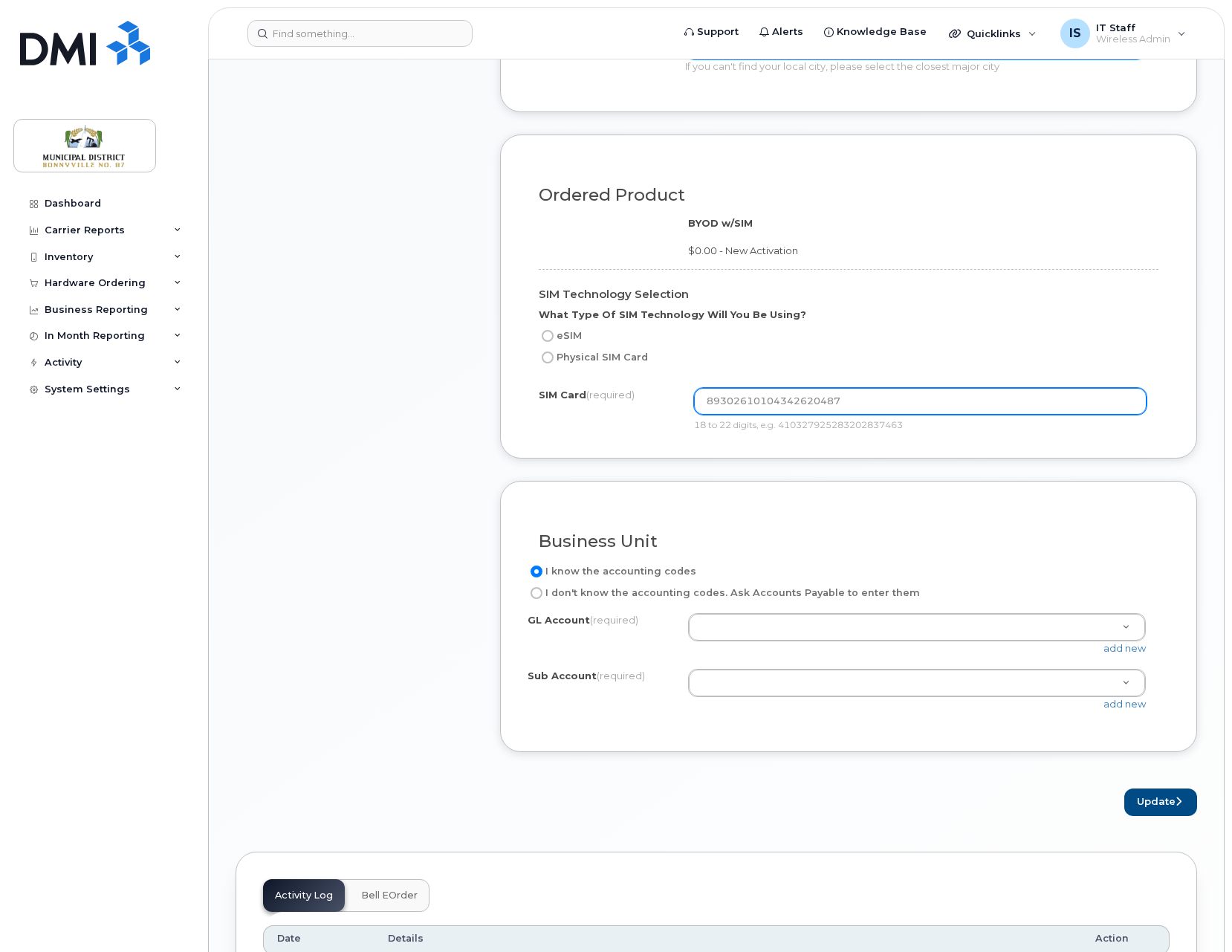
scroll to position [853, 0]
type input "89302610104342620487"
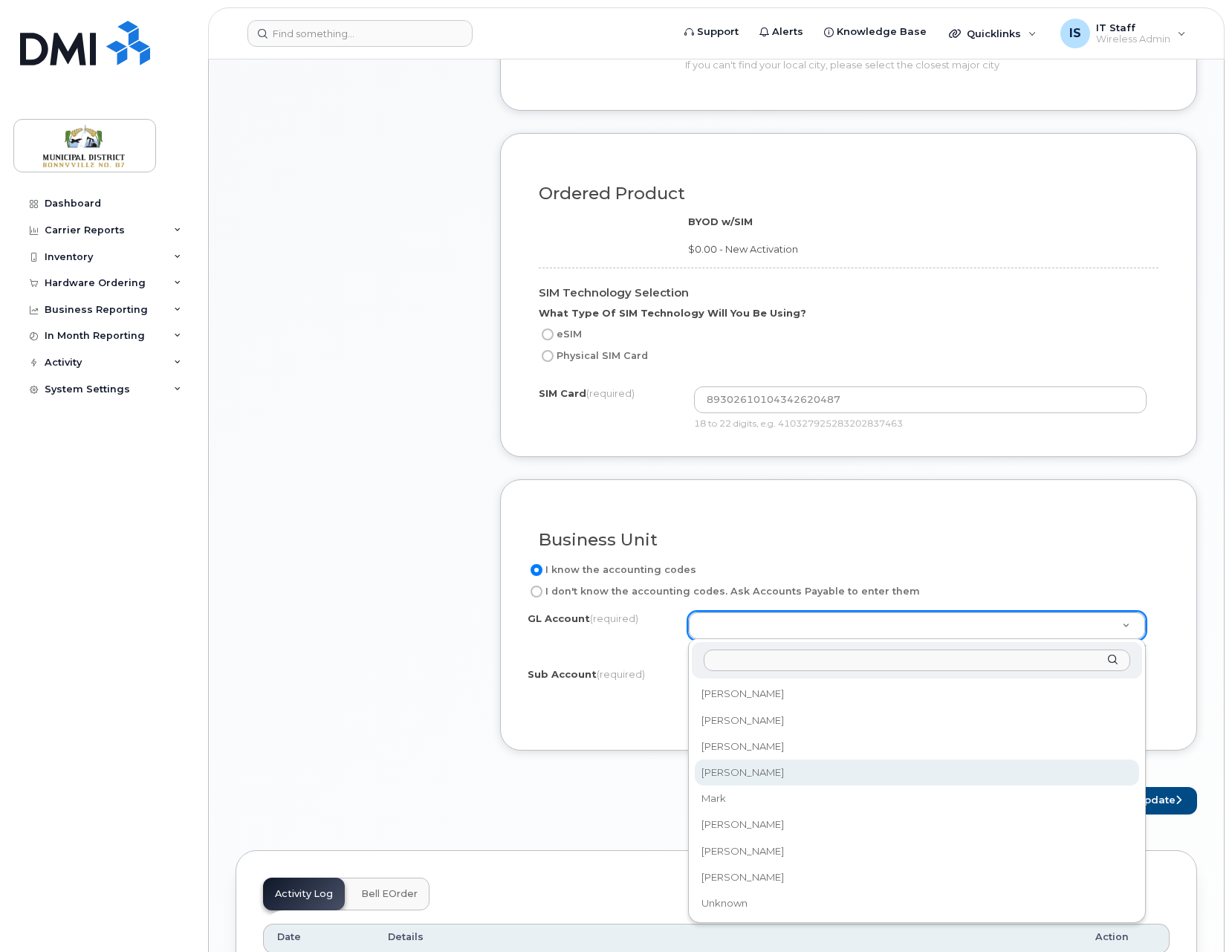
select select "Luis"
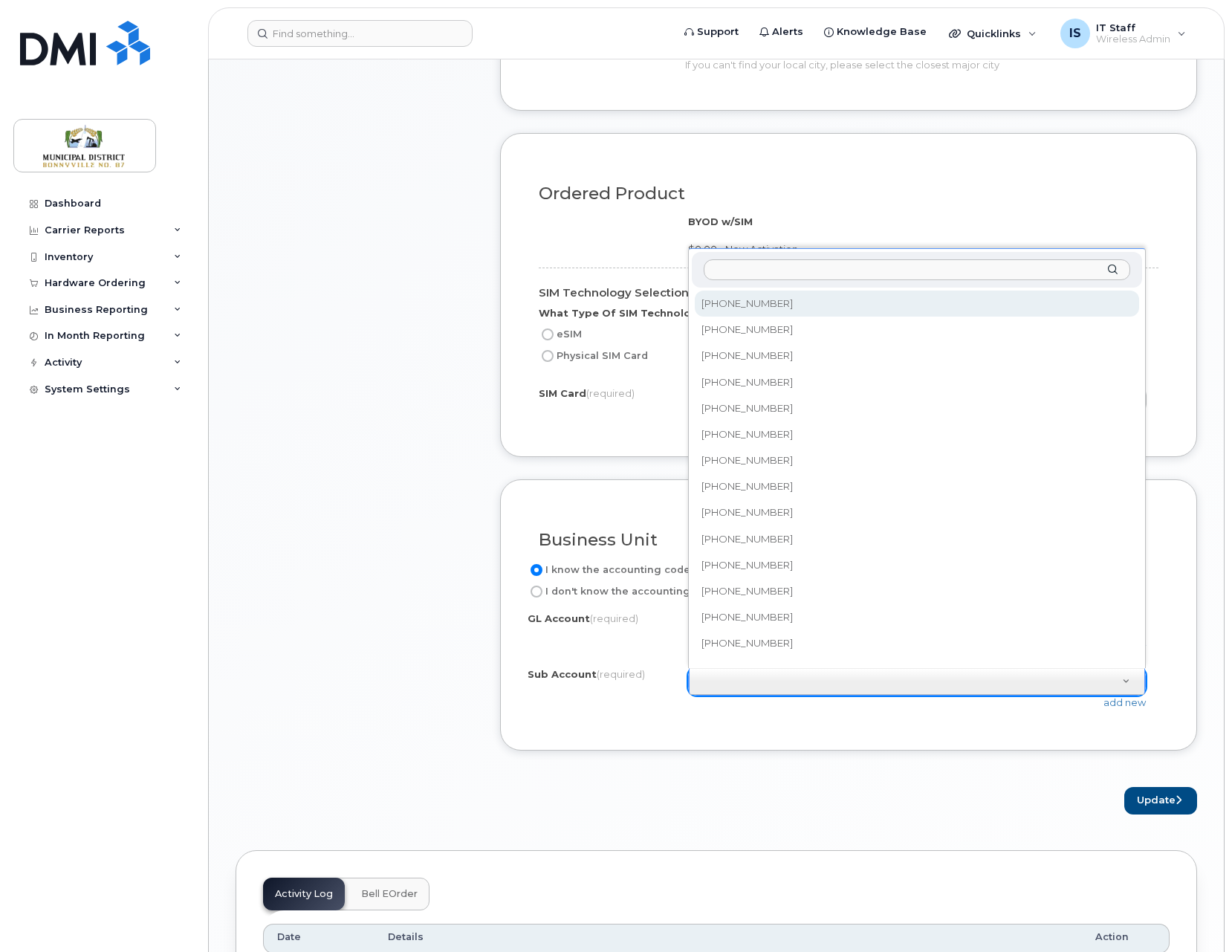
scroll to position [14, 0]
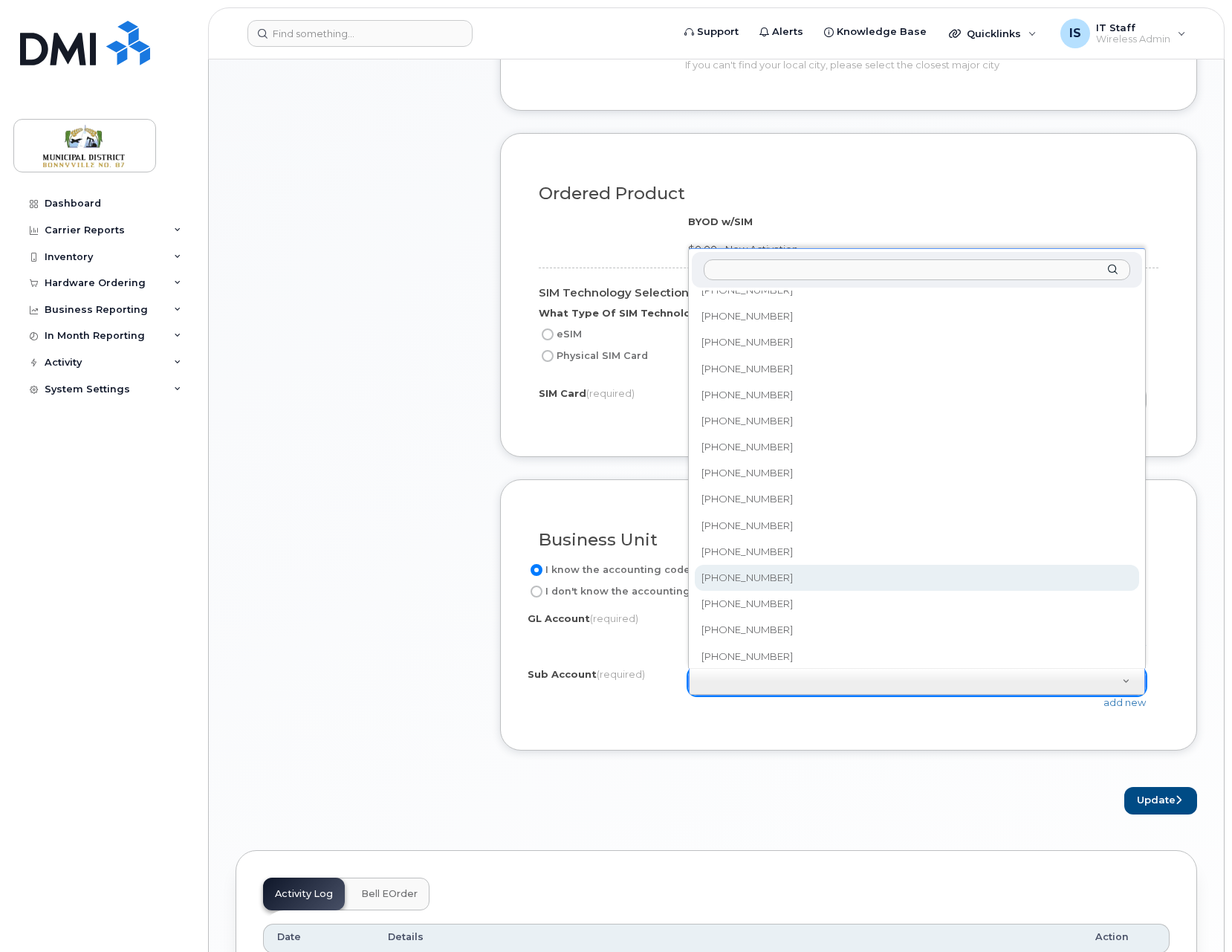
select select "2215-26-00-00"
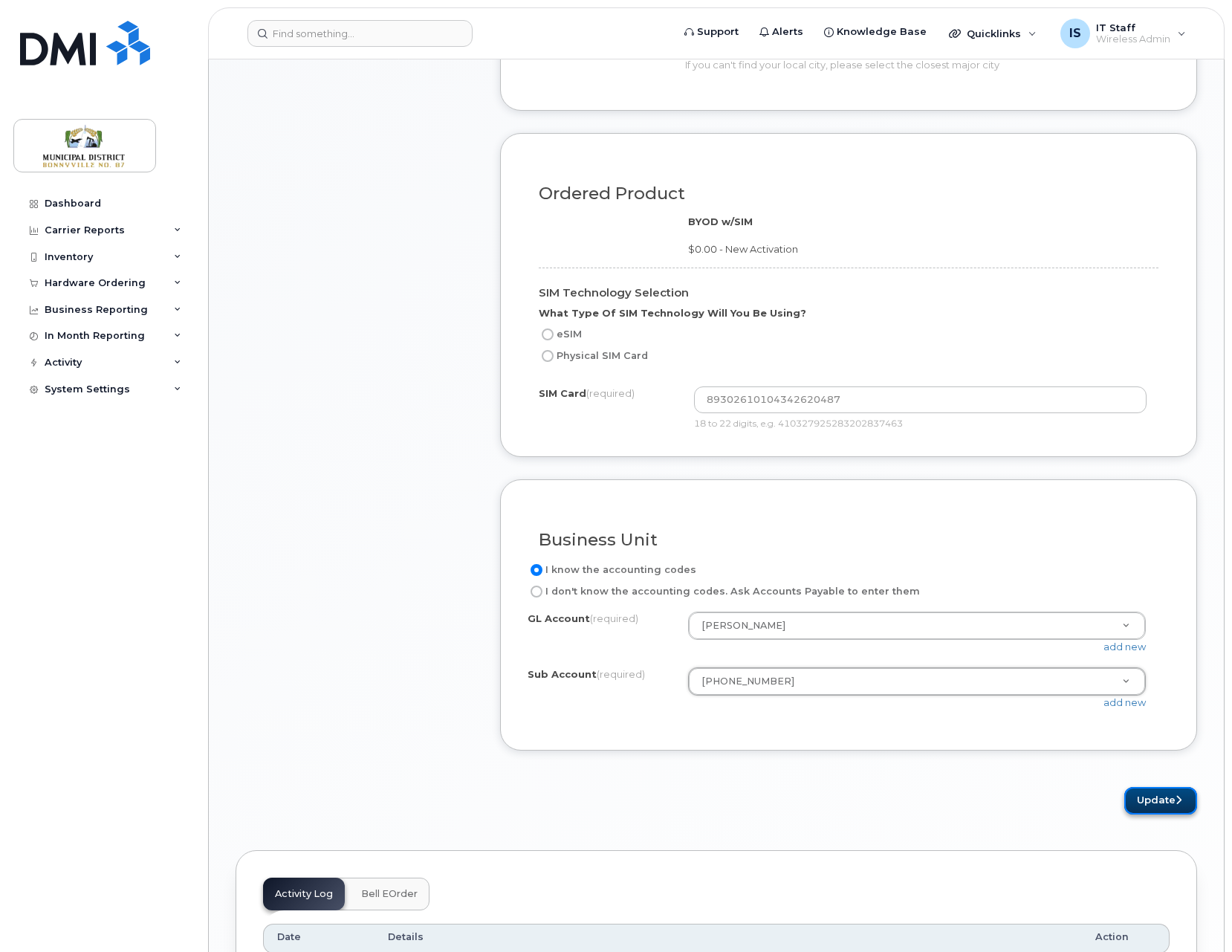
click at [1164, 797] on button "Update" at bounding box center [1160, 800] width 73 height 28
click at [695, 324] on div "SIM Technology Selection What Type Of SIM Technology Will You Be Using?" at bounding box center [848, 303] width 619 height 45
click at [552, 356] on input "Physical SIM Card" at bounding box center [547, 356] width 12 height 12
radio input "true"
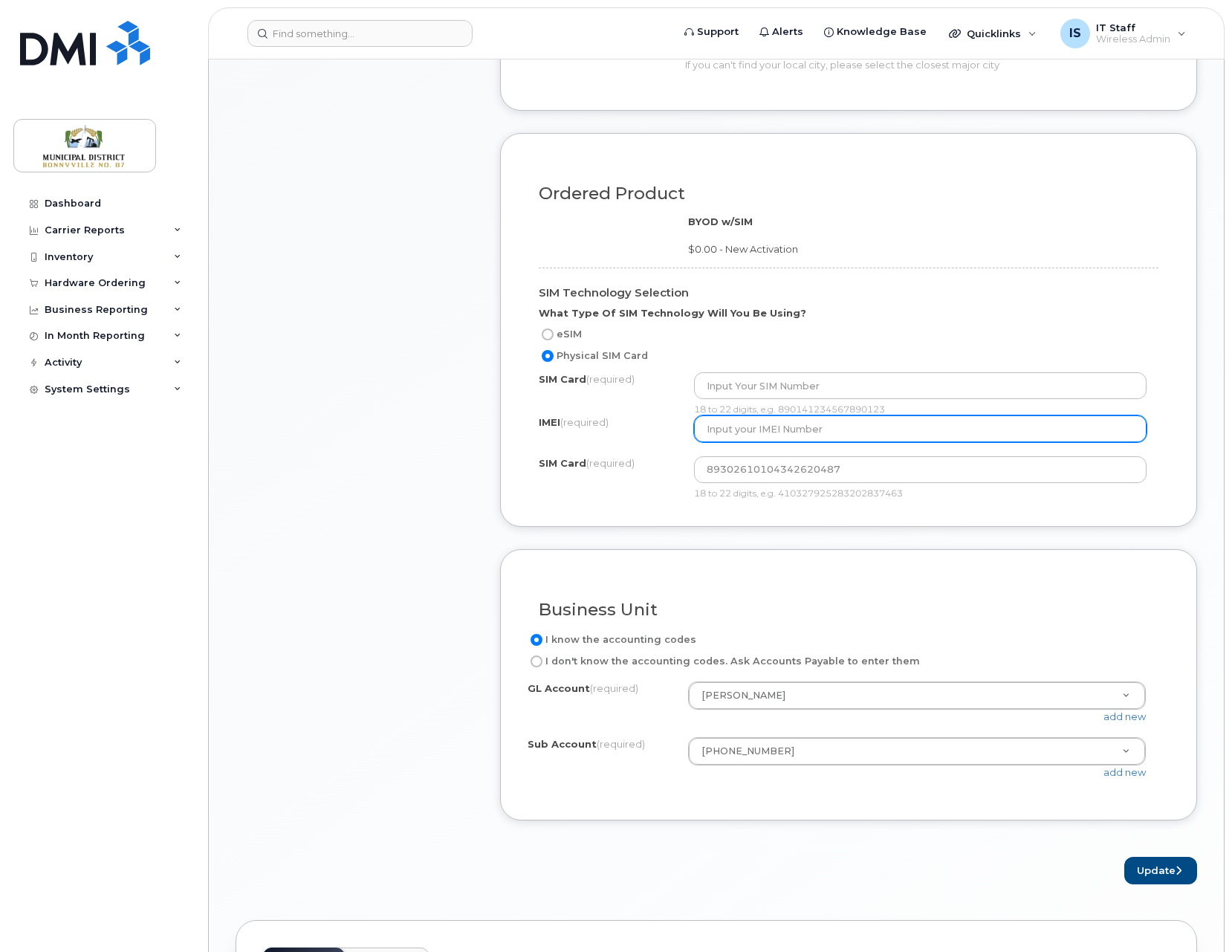
click at [823, 429] on input "text" at bounding box center [920, 429] width 453 height 27
paste input "867228050606291"
type input "867228050606291"
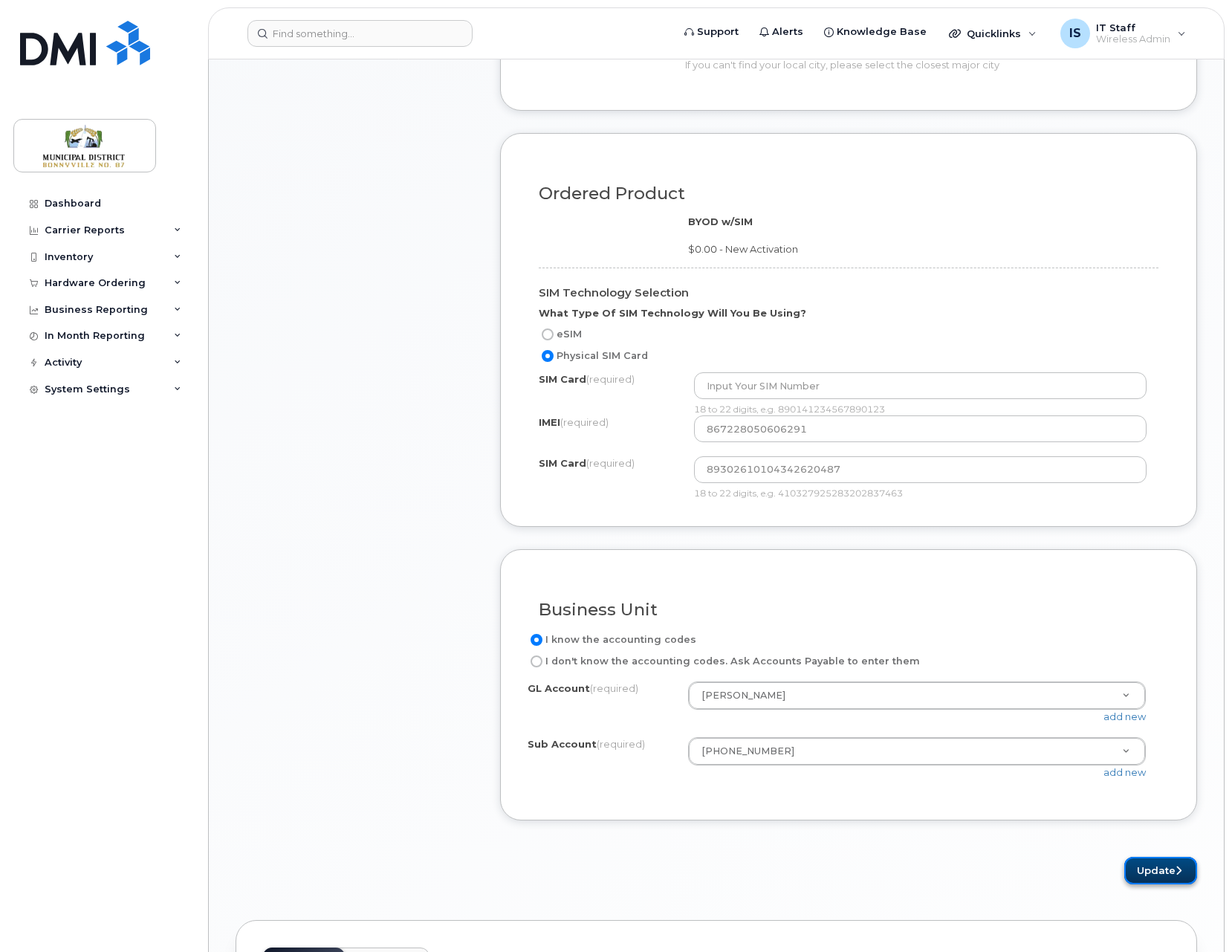
click at [1154, 866] on button "Update" at bounding box center [1160, 870] width 73 height 28
click at [790, 471] on input "89302610104342620487" at bounding box center [920, 470] width 453 height 27
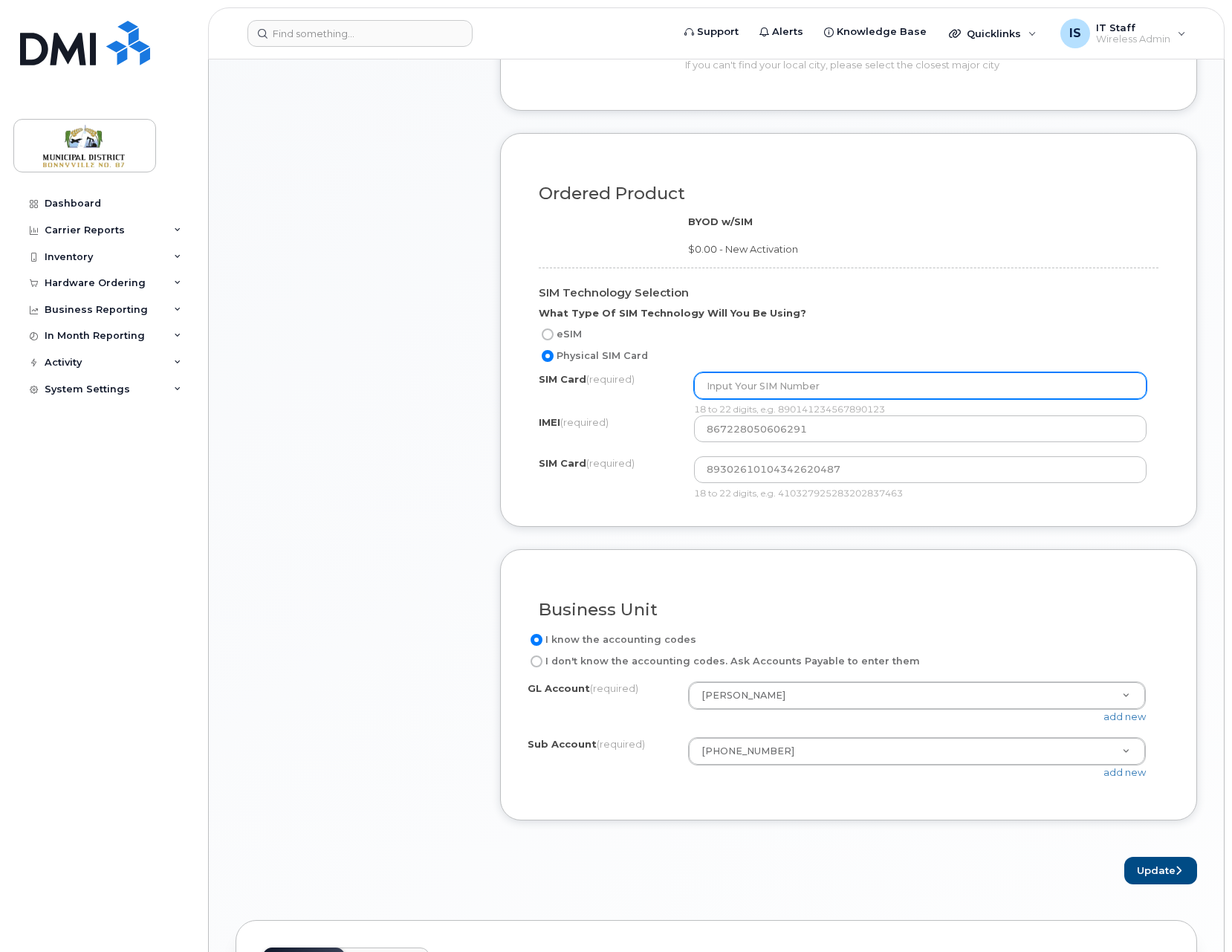
click at [773, 390] on input "text" at bounding box center [920, 386] width 453 height 27
paste input "89302610104342620487"
type input "89302610104342620487"
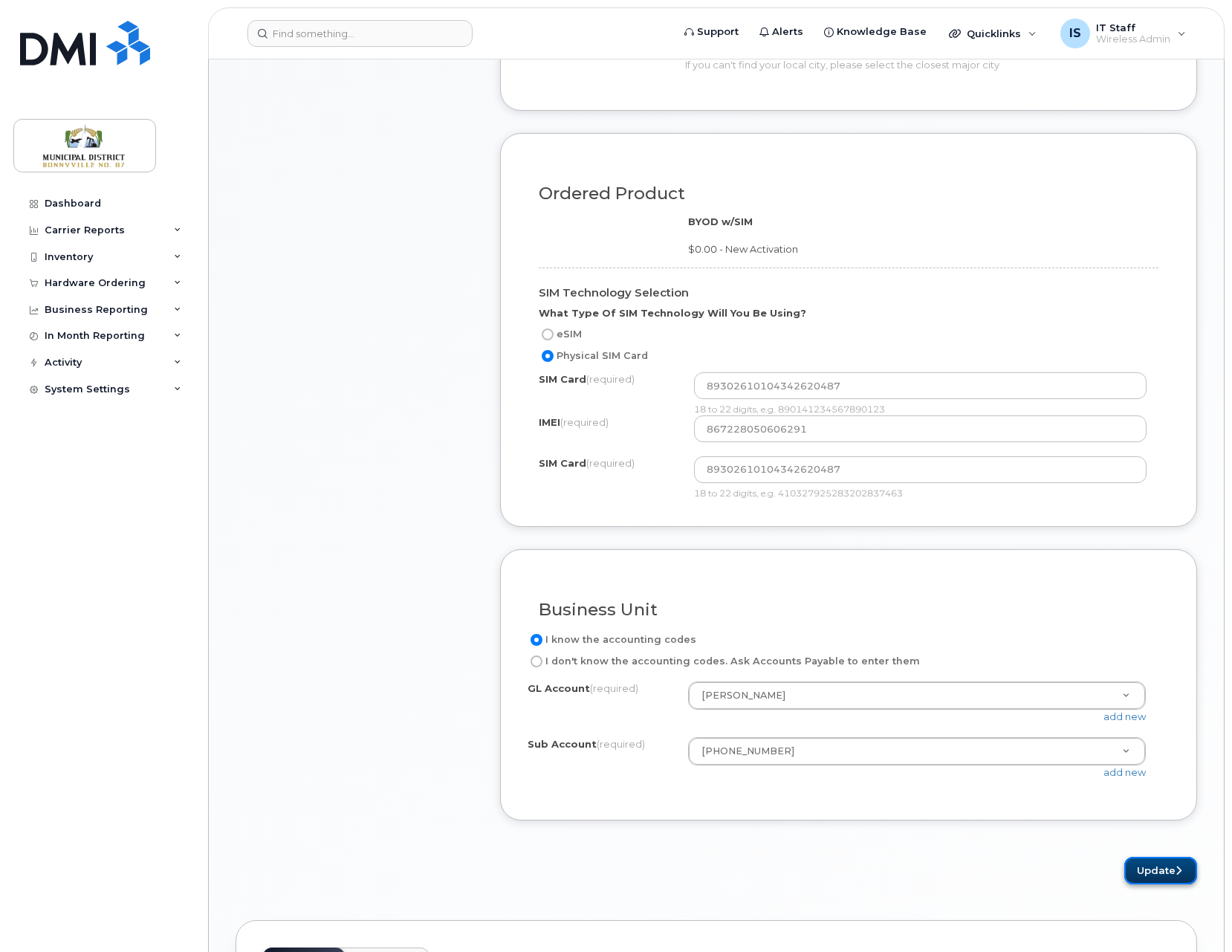
click at [1167, 872] on button "Update" at bounding box center [1160, 870] width 73 height 28
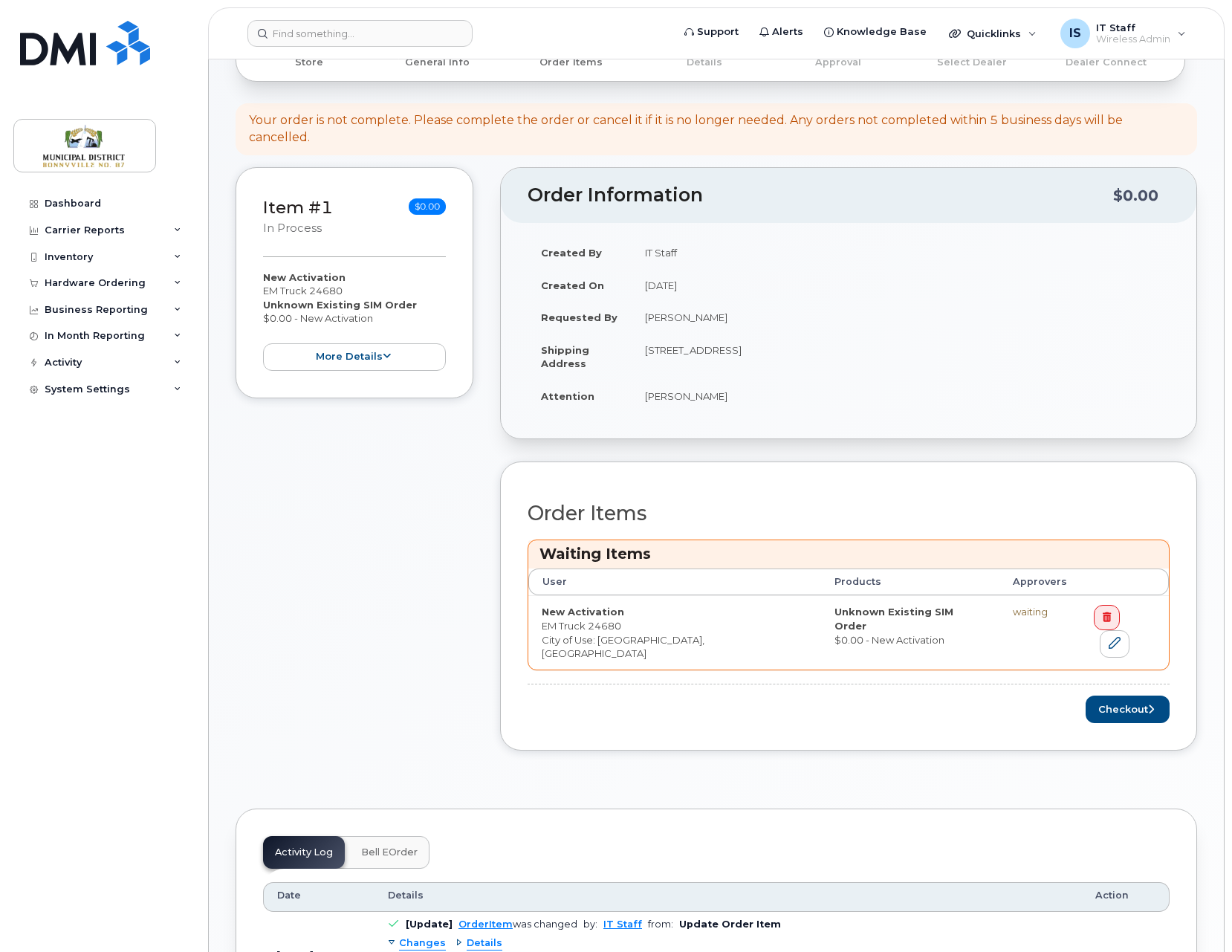
scroll to position [185, 0]
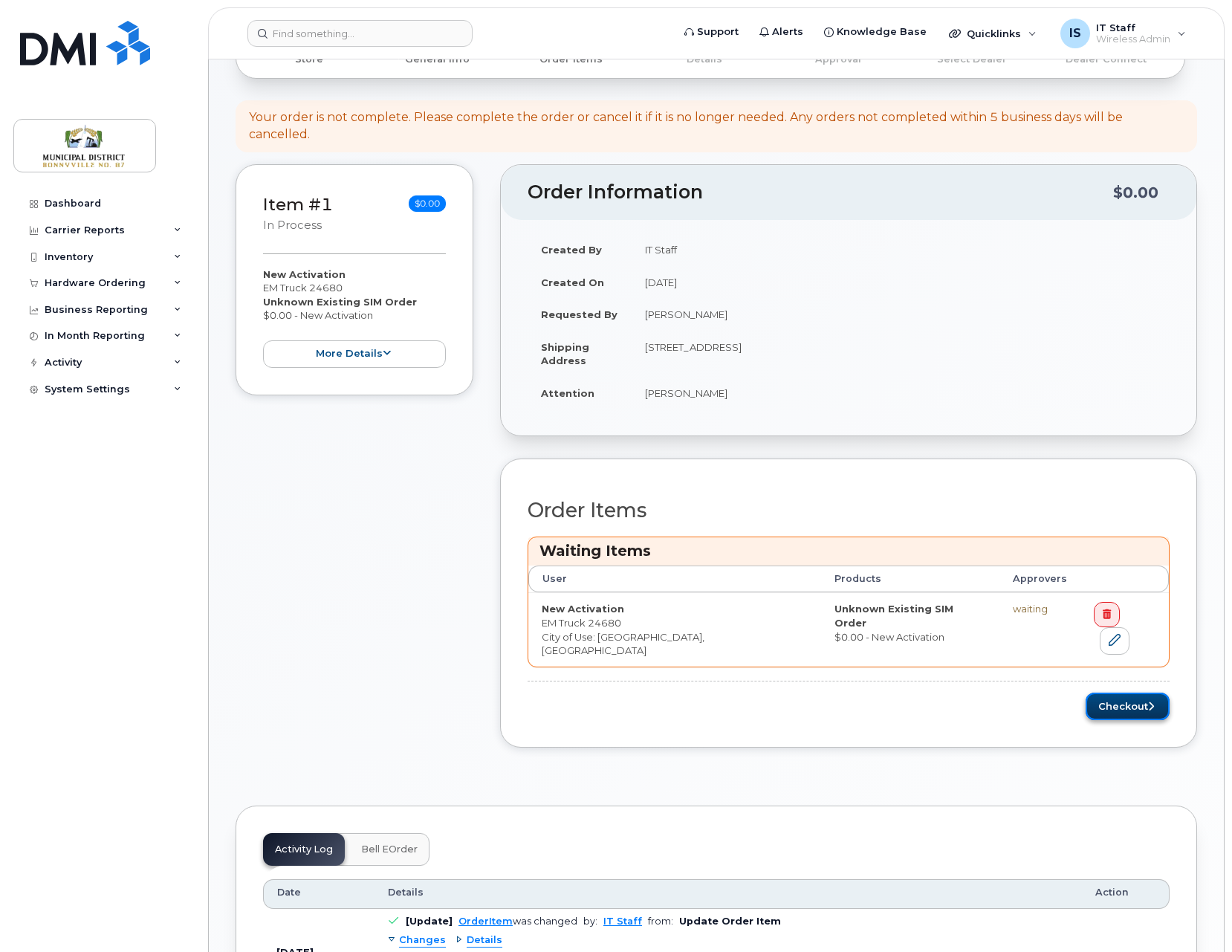
click at [1136, 692] on button "Checkout" at bounding box center [1128, 706] width 84 height 28
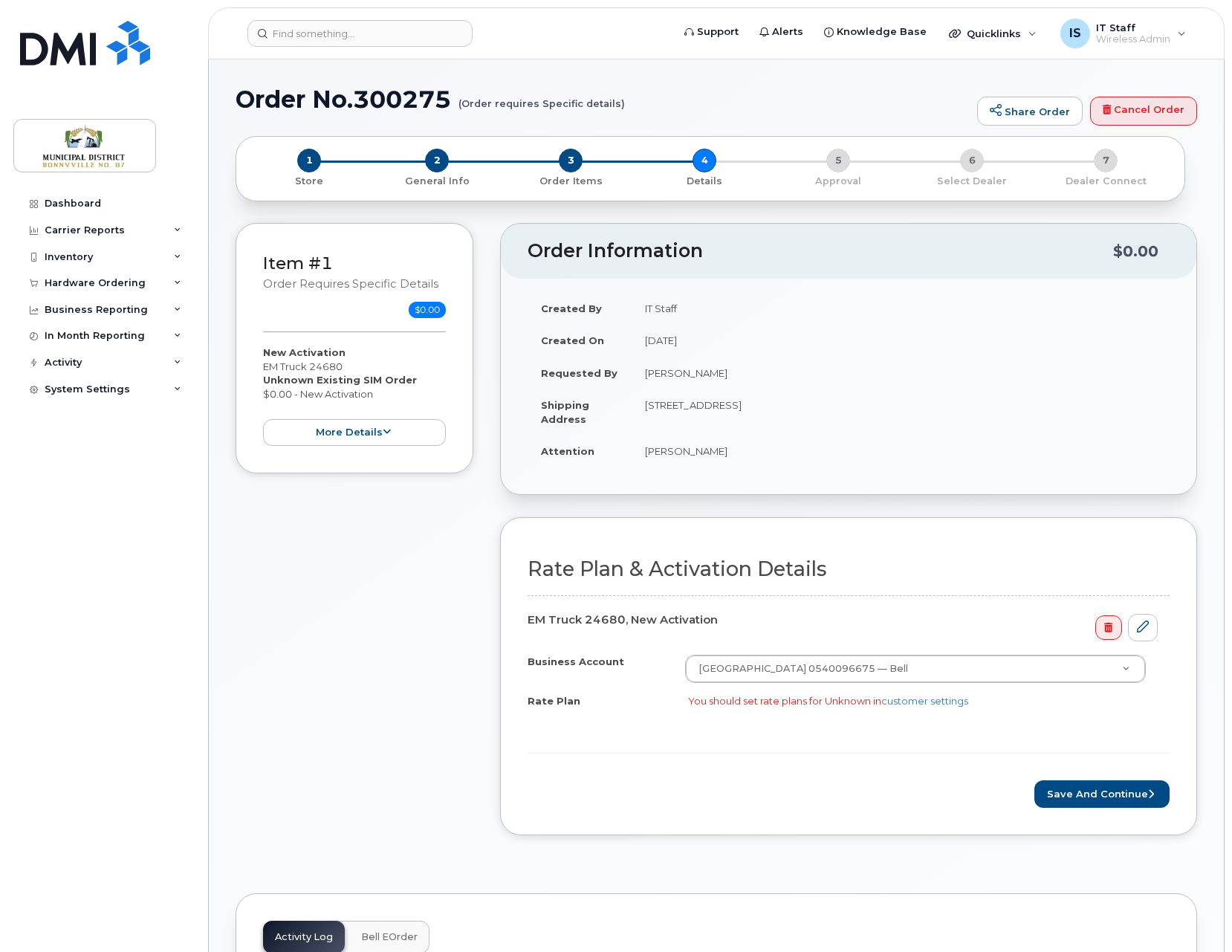
click at [1109, 163] on div "1 Store 2 General Info 3 Order Items 4 Details 5 Approval 6 Select Dealer 7 Dea…" at bounding box center [709, 168] width 924 height 39
click at [307, 167] on span "1" at bounding box center [309, 161] width 24 height 24
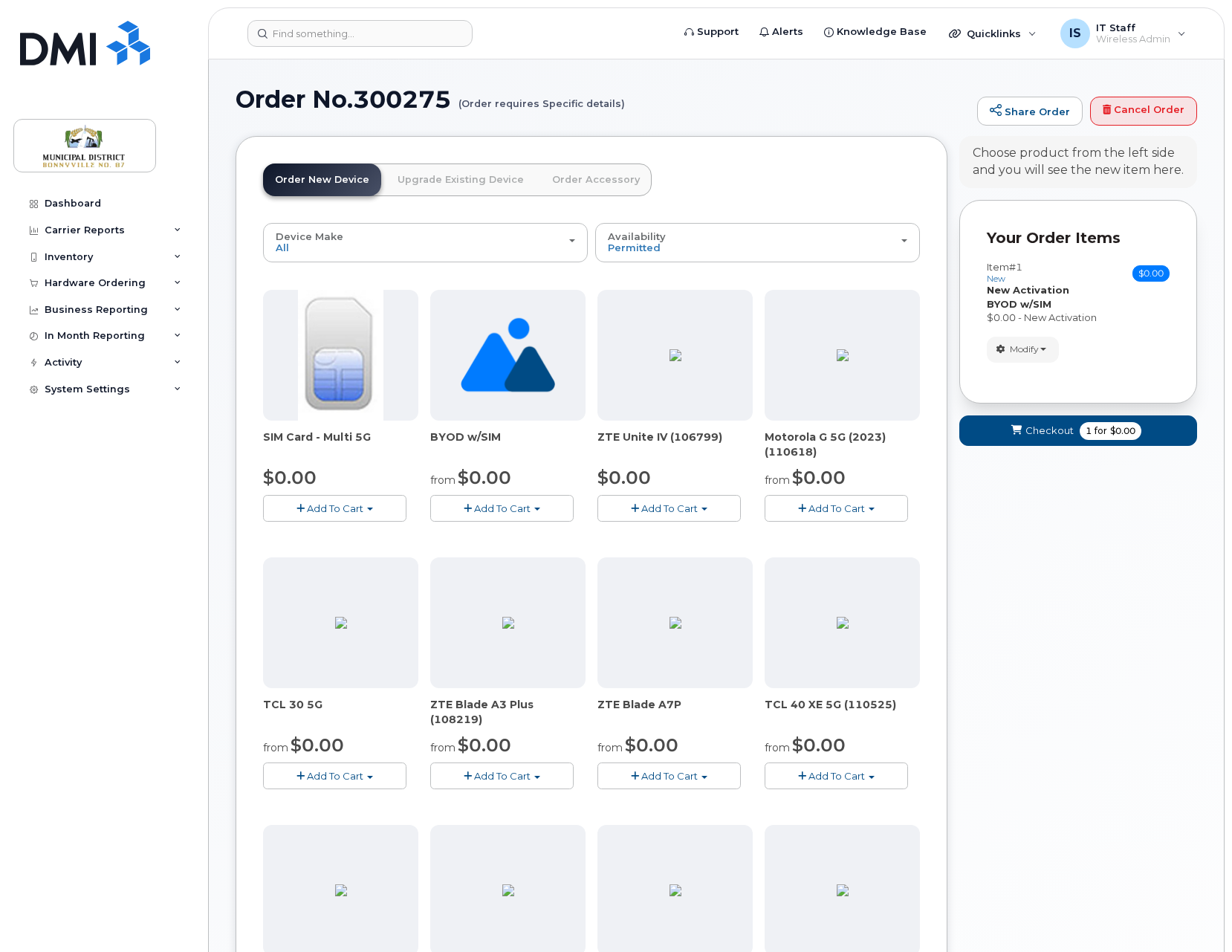
drag, startPoint x: 430, startPoint y: 436, endPoint x: 521, endPoint y: 437, distance: 91.0
click at [521, 437] on span "BYOD w/SIM" at bounding box center [508, 444] width 155 height 30
copy span "BYOD w/SIM"
click at [1048, 433] on span "Checkout" at bounding box center [1049, 430] width 48 height 14
